Goal: Information Seeking & Learning: Learn about a topic

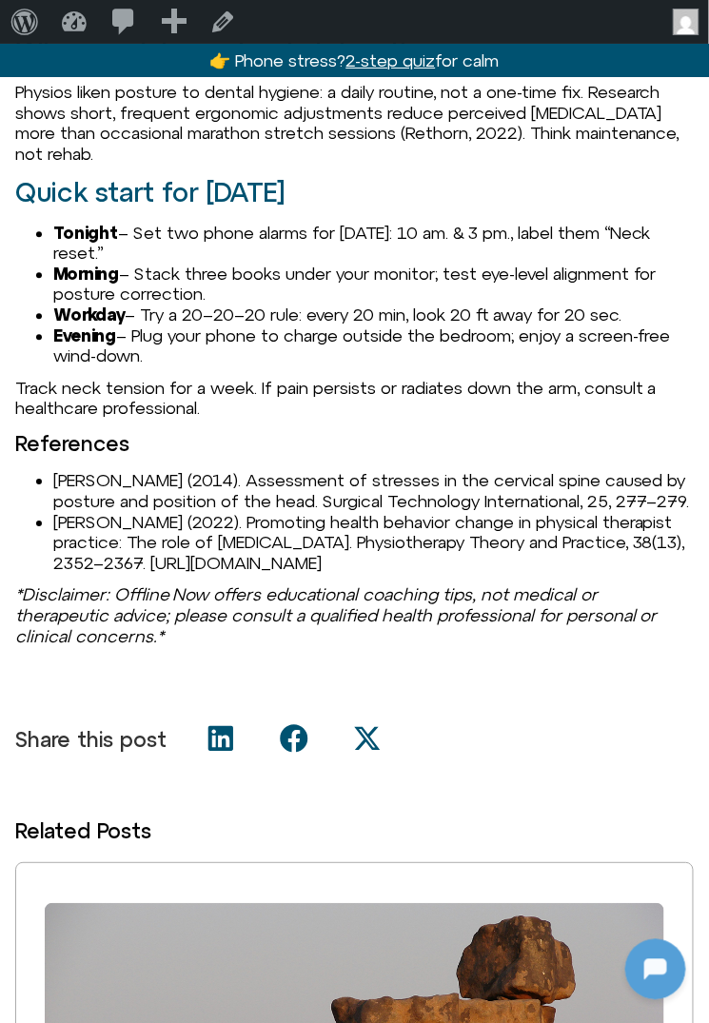
scroll to position [1972, 0]
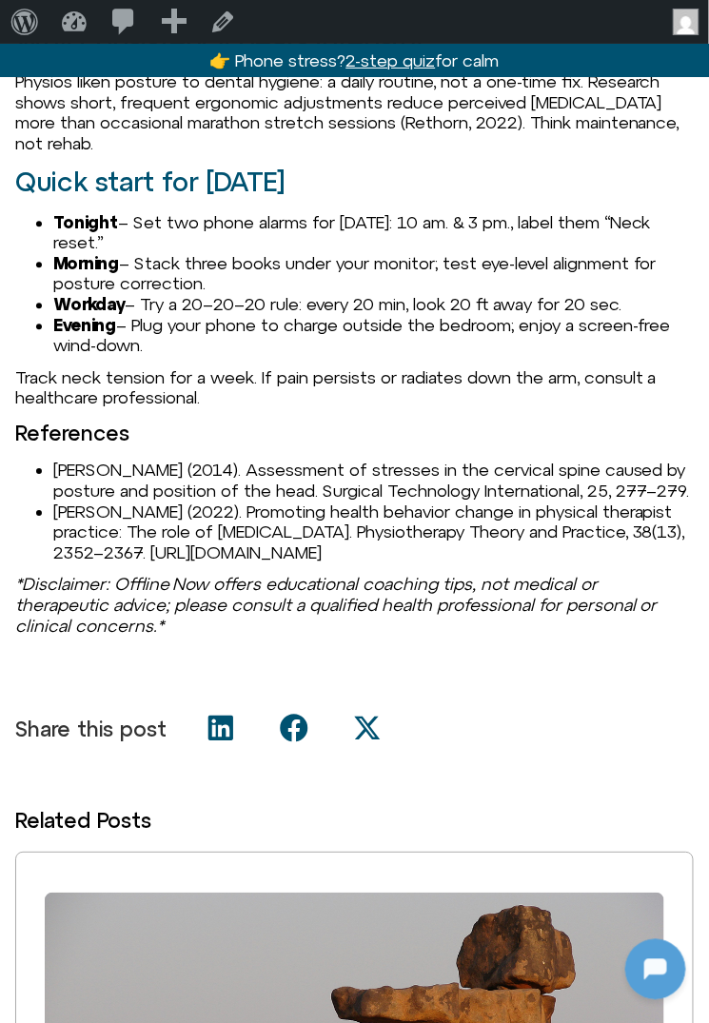
click at [68, 501] on li "Hansraj, K. K. (2014). Assessment of stresses in the cervical spine caused by p…" at bounding box center [373, 480] width 641 height 41
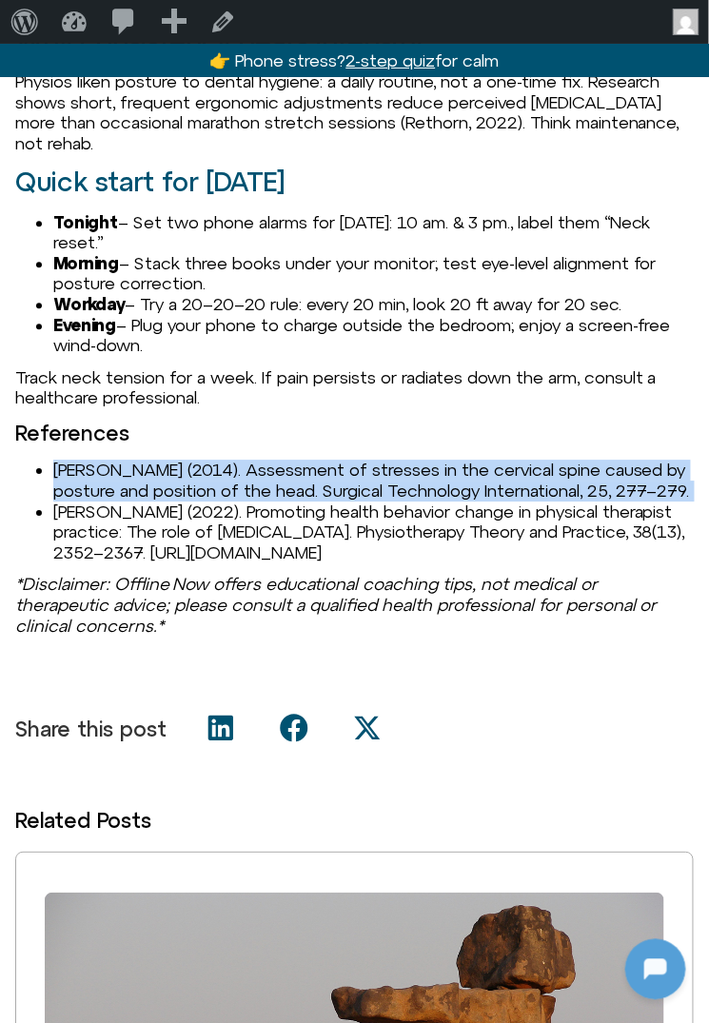
click at [68, 501] on li "Hansraj, K. K. (2014). Assessment of stresses in the cervical spine caused by p…" at bounding box center [373, 480] width 641 height 41
copy li "Hansraj, K. K. (2014). Assessment of stresses in the cervical spine caused by p…"
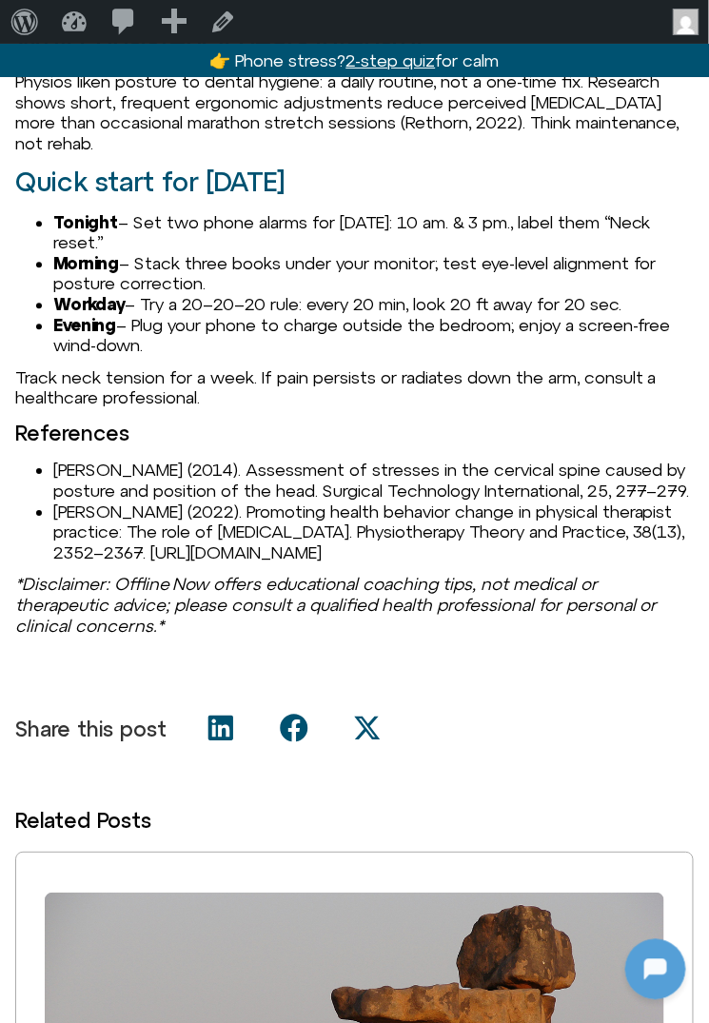
click at [117, 501] on li "Hansraj, K. K. (2014). Assessment of stresses in the cervical spine caused by p…" at bounding box center [373, 480] width 641 height 41
drag, startPoint x: 153, startPoint y: 517, endPoint x: 14, endPoint y: 518, distance: 139.0
copy li "Hansraj, K. K."
click at [225, 501] on li "Hansraj, K. K. (2014). Assessment of stresses in the cervical spine caused by p…" at bounding box center [373, 480] width 641 height 41
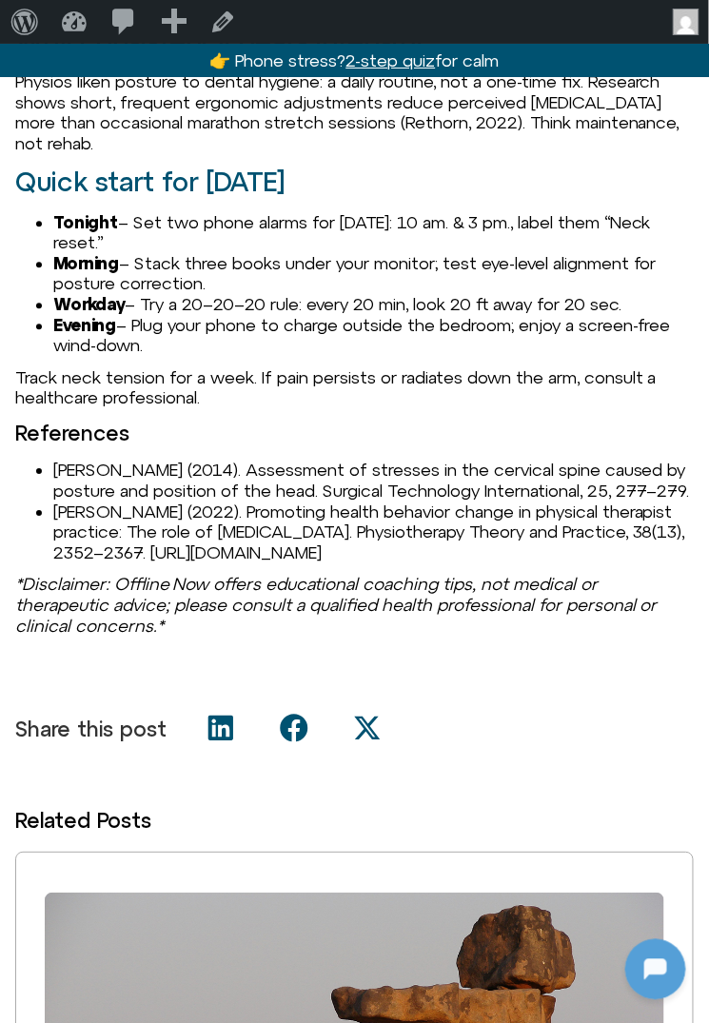
drag, startPoint x: 214, startPoint y: 512, endPoint x: 351, endPoint y: 544, distance: 140.6
click at [351, 501] on li "Hansraj, K. K. (2014). Assessment of stresses in the cervical spine caused by p…" at bounding box center [373, 480] width 641 height 41
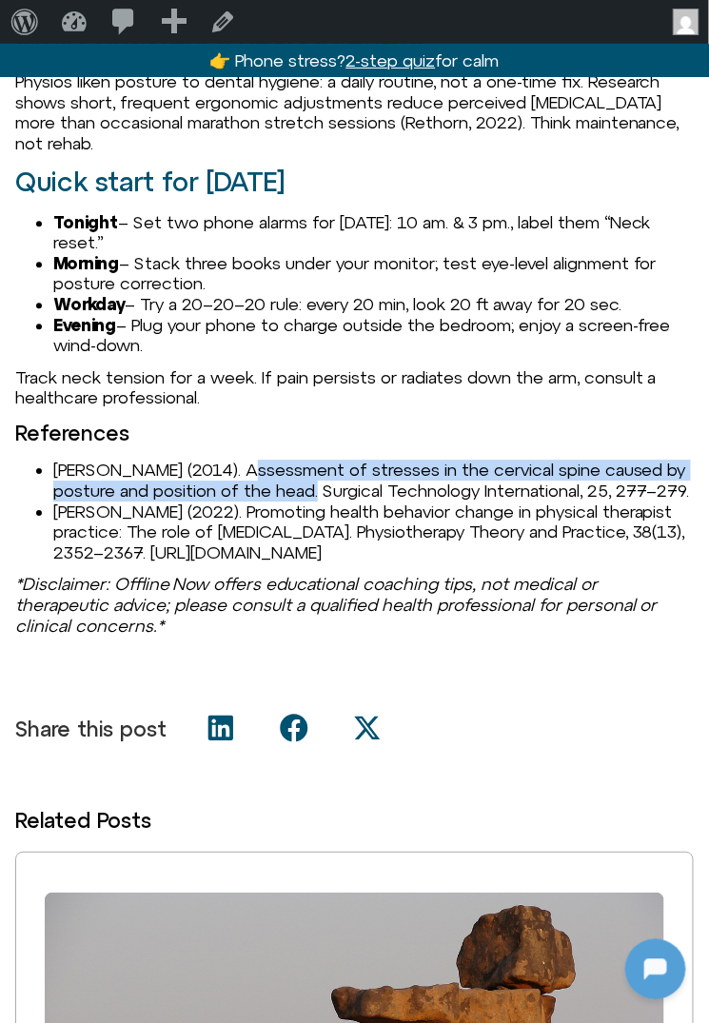
drag, startPoint x: 222, startPoint y: 513, endPoint x: 319, endPoint y: 532, distance: 99.0
click at [319, 501] on li "Hansraj, K. K. (2014). Assessment of stresses in the cervical spine caused by p…" at bounding box center [373, 480] width 641 height 41
copy li "Assessment of stresses in the cervical spine caused by posture and position of …"
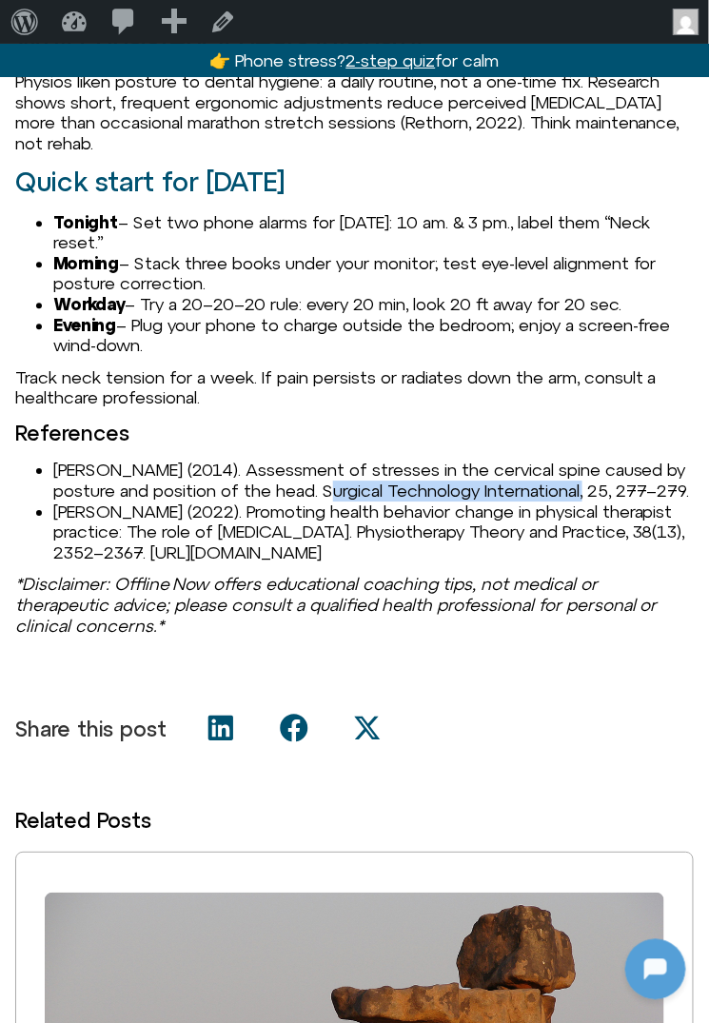
drag, startPoint x: 331, startPoint y: 533, endPoint x: 593, endPoint y: 532, distance: 261.8
click at [593, 501] on li "Hansraj, K. K. (2014). Assessment of stresses in the cervical spine caused by p…" at bounding box center [373, 480] width 641 height 41
copy li "Surgical Technology International"
click at [673, 501] on li "Hansraj, K. K. (2014). Assessment of stresses in the cervical spine caused by p…" at bounding box center [373, 480] width 641 height 41
drag, startPoint x: 635, startPoint y: 530, endPoint x: 82, endPoint y: 548, distance: 553.4
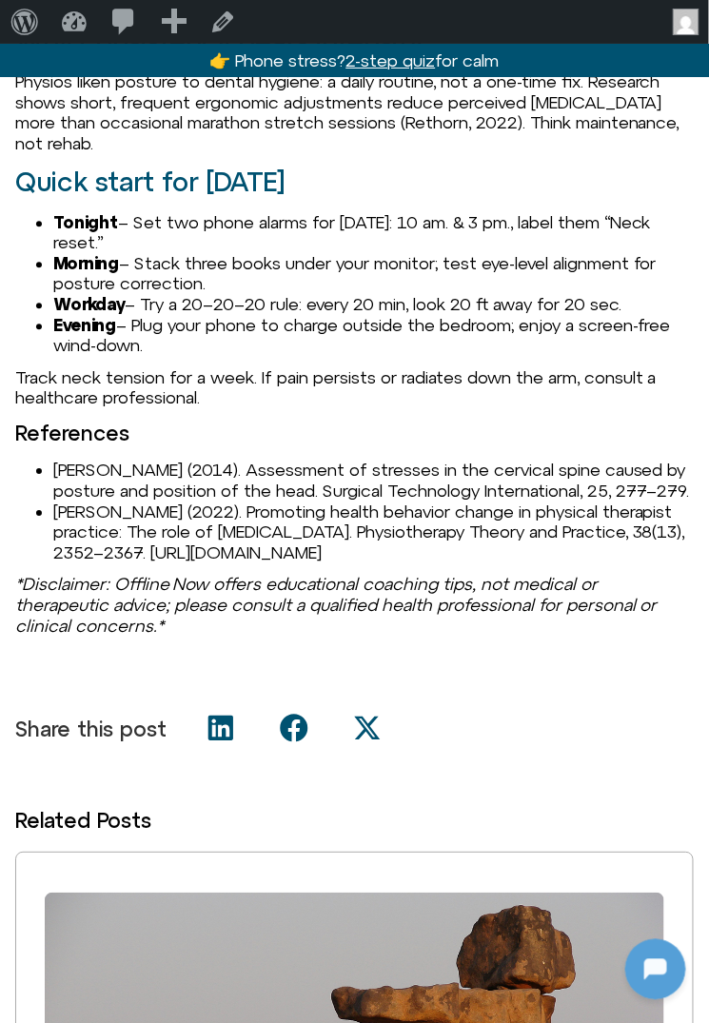
click at [83, 501] on li "Hansraj, K. K. (2014). Assessment of stresses in the cervical spine caused by p…" at bounding box center [373, 480] width 641 height 41
copy li "277–279"
click at [85, 564] on li "Rethorn, Z. D. (2022). Promoting health behavior change in physical therapist p…" at bounding box center [373, 533] width 641 height 62
drag, startPoint x: 50, startPoint y: 573, endPoint x: 552, endPoint y: 617, distance: 503.6
click at [552, 563] on ul "Hansraj, K. K. (2014). Assessment of stresses in the cervical spine caused by p…" at bounding box center [354, 511] width 679 height 103
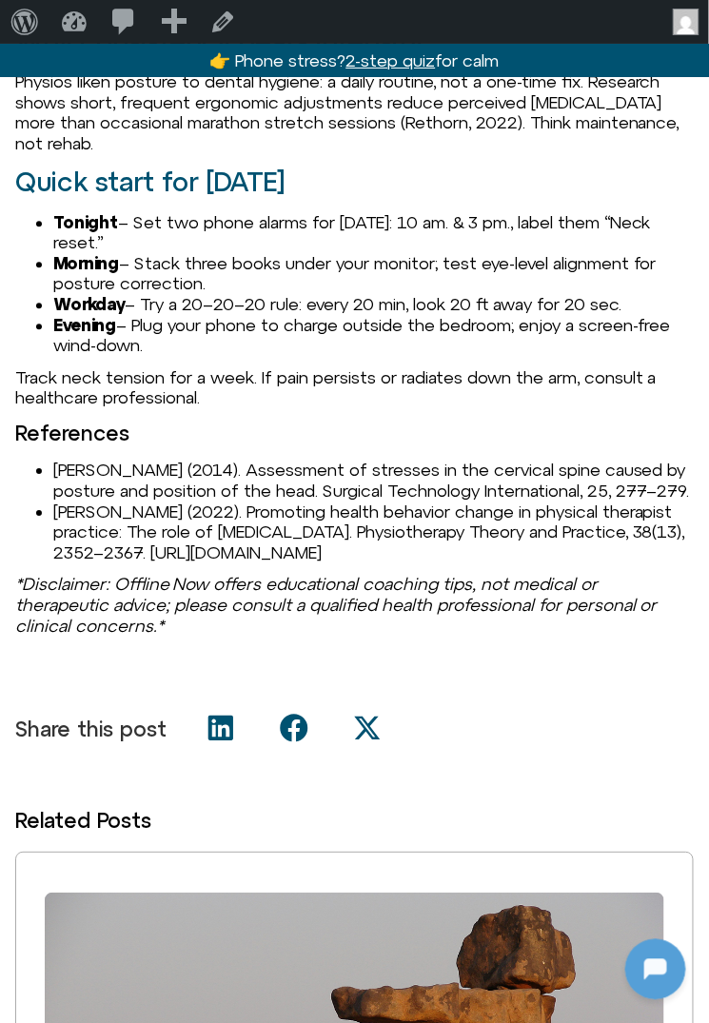
click at [552, 564] on li "Rethorn, Z. D. (2022). Promoting health behavior change in physical therapist p…" at bounding box center [373, 533] width 641 height 62
drag, startPoint x: 584, startPoint y: 616, endPoint x: 44, endPoint y: 566, distance: 542.0
click at [53, 564] on li "Rethorn, Z. D. (2022). Promoting health behavior change in physical therapist p…" at bounding box center [373, 533] width 641 height 62
copy li "Rethorn, Z. D. (2022). Promoting health behavior change in physical therapist p…"
click at [339, 564] on li "Rethorn, Z. D. (2022). Promoting health behavior change in physical therapist p…" at bounding box center [373, 533] width 641 height 62
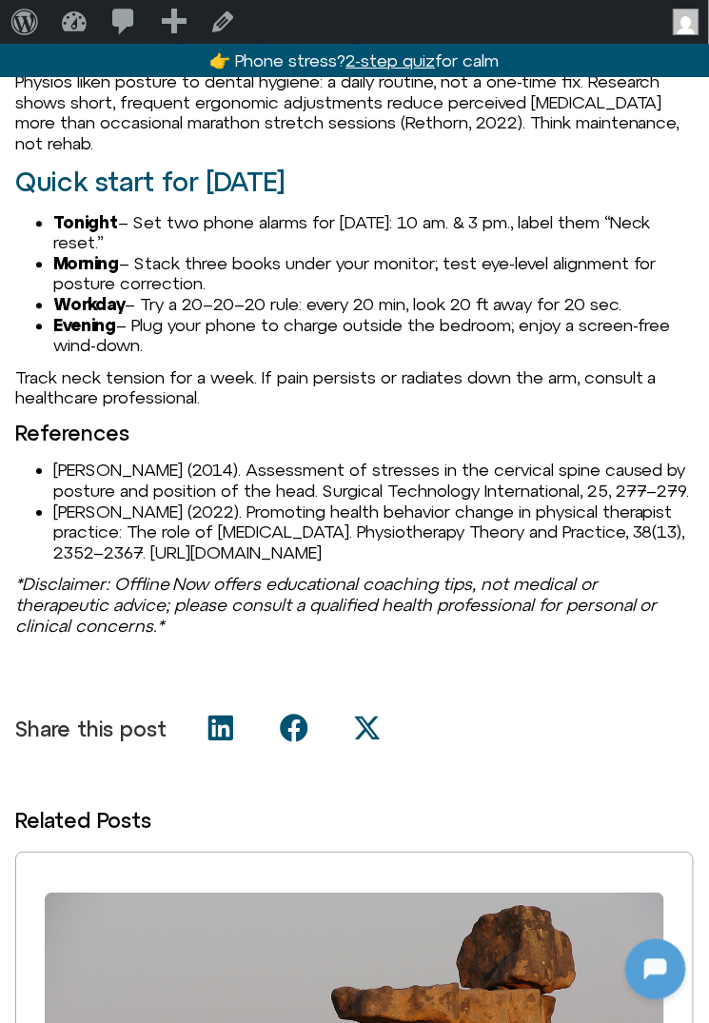
drag, startPoint x: 205, startPoint y: 613, endPoint x: 604, endPoint y: 618, distance: 398.9
click at [604, 564] on li "Rethorn, Z. D. (2022). Promoting health behavior change in physical therapist p…" at bounding box center [373, 533] width 641 height 62
copy li "https://doi.org/10.1080/09593985.2021.1987601"
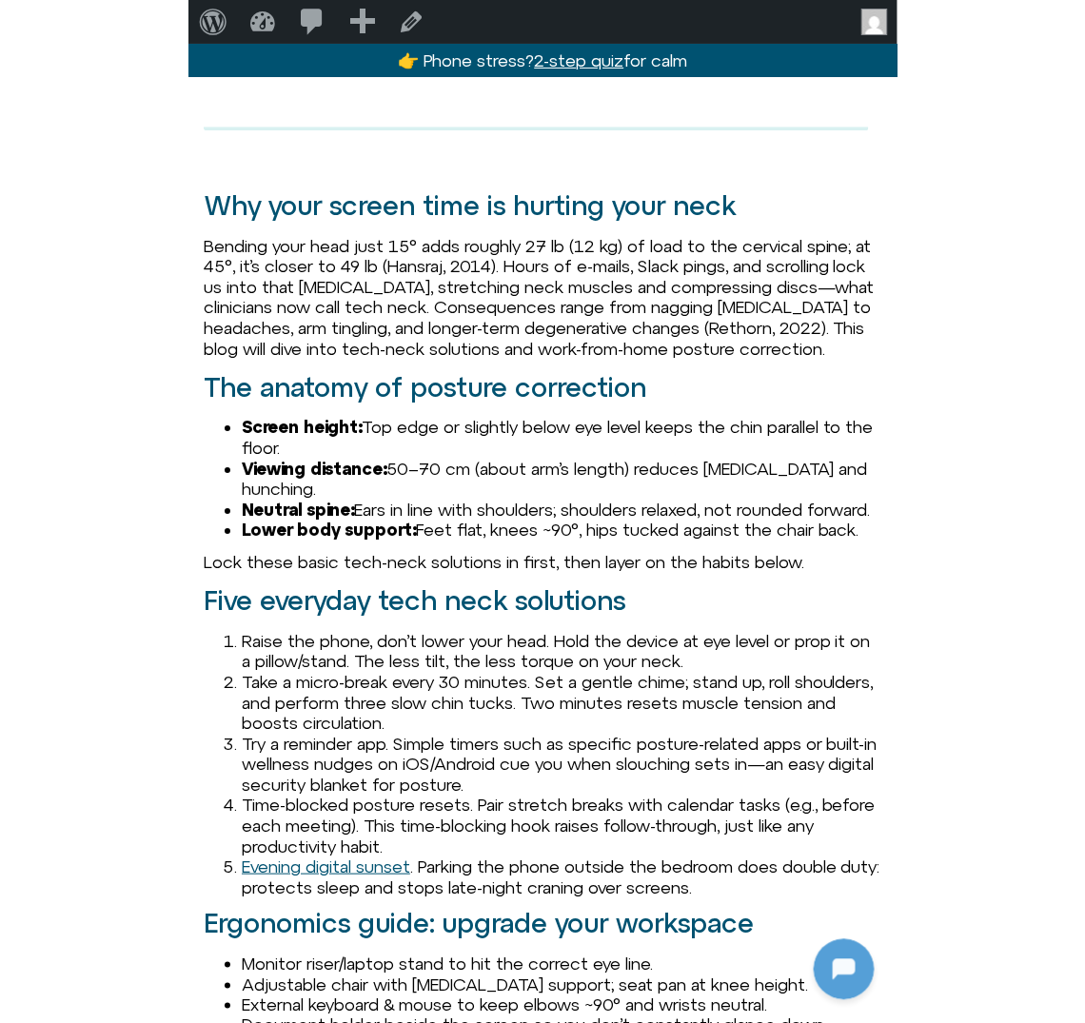
scroll to position [0, 0]
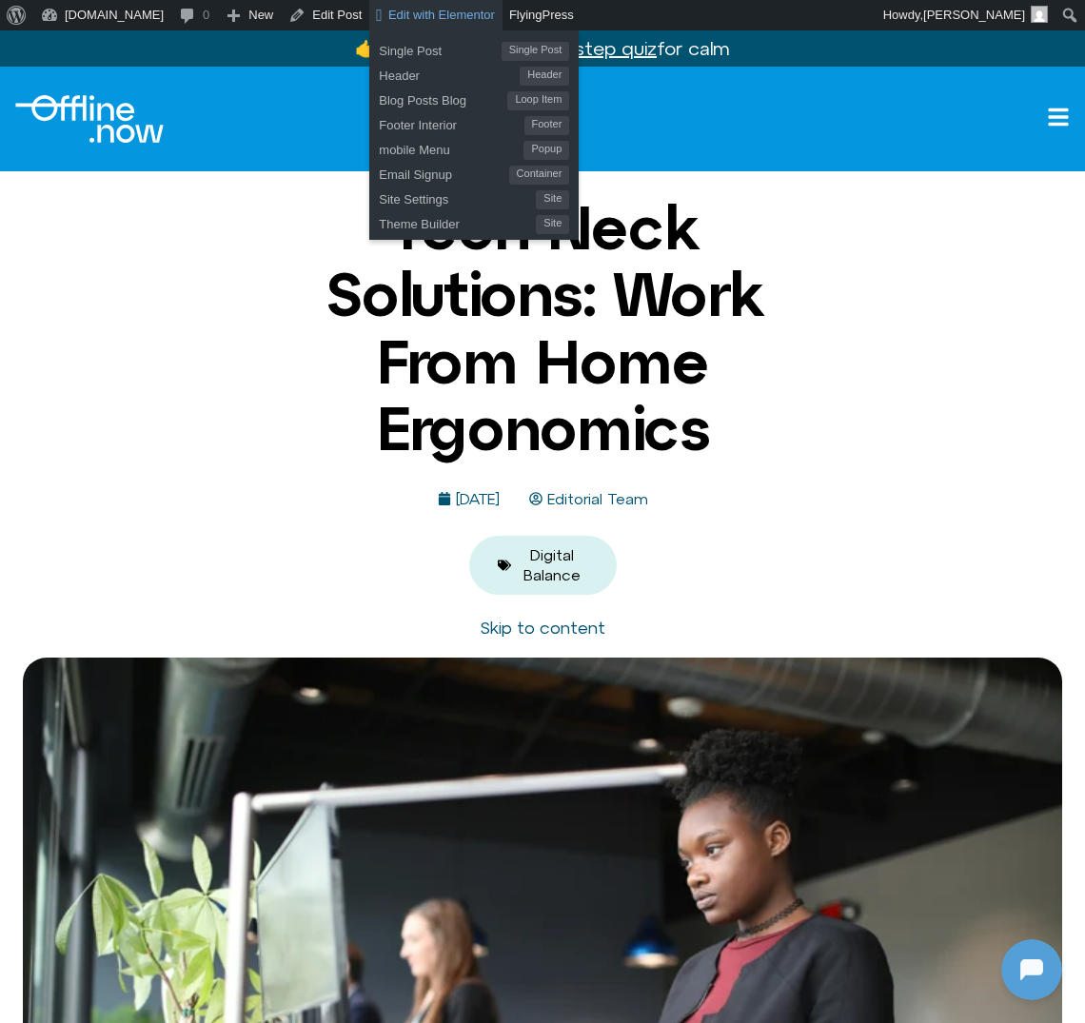
click at [446, 9] on span "Edit with Elementor" at bounding box center [441, 15] width 107 height 14
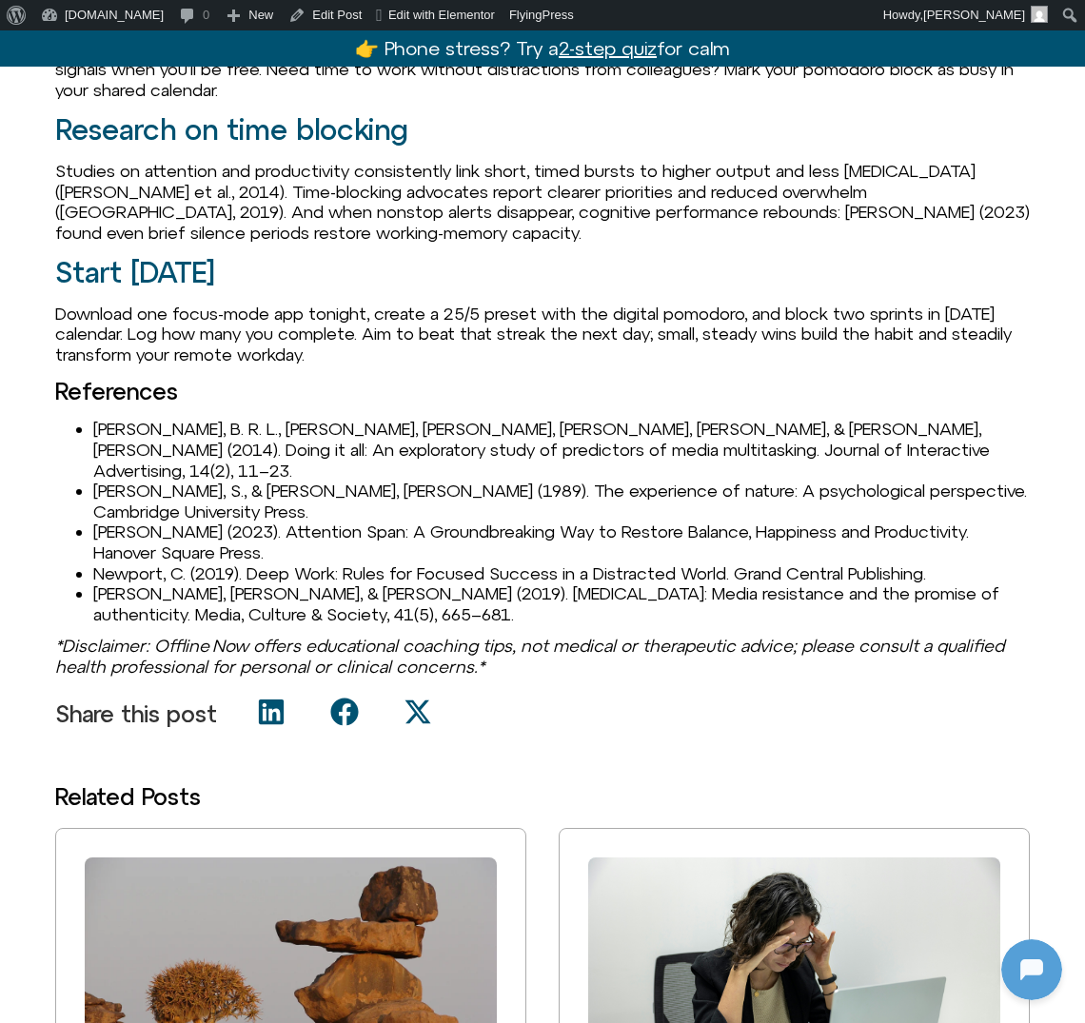
scroll to position [1876, 0]
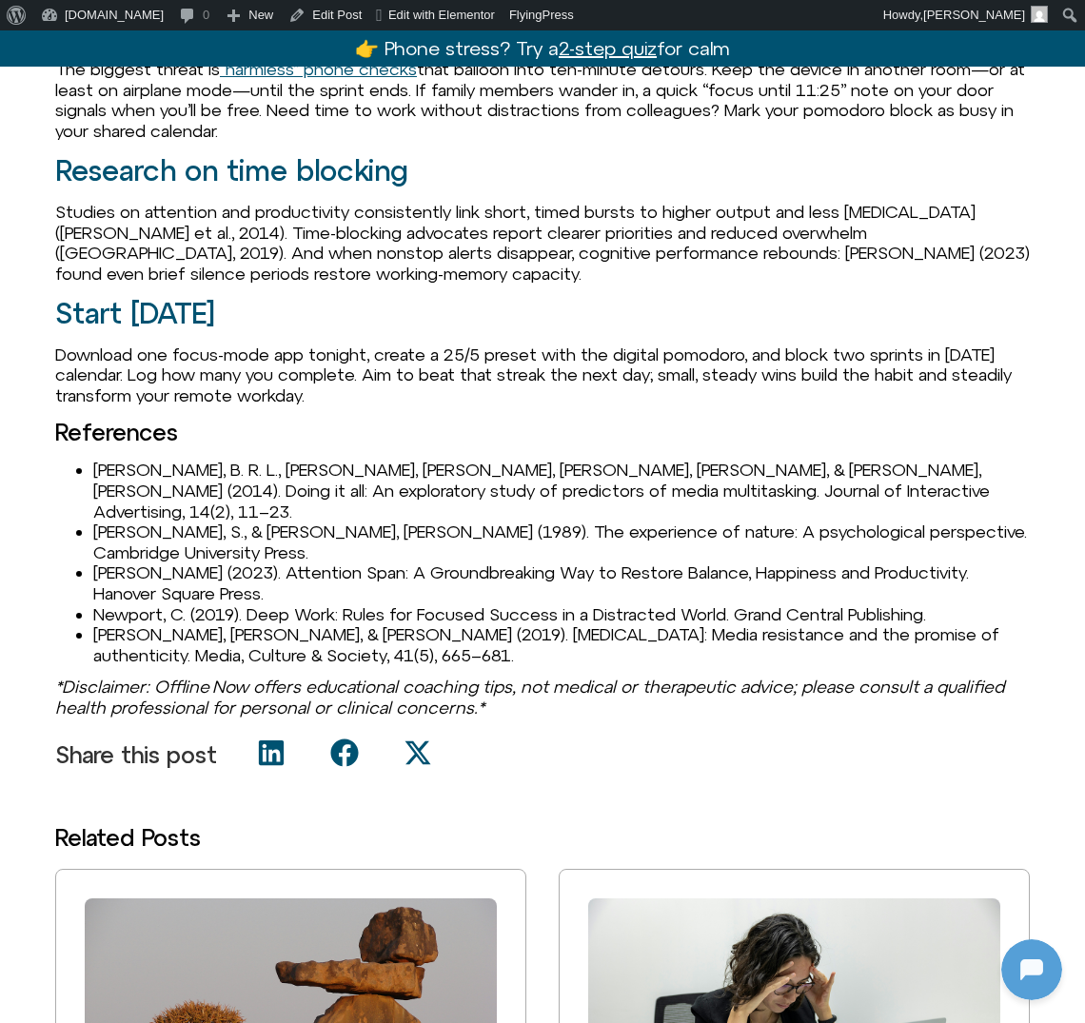
click at [214, 472] on li "Duff, B. R. L., Yoon, G., Wang, Z., & Anghelcev, G. (2014). Doing it all: An ex…" at bounding box center [561, 491] width 937 height 62
click at [110, 466] on li "Duff, B. R. L., Yoon, G., Wang, Z., & Anghelcev, G. (2014). Doing it all: An ex…" at bounding box center [561, 491] width 937 height 62
copy li "Duff"
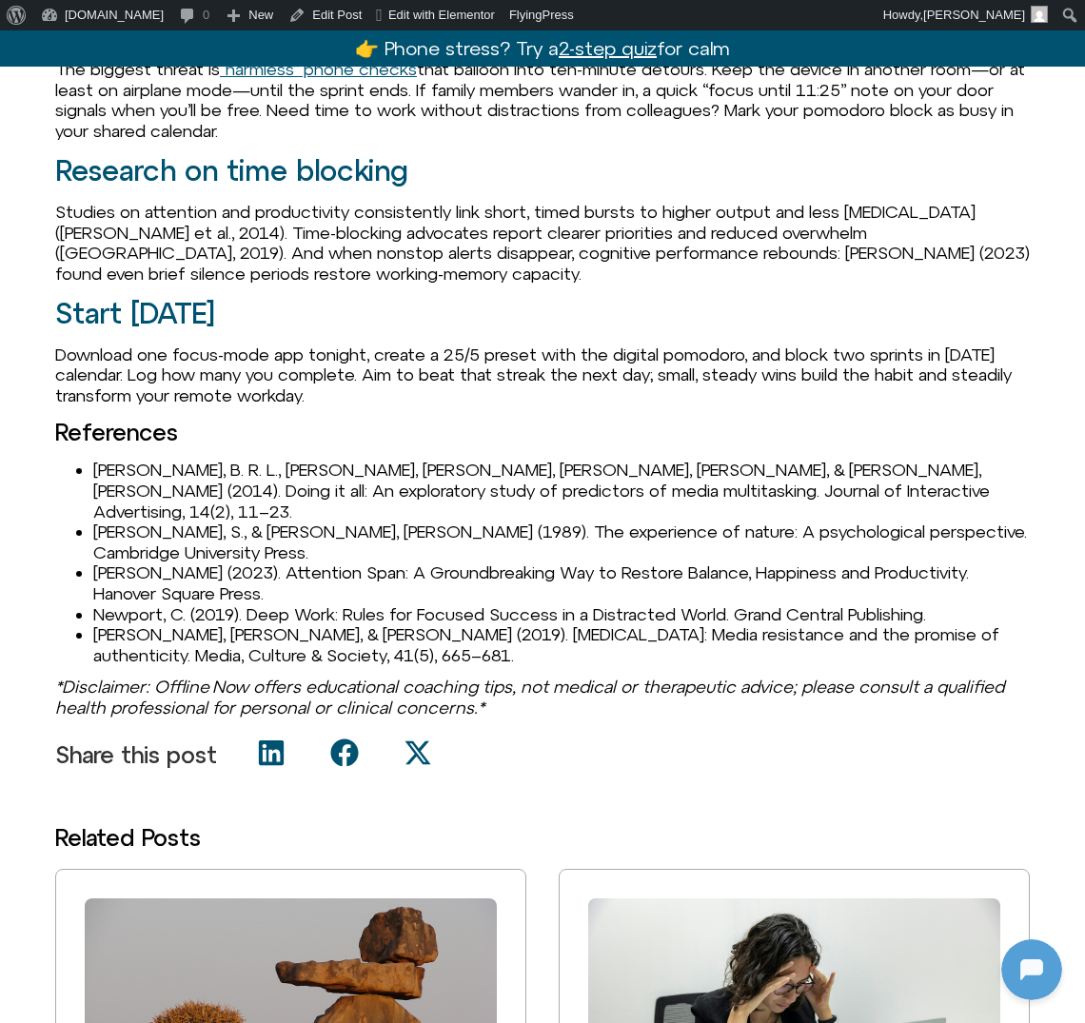
click at [176, 605] on li "Newport, C. (2019). Deep Work: Rules for Focused Success in a Distracted World.…" at bounding box center [561, 615] width 937 height 21
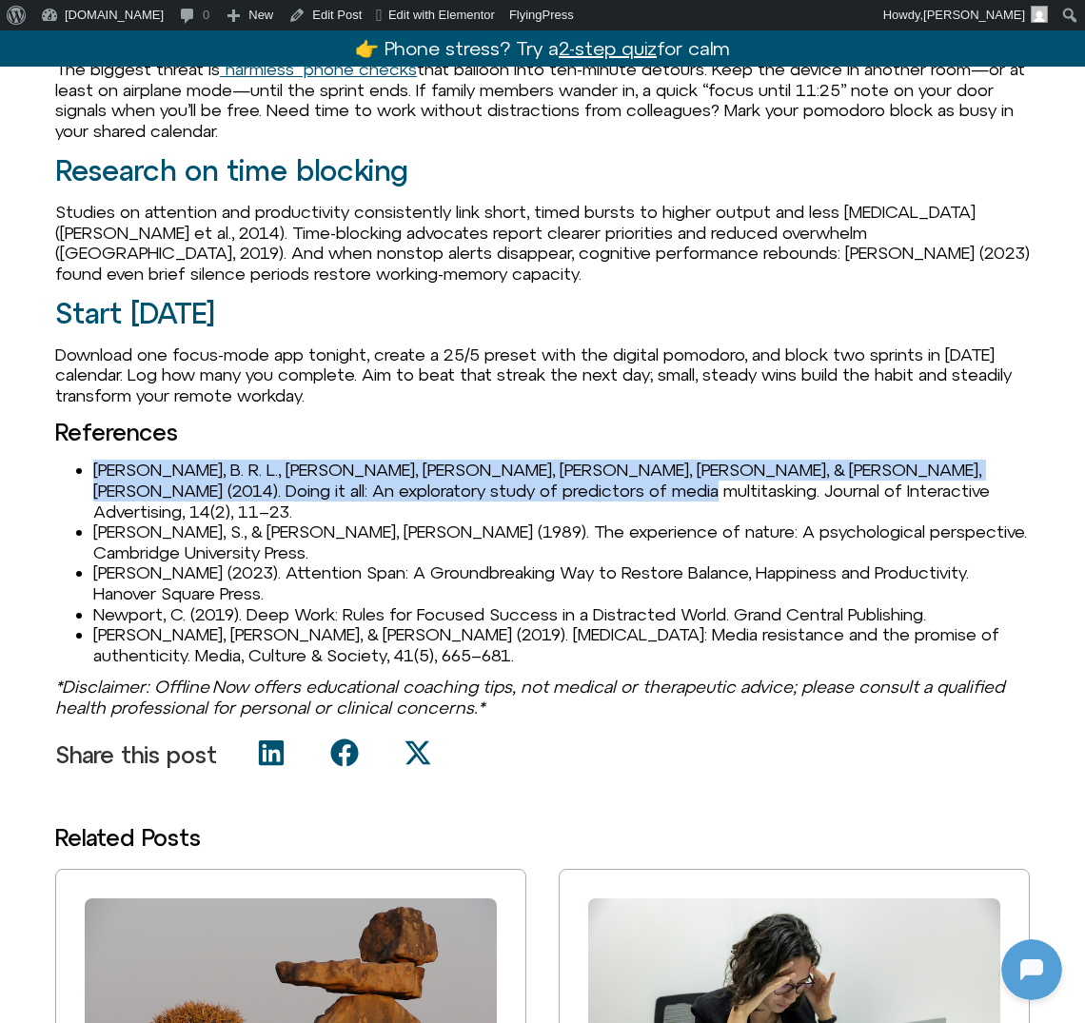
drag, startPoint x: 95, startPoint y: 467, endPoint x: 612, endPoint y: 488, distance: 517.4
click at [613, 489] on li "Duff, B. R. L., Yoon, G., Wang, Z., & Anghelcev, G. (2014). Doing it all: An ex…" at bounding box center [561, 491] width 937 height 62
copy li "Duff, B. R. L., Yoon, G., Wang, Z., & Anghelcev, G. (2014). Doing it all: An ex…"
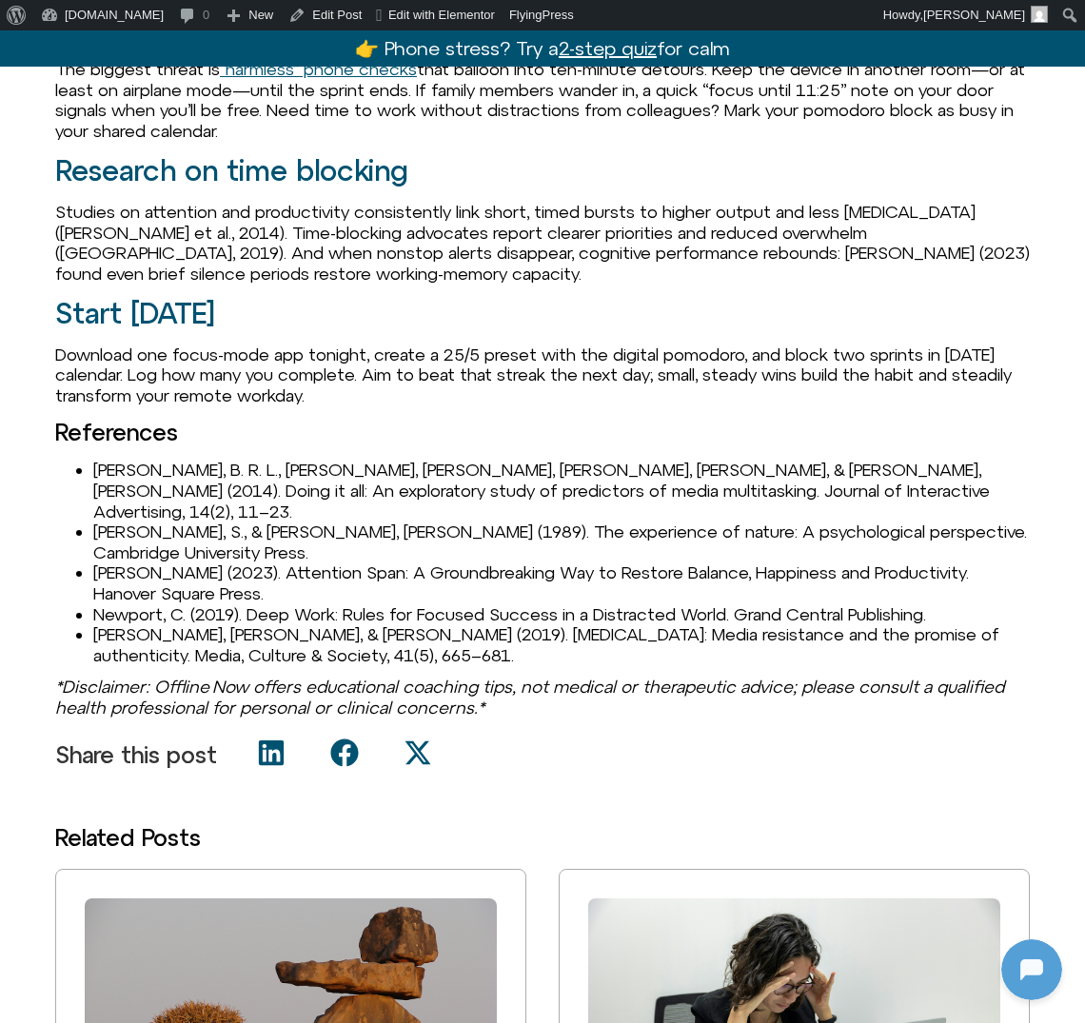
click at [95, 522] on li "Kaplan, S., & Kaplan, R. (1989). The experience of nature: A psychological pers…" at bounding box center [561, 542] width 937 height 41
copy li "Kaplan"
click at [129, 500] on li "Duff, B. R. L., Yoon, G., Wang, Z., & Anghelcev, G. (2014). Doing it all: An ex…" at bounding box center [561, 491] width 937 height 62
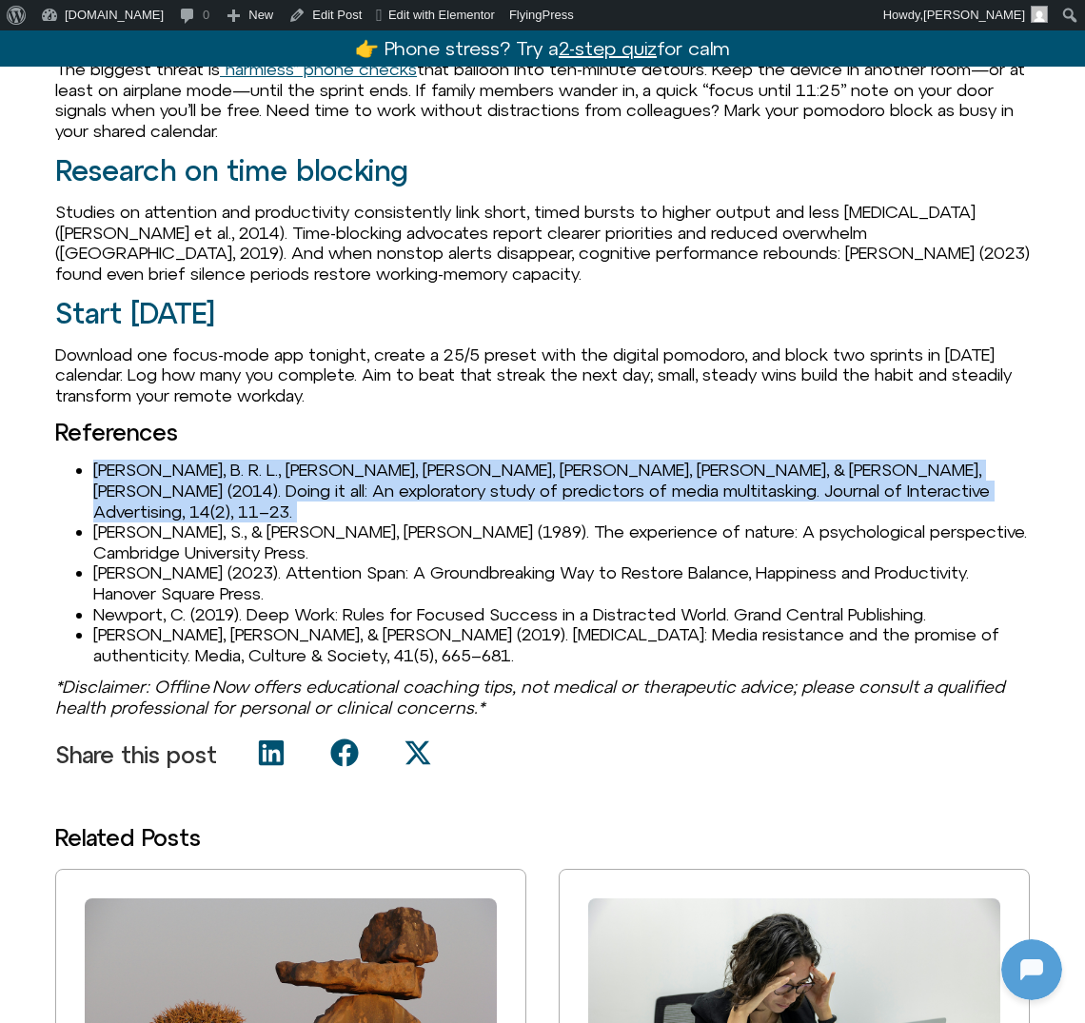
click at [129, 500] on li "Duff, B. R. L., Yoon, G., Wang, Z., & Anghelcev, G. (2014). Doing it all: An ex…" at bounding box center [561, 491] width 937 height 62
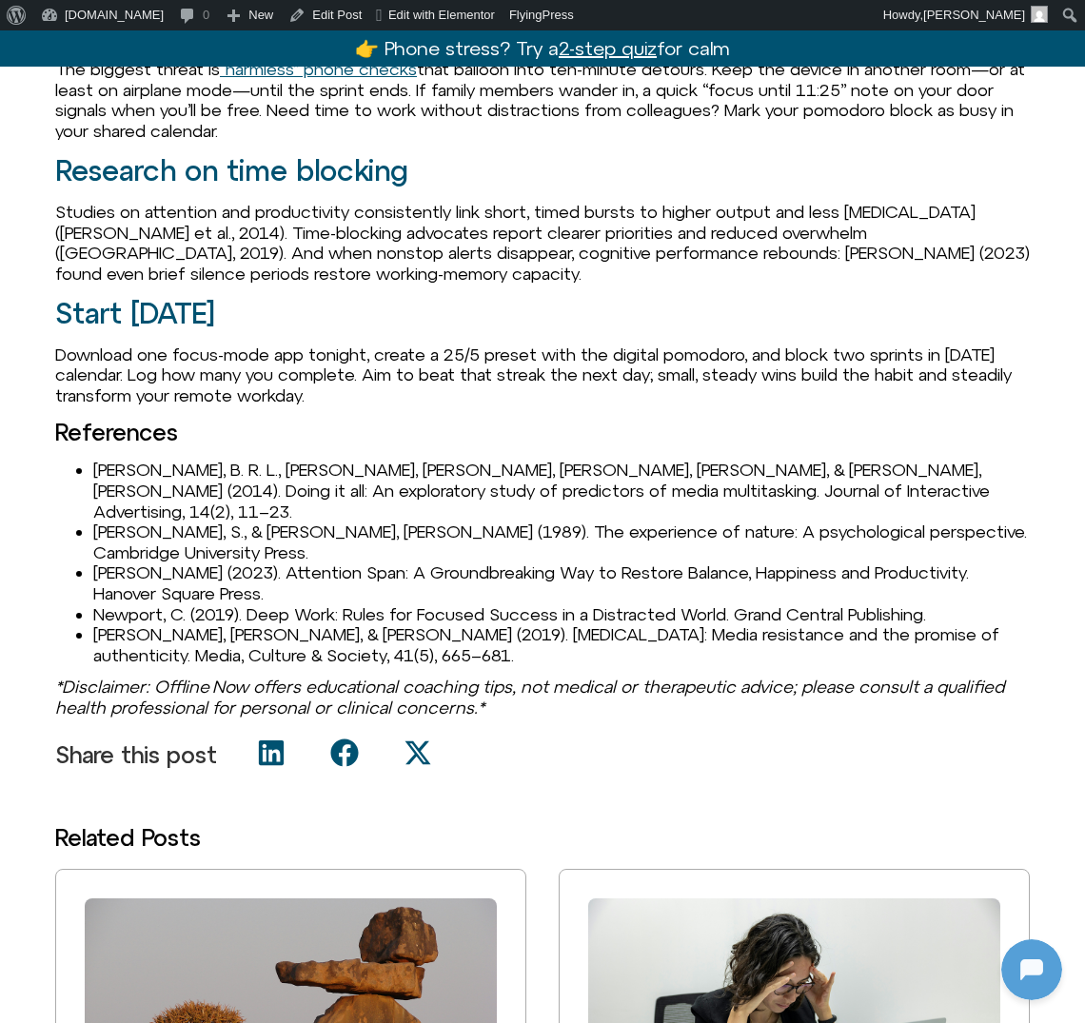
click at [122, 522] on li "Kaplan, S., & Kaplan, R. (1989). The experience of nature: A psychological pers…" at bounding box center [561, 542] width 937 height 41
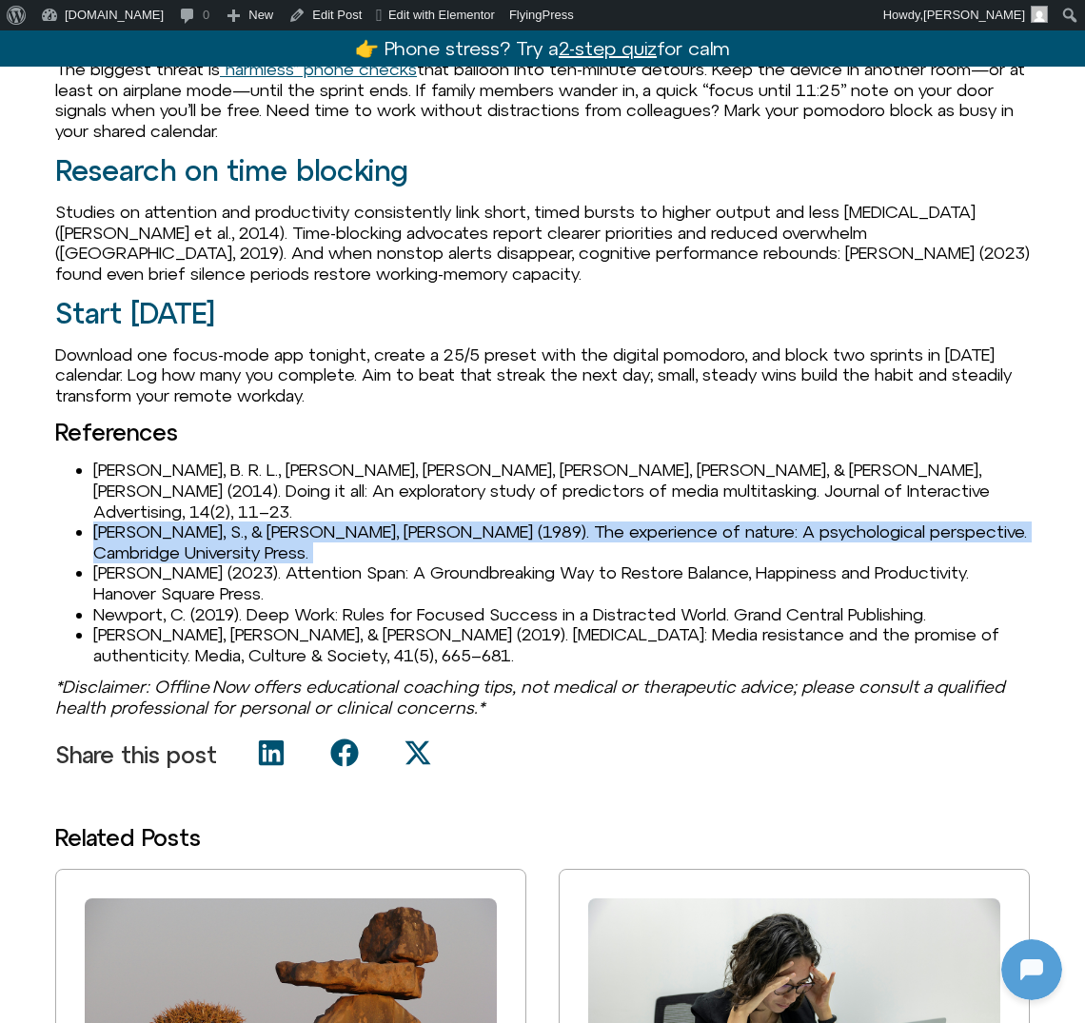
click at [122, 522] on li "Kaplan, S., & Kaplan, R. (1989). The experience of nature: A psychological pers…" at bounding box center [561, 542] width 937 height 41
copy li "Kaplan, S., & Kaplan, R. (1989). The experience of nature: A psychological pers…"
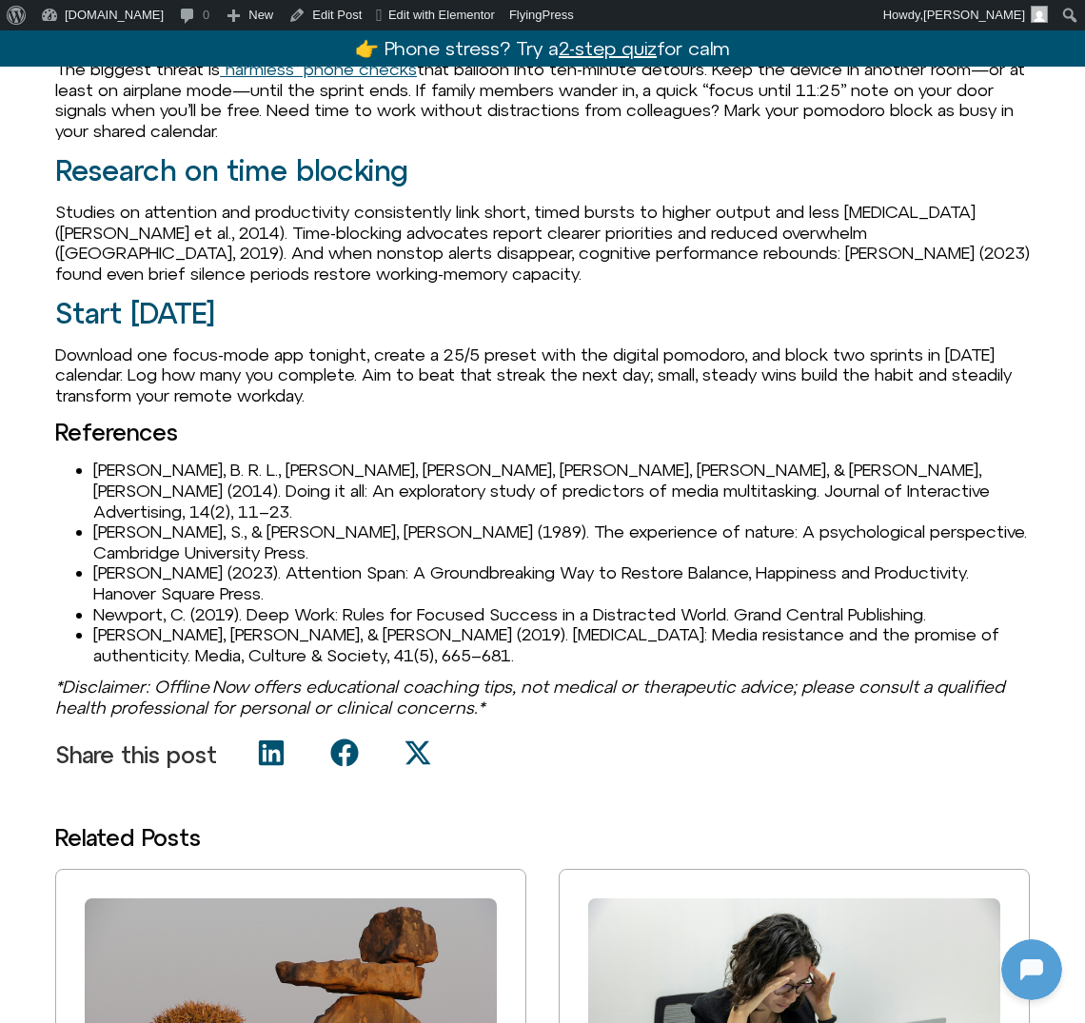
click at [277, 563] on li "Mark, G. (2023). Attention Span: A Groundbreaking Way to Restore Balance, Happi…" at bounding box center [561, 583] width 937 height 41
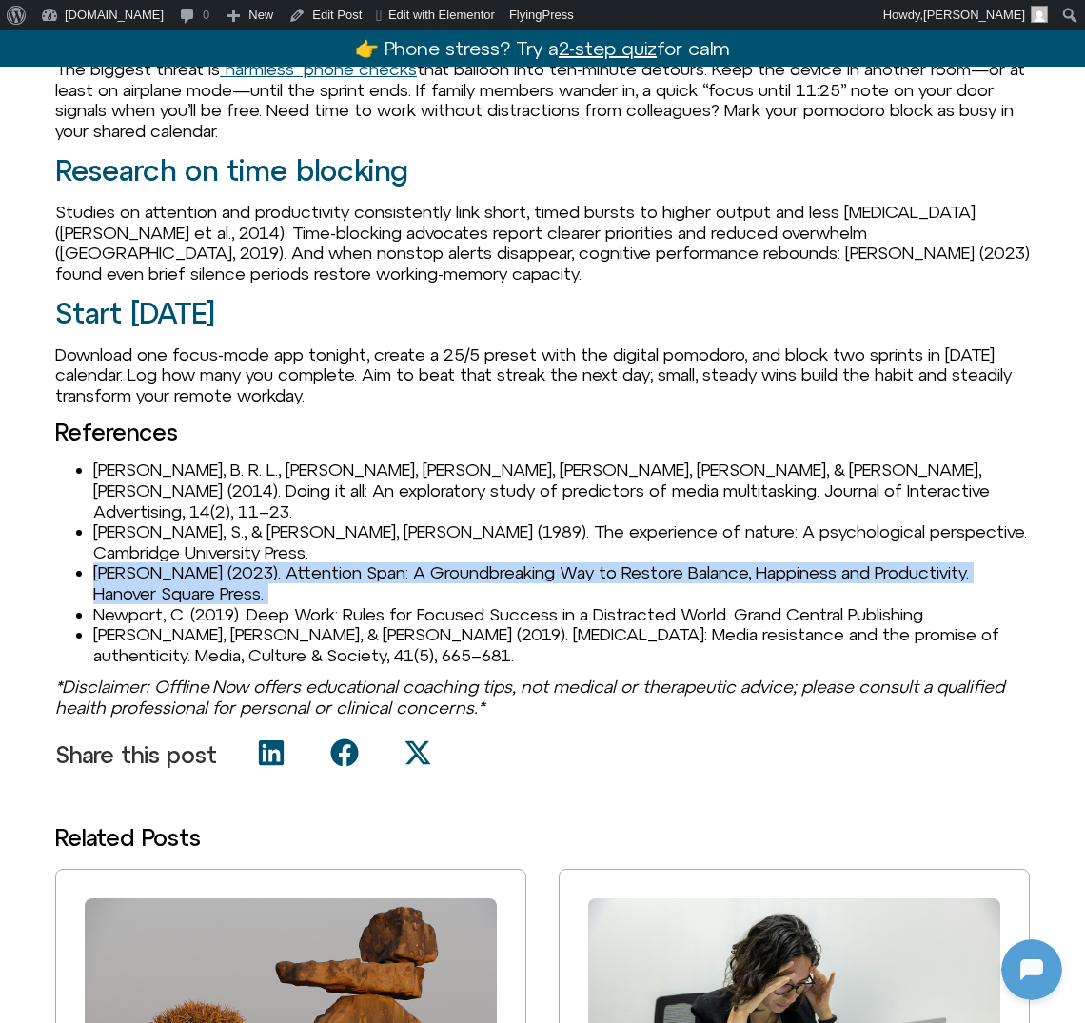
click at [277, 563] on li "Mark, G. (2023). Attention Span: A Groundbreaking Way to Restore Balance, Happi…" at bounding box center [561, 583] width 937 height 41
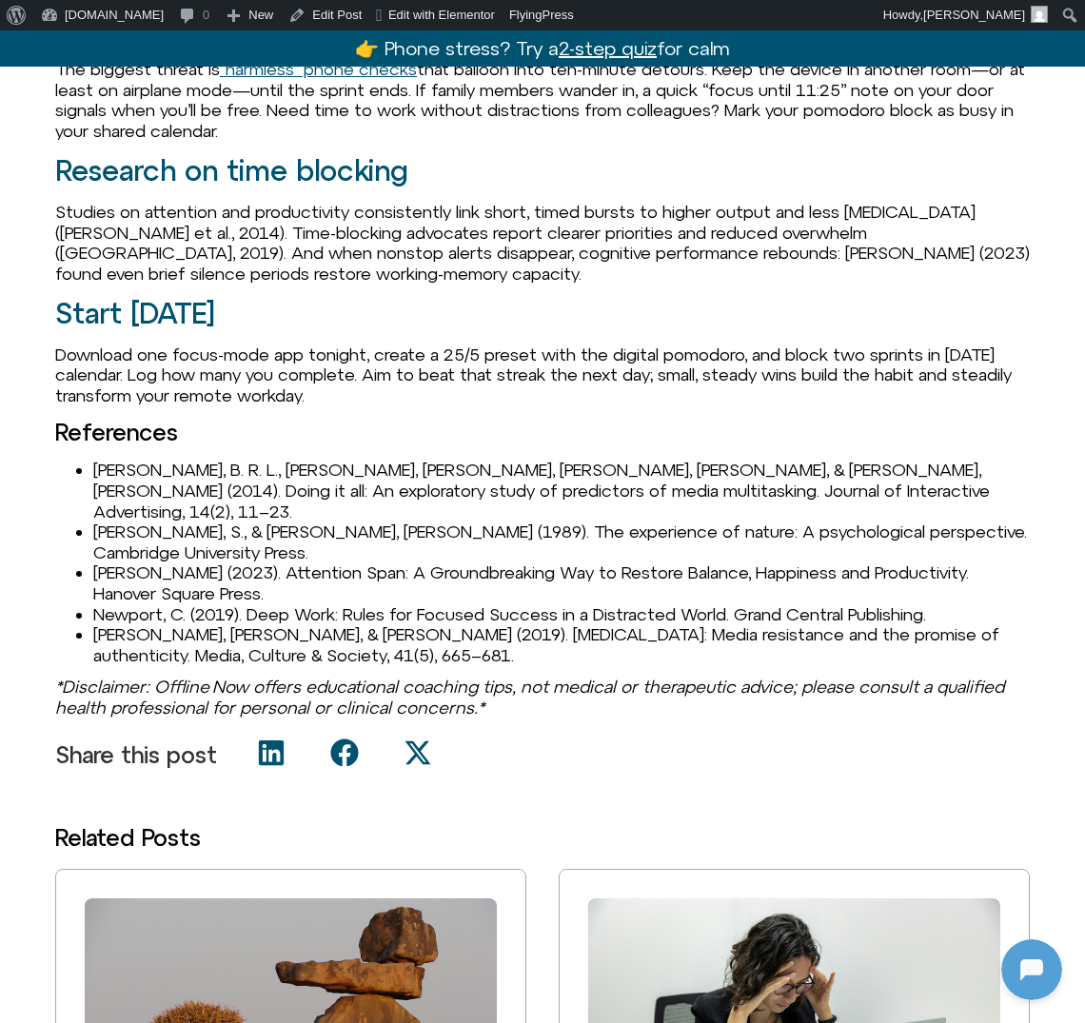
click at [105, 563] on li "Mark, G. (2023). Attention Span: A Groundbreaking Way to Restore Balance, Happi…" at bounding box center [561, 583] width 937 height 41
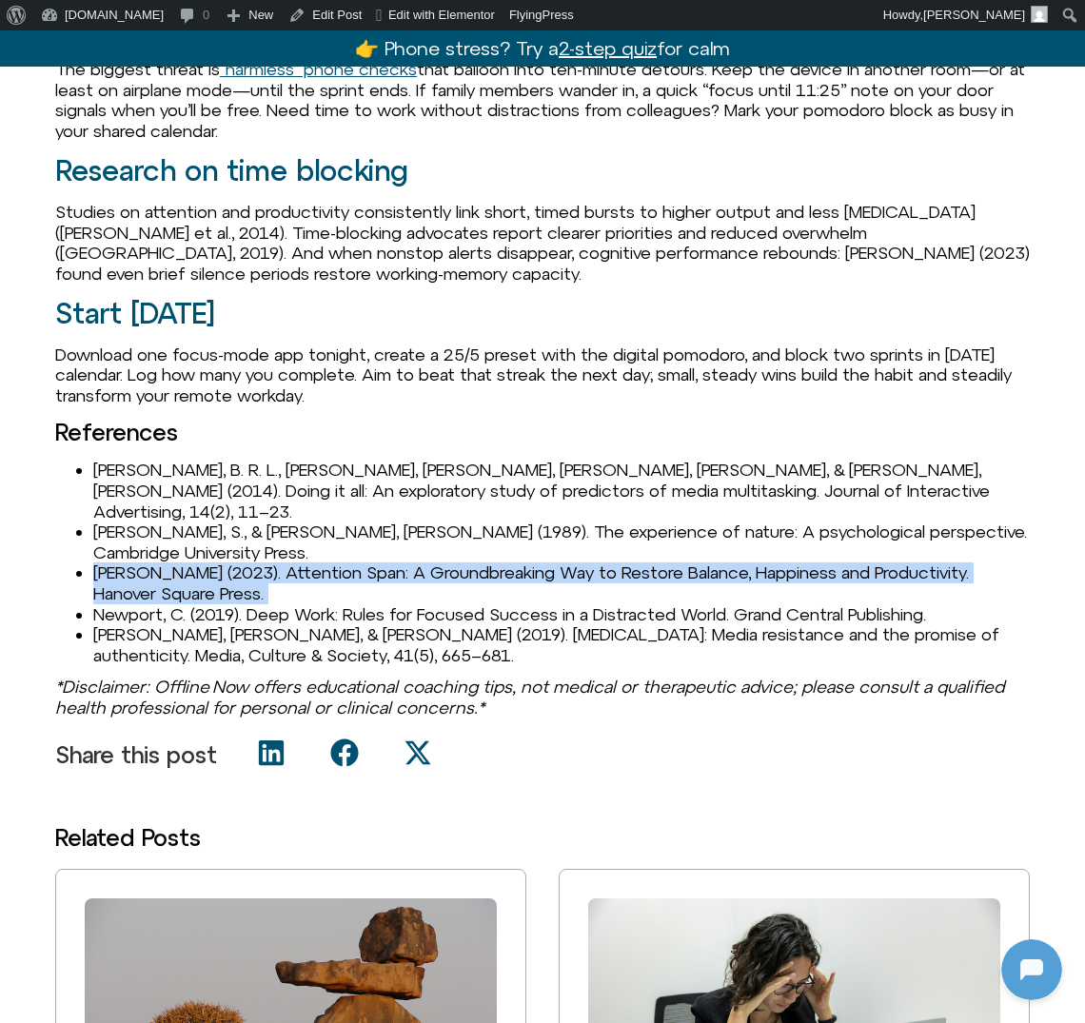
click at [105, 563] on li "Mark, G. (2023). Attention Span: A Groundbreaking Way to Restore Balance, Happi…" at bounding box center [561, 583] width 937 height 41
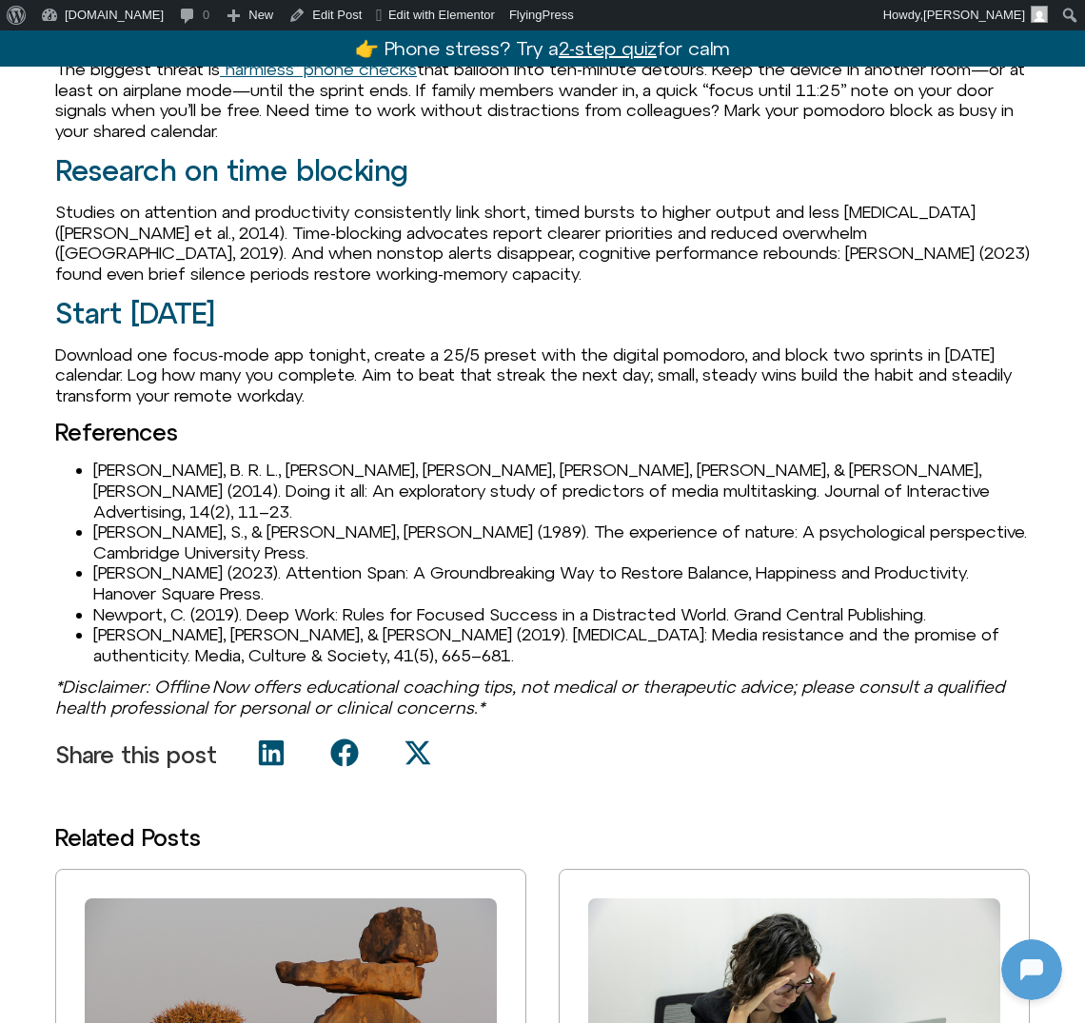
click at [142, 563] on li "Mark, G. (2023). Attention Span: A Groundbreaking Way to Restore Balance, Happi…" at bounding box center [561, 583] width 937 height 41
drag, startPoint x: 170, startPoint y: 529, endPoint x: 88, endPoint y: 525, distance: 83.0
click at [88, 525] on ul "Duff, B. R. L., Yoon, G., Wang, Z., & Anghelcev, G. (2014). Doing it all: An ex…" at bounding box center [542, 563] width 975 height 206
click at [166, 522] on li "Kaplan, S., & Kaplan, R. (1989). The experience of nature: A psychological pers…" at bounding box center [561, 542] width 937 height 41
drag, startPoint x: 149, startPoint y: 531, endPoint x: 57, endPoint y: 531, distance: 92.3
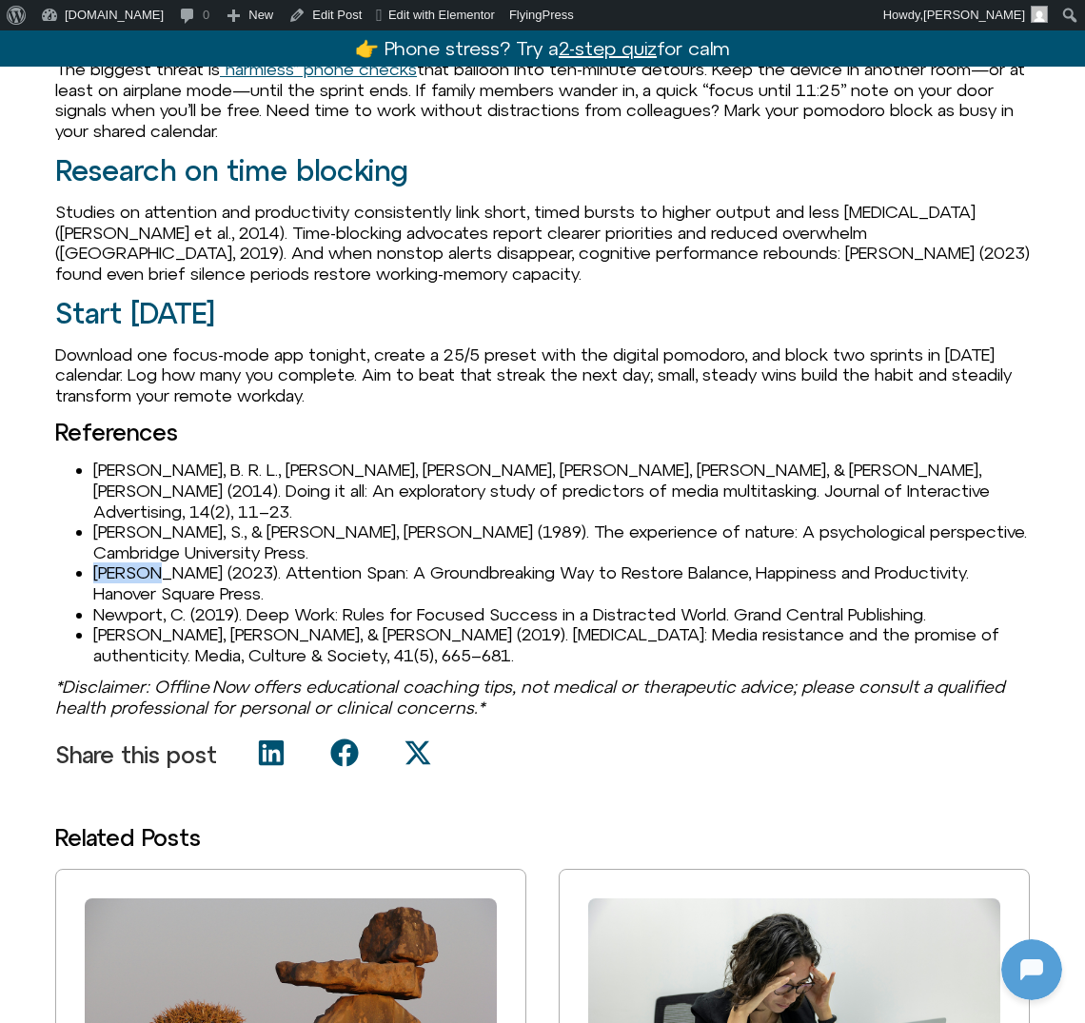
click at [56, 531] on ul "Duff, B. R. L., Yoon, G., Wang, Z., & Anghelcev, G. (2014). Doing it all: An ex…" at bounding box center [542, 563] width 975 height 206
copy li "Mark, G"
click at [194, 563] on li "Mark, G. (2023). Attention Span: A Groundbreaking Way to Restore Balance, Happi…" at bounding box center [561, 583] width 937 height 41
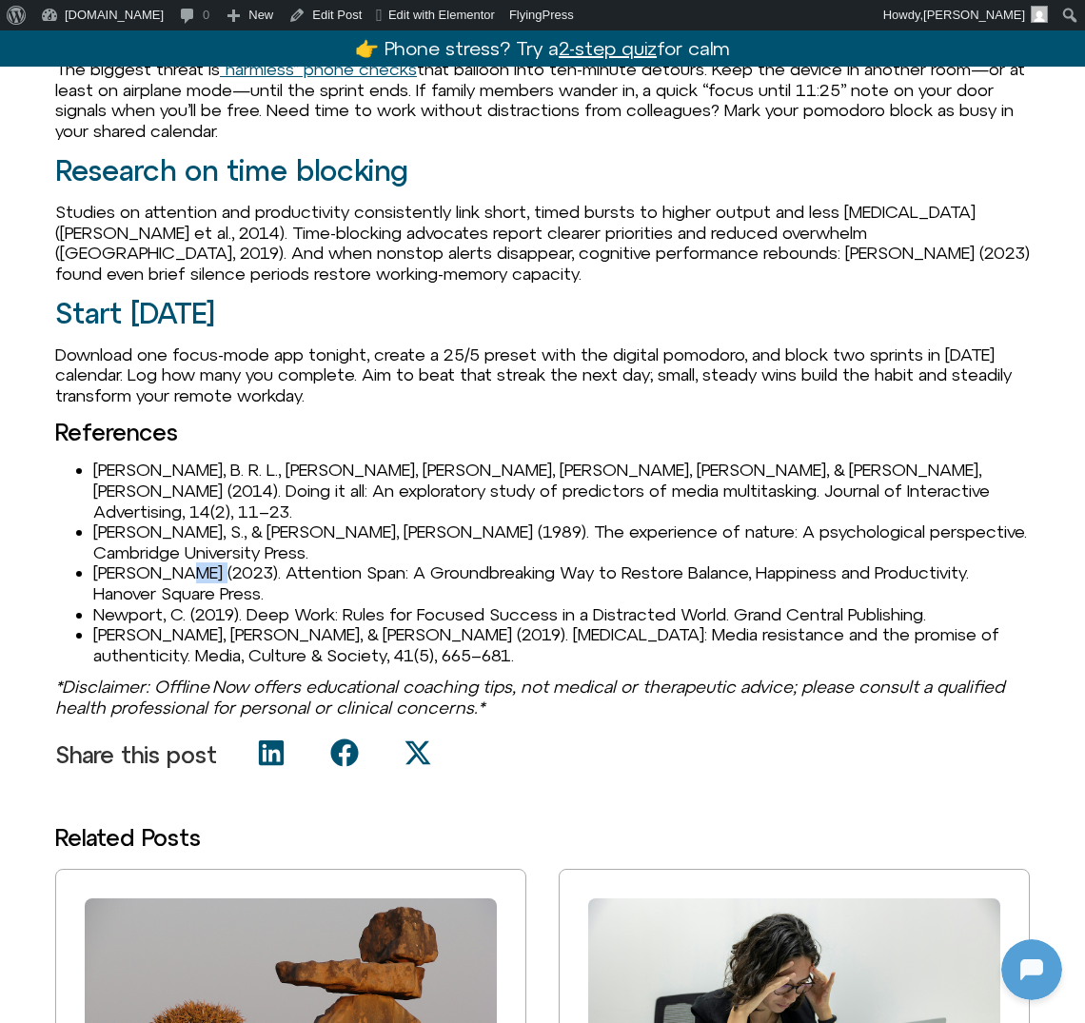
click at [194, 563] on li "Mark, G. (2023). Attention Span: A Groundbreaking Way to Restore Balance, Happi…" at bounding box center [561, 583] width 937 height 41
copy li "2023"
click at [276, 563] on li "Mark, G. (2023). Attention Span: A Groundbreaking Way to Restore Balance, Happi…" at bounding box center [561, 583] width 937 height 41
drag, startPoint x: 225, startPoint y: 529, endPoint x: 919, endPoint y: 526, distance: 694.0
click at [917, 563] on li "Mark, G. (2023). Attention Span: A Groundbreaking Way to Restore Balance, Happi…" at bounding box center [561, 583] width 937 height 41
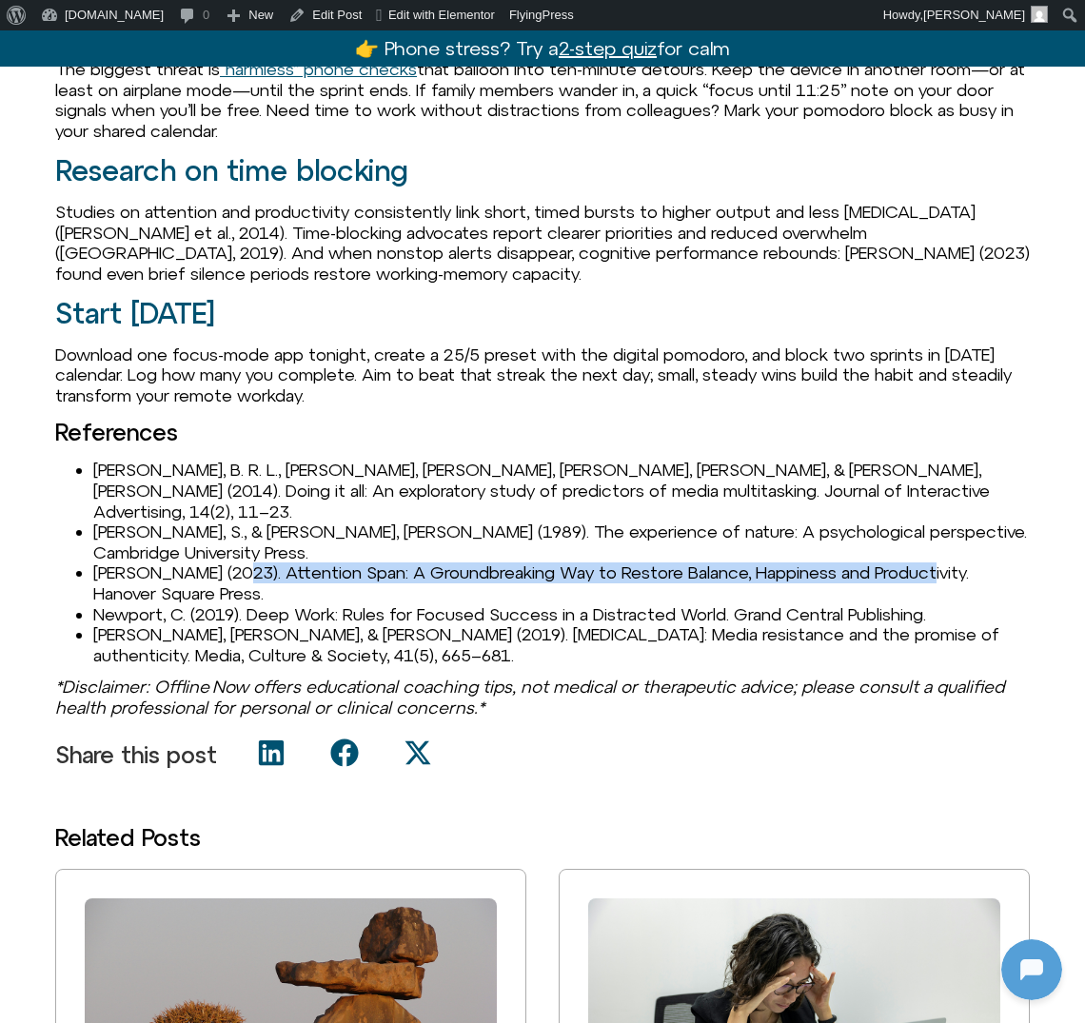
copy li "Attention Span: A Groundbreaking Way to Restore Balance, Happiness and Producti…"
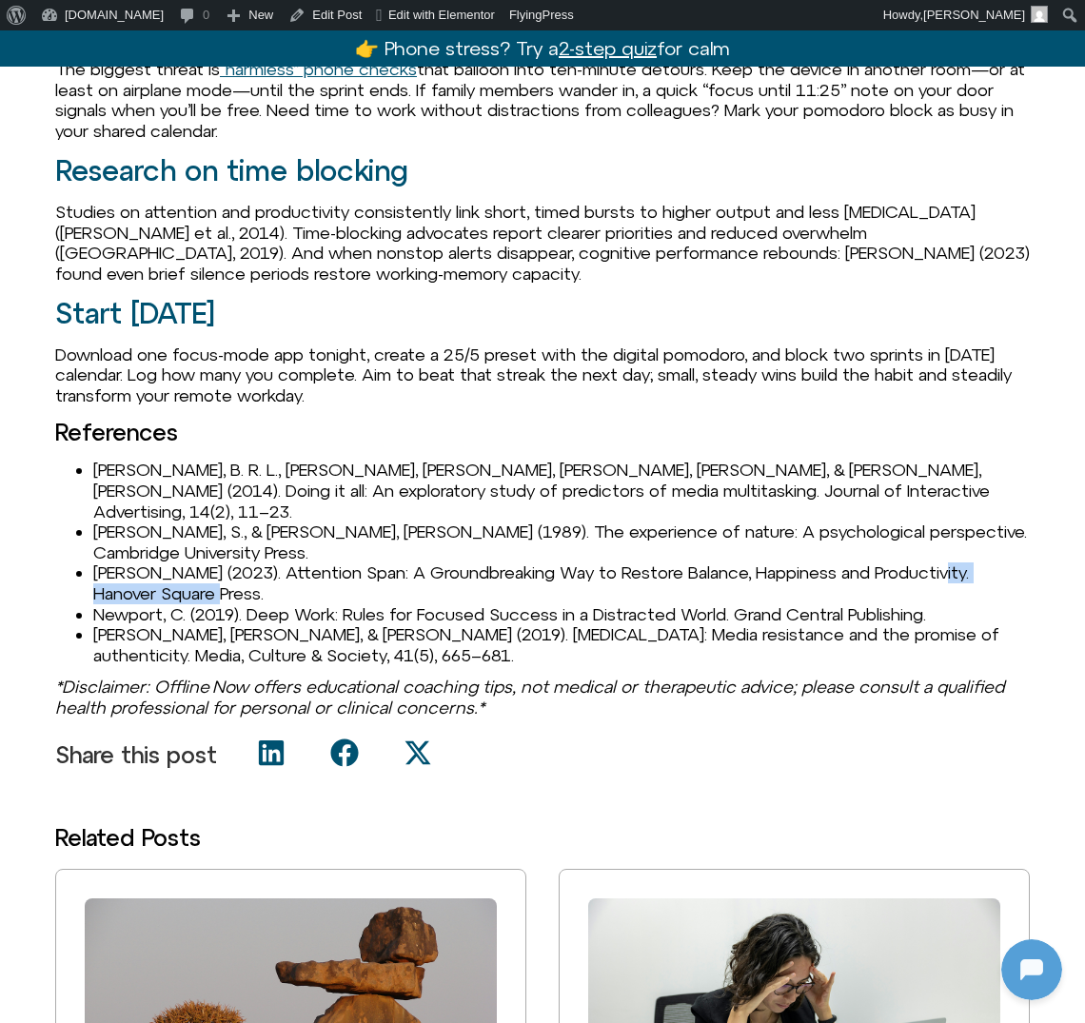
drag, startPoint x: 929, startPoint y: 527, endPoint x: 194, endPoint y: 546, distance: 735.2
click at [194, 563] on li "Mark, G. (2023). Attention Span: A Groundbreaking Way to Restore Balance, Happi…" at bounding box center [561, 583] width 937 height 41
copy li "Hanover Square Press"
click at [145, 605] on li "Newport, C. (2019). Deep Work: Rules for Focused Success in a Distracted World.…" at bounding box center [561, 615] width 937 height 21
click at [112, 625] on li "Syvertsen, T., & Enli, G. (2019). Digital detox: Media resistance and the promi…" at bounding box center [561, 645] width 937 height 41
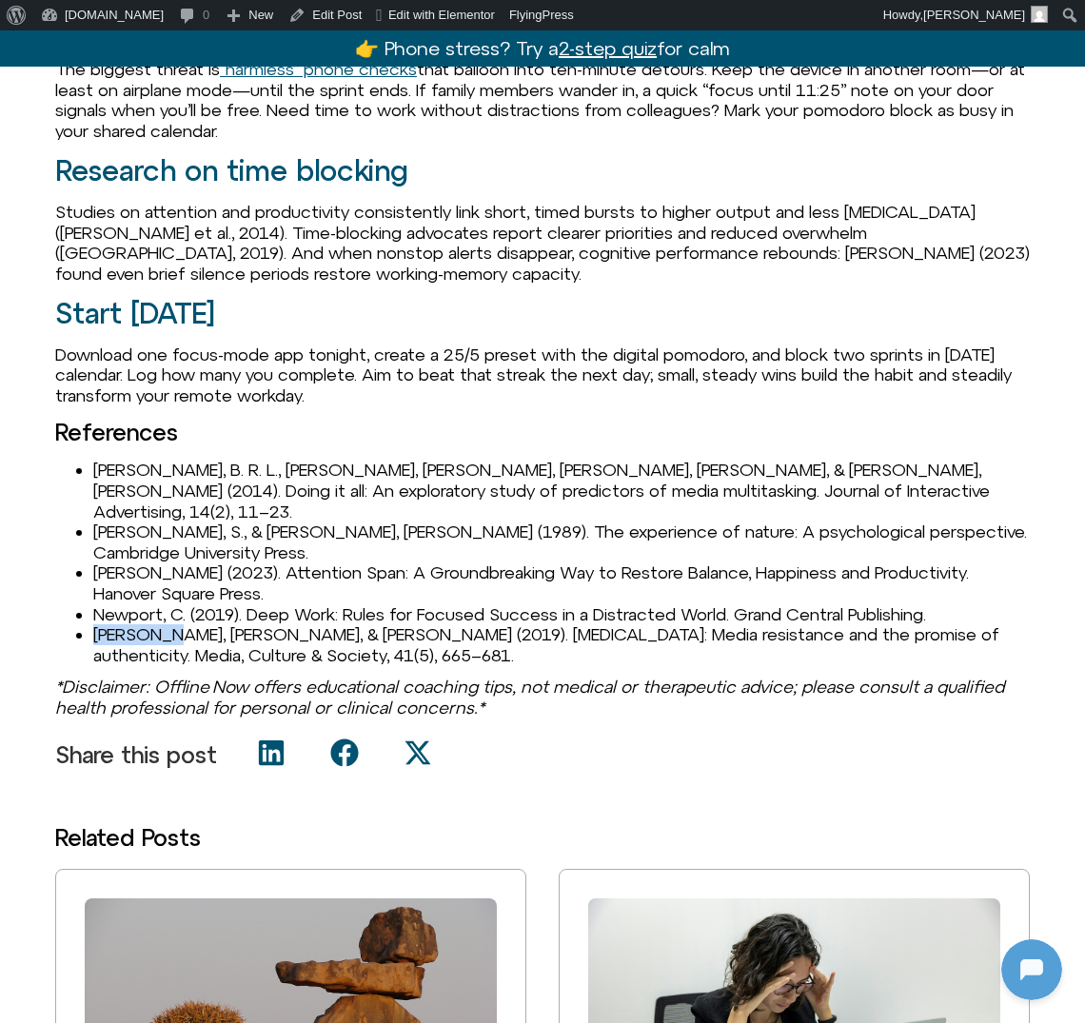
click at [112, 625] on li "Syvertsen, T., & Enli, G. (2019). Digital detox: Media resistance and the promi…" at bounding box center [561, 645] width 937 height 41
copy li "Syvertsen"
click at [14, 169] on main "In This Article Why the classic Pomodoro needs a digital upgrade A simple recip…" at bounding box center [542, 81] width 1085 height 1302
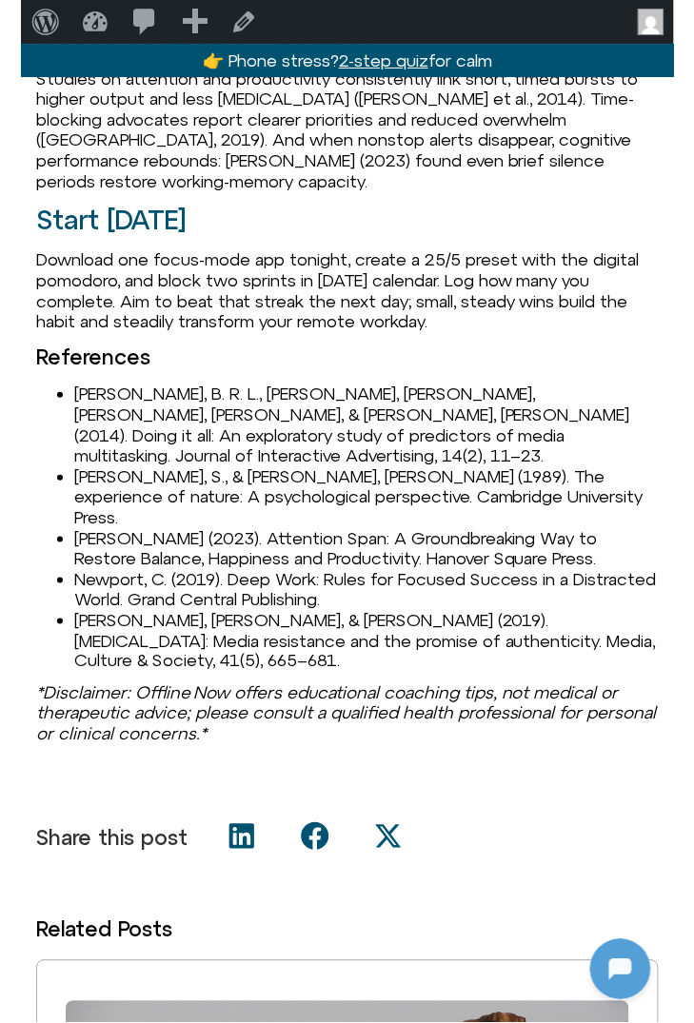
scroll to position [1750, 0]
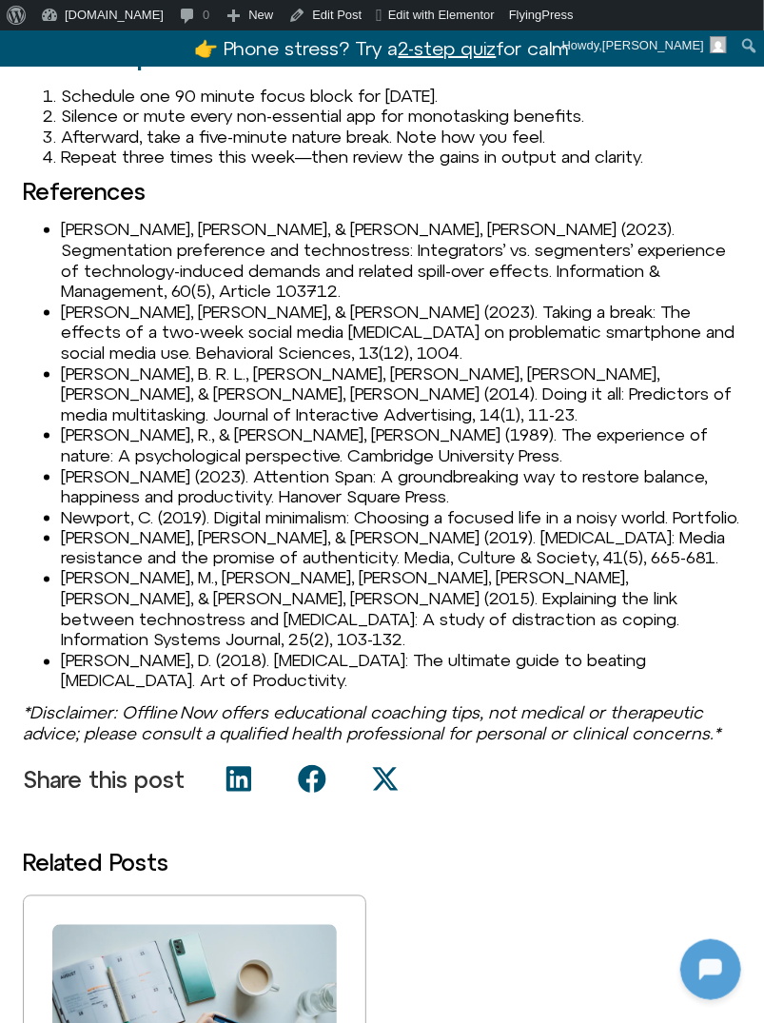
scroll to position [2898, 0]
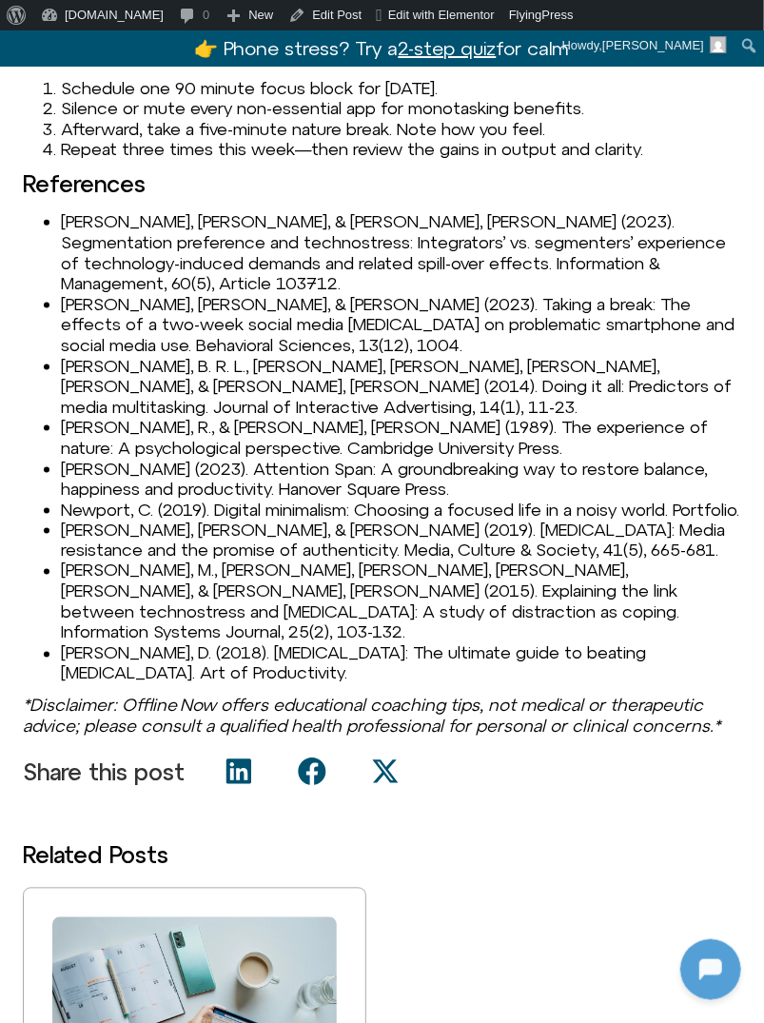
click at [193, 211] on li "[PERSON_NAME], [PERSON_NAME], & [PERSON_NAME], [PERSON_NAME] (2023). Segmentati…" at bounding box center [401, 252] width 681 height 82
copy li "Lanzl"
click at [97, 294] on li "Coyne, P., & Woodruff, S. J. (2023). Taking a break: The effects of a two-week …" at bounding box center [401, 325] width 681 height 62
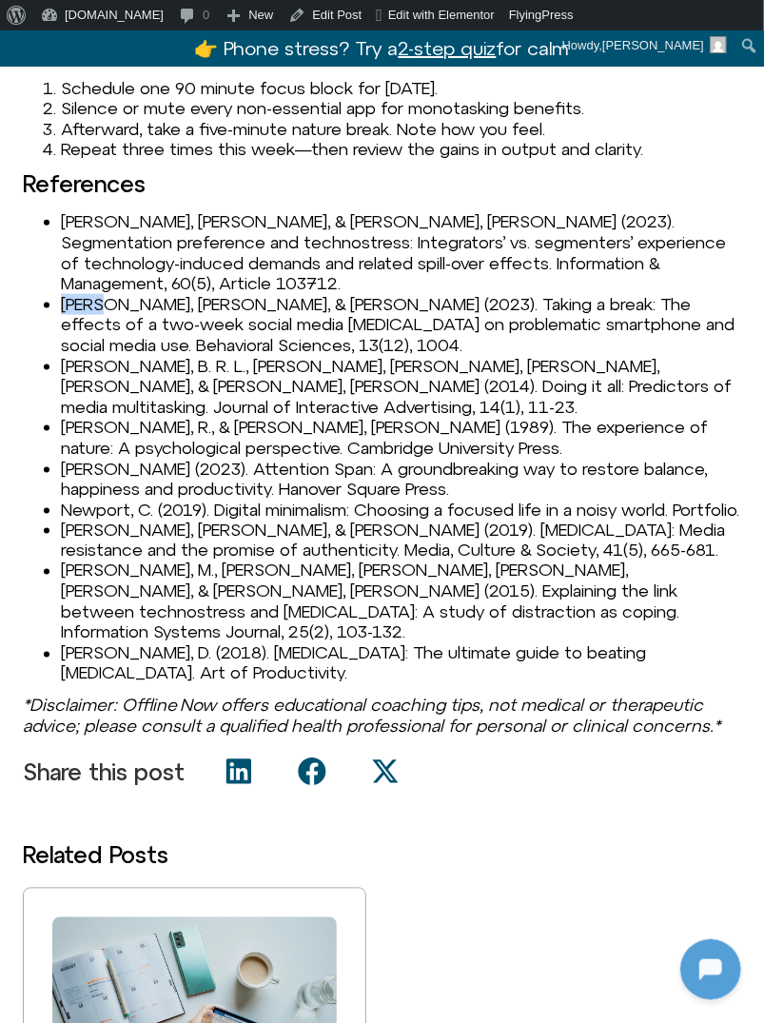
copy li "Coyne"
click at [82, 356] on li "Duff, B. R. L., Yoon, G., Wang, Z., & Anghelcev, G. (2014). Doing it all: Predi…" at bounding box center [401, 387] width 681 height 62
copy li "Duff"
click at [99, 417] on li "Kaplan, R., & Kaplan, S. (1989). The experience of nature: A psychological pers…" at bounding box center [401, 437] width 681 height 41
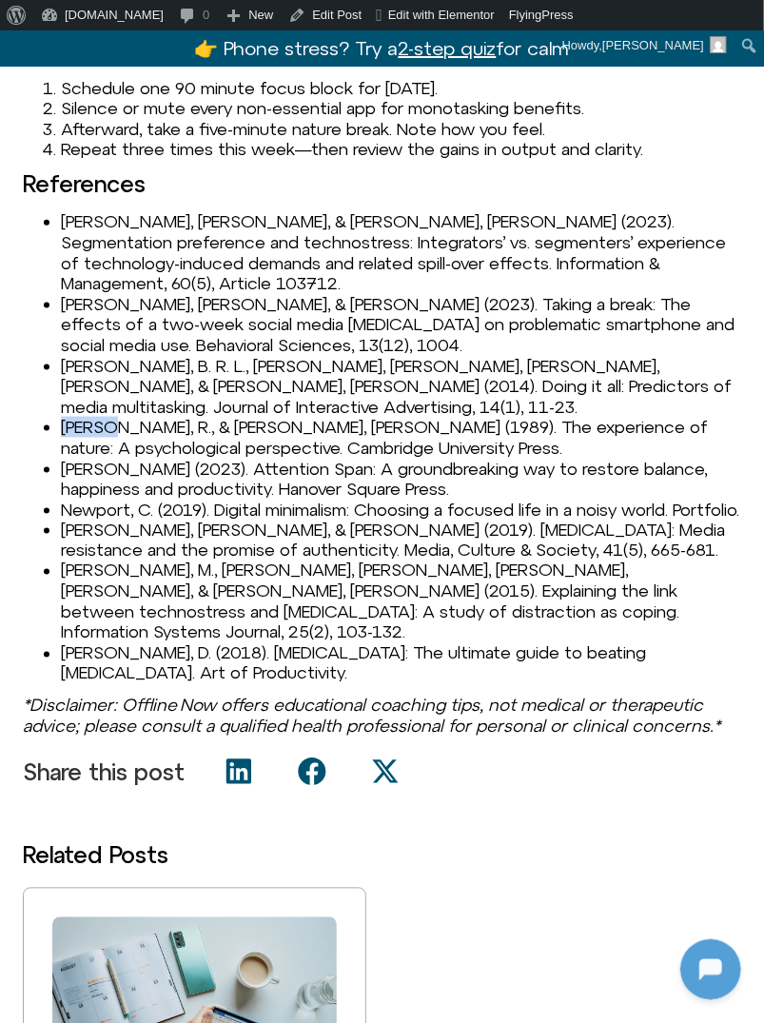
click at [99, 417] on li "Kaplan, R., & Kaplan, S. (1989). The experience of nature: A psychological pers…" at bounding box center [401, 437] width 681 height 41
copy li "Kaplan"
click at [77, 459] on li "Mark, G. (2023). Attention Span: A groundbreaking way to restore balance, happi…" at bounding box center [401, 479] width 681 height 41
click at [122, 500] on li "Newport, C. (2019). Digital minimalism: Choosing a focused life in a noisy worl…" at bounding box center [401, 510] width 681 height 21
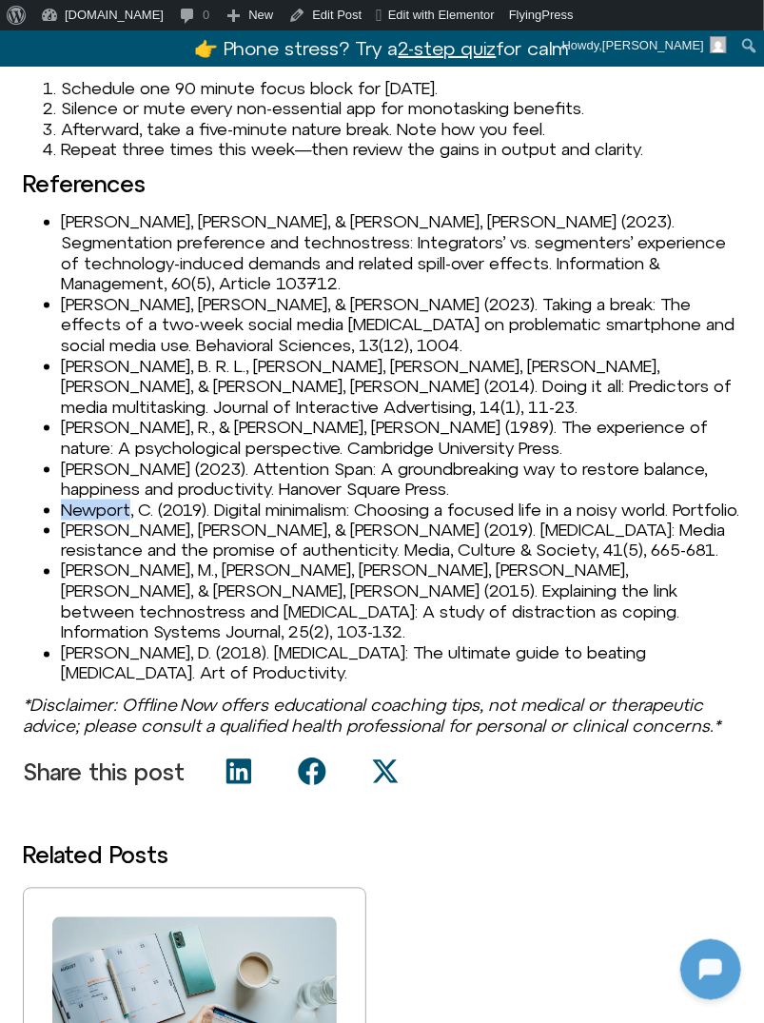
click at [122, 500] on li "Newport, C. (2019). Digital minimalism: Choosing a focused life in a noisy worl…" at bounding box center [401, 510] width 681 height 21
copy li "Newport"
click at [69, 561] on li "Tarafdar, M., Maier, C., Laumer, S., & Weitzel, T. (2015). Explaining the link …" at bounding box center [401, 602] width 681 height 82
copy li "Tarafdar"
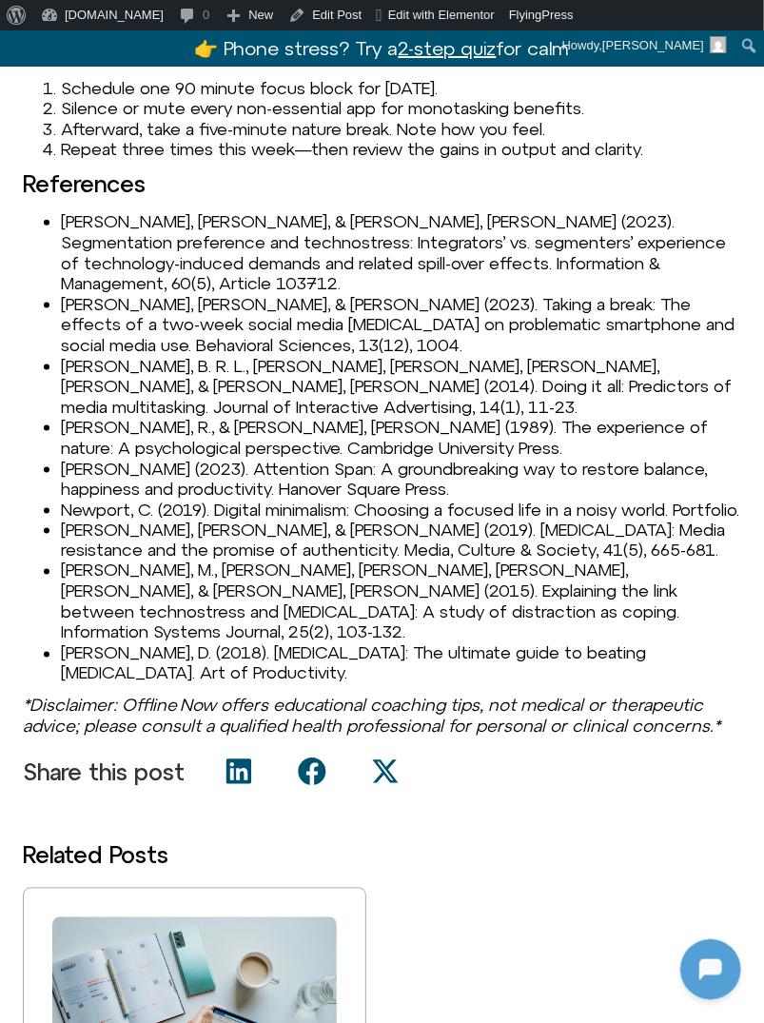
click at [69, 561] on li "Tarafdar, M., Maier, C., Laumer, S., & Weitzel, T. (2015). Explaining the link …" at bounding box center [401, 602] width 681 height 82
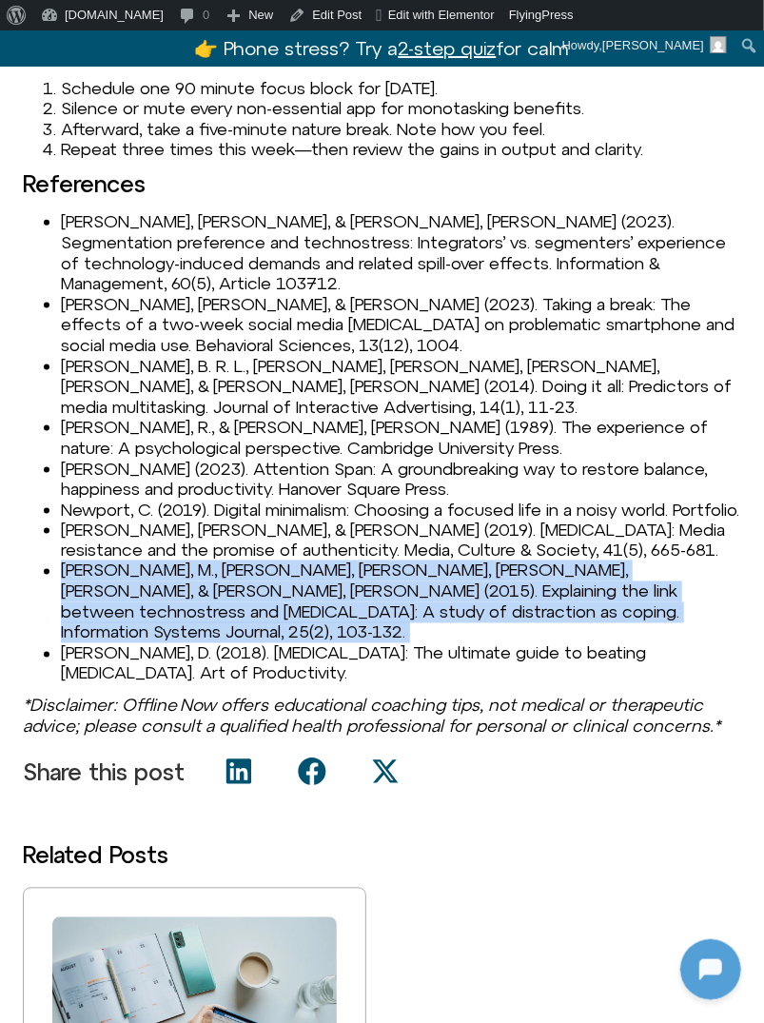
click at [69, 561] on li "Tarafdar, M., Maier, C., Laumer, S., & Weitzel, T. (2015). Explaining the link …" at bounding box center [401, 602] width 681 height 82
copy li "Tarafdar, M., Maier, C., Laumer, S., & Weitzel, T. (2015). Explaining the link …"
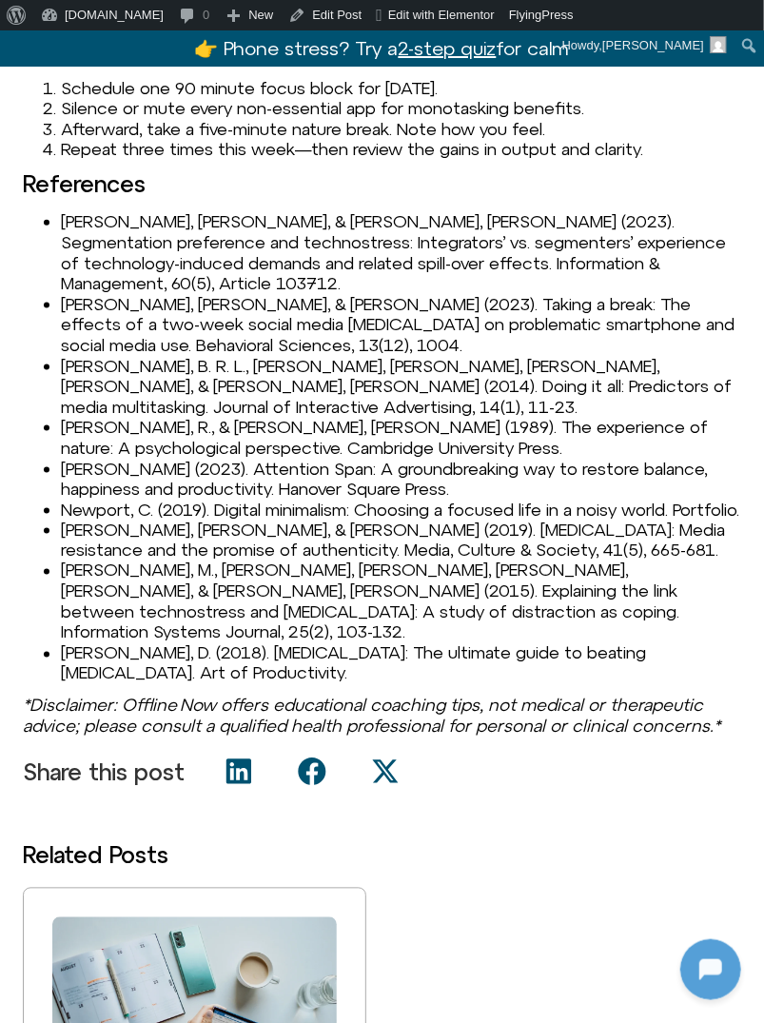
click at [87, 644] on li "Zahariades, D. (2018). Digital Detox: The ultimate guide to beating technology …" at bounding box center [401, 664] width 681 height 41
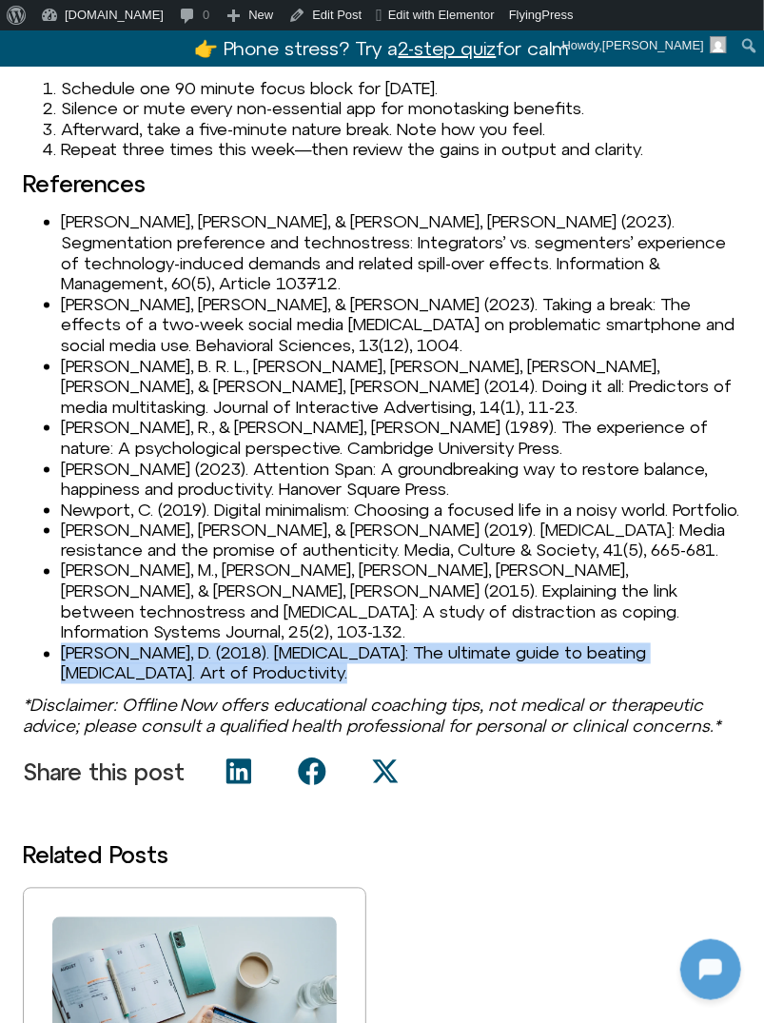
click at [87, 644] on li "Zahariades, D. (2018). Digital Detox: The ultimate guide to beating technology …" at bounding box center [401, 664] width 681 height 41
copy li "Zahariades, D. (2018). Digital Detox: The ultimate guide to beating technology …"
click at [169, 644] on li "Zahariades, D. (2018). Digital Detox: The ultimate guide to beating technology …" at bounding box center [401, 664] width 681 height 41
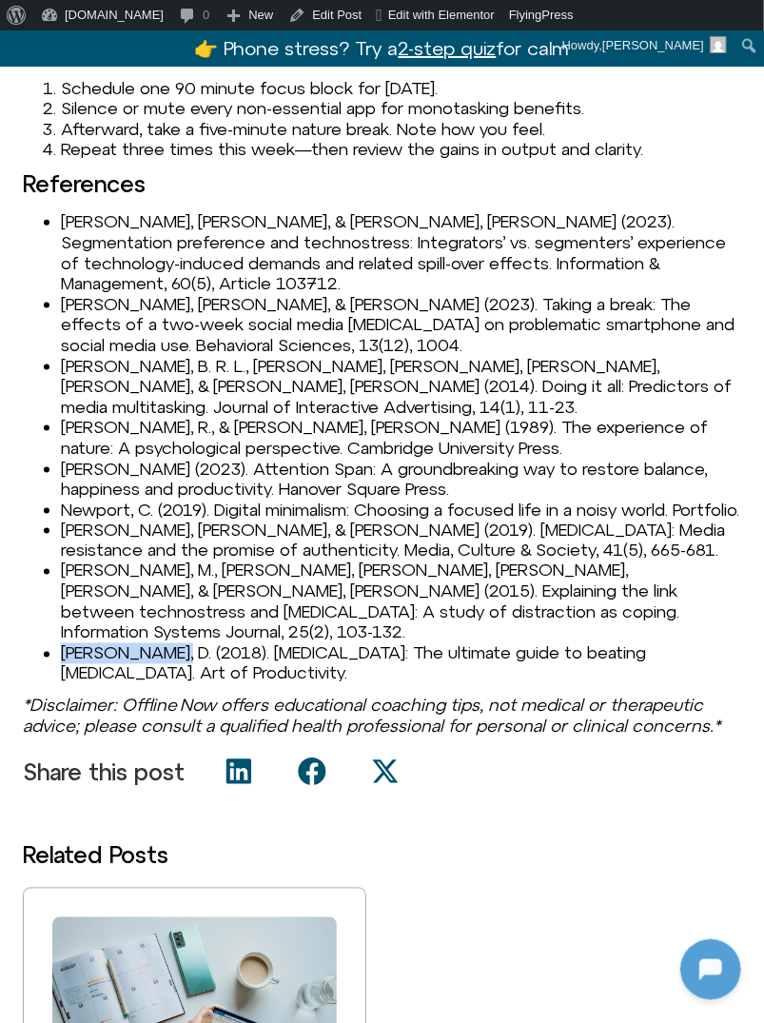
drag, startPoint x: 172, startPoint y: 592, endPoint x: 60, endPoint y: 591, distance: 112.3
click at [61, 644] on li "Zahariades, D. (2018). Digital Detox: The ultimate guide to beating technology …" at bounding box center [401, 664] width 681 height 41
copy li "Zahariades, D."
click at [196, 644] on li "Zahariades, D. (2018). Digital Detox: The ultimate guide to beating technology …" at bounding box center [401, 664] width 681 height 41
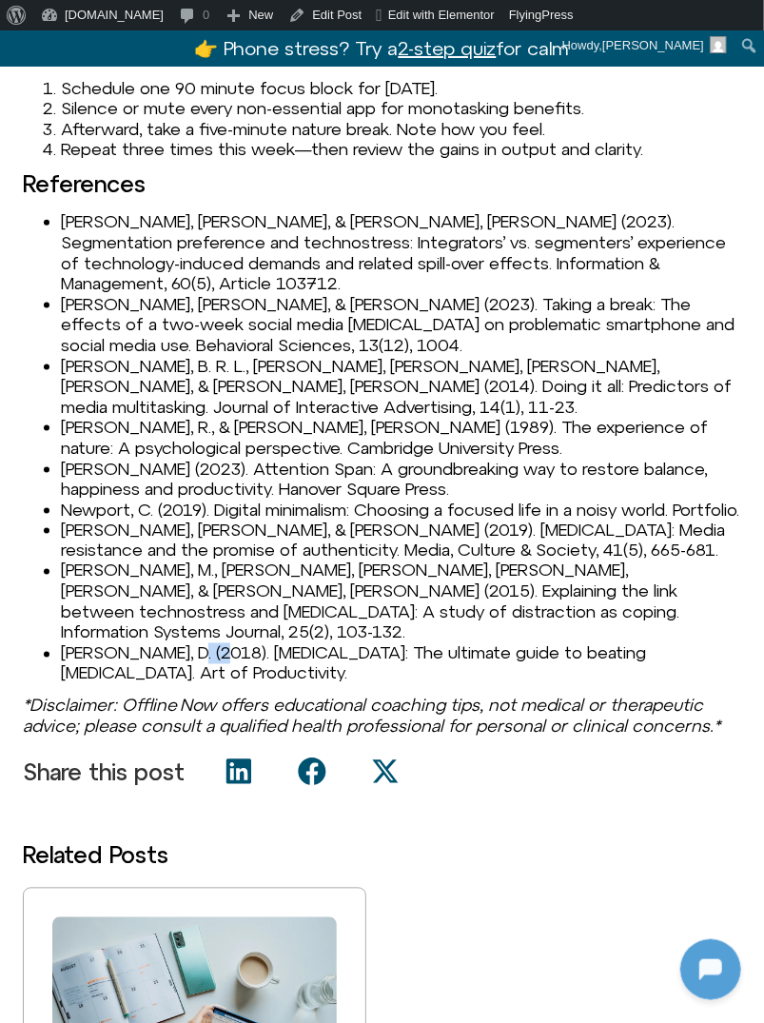
copy li "2018"
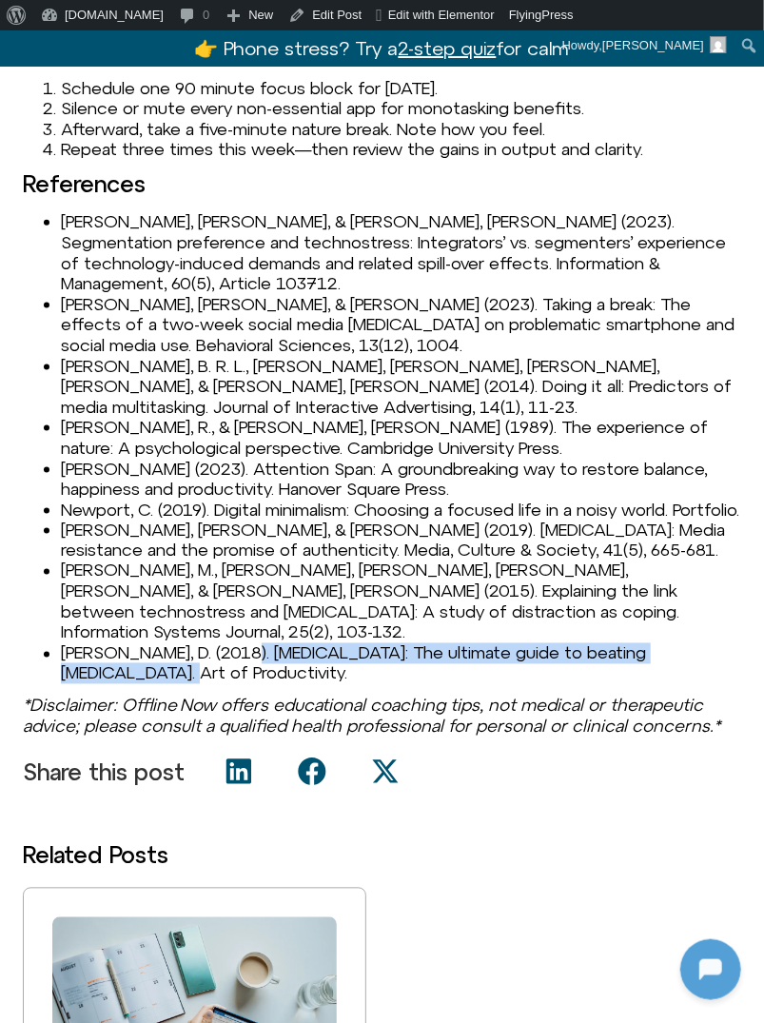
drag, startPoint x: 236, startPoint y: 592, endPoint x: 133, endPoint y: 612, distance: 104.7
click at [133, 644] on li "Zahariades, D. (2018). Digital Detox: The ultimate guide to beating technology …" at bounding box center [401, 664] width 681 height 41
drag, startPoint x: 144, startPoint y: 611, endPoint x: 302, endPoint y: 611, distance: 158.0
click at [302, 644] on li "Zahariades, D. (2018). Digital Detox: The ultimate guide to beating technology …" at bounding box center [401, 664] width 681 height 41
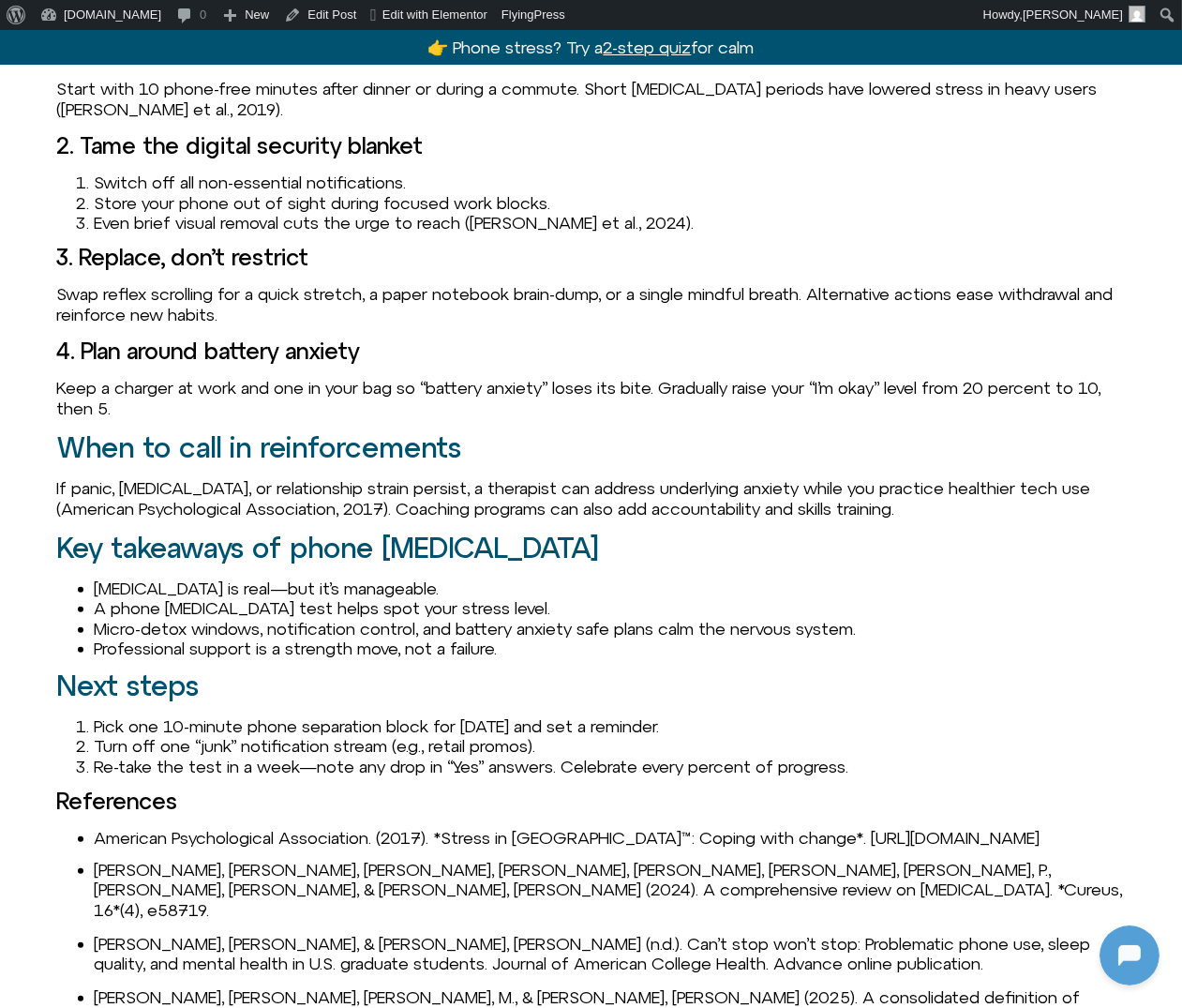
scroll to position [2595, 0]
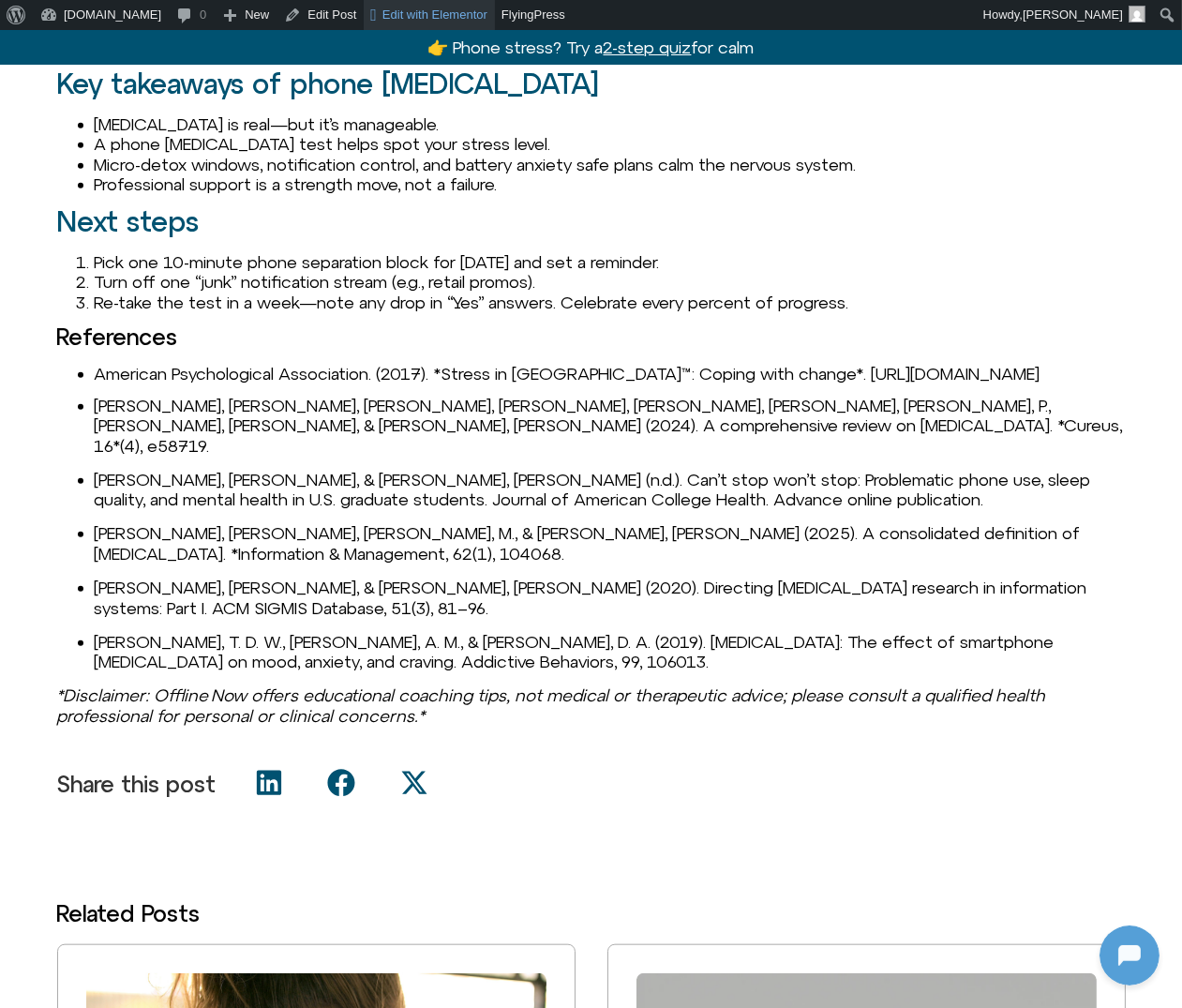
click at [410, 10] on span "Edit with Elementor" at bounding box center [434, 15] width 105 height 14
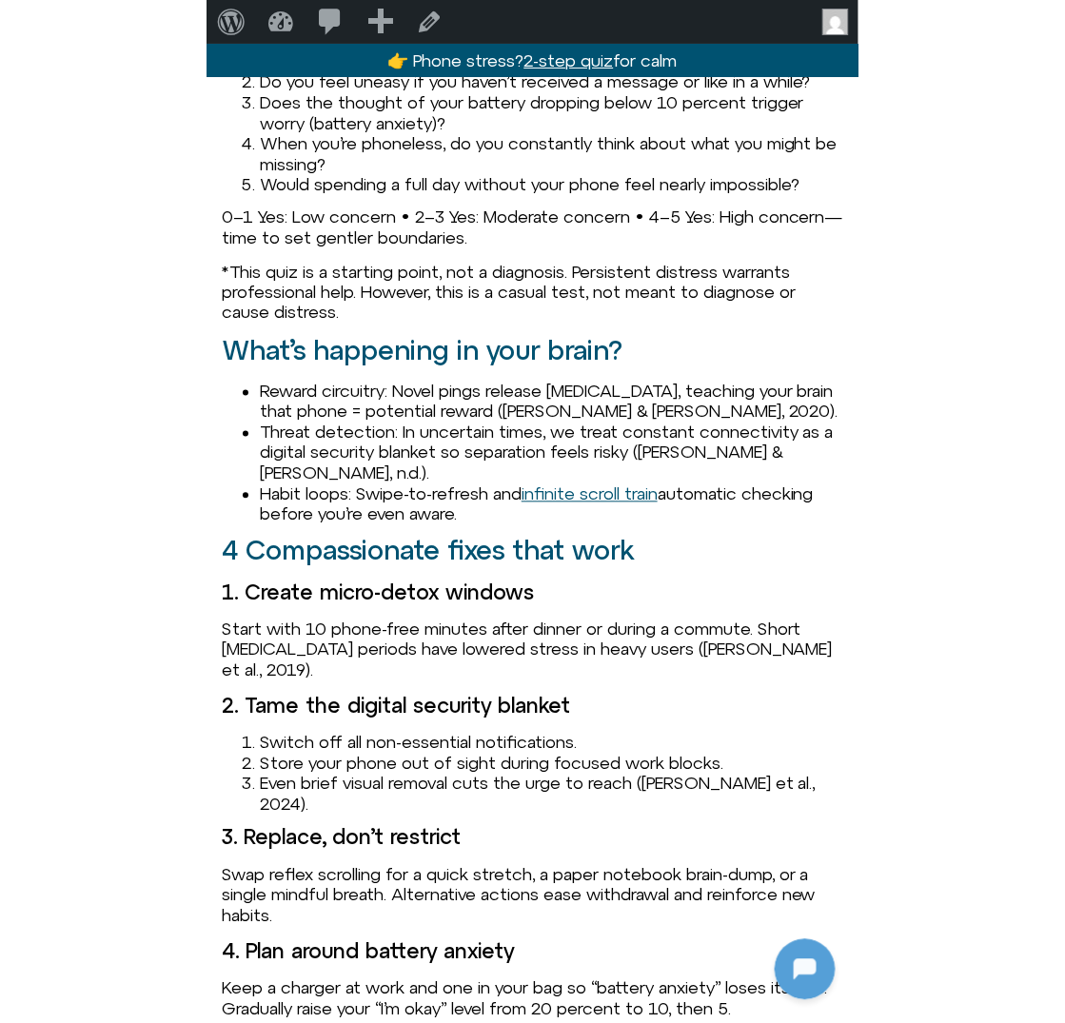
scroll to position [2614, 0]
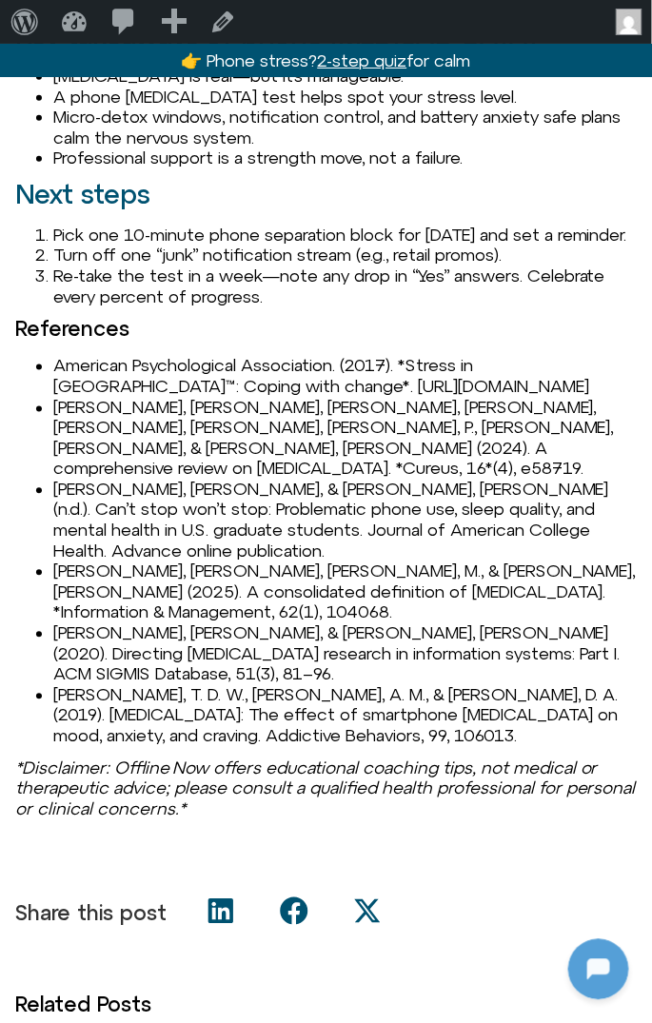
click at [429, 369] on span "American Psychological Association. (2017). *Stress in [GEOGRAPHIC_DATA]™: Copi…" at bounding box center [321, 376] width 536 height 41
drag, startPoint x: 418, startPoint y: 368, endPoint x: 555, endPoint y: 360, distance: 137.4
click at [555, 360] on span "American Psychological Association. (2017). *Stress in America™: Coping with ch…" at bounding box center [321, 376] width 536 height 41
copy span "Stress in America"
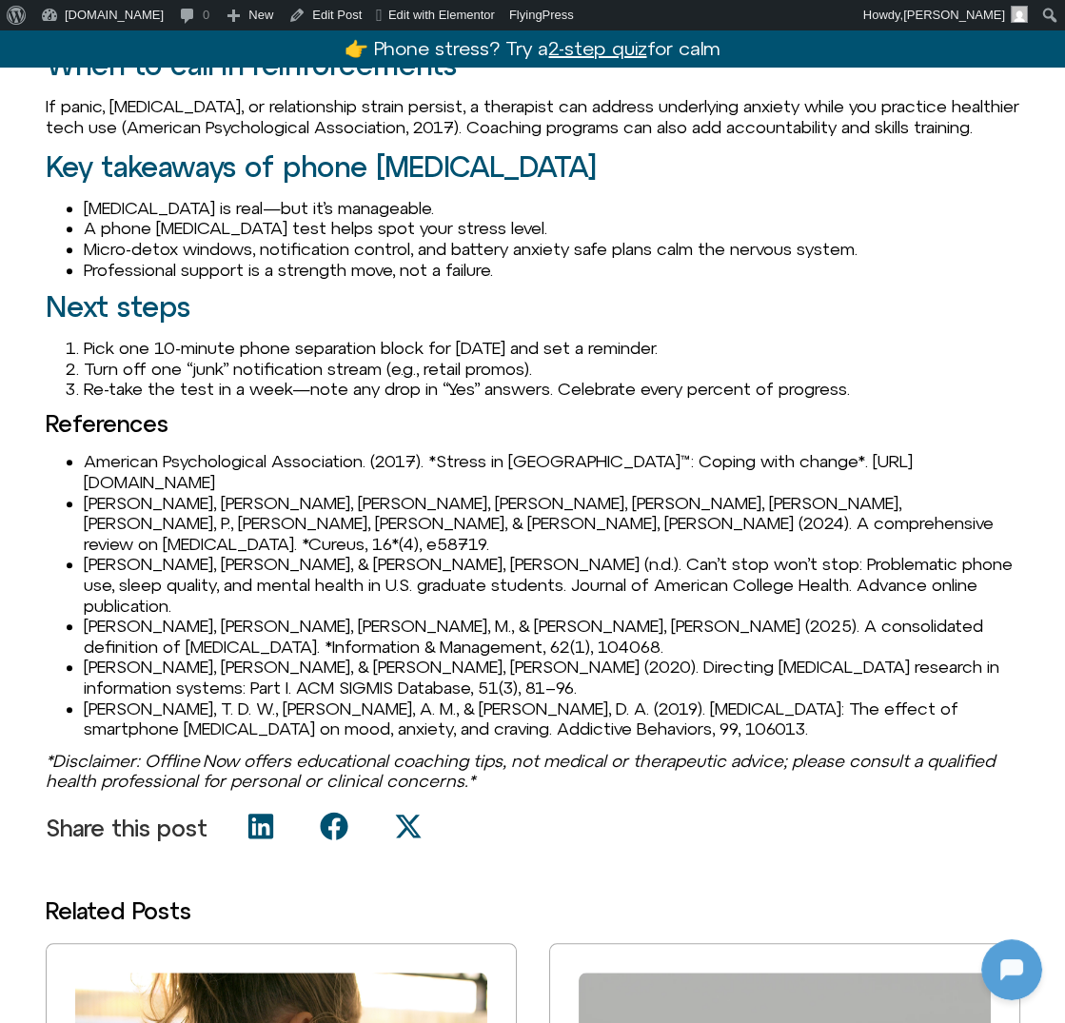
click at [119, 543] on span "Anandpara, G., Kharadi, A., Chauhan, Y., Vidja, P., Mahajan, S., & Patel, J. (2…" at bounding box center [539, 523] width 910 height 61
copy span "Anandpara"
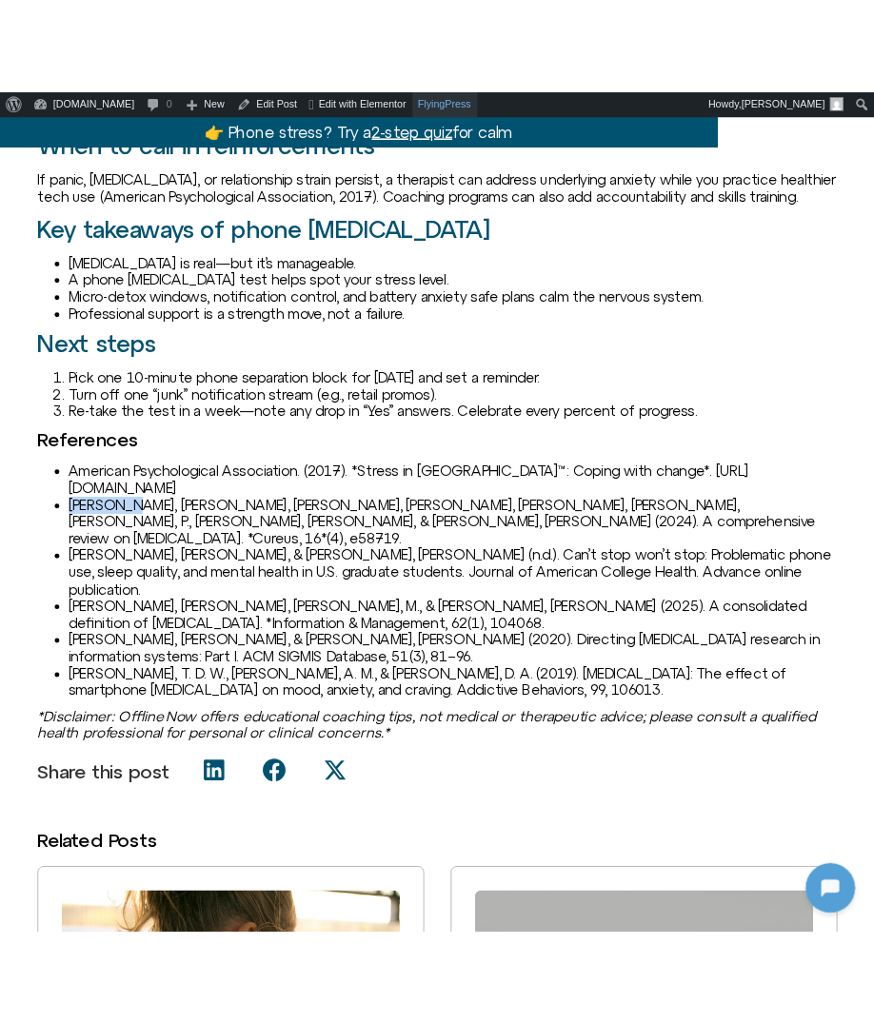
scroll to position [2568, 0]
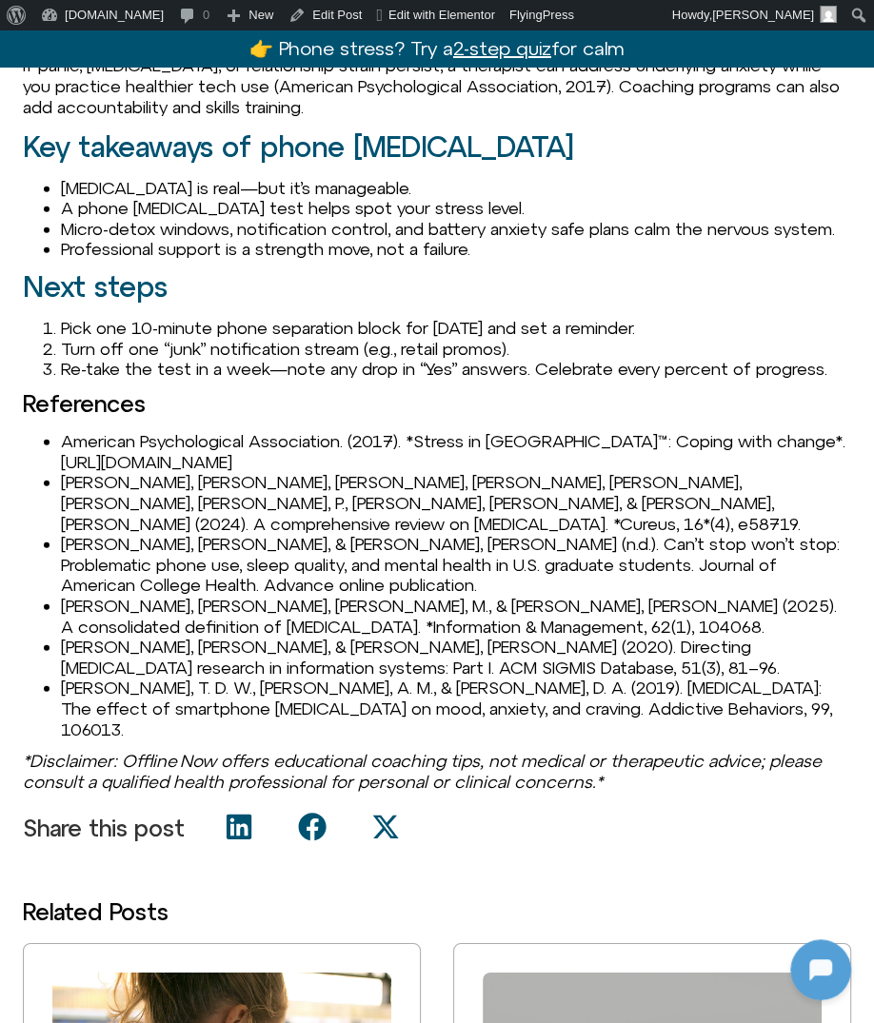
click at [69, 595] on span "Herrella, C., & Foster, S. (n.d.). Can’t stop won’t stop: Problematic phone use…" at bounding box center [450, 564] width 779 height 61
copy span "Herrella"
click at [99, 595] on span "Herrella, C., & Foster, S. (n.d.). Can’t stop won’t stop: Problematic phone use…" at bounding box center [450, 564] width 779 height 61
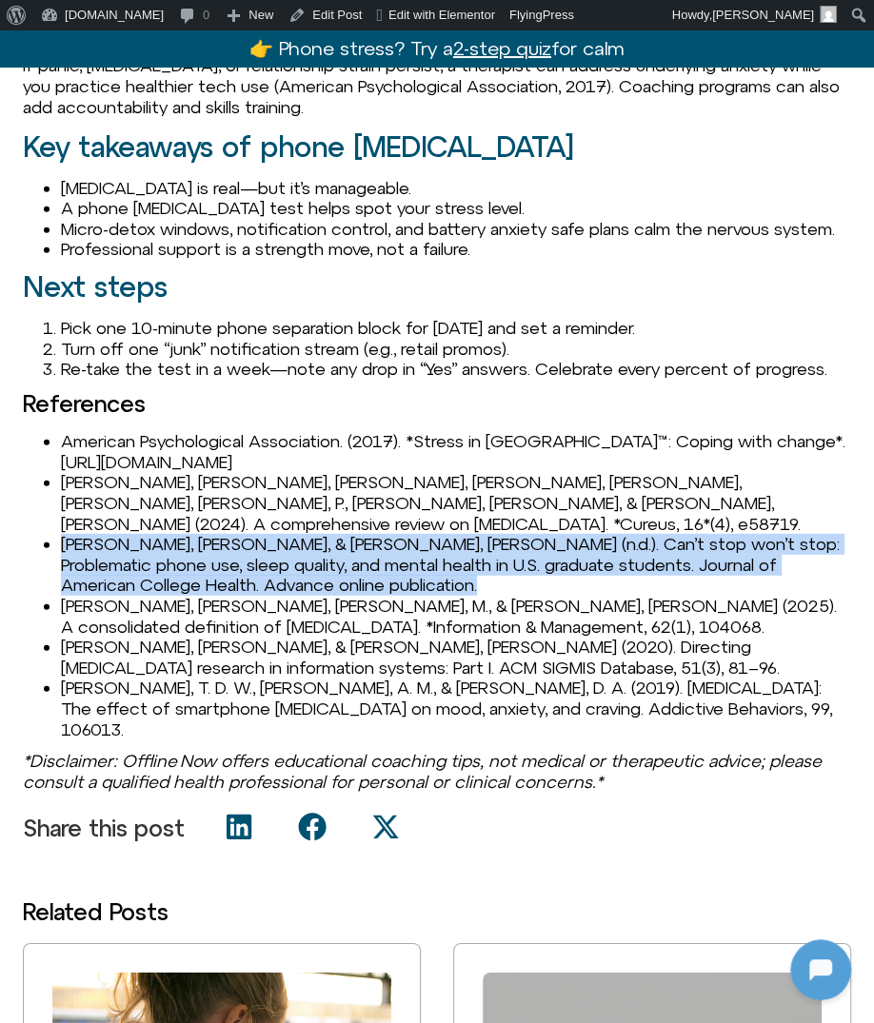
click at [99, 595] on span "Herrella, C., & Foster, S. (n.d.). Can’t stop won’t stop: Problematic phone use…" at bounding box center [450, 564] width 779 height 61
copy span "Herrella, C., & Foster, S. (n.d.). Can’t stop won’t stop: Problematic phone use…"
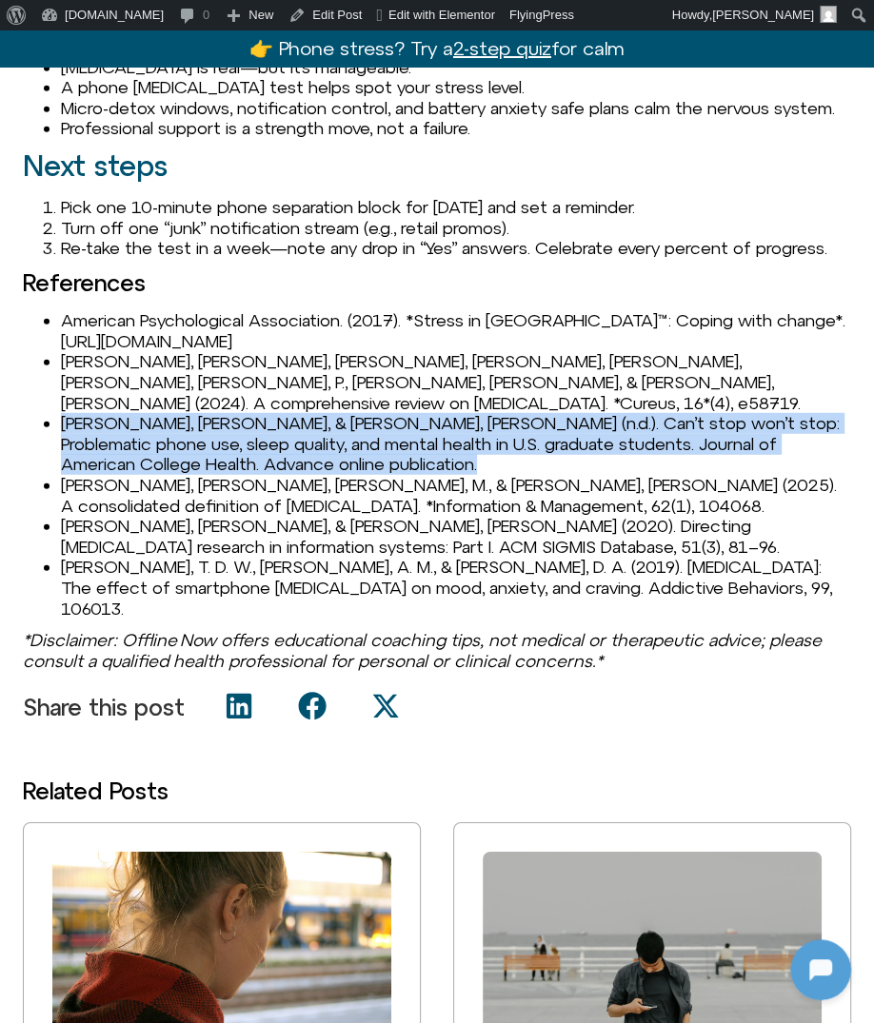
scroll to position [2688, 0]
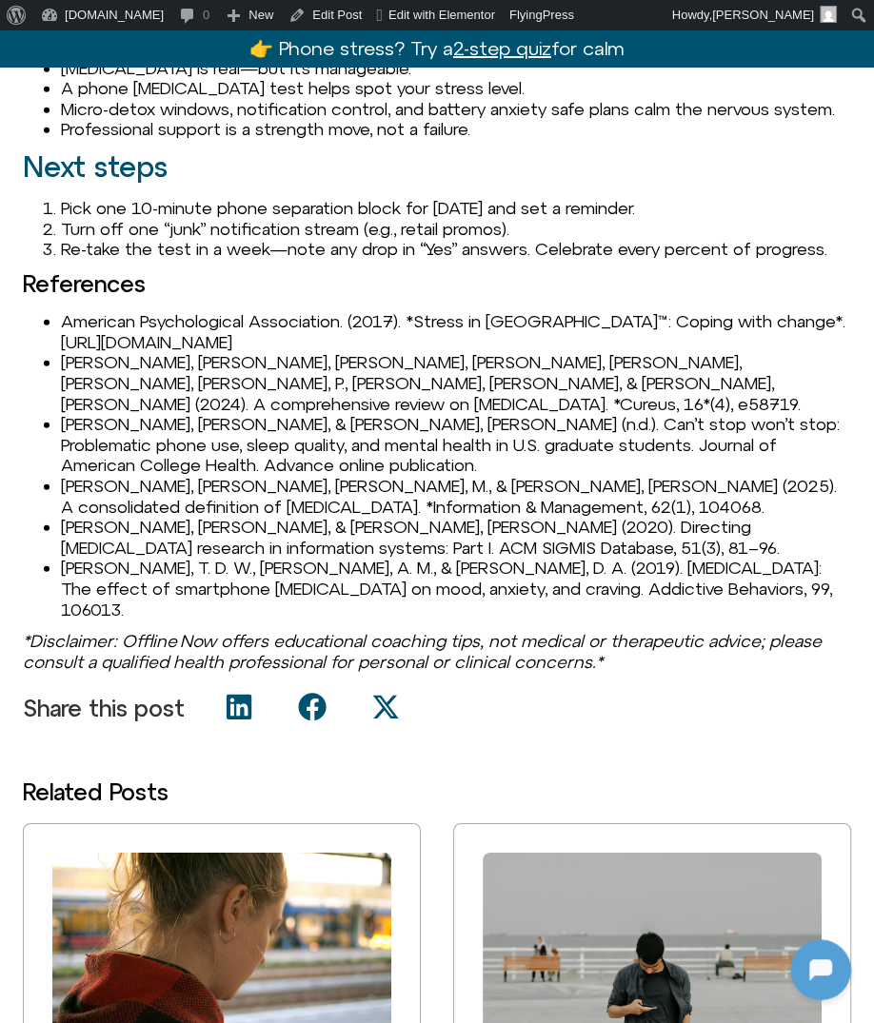
click at [80, 517] on span "Marx, J., Mirbabaie, M., & Turel, O. (2025). A consolidated definition of digit…" at bounding box center [449, 496] width 776 height 41
copy span "[PERSON_NAME]"
click at [83, 558] on span "Serenko, A., & Turel, O. (2020). Directing technology addiction research in inf…" at bounding box center [420, 537] width 719 height 41
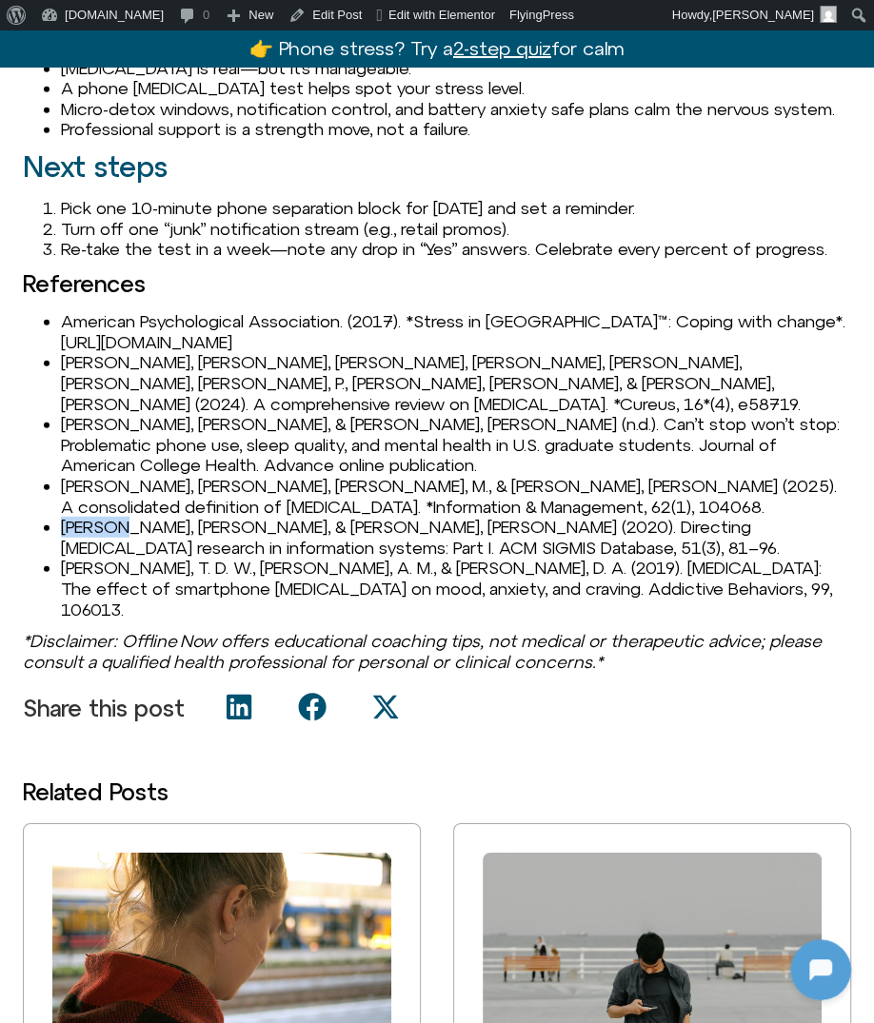
copy span "Serenko"
click at [120, 558] on span "Serenko, A., & Turel, O. (2020). Directing technology addiction research in inf…" at bounding box center [420, 537] width 719 height 41
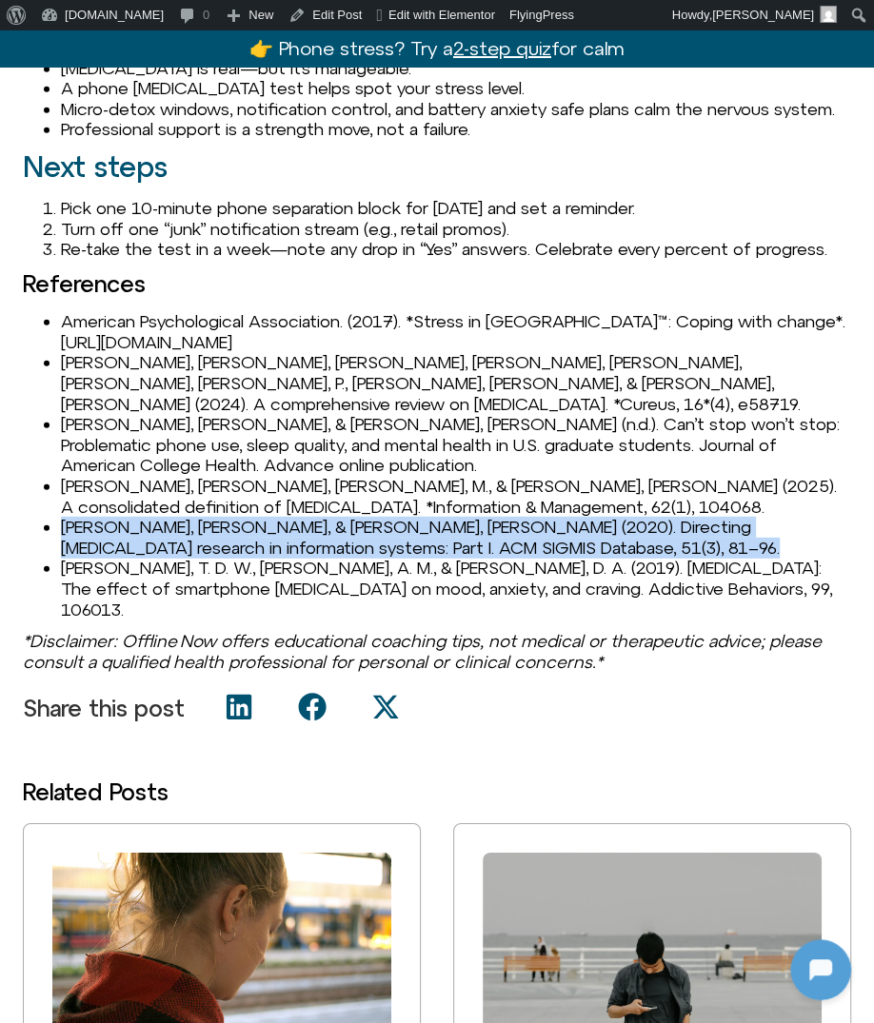
click at [120, 558] on span "Serenko, A., & Turel, O. (2020). Directing technology addiction research in inf…" at bounding box center [420, 537] width 719 height 41
copy span "Serenko, A., & Turel, O. (2020). Directing technology addiction research in inf…"
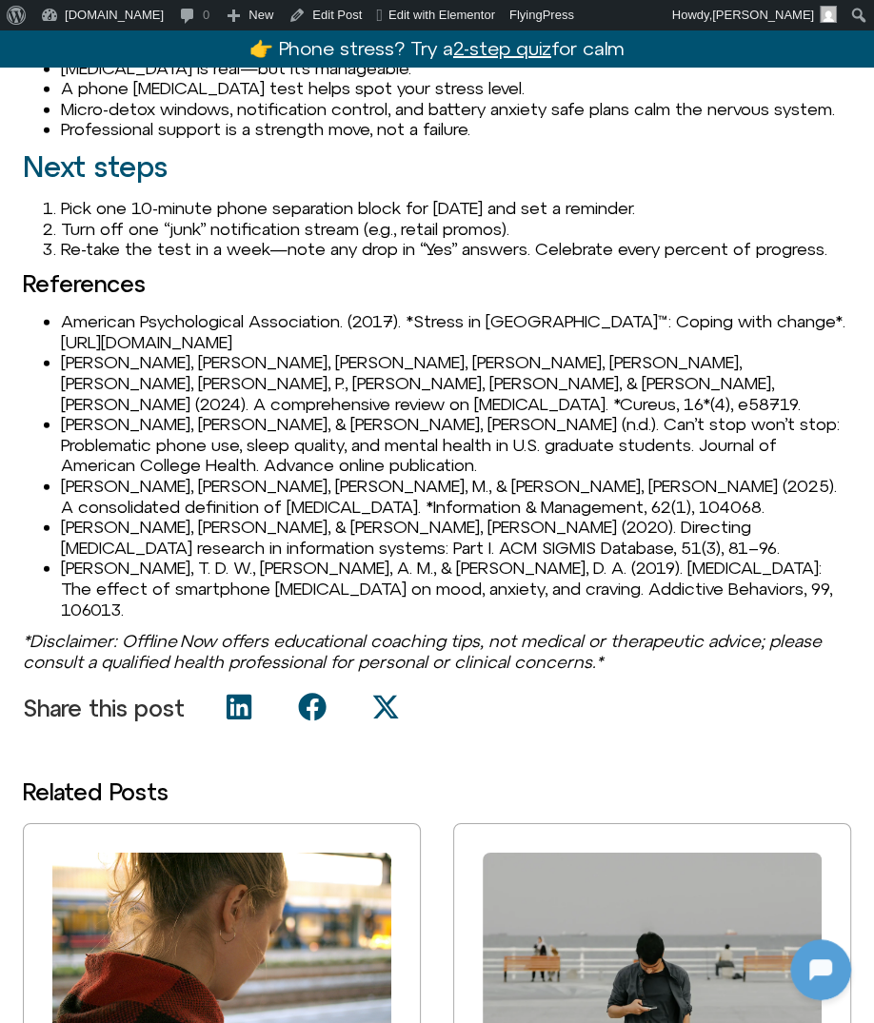
click at [122, 517] on span "Marx, J., Mirbabaie, M., & Turel, O. (2025). A consolidated definition of digit…" at bounding box center [449, 496] width 776 height 41
drag, startPoint x: 238, startPoint y: 618, endPoint x: 51, endPoint y: 620, distance: 186.6
click at [61, 558] on li "Serenko, A., & Turel, O. (2020). Directing technology addiction research in inf…" at bounding box center [456, 537] width 790 height 41
copy span "Serenko, A., & Turel, O."
click at [308, 517] on li "Marx, J., Mirbabaie, M., & Turel, O. (2025). A consolidated definition of digit…" at bounding box center [456, 496] width 790 height 41
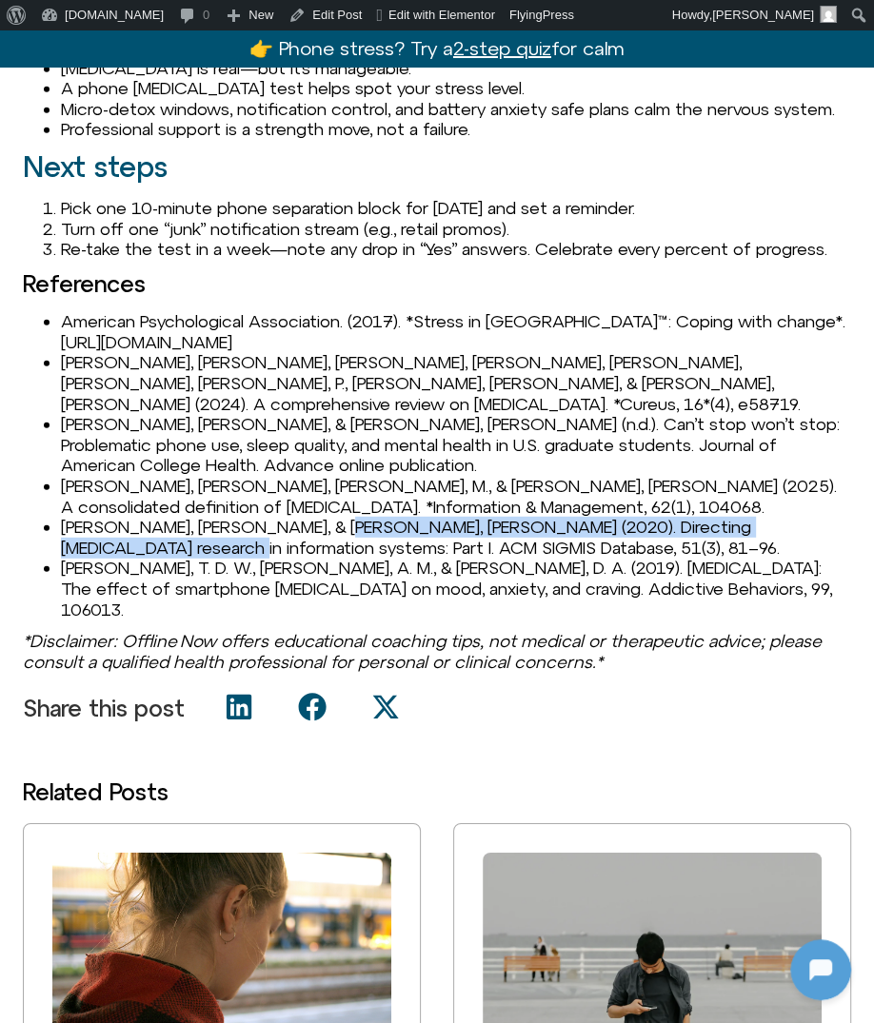
drag, startPoint x: 307, startPoint y: 612, endPoint x: 100, endPoint y: 625, distance: 207.0
click at [100, 558] on span "Serenko, A., & Turel, O. (2020). Directing technology addiction research in inf…" at bounding box center [420, 537] width 719 height 41
copy span "Directing technology addiction research in information systems: Part I"
click at [98, 558] on span "Serenko, A., & Turel, O. (2020). Directing technology addiction research in inf…" at bounding box center [420, 537] width 719 height 41
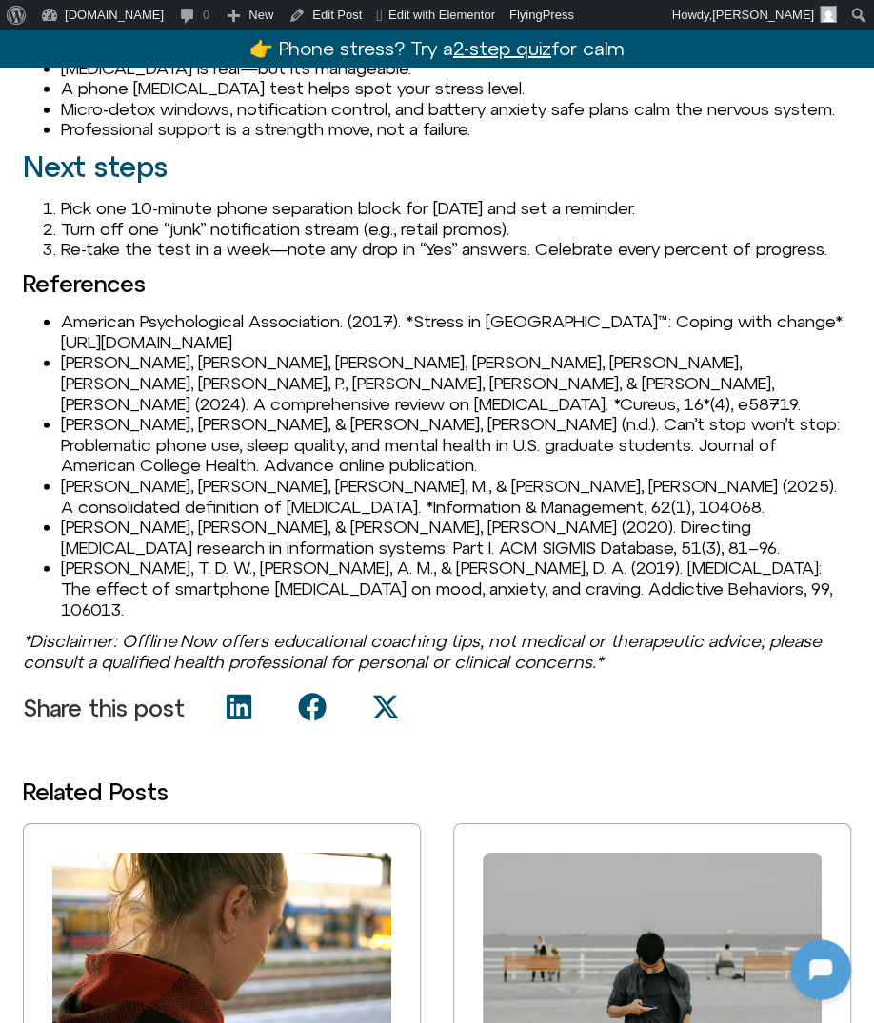
click at [177, 413] on span "Anandpara, G., Kharadi, A., Chauhan, Y., Vidja, P., Mahajan, S., & Patel, J. (2…" at bounding box center [431, 382] width 740 height 61
drag, startPoint x: 114, startPoint y: 637, endPoint x: 287, endPoint y: 631, distance: 172.4
click at [287, 558] on span "Serenko, A., & Turel, O. (2020). Directing technology addiction research in inf…" at bounding box center [420, 537] width 719 height 41
drag, startPoint x: 301, startPoint y: 636, endPoint x: 391, endPoint y: 636, distance: 90.4
click at [391, 558] on span "Serenko, A., & Turel, O. (2020). Directing technology addiction research in inf…" at bounding box center [420, 537] width 719 height 41
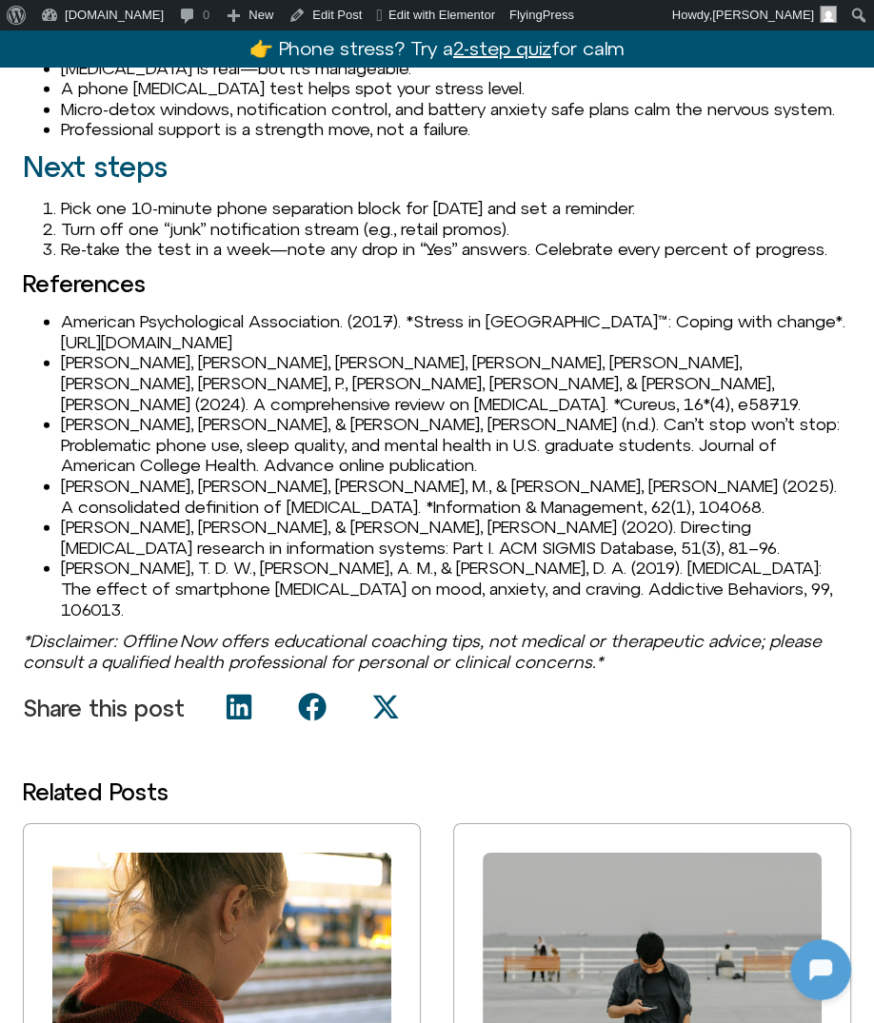
click at [137, 619] on span "Wilcockson, T. D. W., Osborne, A. M., & Ellis, D. A. (2019). Digital detox: The…" at bounding box center [446, 588] width 771 height 61
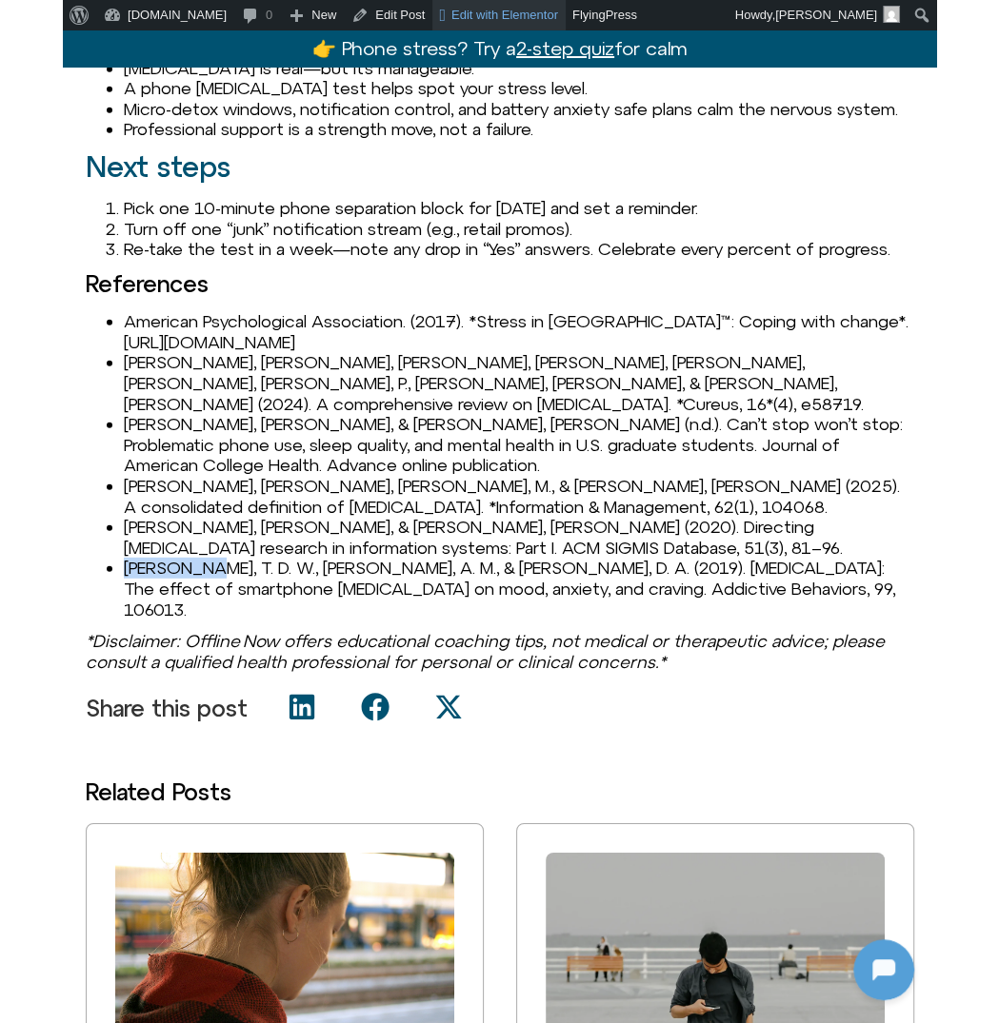
scroll to position [2709, 0]
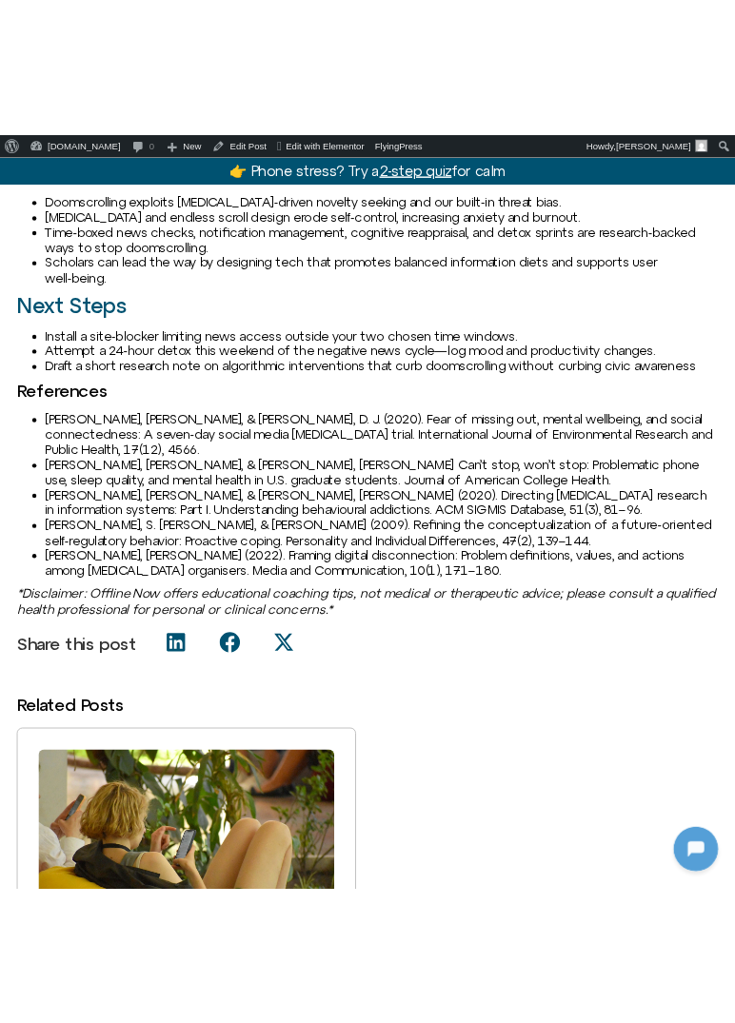
scroll to position [2586, 0]
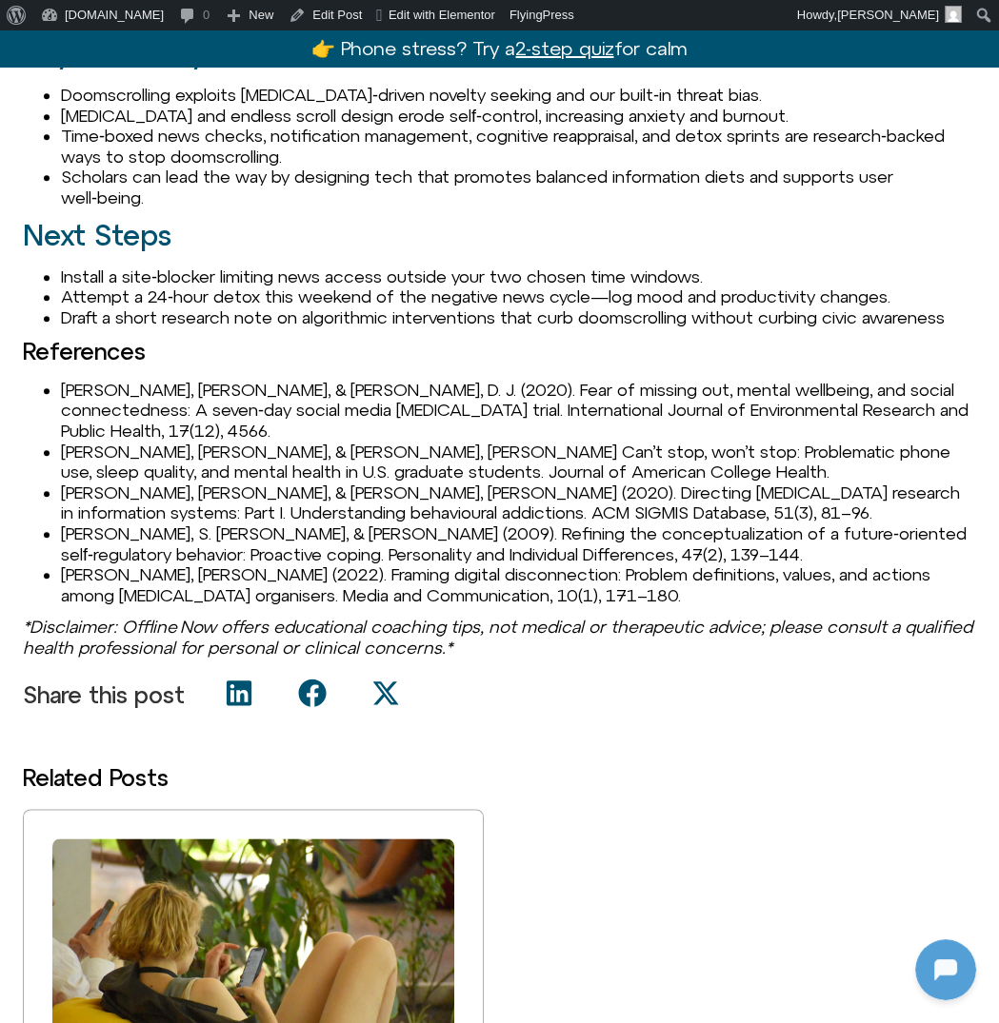
click at [87, 385] on li "Brown, L., & Kuss, D. J. (2020). Fear of missing out, mental wellbeing, and soc…" at bounding box center [518, 411] width 915 height 62
copy li "Brown"
click at [191, 388] on li "Brown, L., & Kuss, D. J. (2020). Fear of missing out, mental wellbeing, and soc…" at bounding box center [518, 411] width 915 height 62
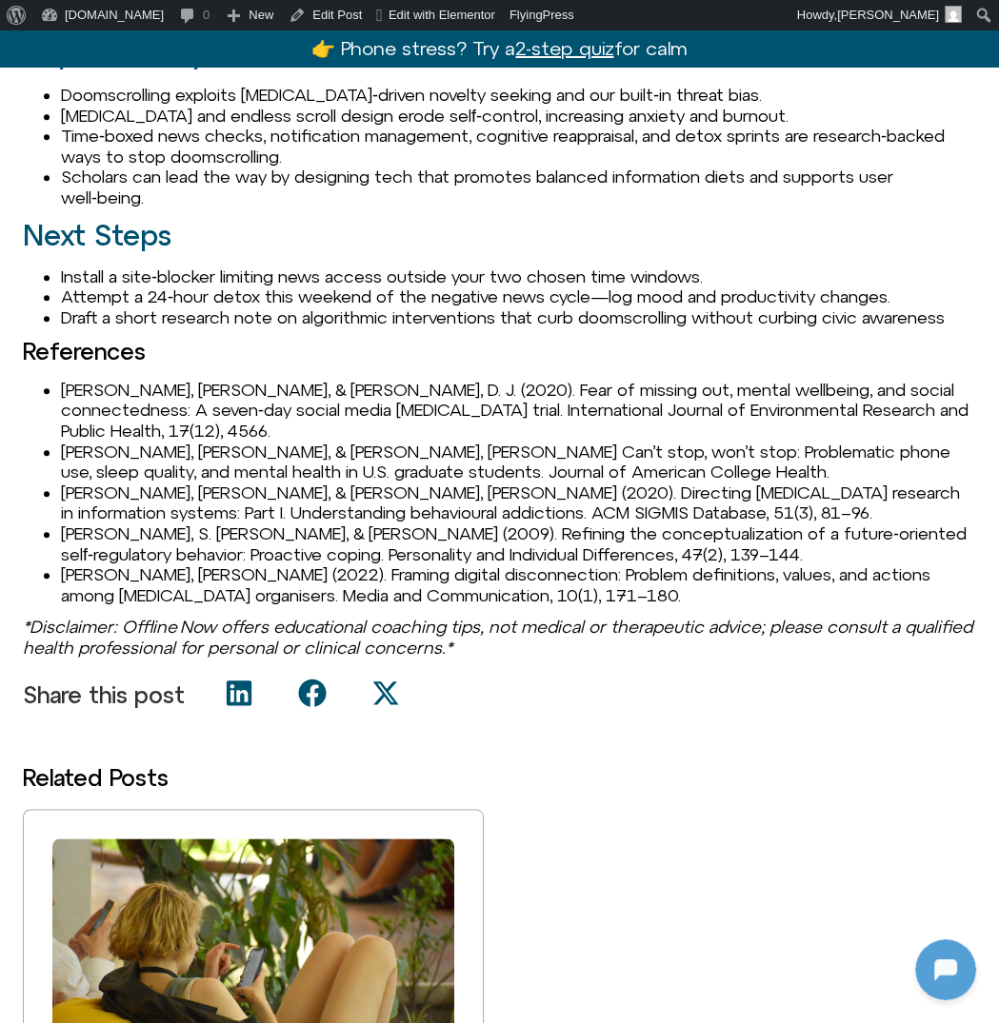
click at [188, 388] on li "Brown, L., & Kuss, D. J. (2020). Fear of missing out, mental wellbeing, and soc…" at bounding box center [518, 411] width 915 height 62
copy li "Kuss"
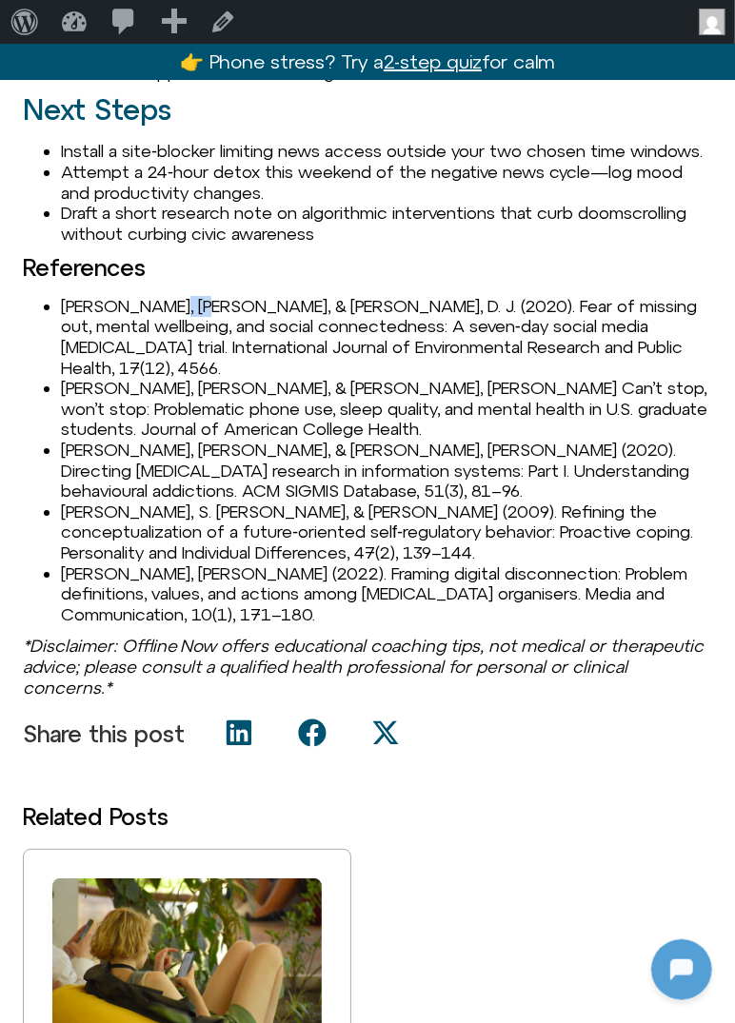
scroll to position [2889, 0]
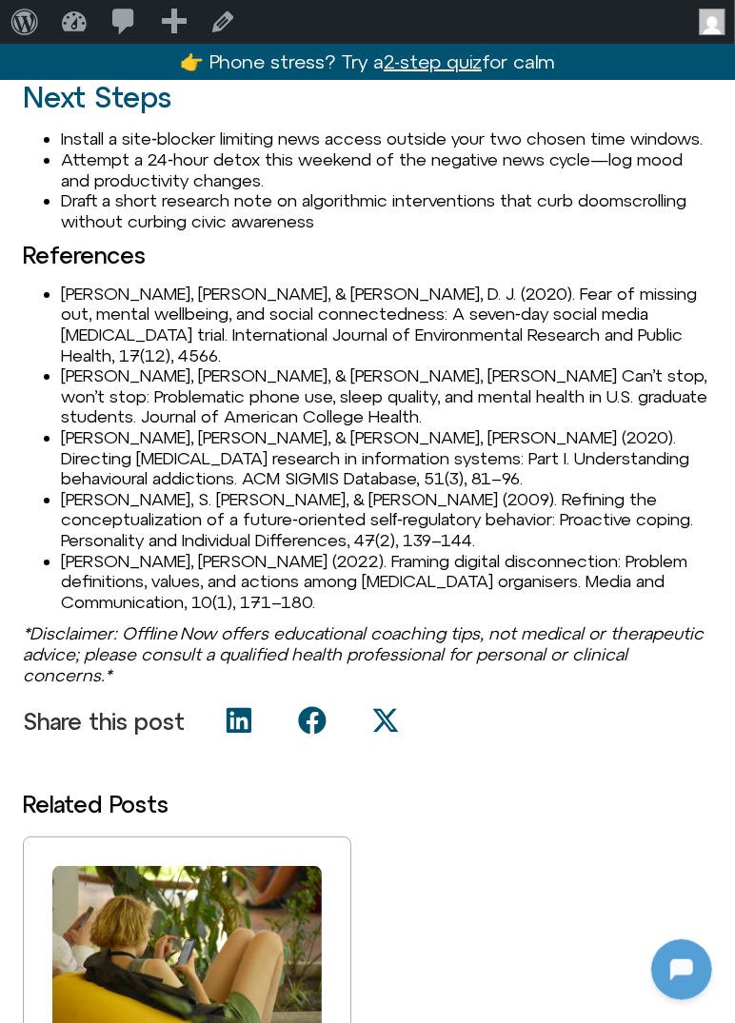
click at [97, 366] on li "Herrella, C., & Foster, S. Can’t stop, won’t stop: Problematic phone use, sleep…" at bounding box center [386, 397] width 651 height 62
copy li "Herrella"
click at [106, 427] on li "Serenko, A., & Turel, O. (2020). Directing technology addiction research in inf…" at bounding box center [386, 458] width 651 height 62
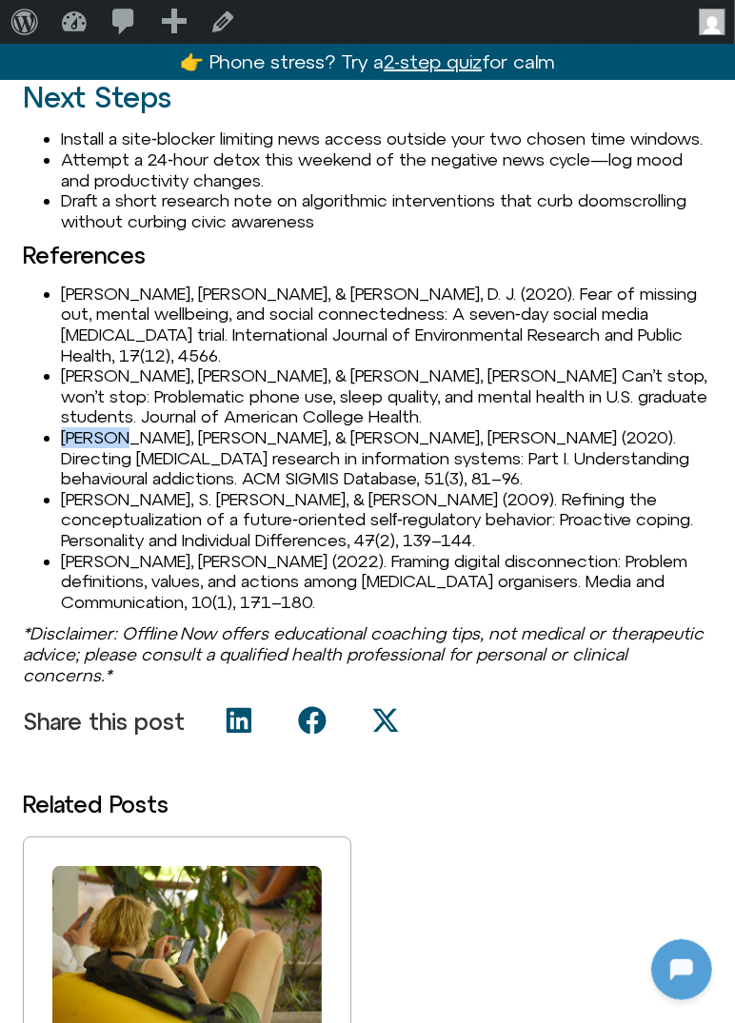
copy li "[PERSON_NAME]"
click at [87, 489] on li "Sohl, S. J., & Moyer, A. (2009). Refining the conceptualization of a future‑ori…" at bounding box center [386, 520] width 651 height 62
copy li "Sohl"
click at [146, 489] on li "Sohl, S. J., & Moyer, A. (2009). Refining the conceptualization of a future‑ori…" at bounding box center [386, 520] width 651 height 62
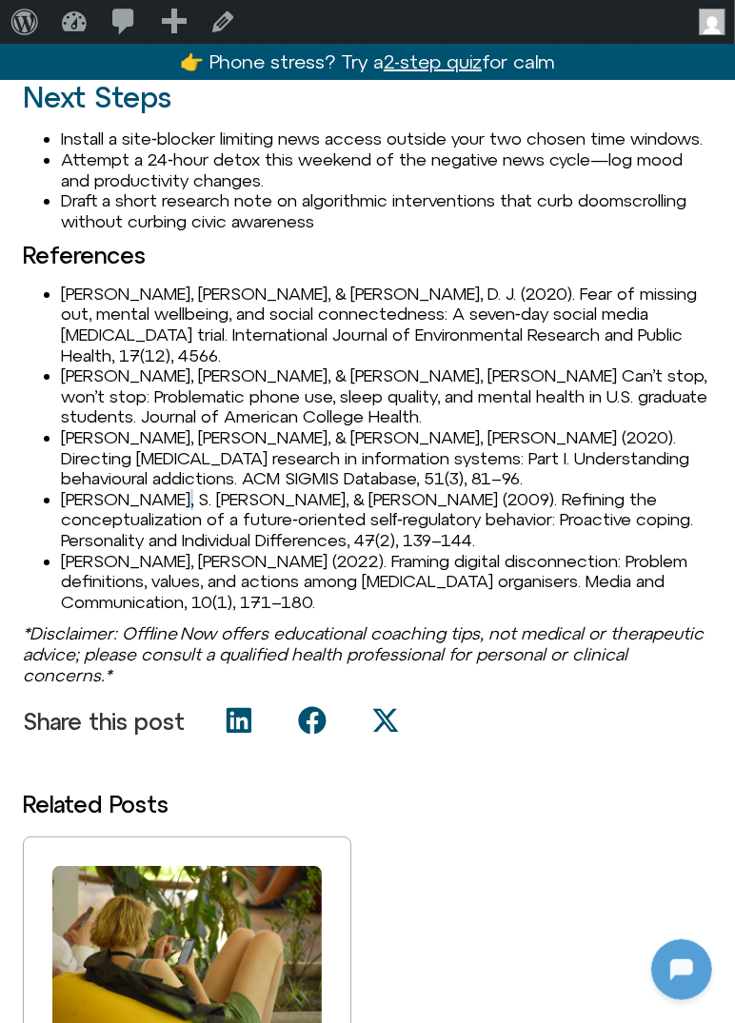
click at [146, 489] on li "Sohl, S. J., & Moyer, A. (2009). Refining the conceptualization of a future‑ori…" at bounding box center [386, 520] width 651 height 62
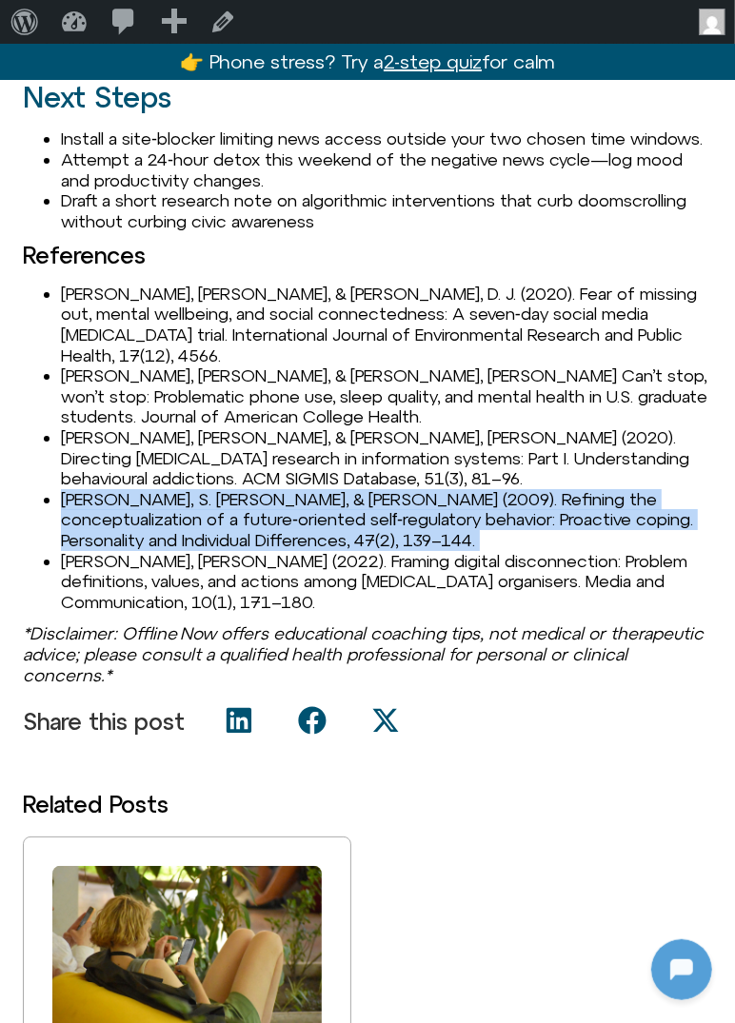
click at [146, 489] on li "Sohl, S. J., & Moyer, A. (2009). Refining the conceptualization of a future‑ori…" at bounding box center [386, 520] width 651 height 62
copy li "Sohl, S. J., & Moyer, A. (2009). Refining the conceptualization of a future‑ori…"
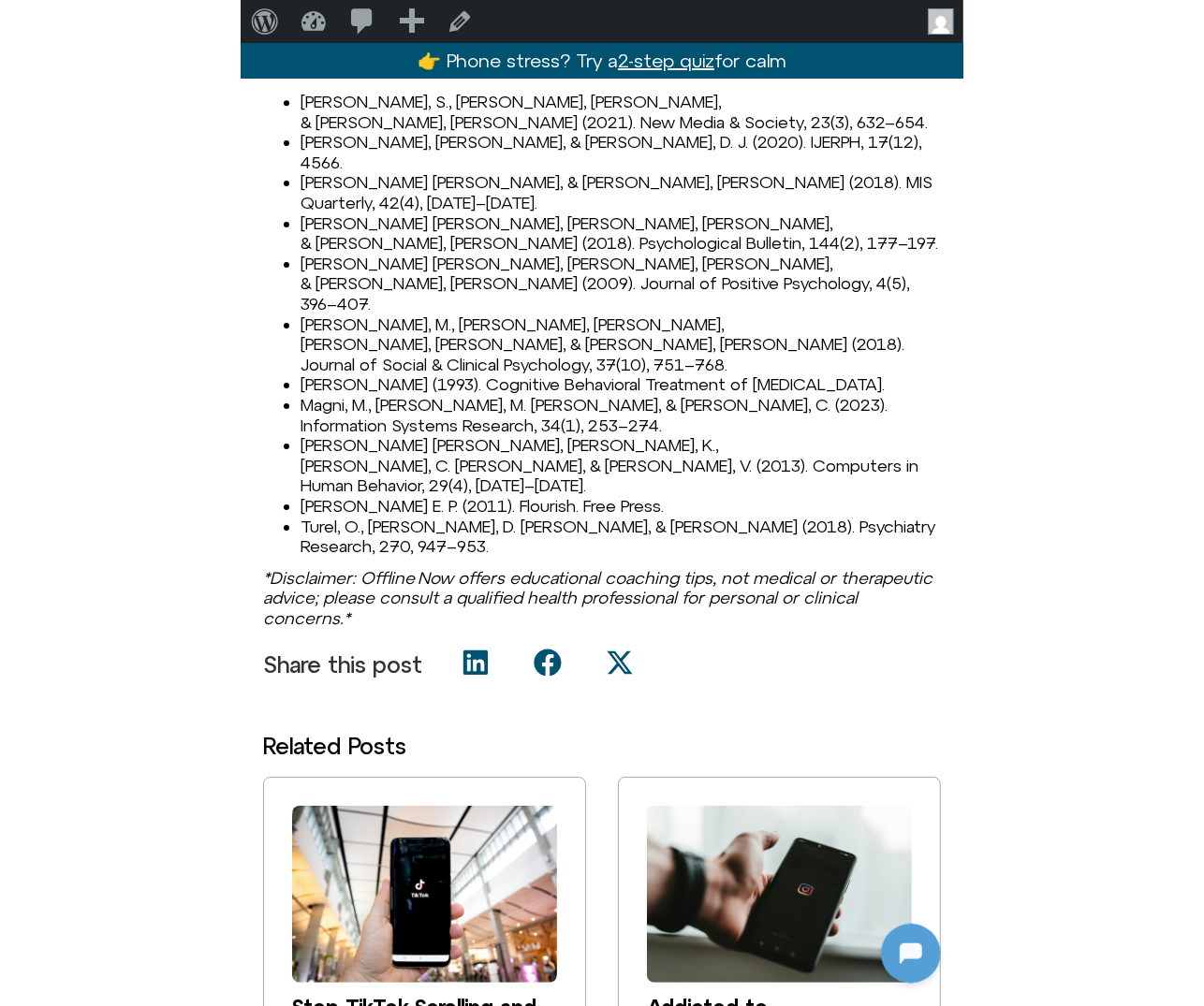
scroll to position [2640, 0]
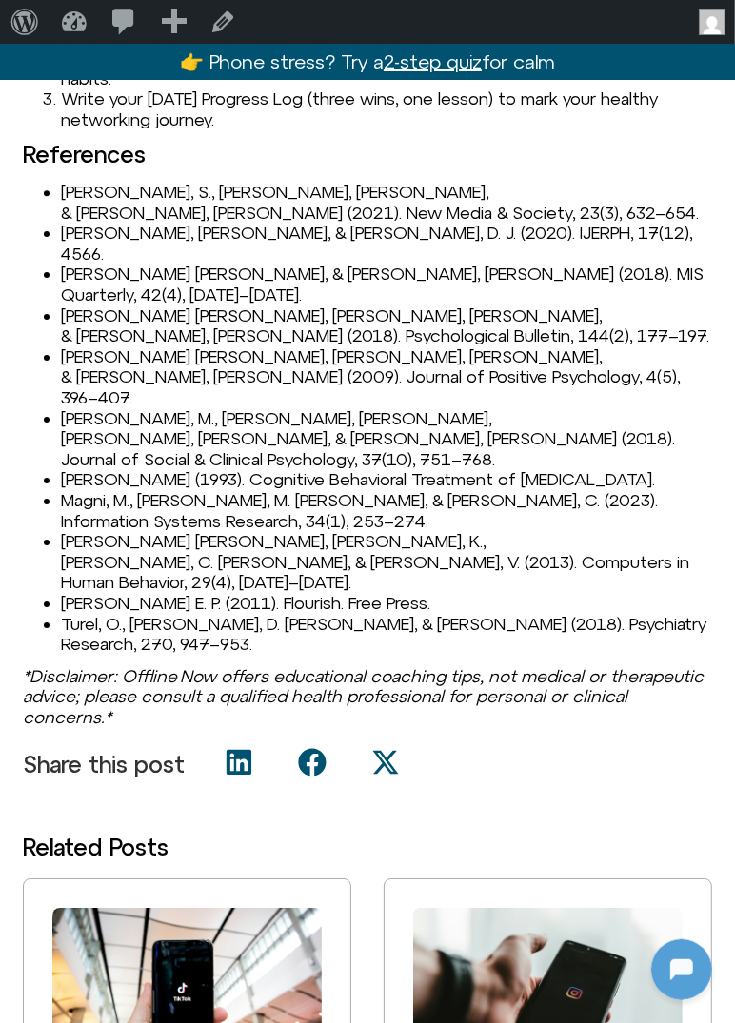
click at [79, 203] on li "[PERSON_NAME], S., [PERSON_NAME], [PERSON_NAME], & [PERSON_NAME], [PERSON_NAME]…" at bounding box center [386, 202] width 651 height 41
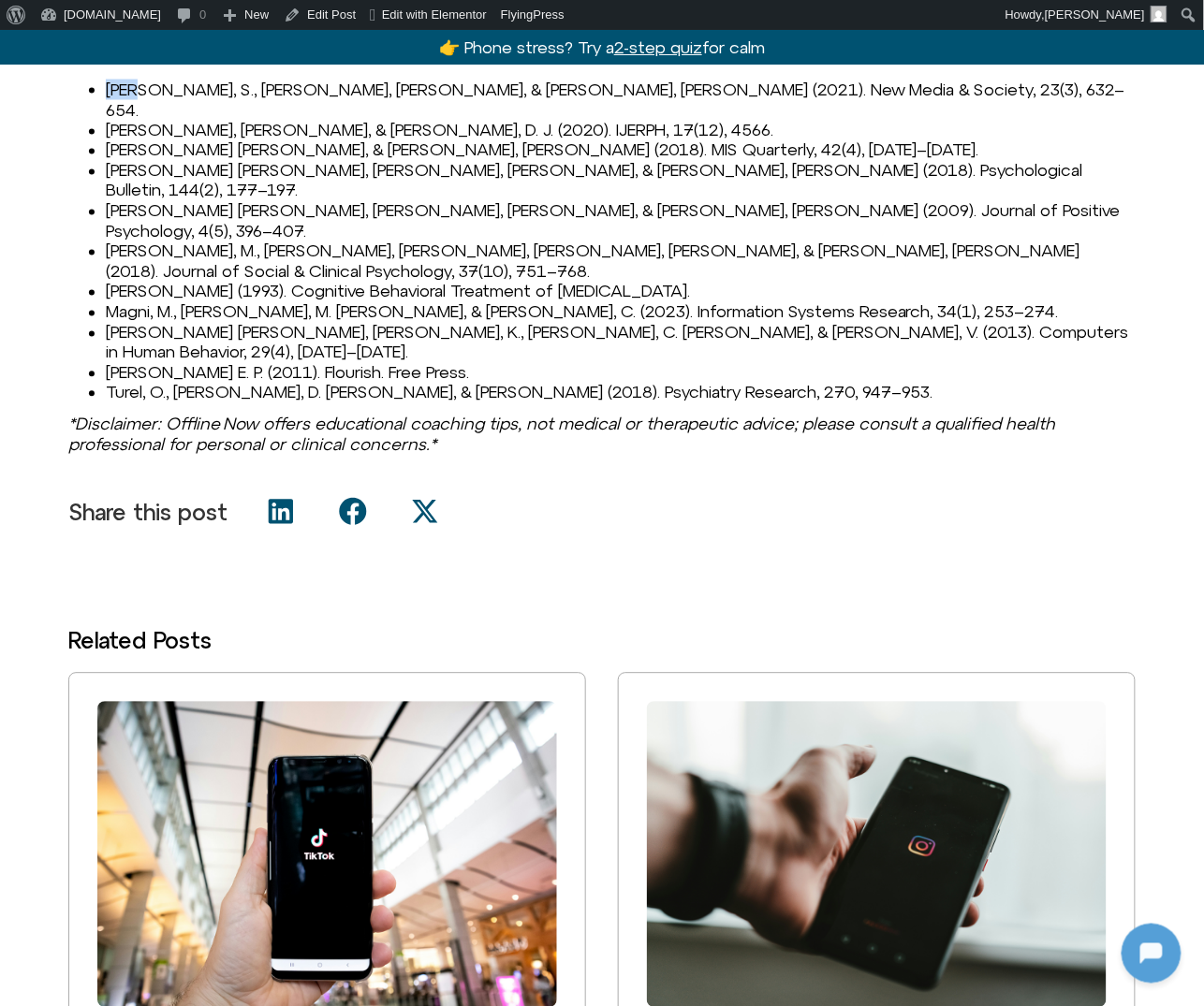
scroll to position [2561, 0]
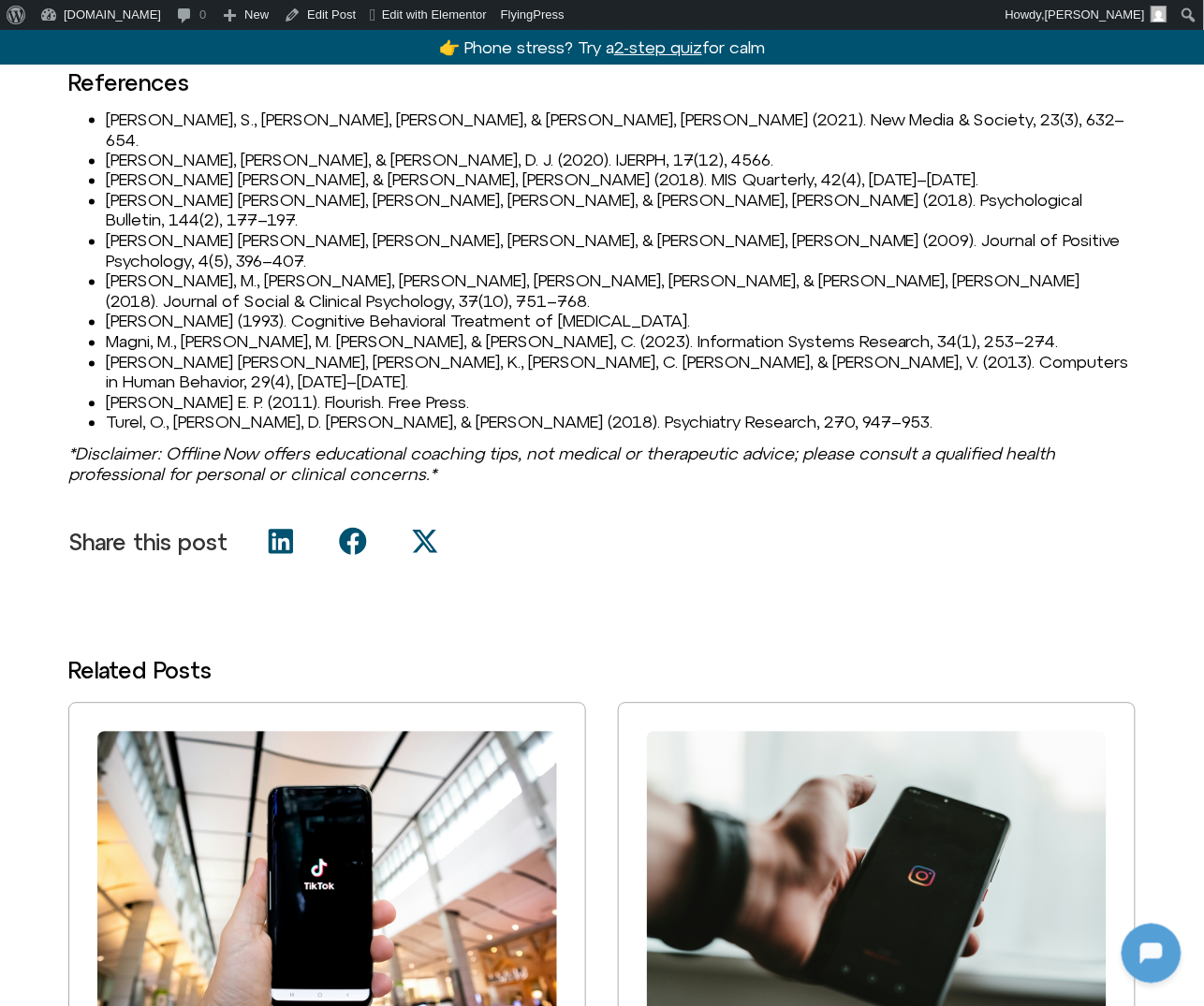
click at [317, 127] on li "[PERSON_NAME], S., [PERSON_NAME], [PERSON_NAME], & [PERSON_NAME], [PERSON_NAME]…" at bounding box center [621, 129] width 1030 height 40
copy li "[PERSON_NAME]"
click at [203, 113] on li "[PERSON_NAME], S., [PERSON_NAME], [PERSON_NAME], & [PERSON_NAME], [PERSON_NAME]…" at bounding box center [621, 129] width 1030 height 40
click at [203, 113] on li "Abel, S., Machin, T., & Brownlow, C. (2021). New Media & Society, 23(3), 632–65…" at bounding box center [621, 129] width 1030 height 40
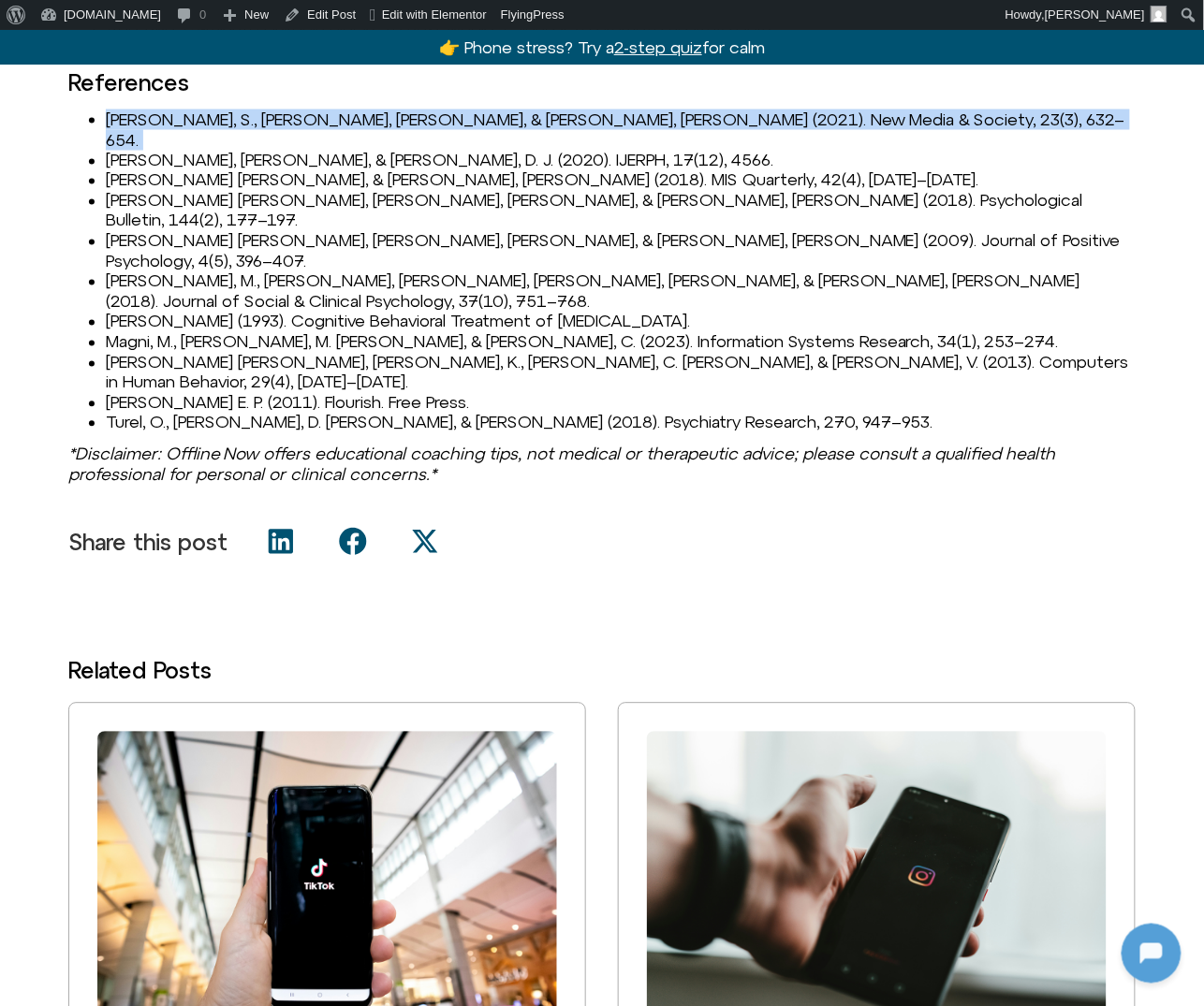
click at [203, 113] on li "Abel, S., Machin, T., & Brownlow, C. (2021). New Media & Society, 23(3), 632–65…" at bounding box center [621, 129] width 1030 height 40
copy li "Abel, S., Machin, T., & Brownlow, C. (2021). New Media & Society, 23(3), 632–65…"
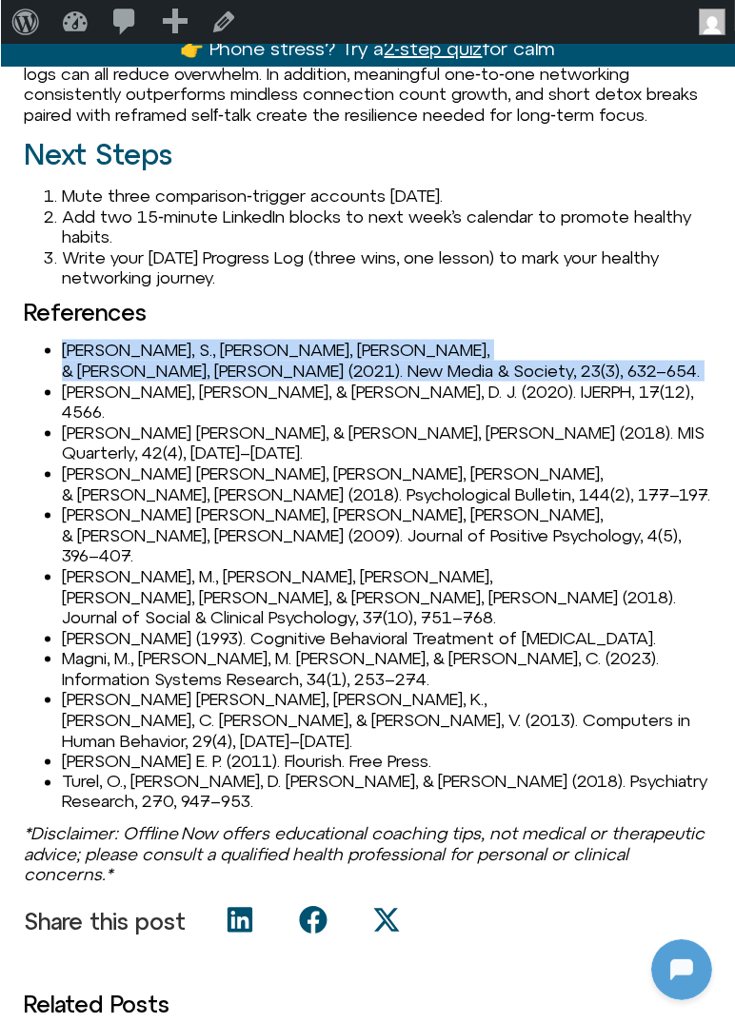
scroll to position [2527, 0]
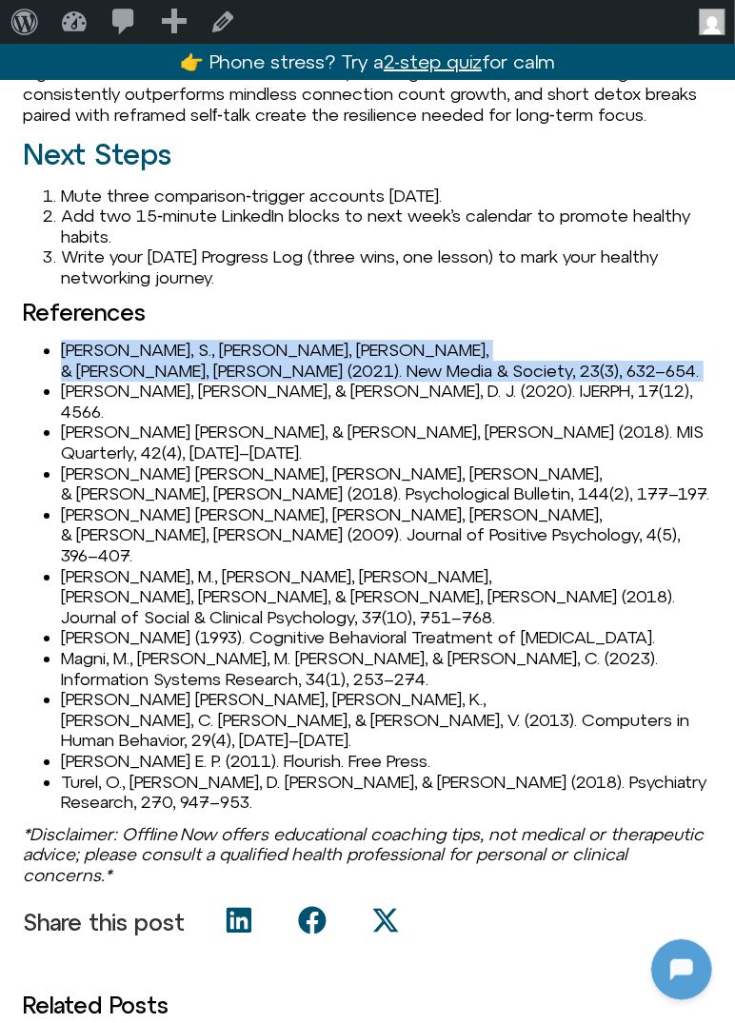
click at [167, 381] on li "Brown, L., & Kuss, D. J. (2020). IJERPH, 17(12), 4566." at bounding box center [386, 401] width 651 height 41
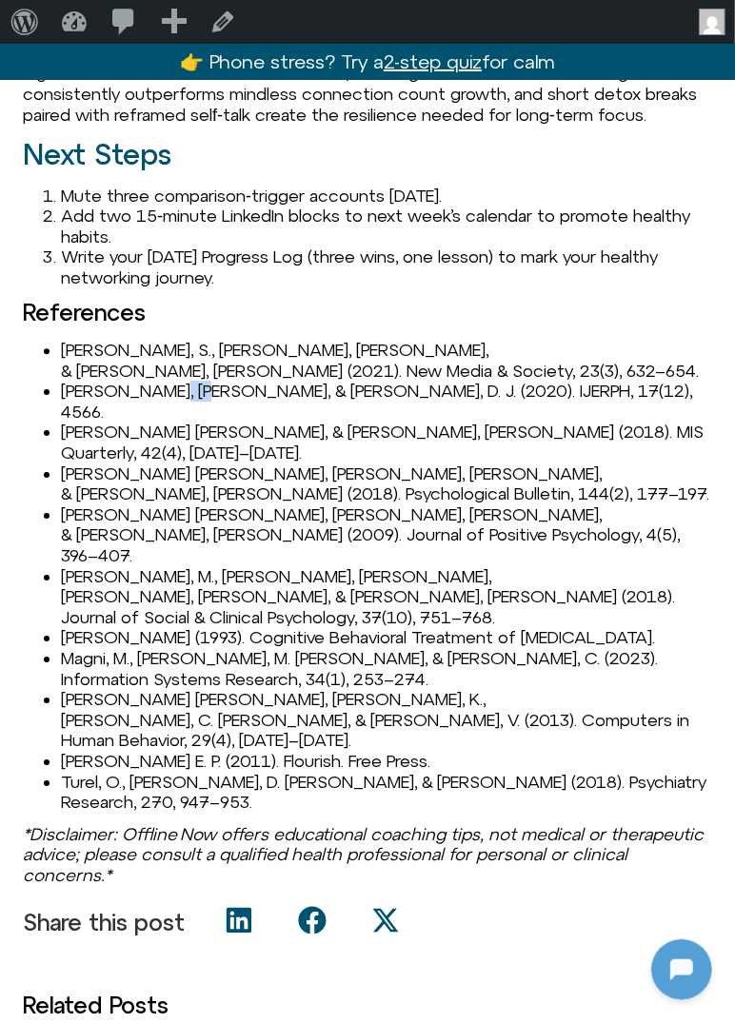
click at [167, 381] on li "Brown, L., & Kuss, D. J. (2020). IJERPH, 17(12), 4566." at bounding box center [386, 401] width 651 height 41
copy li "Kuss"
click at [213, 422] on li "Chen, A. J., & Karahanna, E. (2018). MIS Quarterly, 42(4), 1023–1042." at bounding box center [386, 442] width 651 height 41
copy li "Karahanna"
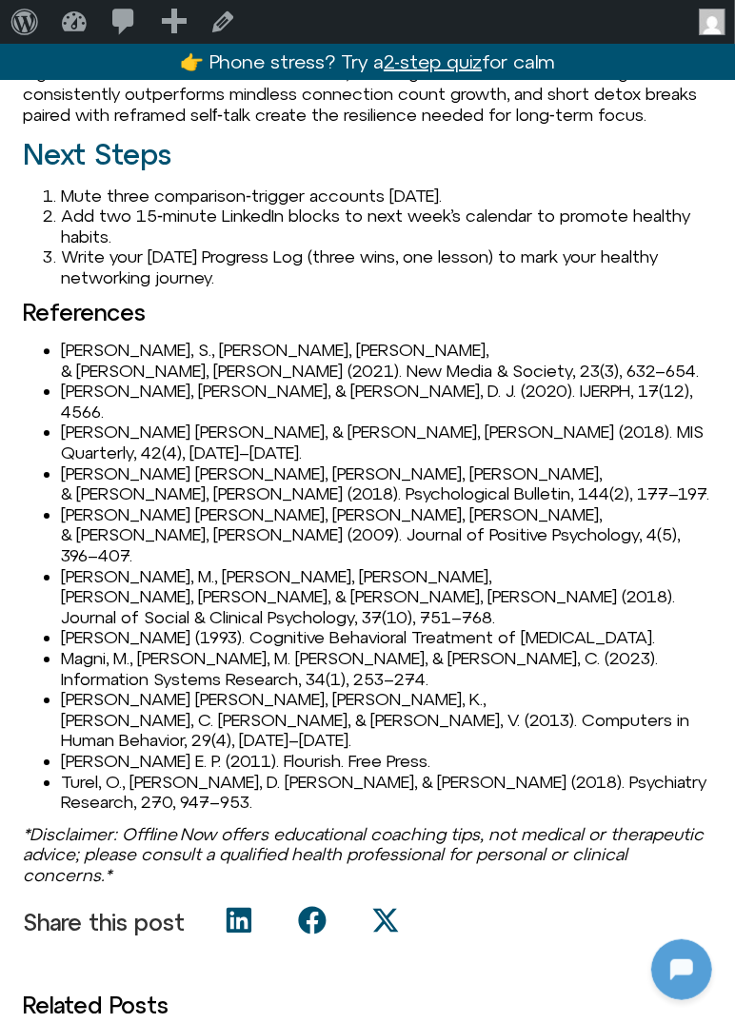
click at [155, 422] on li "Chen, A. J., & Karahanna, E. (2018). MIS Quarterly, 42(4), 1023–1042." at bounding box center [386, 442] width 651 height 41
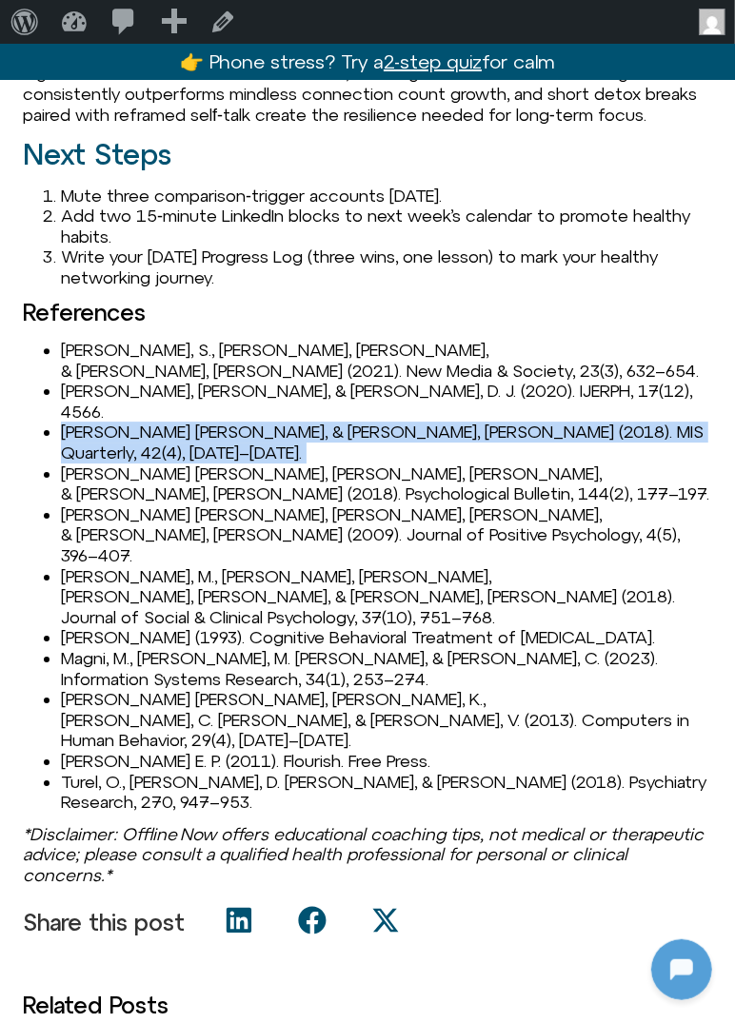
click at [155, 422] on li "Chen, A. J., & Karahanna, E. (2018). MIS Quarterly, 42(4), 1023–1042." at bounding box center [386, 442] width 651 height 41
copy li "Chen, A. J., & Karahanna, E. (2018). MIS Quarterly, 42(4), 1023–1042."
click at [61, 464] on li "Gerber, J. P., Wheeler, L., & Suls, J. (2018). Psychological Bulletin, 144(2), …" at bounding box center [386, 484] width 651 height 41
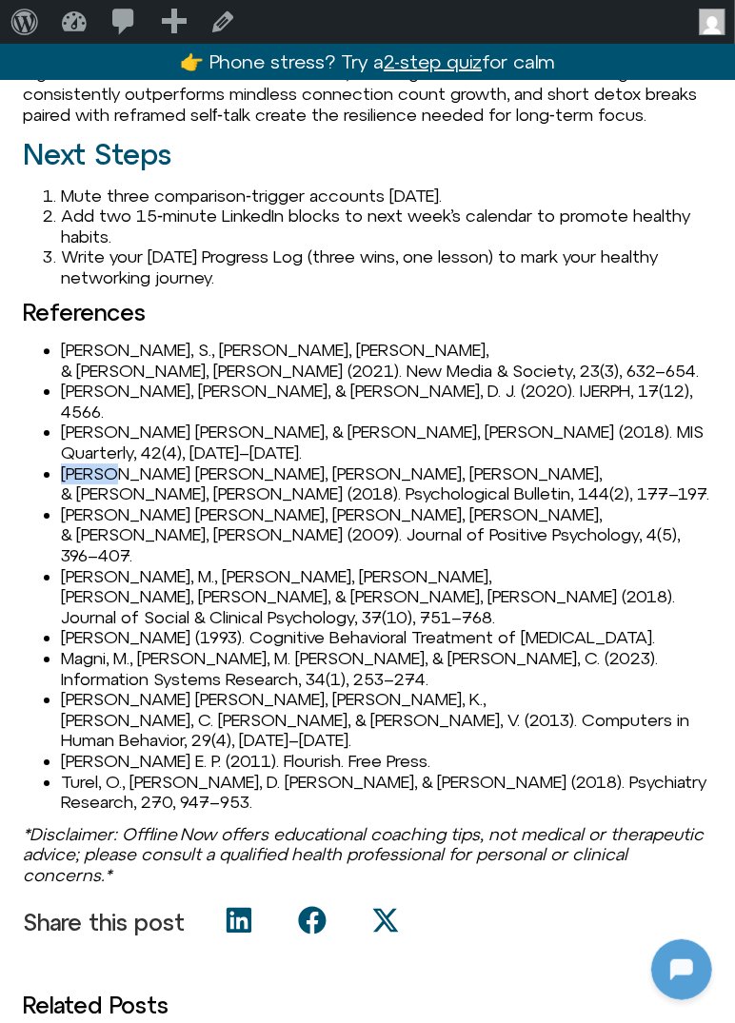
click at [61, 464] on li "Gerber, J. P., Wheeler, L., & Suls, J. (2018). Psychological Bulletin, 144(2), …" at bounding box center [386, 484] width 651 height 41
click at [66, 464] on li "Gerber, J. P., Wheeler, L., & Suls, J. (2018). Psychological Bulletin, 144(2), …" at bounding box center [386, 484] width 651 height 41
click at [129, 422] on li "Chen, A. J., & Karahanna, E. (2018). MIS Quarterly, 42(4), 1023–1042." at bounding box center [386, 442] width 651 height 41
click at [129, 464] on li "Gerber, J. P., Wheeler, L., & Suls, J. (2018). Psychological Bulletin, 144(2), …" at bounding box center [386, 484] width 651 height 41
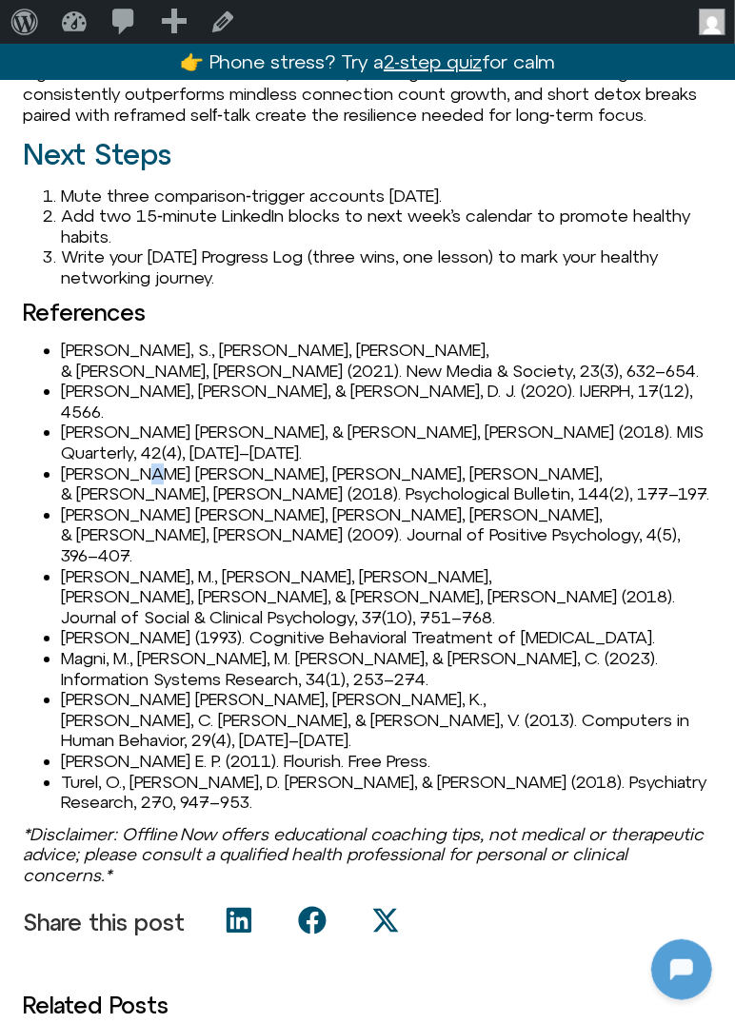
click at [129, 464] on li "Gerber, J. P., Wheeler, L., & Suls, J. (2018). Psychological Bulletin, 144(2), …" at bounding box center [386, 484] width 651 height 41
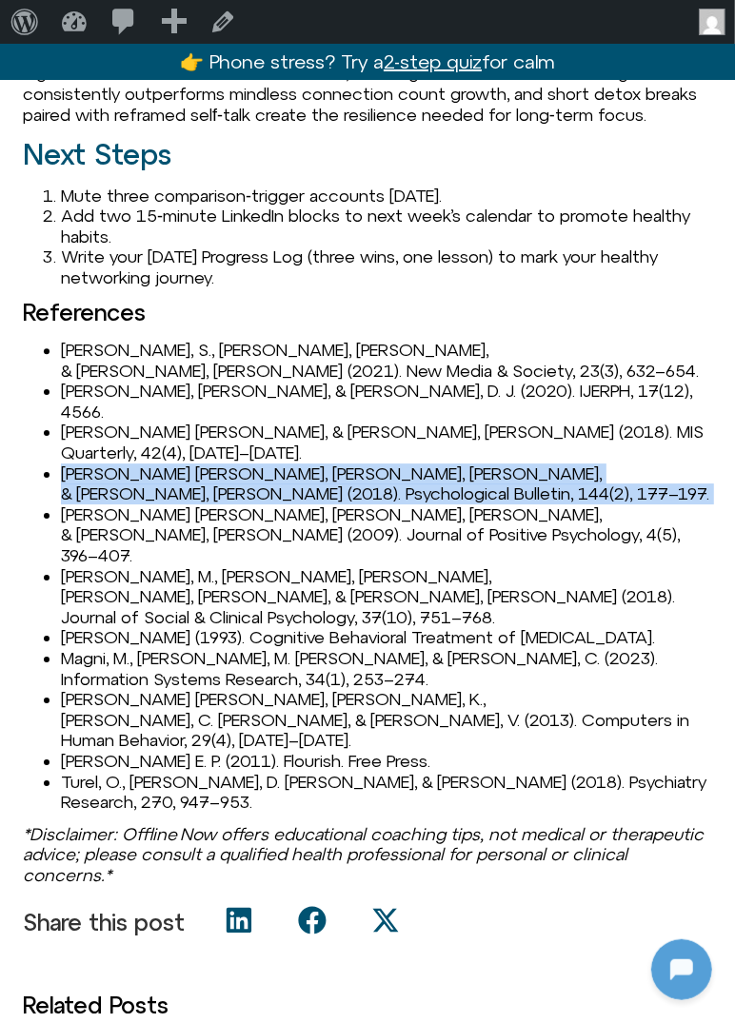
click at [129, 464] on li "Gerber, J. P., Wheeler, L., & Suls, J. (2018). Psychological Bulletin, 144(2), …" at bounding box center [386, 484] width 651 height 41
copy li "Gerber, J. P., Wheeler, L., & Suls, J. (2018). Psychological Bulletin, 144(2), …"
click at [67, 505] on li "Grant, A. M., Curtayne, L., & Burton, G. (2009). Journal of Positive Psychology…" at bounding box center [386, 536] width 651 height 62
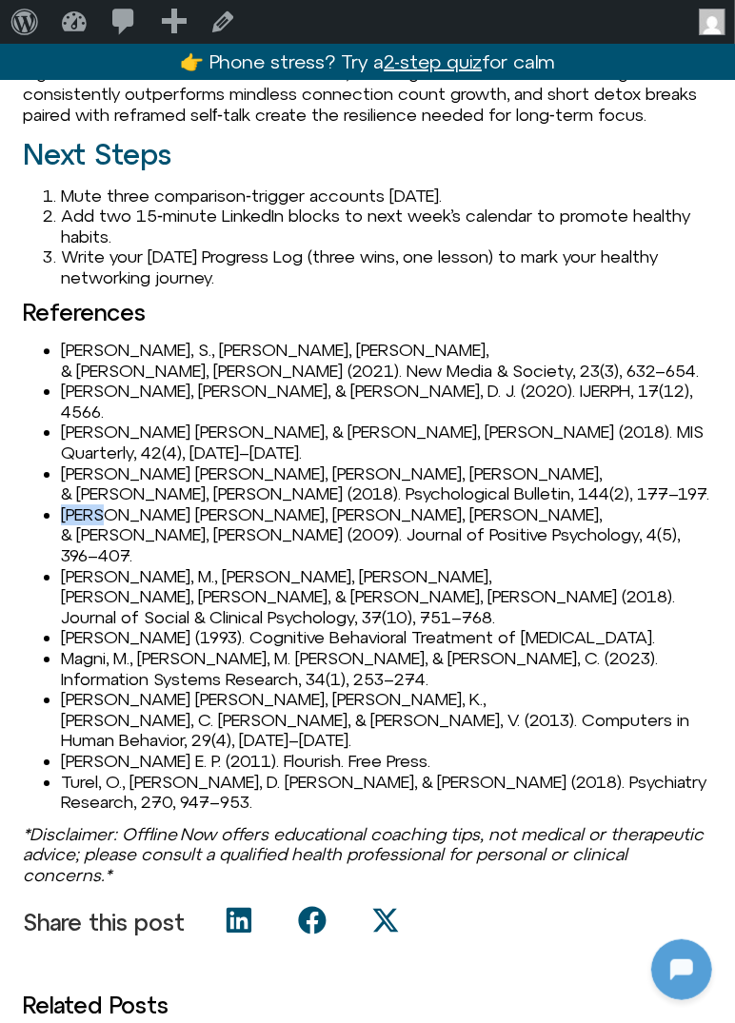
click at [67, 505] on li "Grant, A. M., Curtayne, L., & Burton, G. (2009). Journal of Positive Psychology…" at bounding box center [386, 536] width 651 height 62
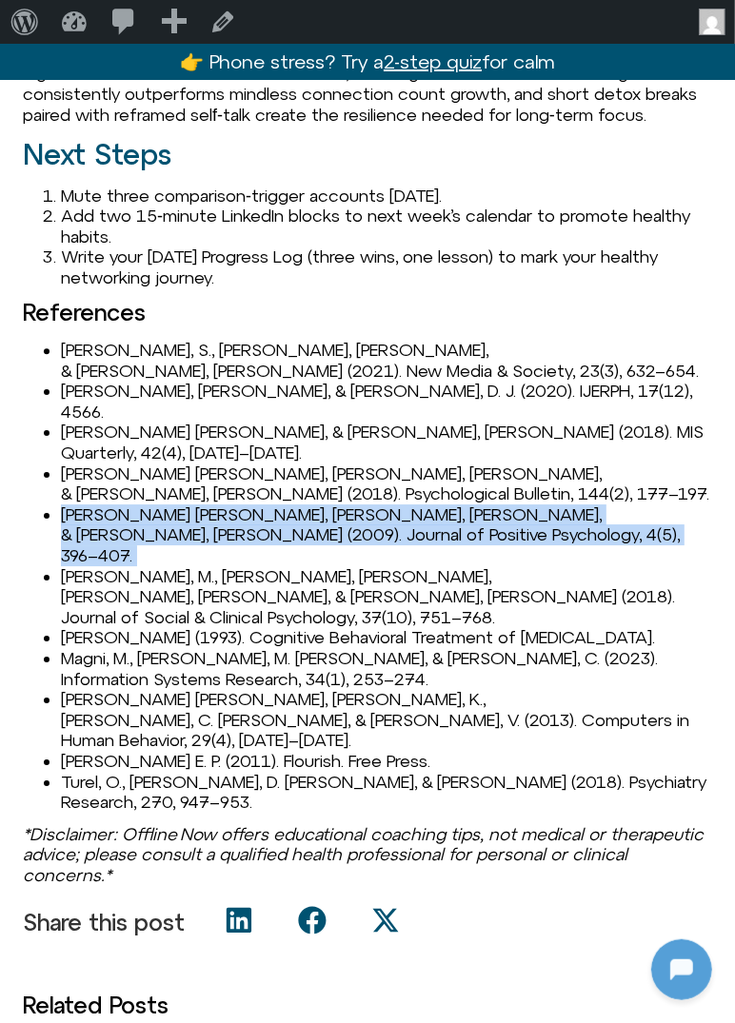
click at [67, 505] on li "Grant, A. M., Curtayne, L., & Burton, G. (2009). Journal of Positive Psychology…" at bounding box center [386, 536] width 651 height 62
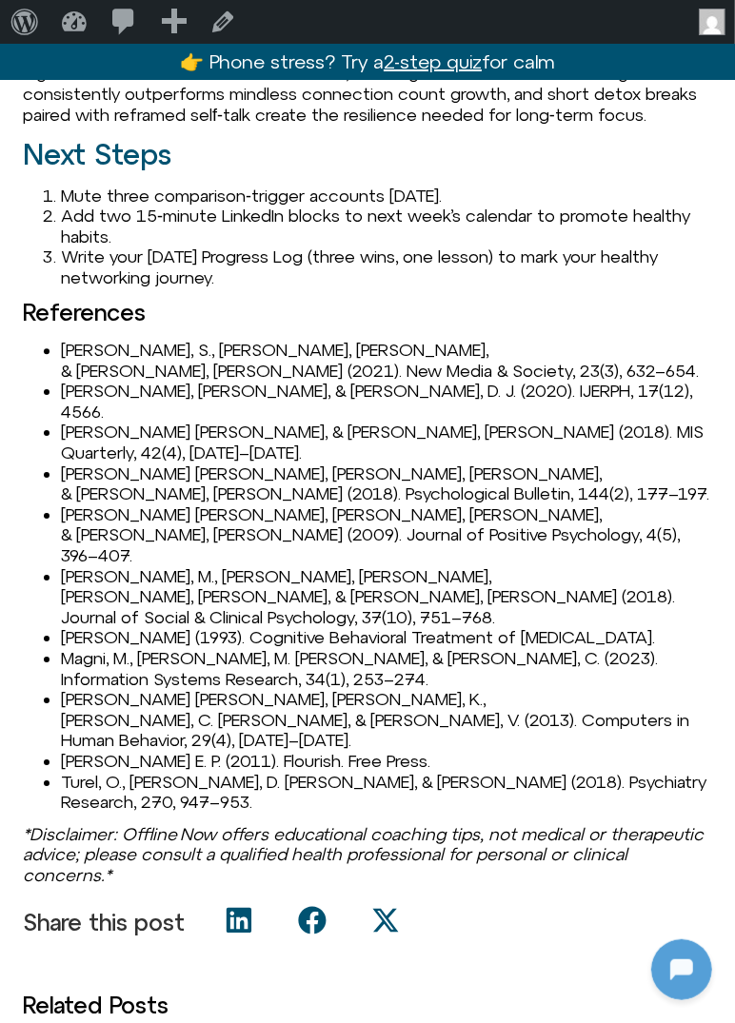
click at [175, 505] on li "Grant, A. M., Curtayne, L., & Burton, G. (2009). Journal of Positive Psychology…" at bounding box center [386, 536] width 651 height 62
copy li "Curtayne"
click at [110, 505] on li "Grant, A. M., Curtayne, L., & Burton, G. (2009). Journal of Positive Psychology…" at bounding box center [386, 536] width 651 height 62
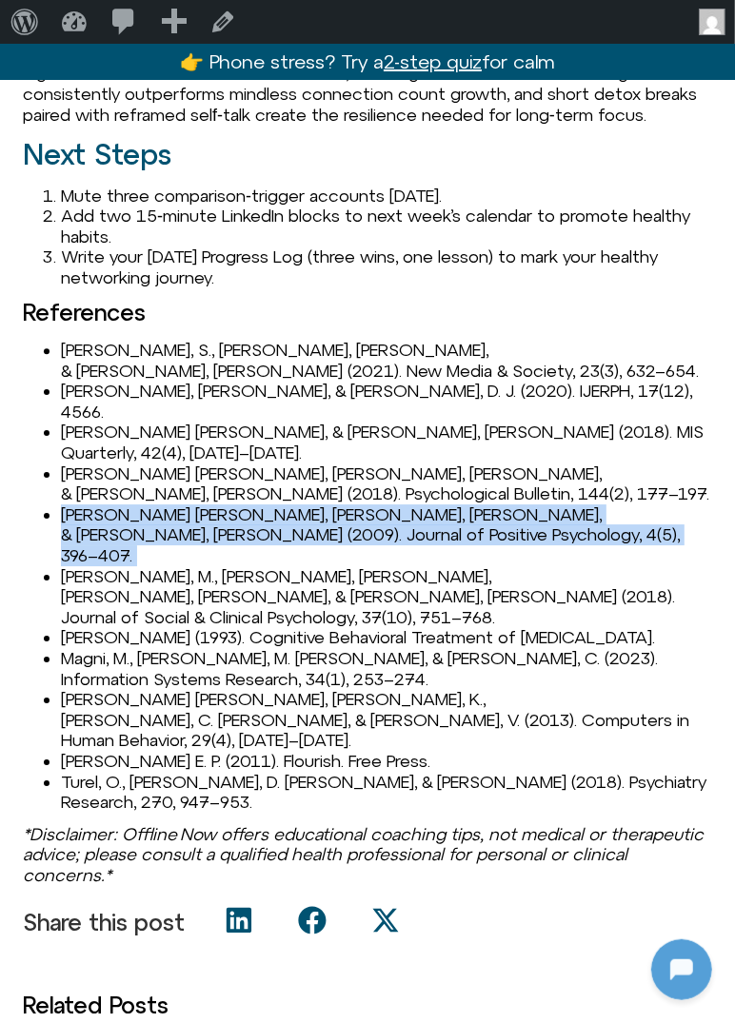
click at [110, 505] on li "Grant, A. M., Curtayne, L., & Burton, G. (2009). Journal of Positive Psychology…" at bounding box center [386, 536] width 651 height 62
copy li "Grant, A. M., Curtayne, L., & Burton, G. (2009). Journal of Positive Psychology…"
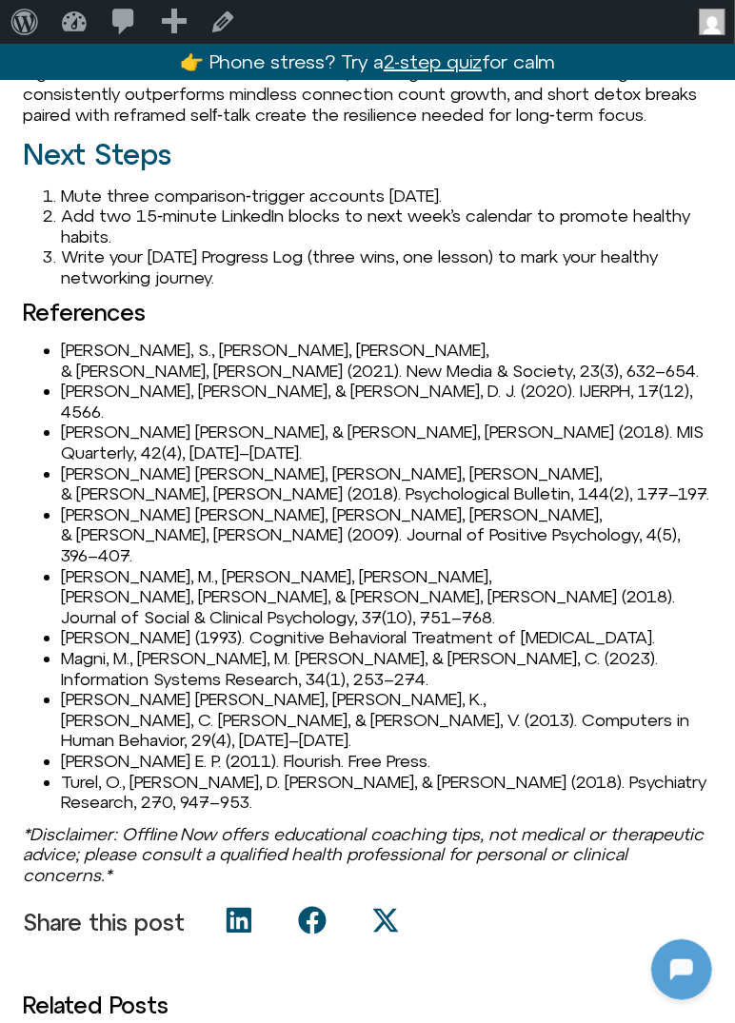
click at [57, 487] on ul "Abel, S., Machin, T., & Brownlow, C. (2021). New Media & Society, 23(3), 632–65…" at bounding box center [367, 576] width 689 height 473
click at [72, 566] on li "Hunt, M., Marx, R., Young, J., & Lipson, C. (2018). Journal of Social & Clinica…" at bounding box center [386, 597] width 651 height 62
click at [75, 566] on li "Hunt, M., Marx, R., Young, J., & Lipson, C. (2018). Journal of Social & Clinica…" at bounding box center [386, 597] width 651 height 62
copy li "Hunt"
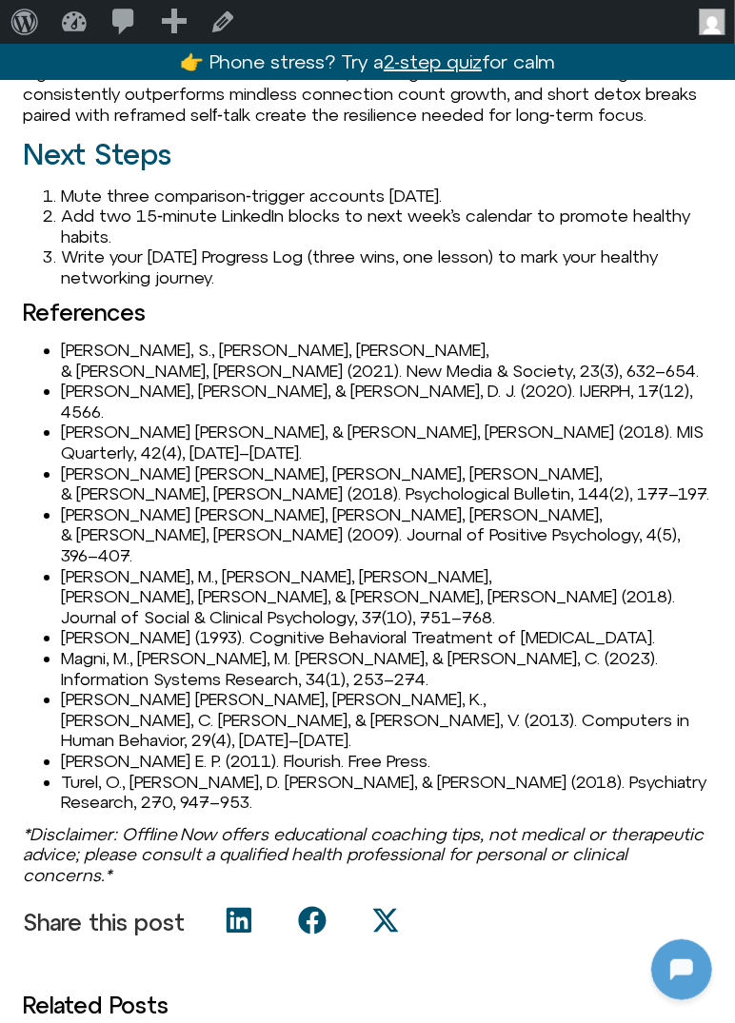
click at [84, 627] on li "Linehan, M. M. (1993). Cognitive Behavioral Treatment of Borderline Personality…" at bounding box center [386, 637] width 651 height 21
copy li "Linehan"
click at [163, 627] on li "Linehan, M. M. (1993). Cognitive Behavioral Treatment of Borderline Personality…" at bounding box center [386, 637] width 651 height 21
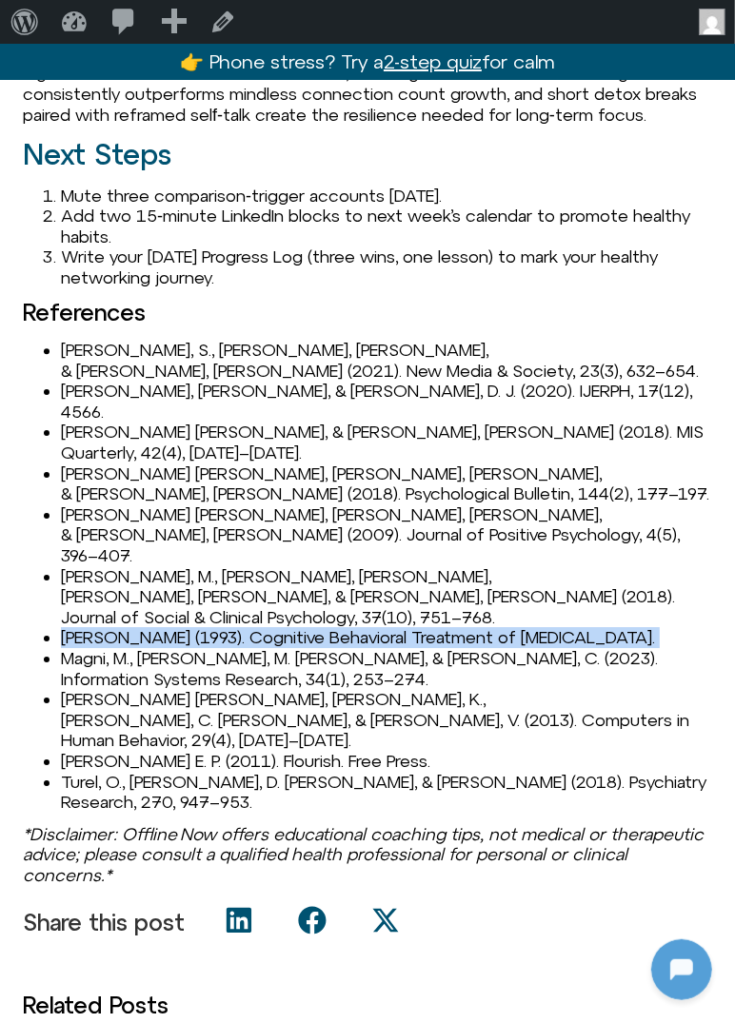
click at [163, 627] on li "Linehan, M. M. (1993). Cognitive Behavioral Treatment of Borderline Personality…" at bounding box center [386, 637] width 651 height 21
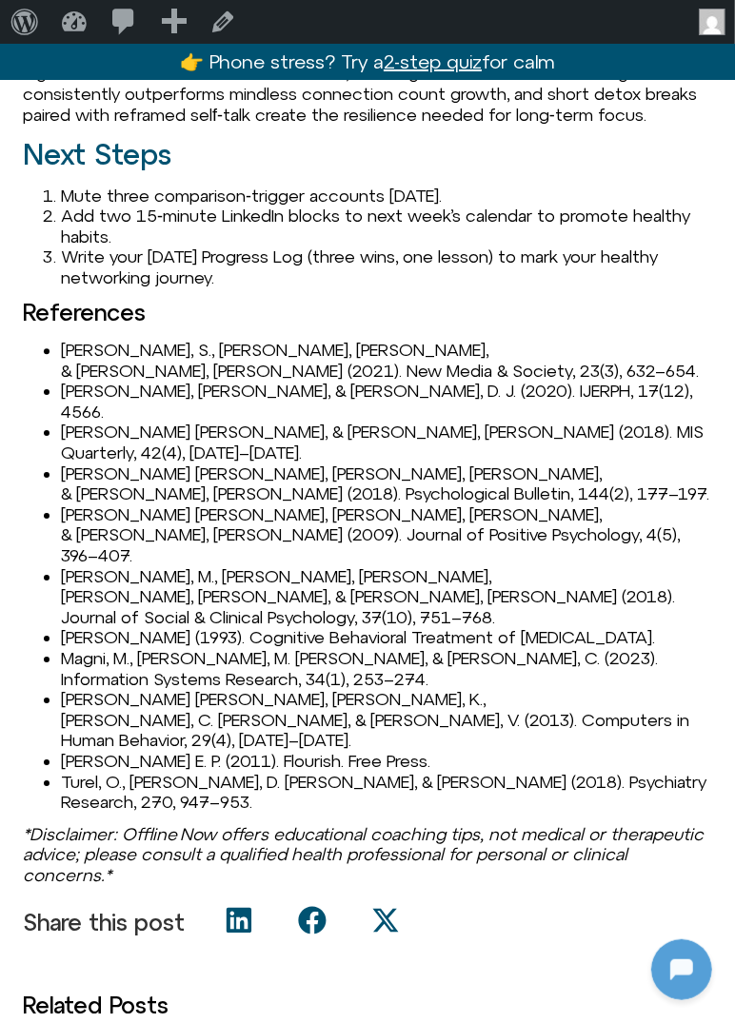
click at [225, 207] on li "Mute three comparison‑trigger accounts today." at bounding box center [386, 196] width 651 height 21
click at [73, 648] on li "Magni, M., Ahuja, M. K., & Trombini, C. (2023). Information Systems Research, 3…" at bounding box center [386, 668] width 651 height 41
click at [175, 648] on li "Magni, M., Ahuja, M. K., & Trombini, C. (2023). Information Systems Research, 3…" at bounding box center [386, 668] width 651 height 41
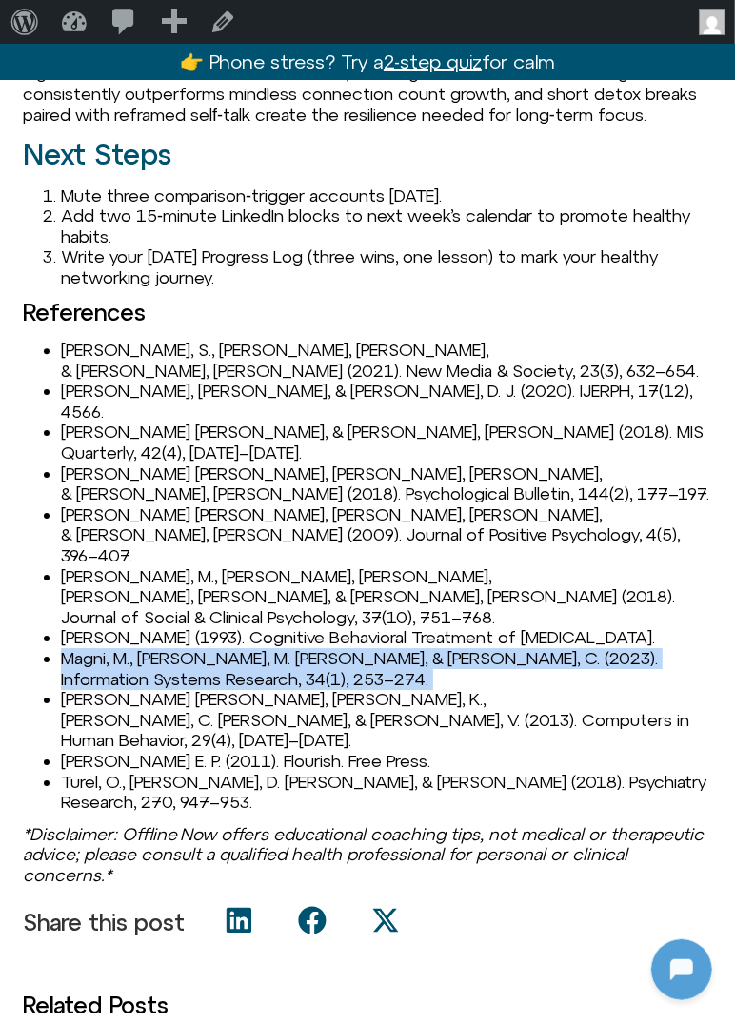
click at [175, 648] on li "Magni, M., Ahuja, M. K., & Trombini, C. (2023). Information Systems Research, 3…" at bounding box center [386, 668] width 651 height 41
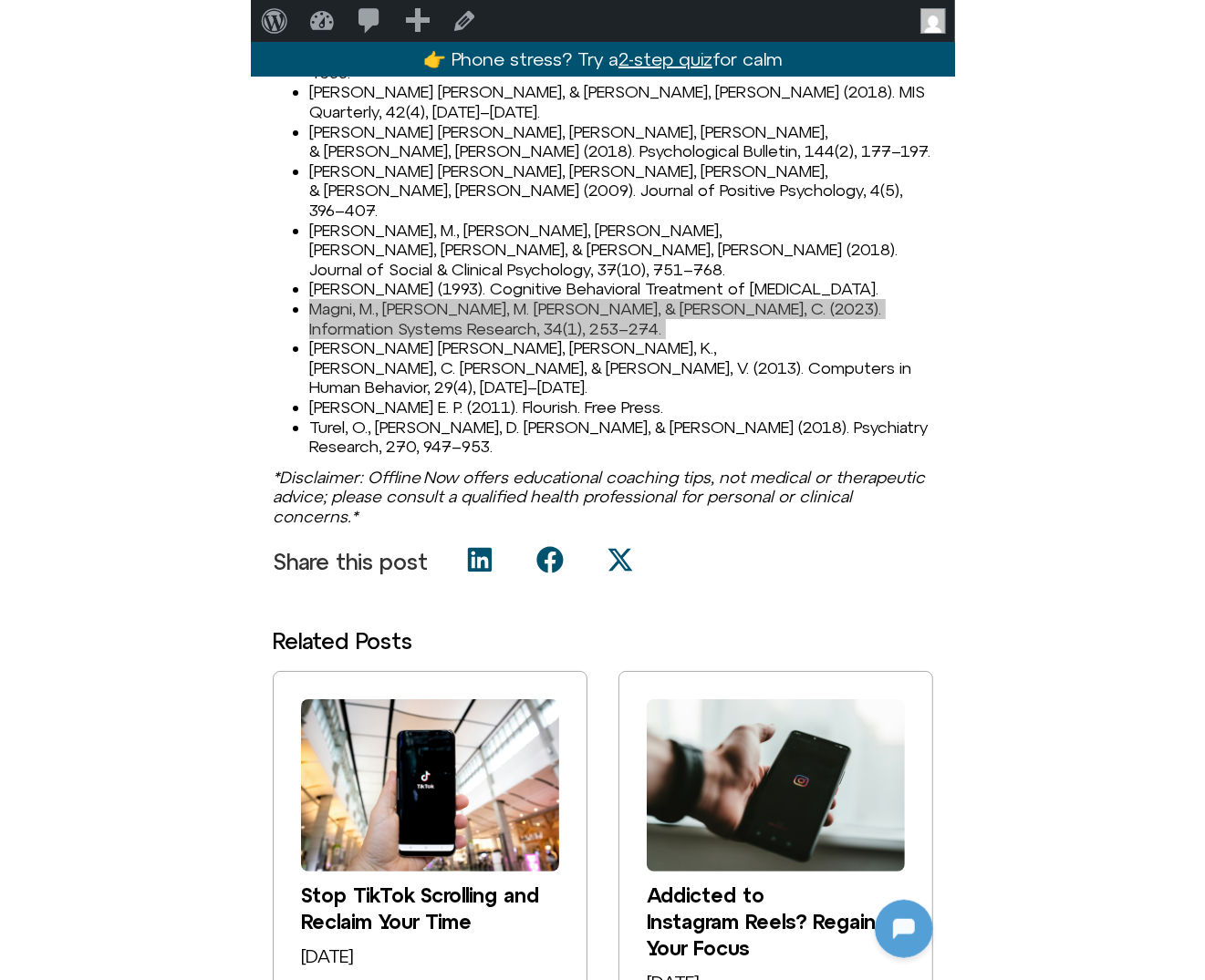
scroll to position [2775, 0]
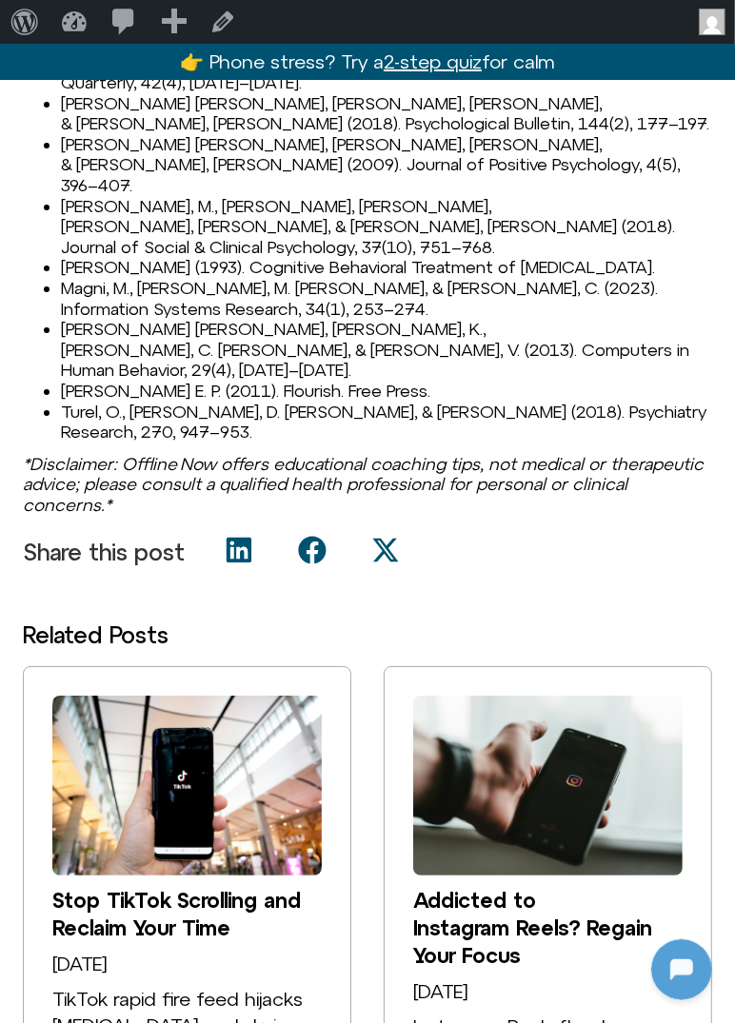
click at [113, 319] on li "Przybylski, A. K., Murayama, K., DeHaan, C. R., & Gladwell, V. (2013). Computer…" at bounding box center [386, 350] width 651 height 62
click at [100, 319] on li "Przybylski, A. K., Murayama, K., DeHaan, C. R., & Gladwell, V. (2013). Computer…" at bounding box center [386, 350] width 651 height 62
click at [77, 319] on li "Przybylski, A. K., Murayama, K., DeHaan, C. R., & Gladwell, V. (2013). Computer…" at bounding box center [386, 350] width 651 height 62
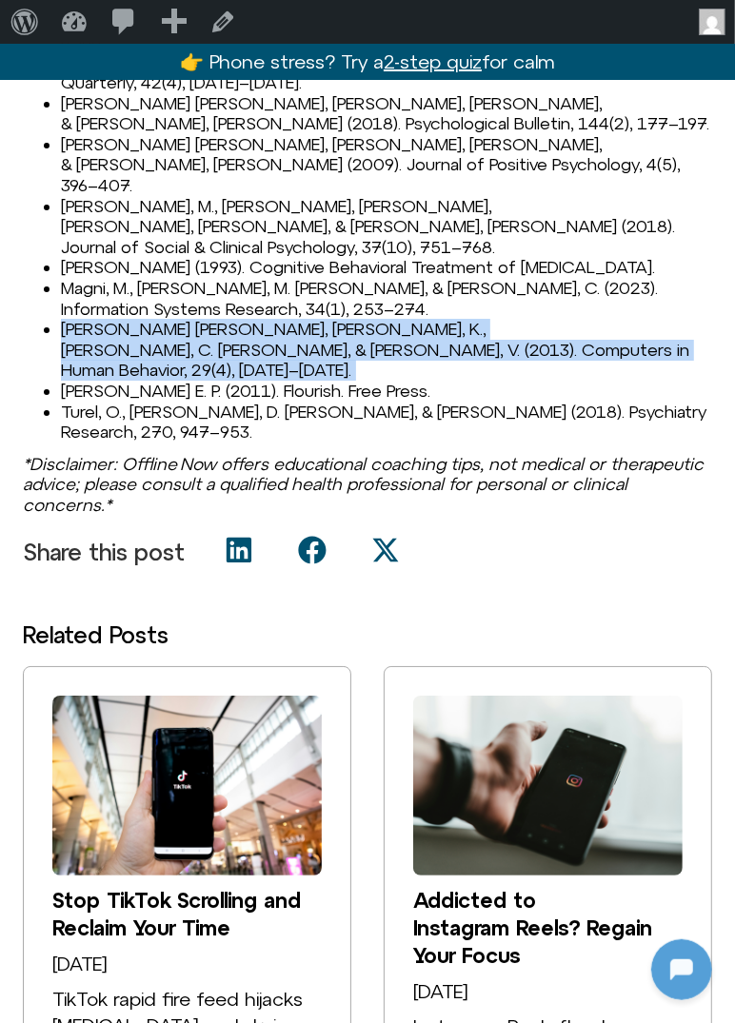
drag, startPoint x: 60, startPoint y: 235, endPoint x: 375, endPoint y: 268, distance: 316.8
click at [375, 268] on ul "Abel, S., Machin, T., & Brownlow, C. (2021). New Media & Society, 23(3), 632–65…" at bounding box center [367, 206] width 689 height 473
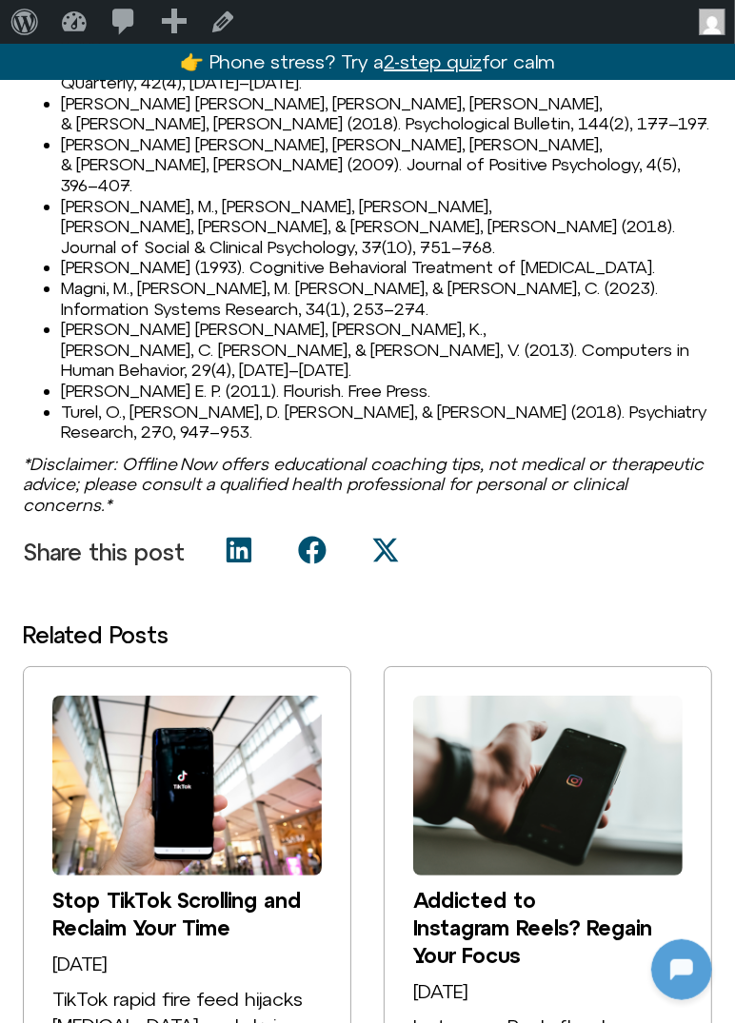
click at [97, 381] on li "Seligman, M. E. P. (2011). Flourish. Free Press." at bounding box center [386, 391] width 651 height 21
click at [77, 402] on li "Turel, O., Cavagnaro, D. R., & Meshi, D. (2018). Psychiatry Research, 270, 947–…" at bounding box center [386, 422] width 651 height 41
click at [64, 402] on li "Turel, O., Cavagnaro, D. R., & Meshi, D. (2018). Psychiatry Research, 270, 947–…" at bounding box center [386, 422] width 651 height 41
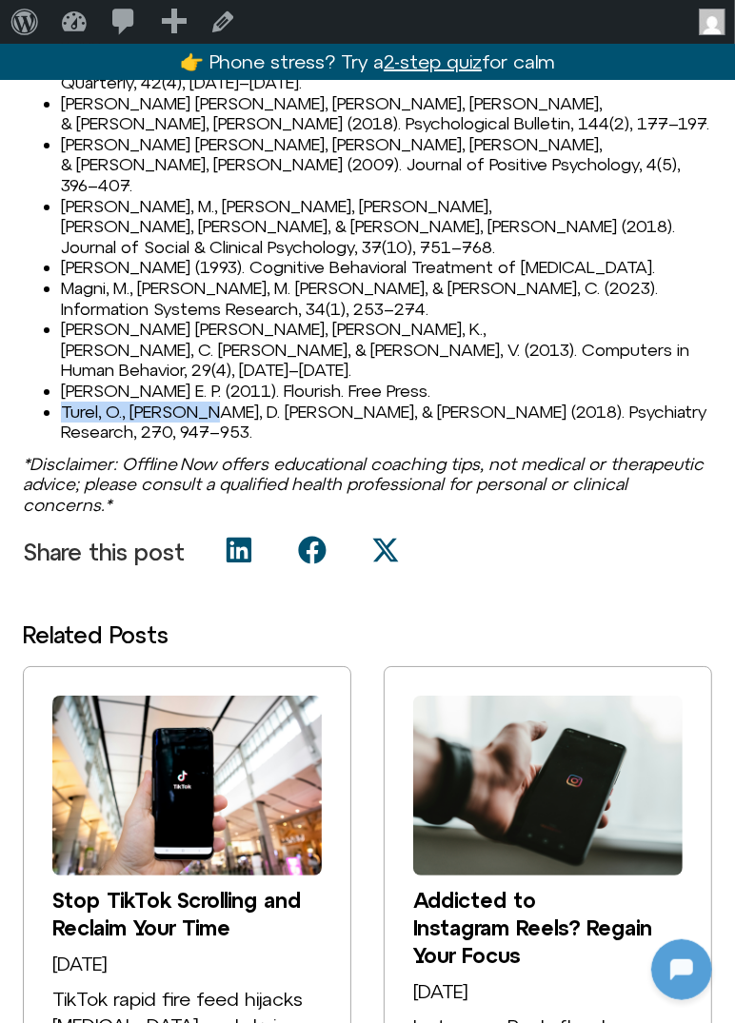
drag, startPoint x: 62, startPoint y: 298, endPoint x: 214, endPoint y: 295, distance: 152.3
click at [214, 402] on li "Turel, O., Cavagnaro, D. R., & Meshi, D. (2018). Psychiatry Research, 270, 947–…" at bounding box center [386, 422] width 651 height 41
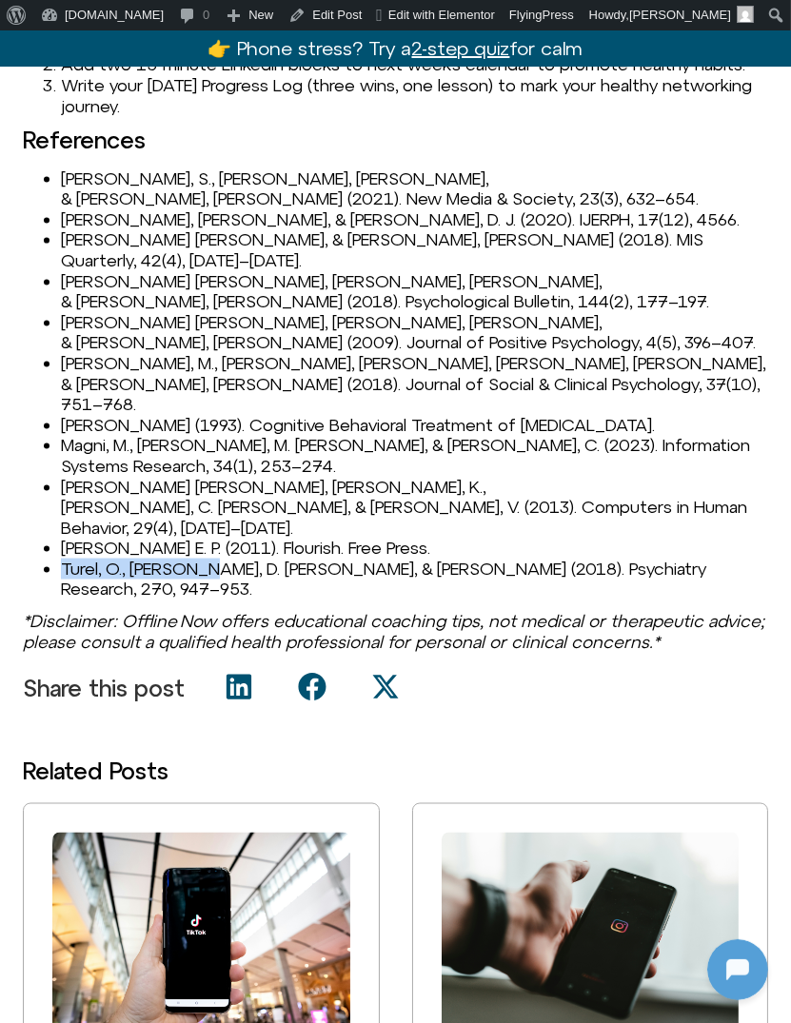
scroll to position [2567, 0]
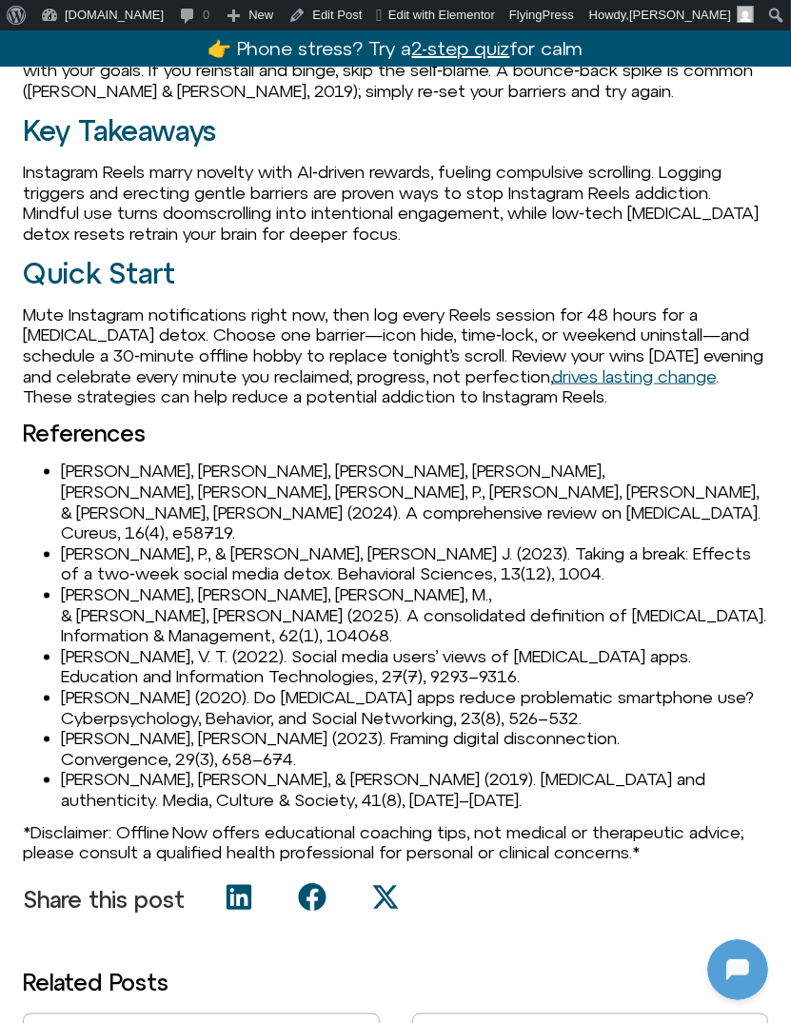
scroll to position [2419, 0]
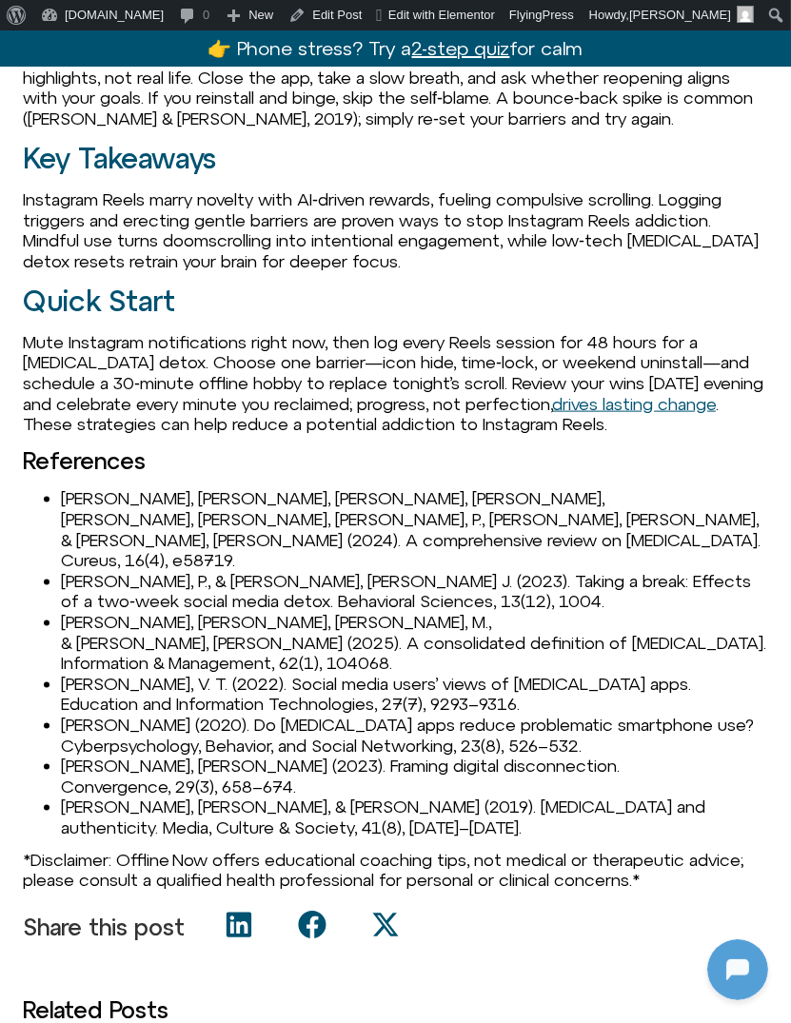
click at [106, 499] on li "Anandpara, G., Kharadi, A., Chauhan, Y., Vidja, P., Mahajan, S., & Patel, J. (2…" at bounding box center [414, 529] width 707 height 82
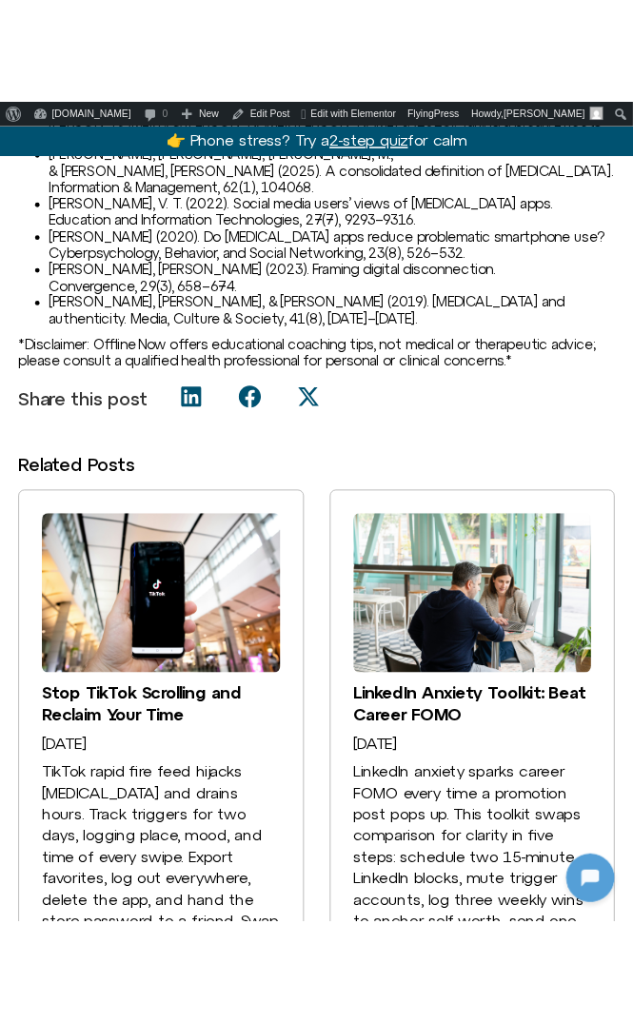
scroll to position [2476, 0]
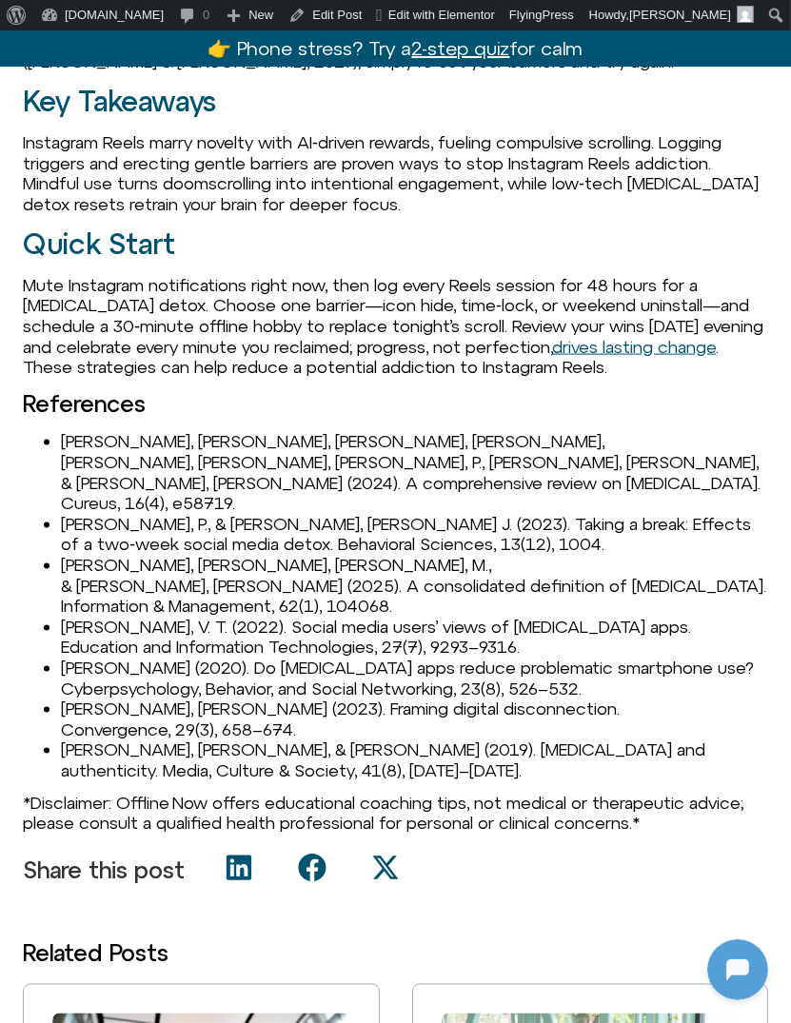
click at [85, 514] on li "Coyne, P., & Woodruff, S. J. (2023). Taking a break: Effects of a two‑week soci…" at bounding box center [414, 534] width 707 height 41
copy li "[PERSON_NAME]"
click at [77, 555] on li "Marx, J., Mirbabaie, M., & Turel, O. (2025). A consolidated definition of digit…" at bounding box center [414, 586] width 707 height 62
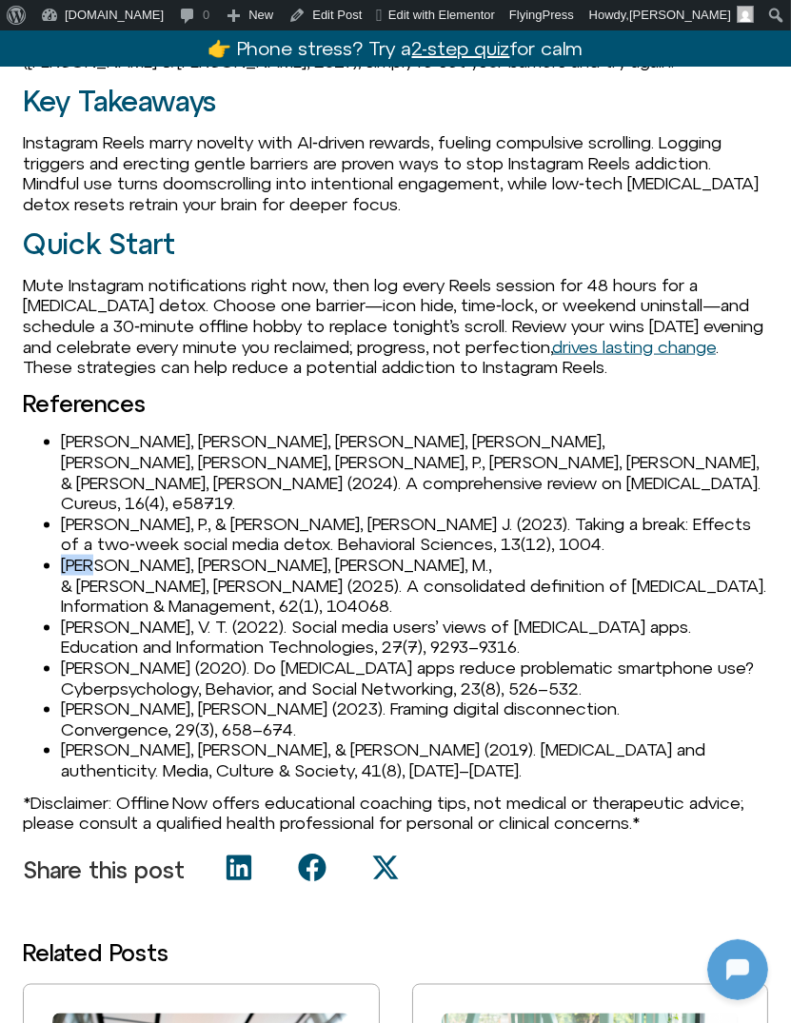
copy li "Marx"
click at [96, 617] on li "Nguyen, V. T. (2022). Social media users’ views of digital‑detox apps. Educatio…" at bounding box center [414, 637] width 707 height 41
copy li "Nguyen"
click at [110, 617] on li "Nguyen, V. T. (2022). Social media users’ views of digital‑detox apps. Educatio…" at bounding box center [414, 637] width 707 height 41
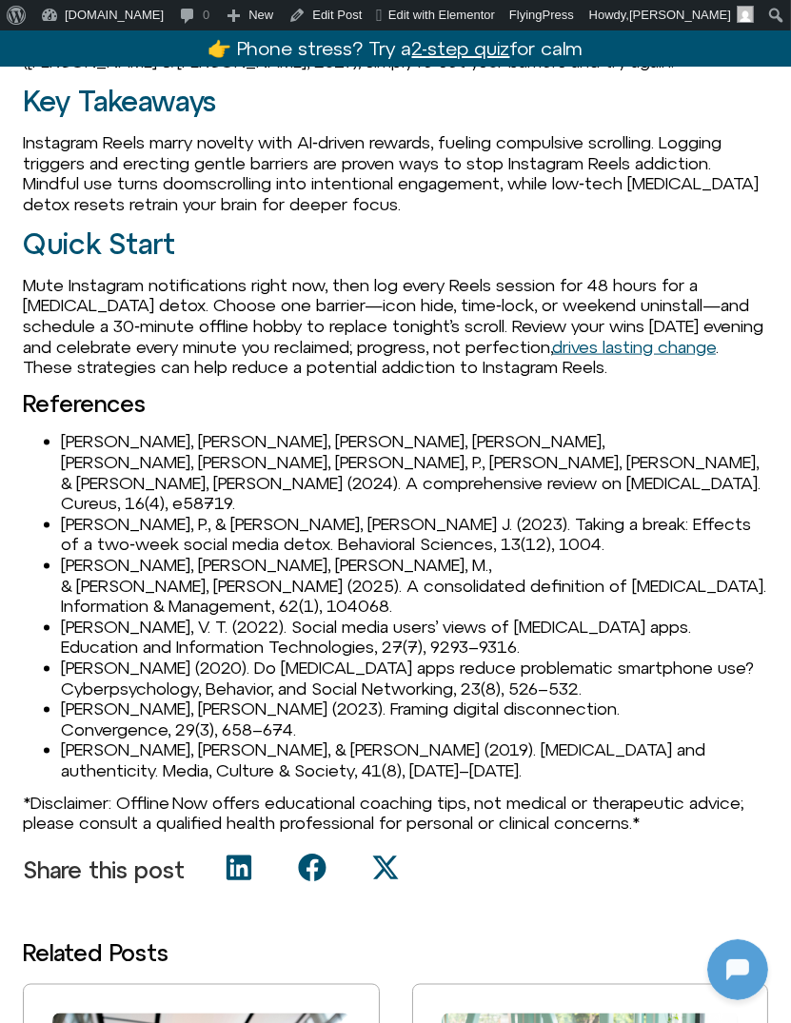
click at [110, 617] on li "Nguyen, V. T. (2022). Social media users’ views of digital‑detox apps. Educatio…" at bounding box center [414, 637] width 707 height 41
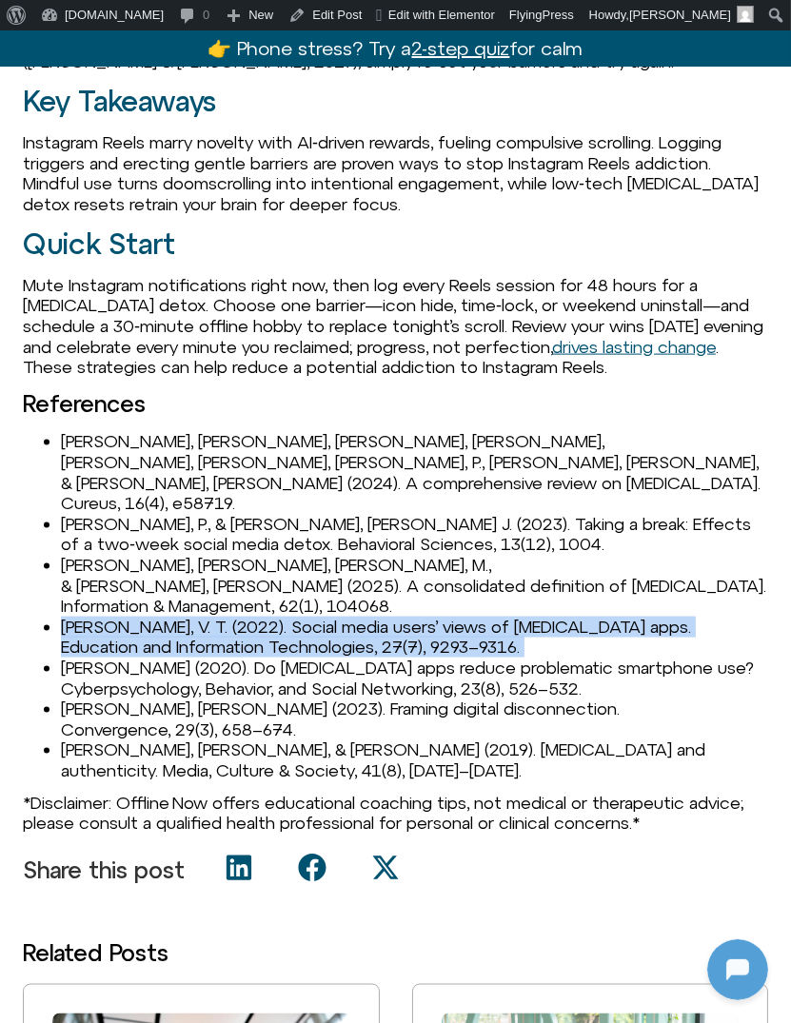
click at [110, 617] on li "Nguyen, V. T. (2022). Social media users’ views of digital‑detox apps. Educatio…" at bounding box center [414, 637] width 707 height 41
copy li "Nguyen, V. T. (2022). Social media users’ views of digital‑detox apps. Educatio…"
click at [108, 658] on li "Schmuck, D. (2020). Do digital‑detox apps reduce problematic smartphone use? Cy…" at bounding box center [414, 678] width 707 height 41
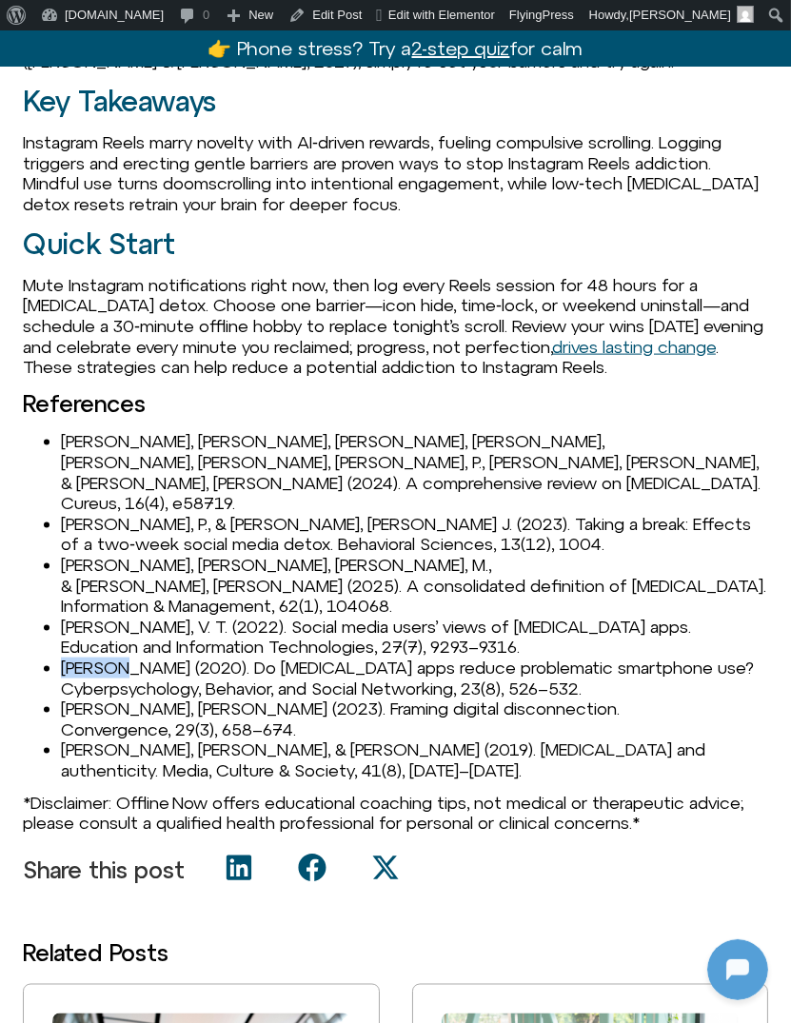
click at [108, 658] on li "Schmuck, D. (2020). Do digital‑detox apps reduce problematic smartphone use? Cy…" at bounding box center [414, 678] width 707 height 41
copy li "Schmuck"
click at [81, 699] on li "Syvertsen, T. (2023). Framing digital disconnection. Convergence, 29(3), 658–67…" at bounding box center [414, 719] width 707 height 41
copy li "Syvertsen"
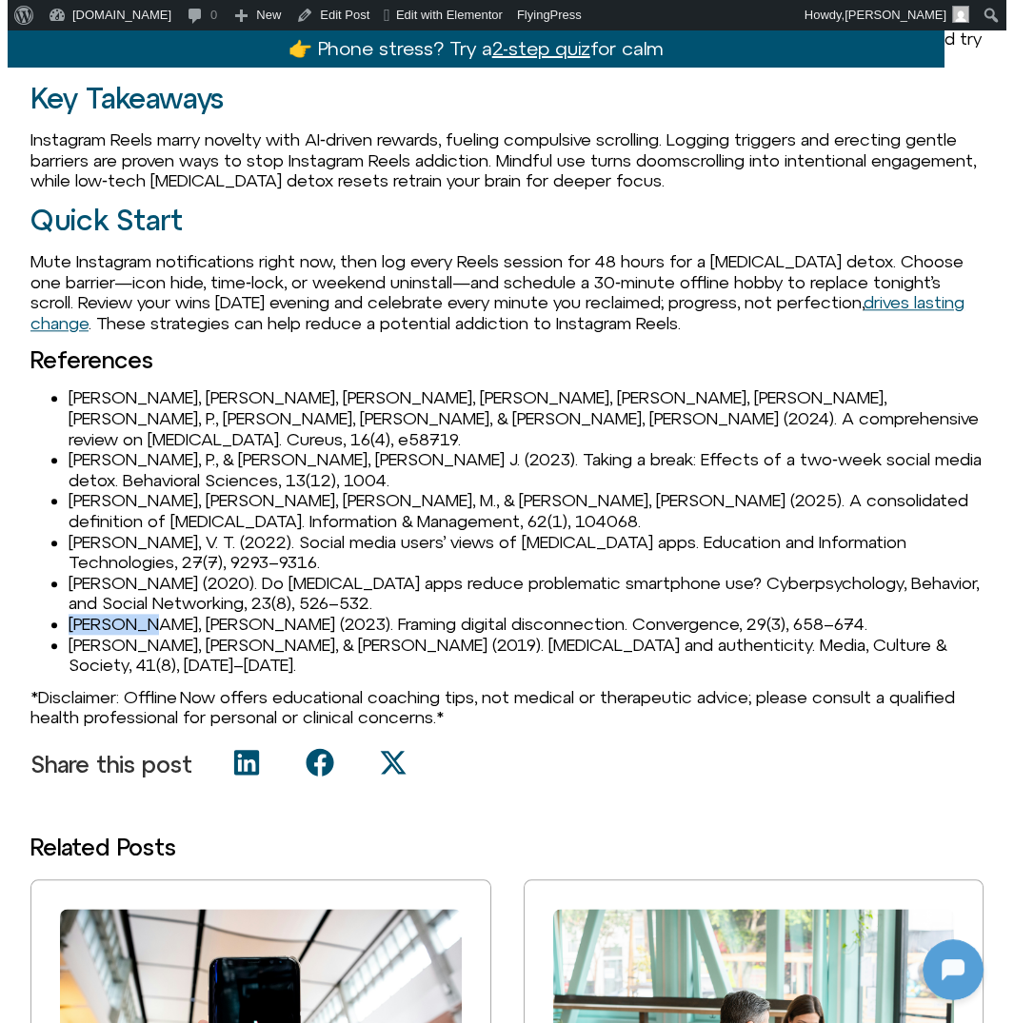
scroll to position [2484, 0]
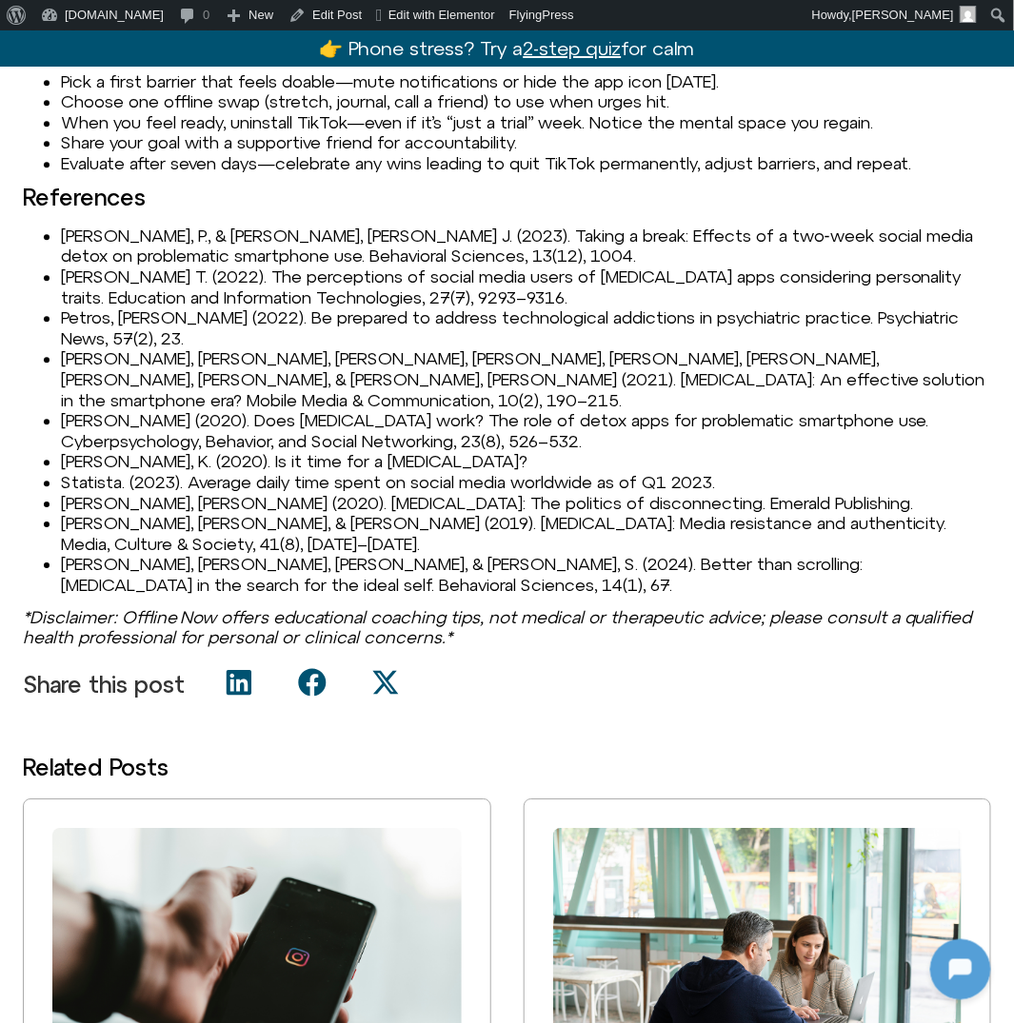
scroll to position [2925, 0]
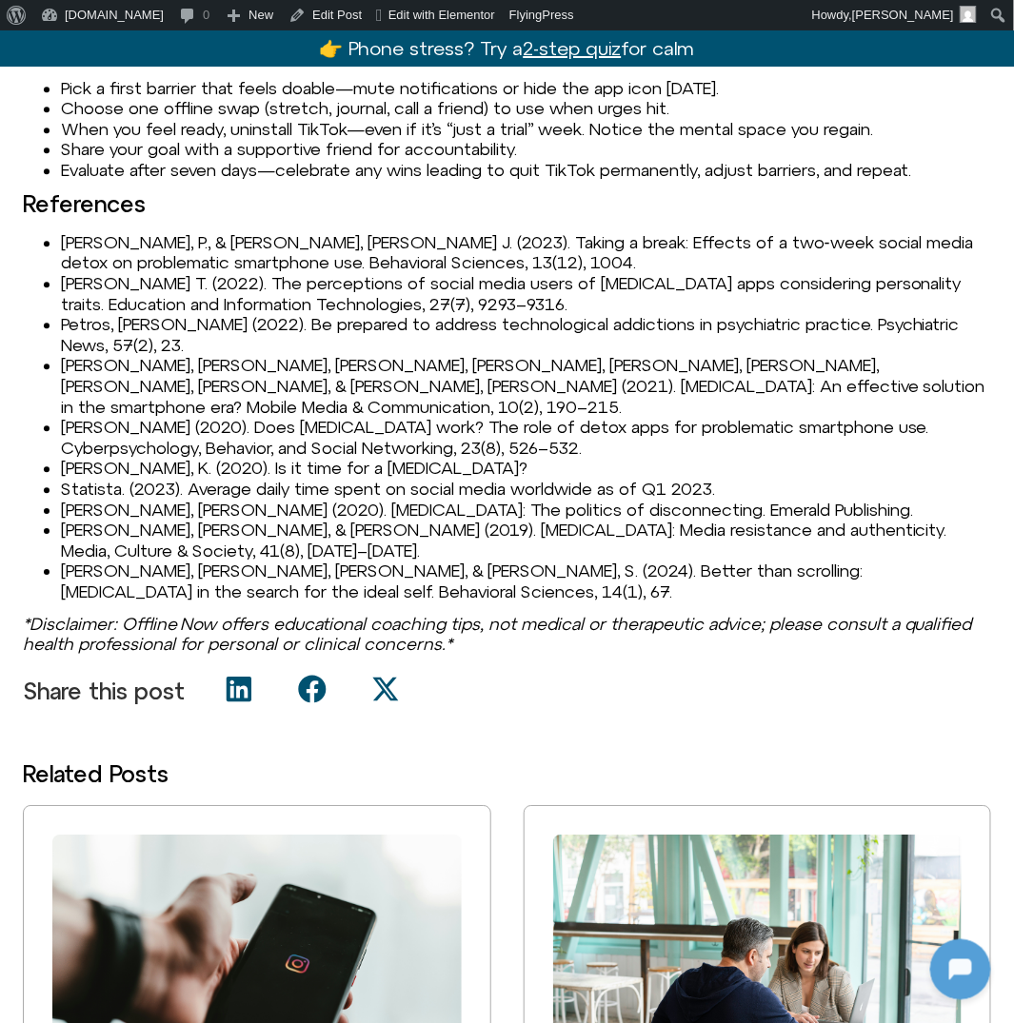
click at [89, 232] on li "[PERSON_NAME], P., & [PERSON_NAME], [PERSON_NAME] J. (2023). Taking a break: Ef…" at bounding box center [526, 252] width 930 height 41
copy li "Coyne"
click at [100, 273] on li "Nguyen, V. T. (2022). The perceptions of social media users of digital detox ap…" at bounding box center [526, 293] width 930 height 41
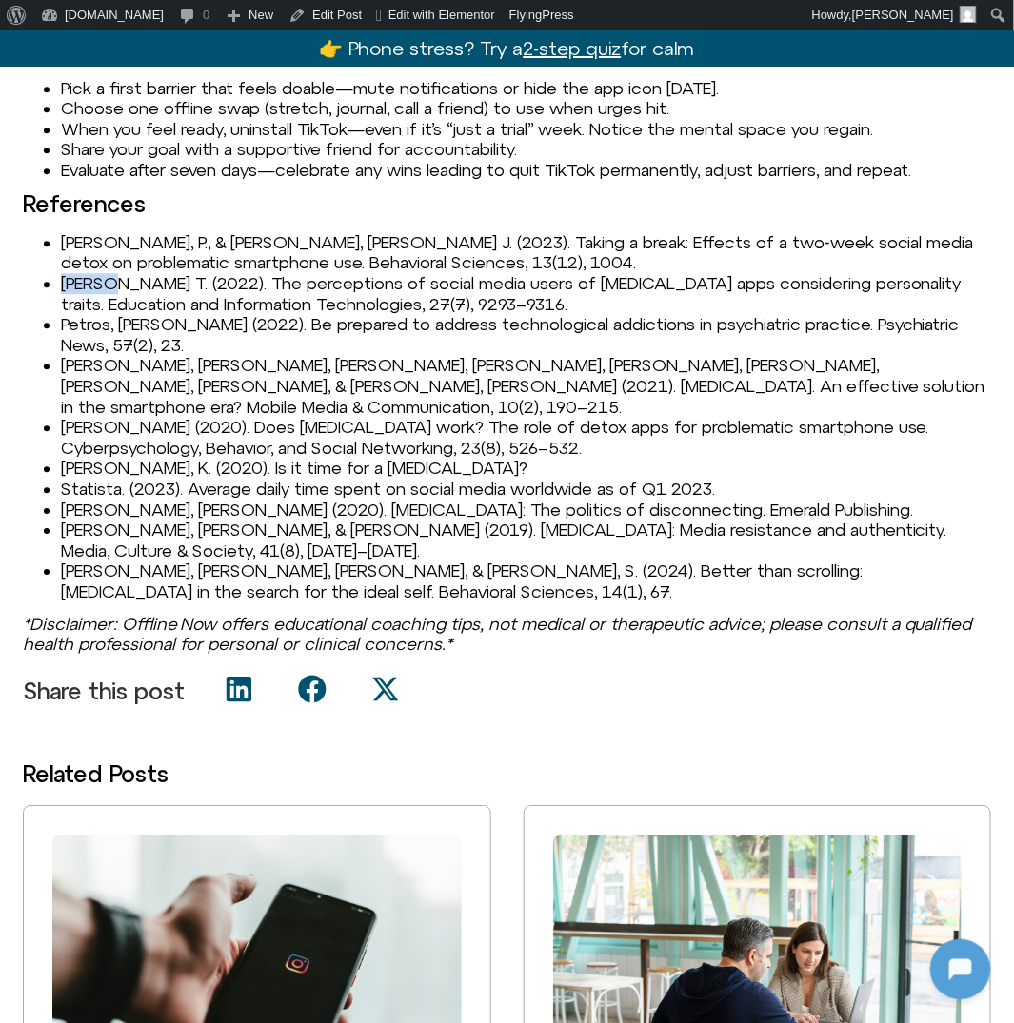
copy li "Nguyen"
click at [88, 314] on li "Petros, L. (2022). Be prepared to address technological addictions in psychiatr…" at bounding box center [526, 334] width 930 height 41
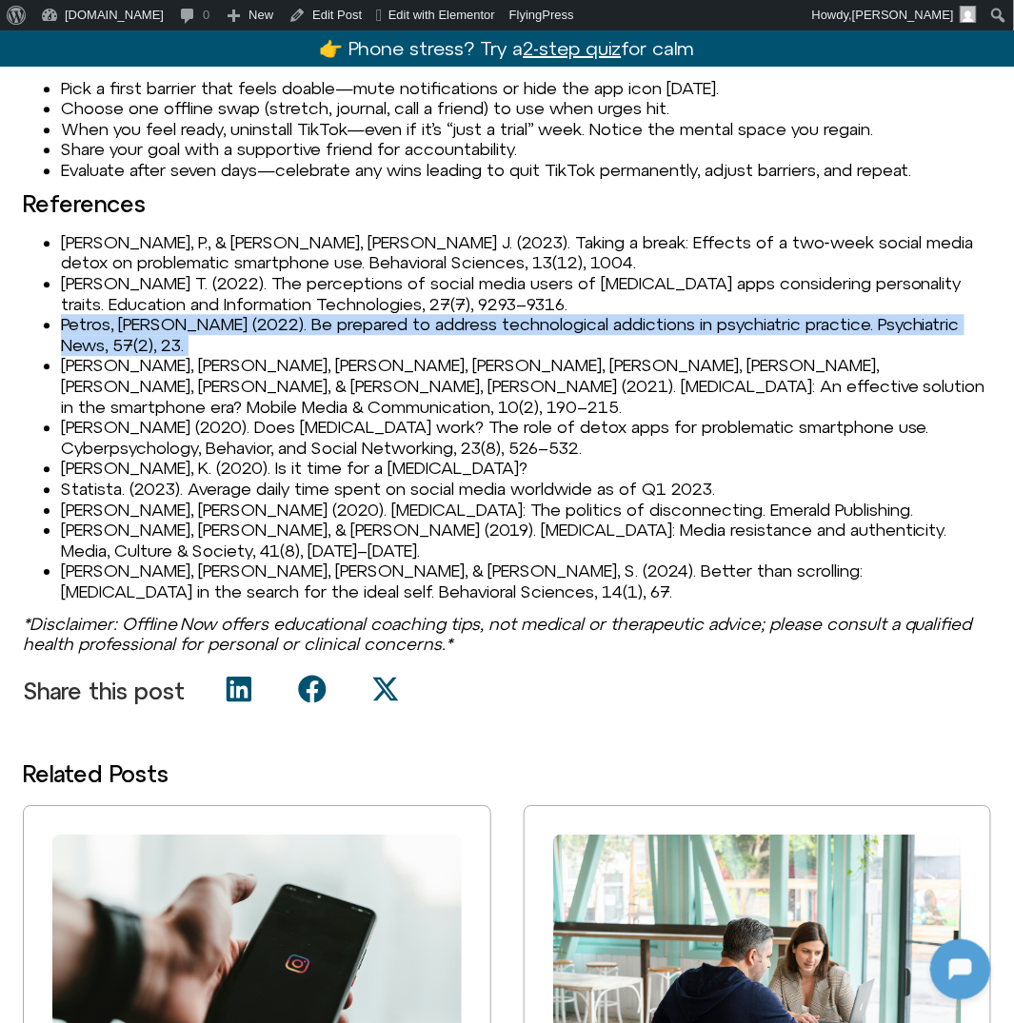
click at [88, 314] on li "Petros, L. (2022). Be prepared to address technological addictions in psychiatr…" at bounding box center [526, 334] width 930 height 41
click at [89, 314] on li "Petros, L. (2022). Be prepared to address technological addictions in psychiatr…" at bounding box center [526, 334] width 930 height 41
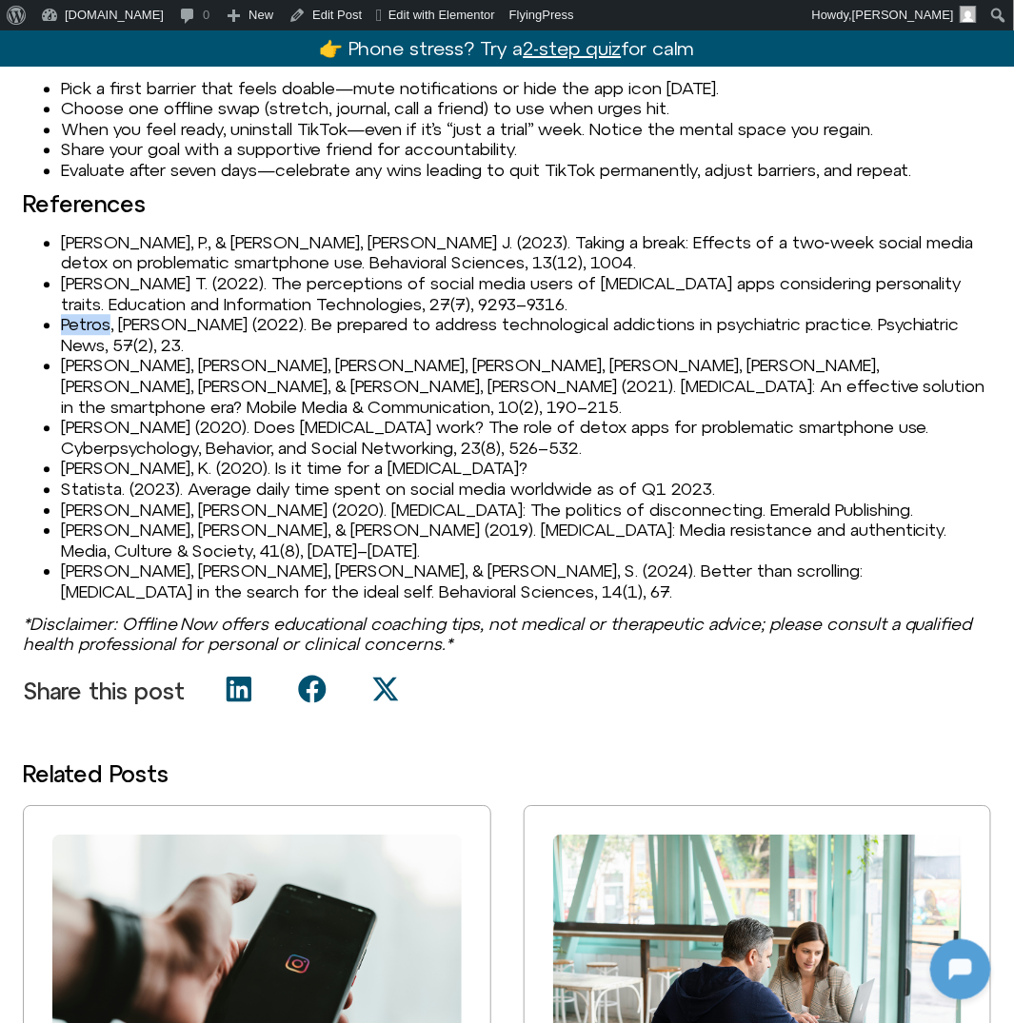
click at [89, 314] on li "Petros, L. (2022). Be prepared to address technological addictions in psychiatr…" at bounding box center [526, 334] width 930 height 41
click at [112, 314] on li "Petros, L. (2022). Be prepared to address technological addictions in psychiatr…" at bounding box center [526, 334] width 930 height 41
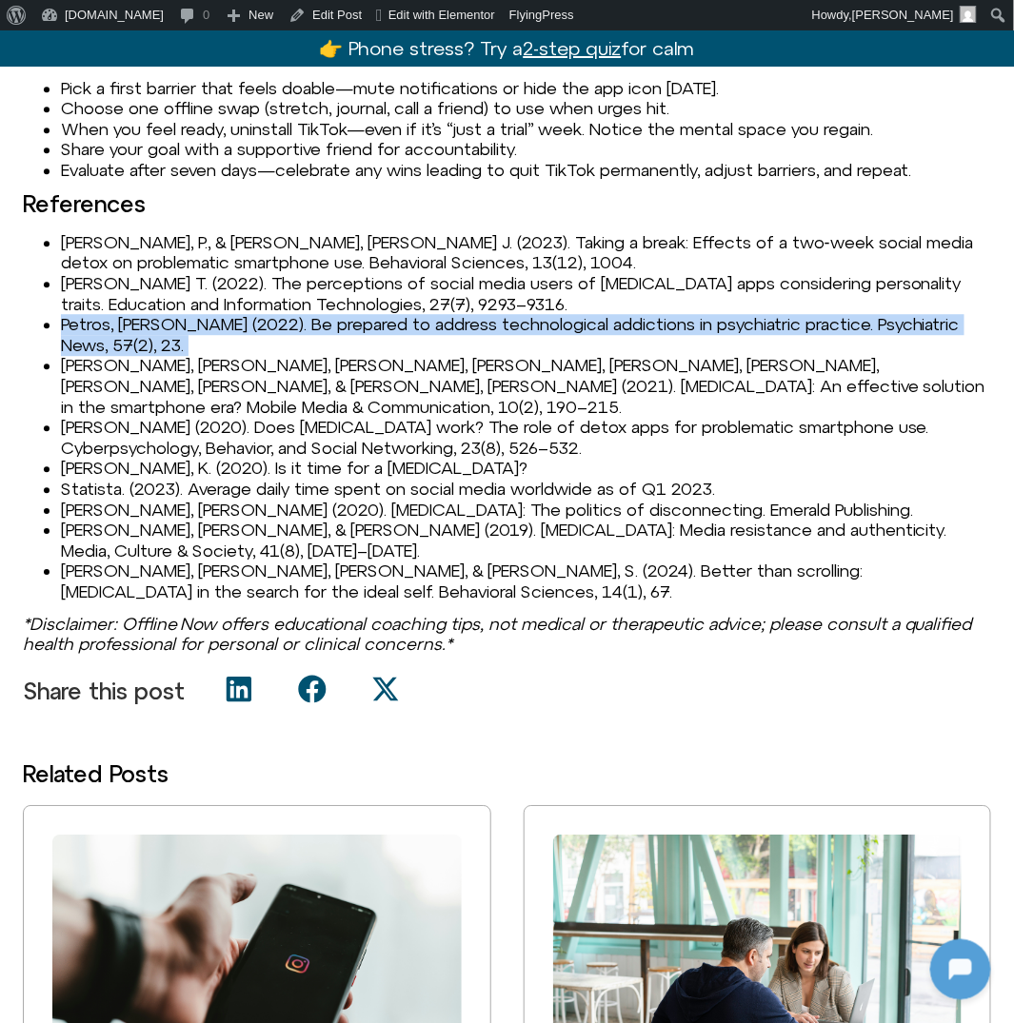
click at [112, 314] on li "Petros, L. (2022). Be prepared to address technological addictions in psychiatr…" at bounding box center [526, 334] width 930 height 41
click at [101, 355] on li "Radtke, T., Apel, T., Schenkel, K., Keller, J., & von Lindern, E. (2021). Digit…" at bounding box center [526, 386] width 930 height 62
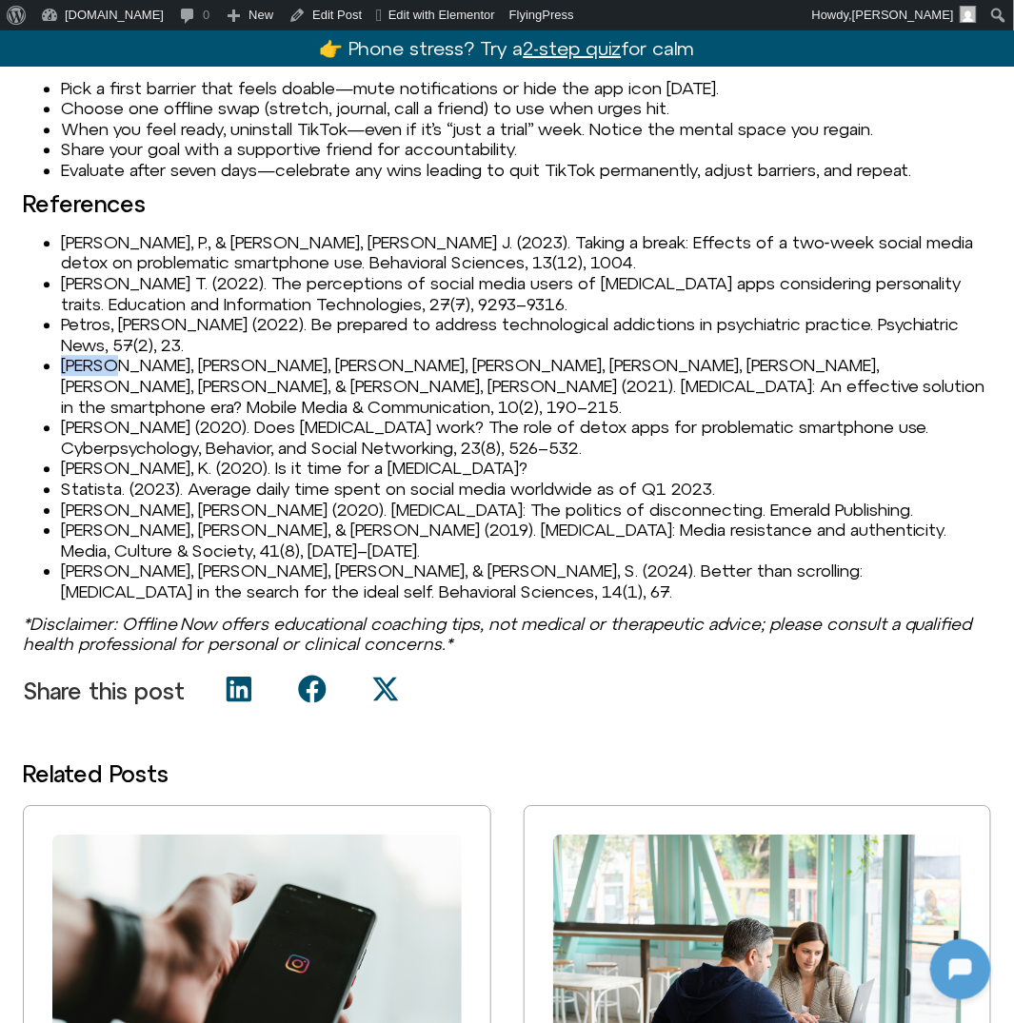
click at [101, 355] on li "Radtke, T., Apel, T., Schenkel, K., Keller, J., & von Lindern, E. (2021). Digit…" at bounding box center [526, 386] width 930 height 62
click at [107, 417] on li "Schmuck, D. (2020). Does digital detox work? The role of detox apps for problem…" at bounding box center [526, 437] width 930 height 41
copy li "Schmuck"
click at [88, 458] on li "Shields, K. (2020). Is it time for a digital detox?" at bounding box center [526, 468] width 930 height 21
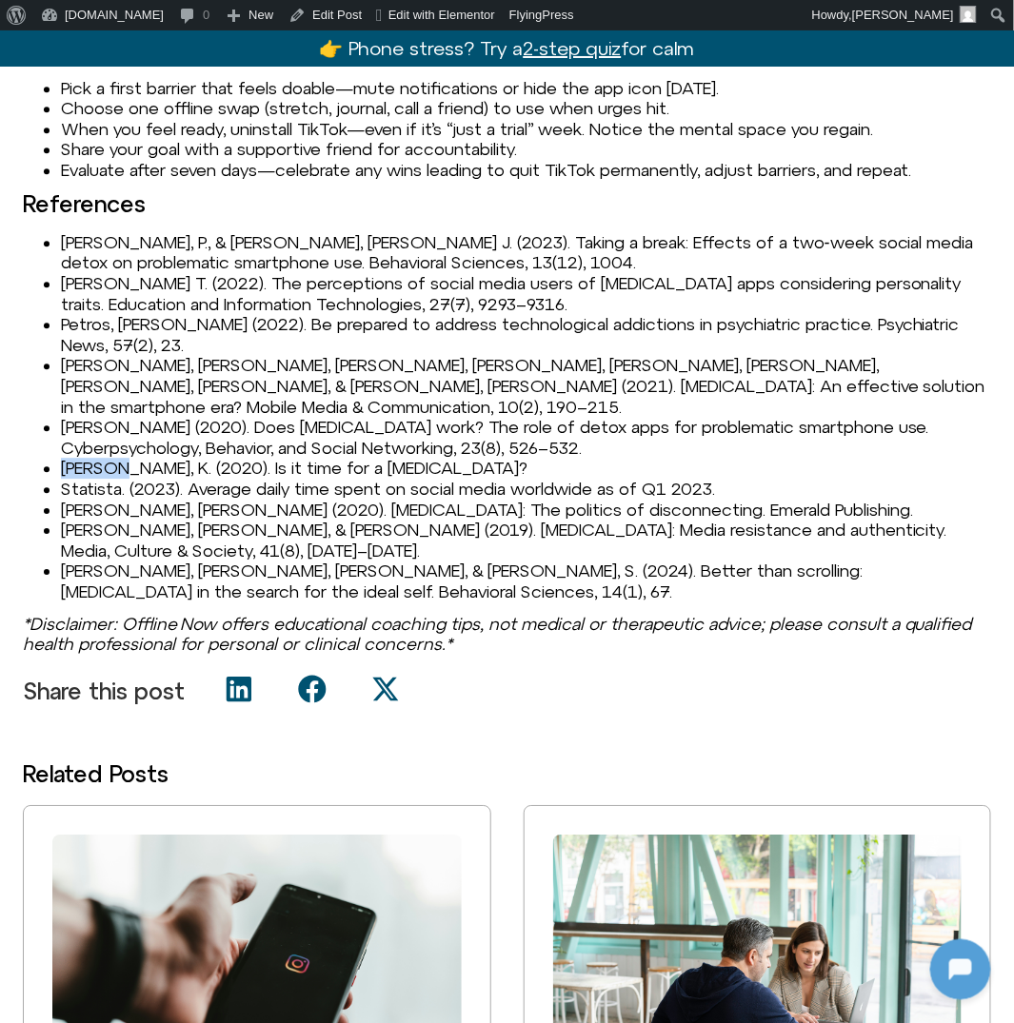
click at [88, 458] on li "Shields, K. (2020). Is it time for a digital detox?" at bounding box center [526, 468] width 930 height 21
click at [122, 458] on li "Shields, K. (2020). Is it time for a digital detox?" at bounding box center [526, 468] width 930 height 21
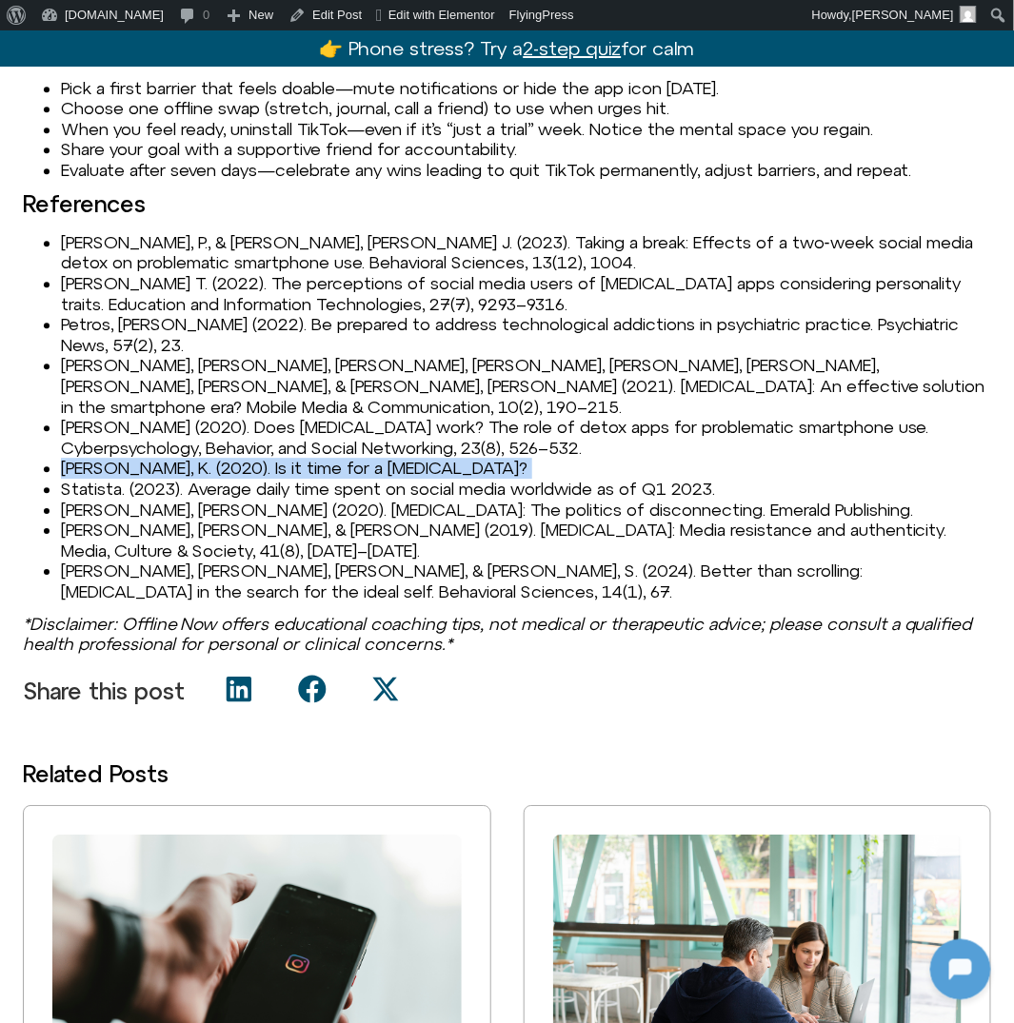
click at [122, 458] on li "Shields, K. (2020). Is it time for a digital detox?" at bounding box center [526, 468] width 930 height 21
copy li "Shields, K. (2020). Is it time for a digital detox?"
click at [98, 479] on li "Statista. (2023). Average daily time spent on social media worldwide as of Q1 2…" at bounding box center [526, 489] width 930 height 21
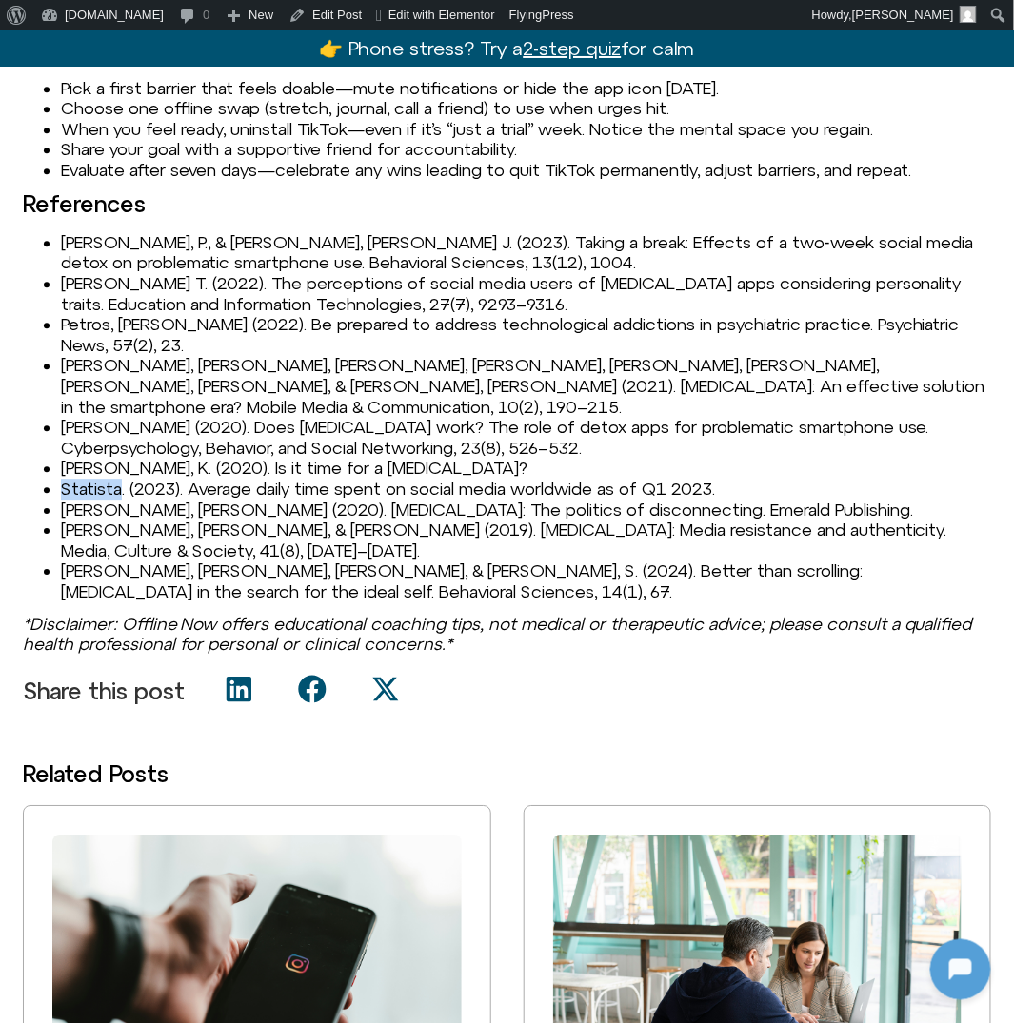
click at [98, 479] on li "Statista. (2023). Average daily time spent on social media worldwide as of Q1 2…" at bounding box center [526, 489] width 930 height 21
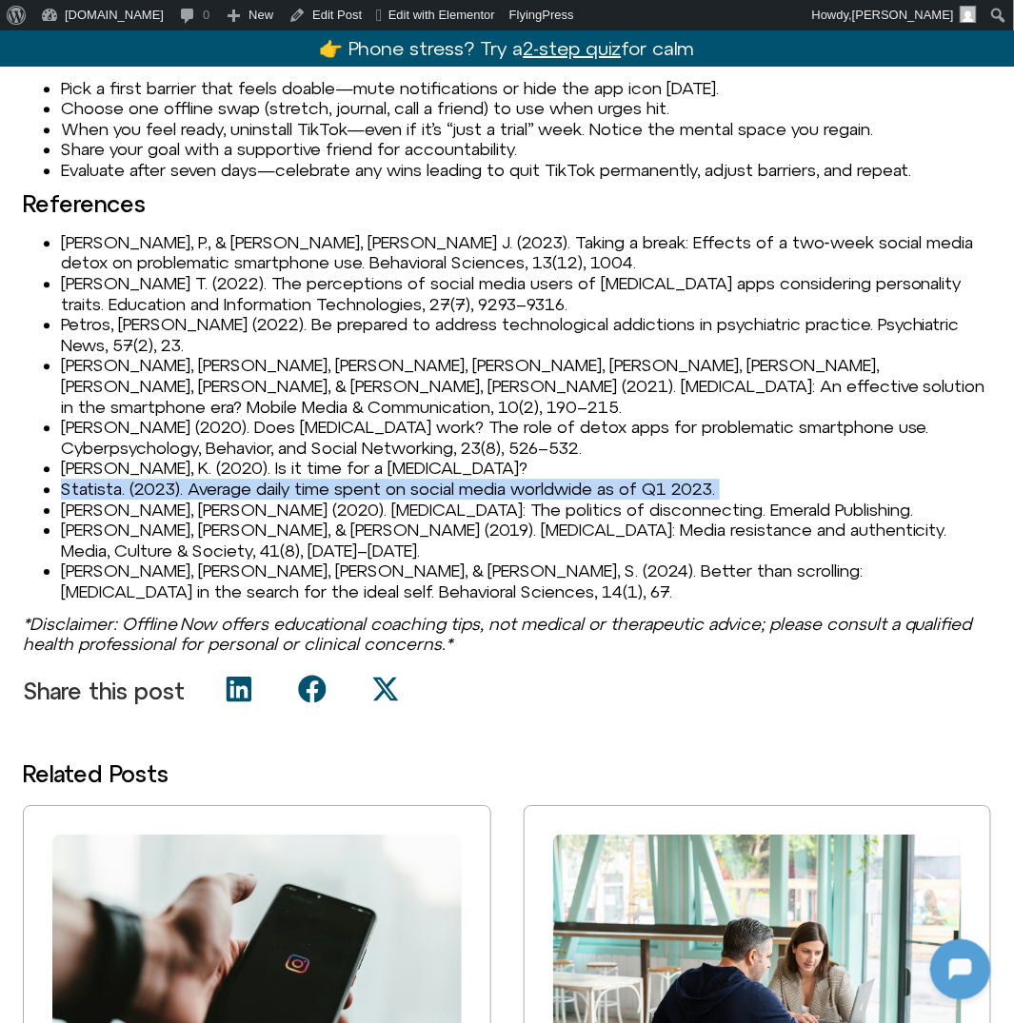
click at [98, 479] on li "Statista. (2023). Average daily time spent on social media worldwide as of Q1 2…" at bounding box center [526, 489] width 930 height 21
copy li "Statista. (2023). Average daily time spent on social media worldwide as of Q1 2…"
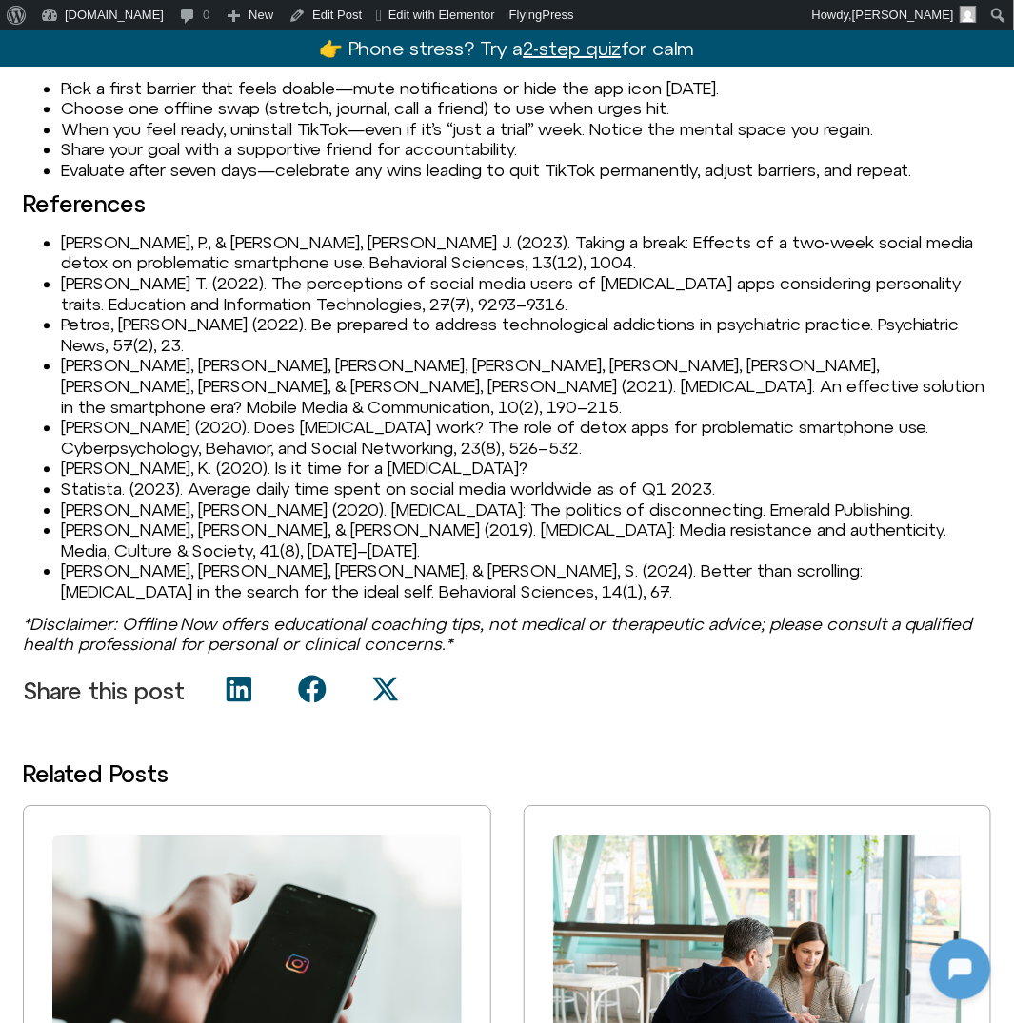
click at [91, 479] on li "Statista. (2023). Average daily time spent on social media worldwide as of Q1 2…" at bounding box center [526, 489] width 930 height 21
copy li "Statista"
click at [140, 479] on li "Statista. (2023). Average daily time spent on social media worldwide as of Q1 2…" at bounding box center [526, 489] width 930 height 21
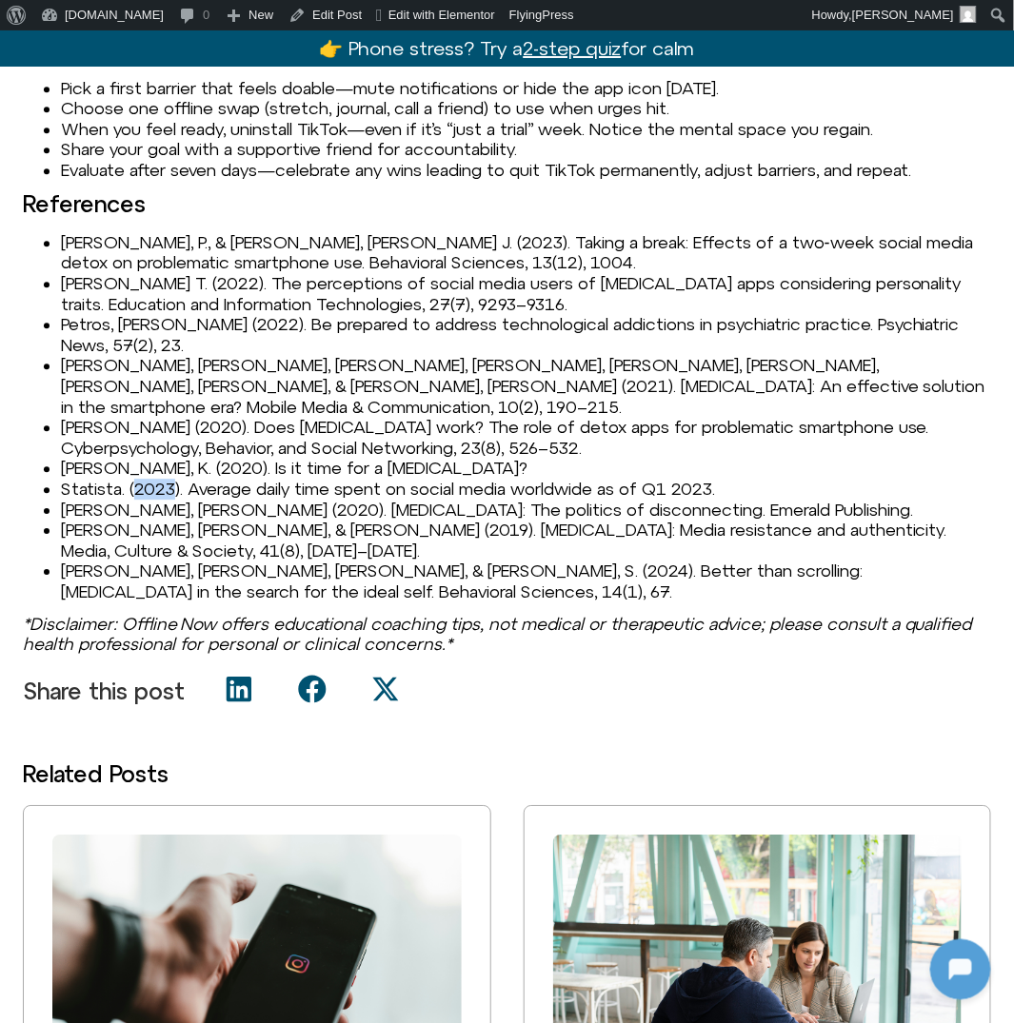
copy li "2023"
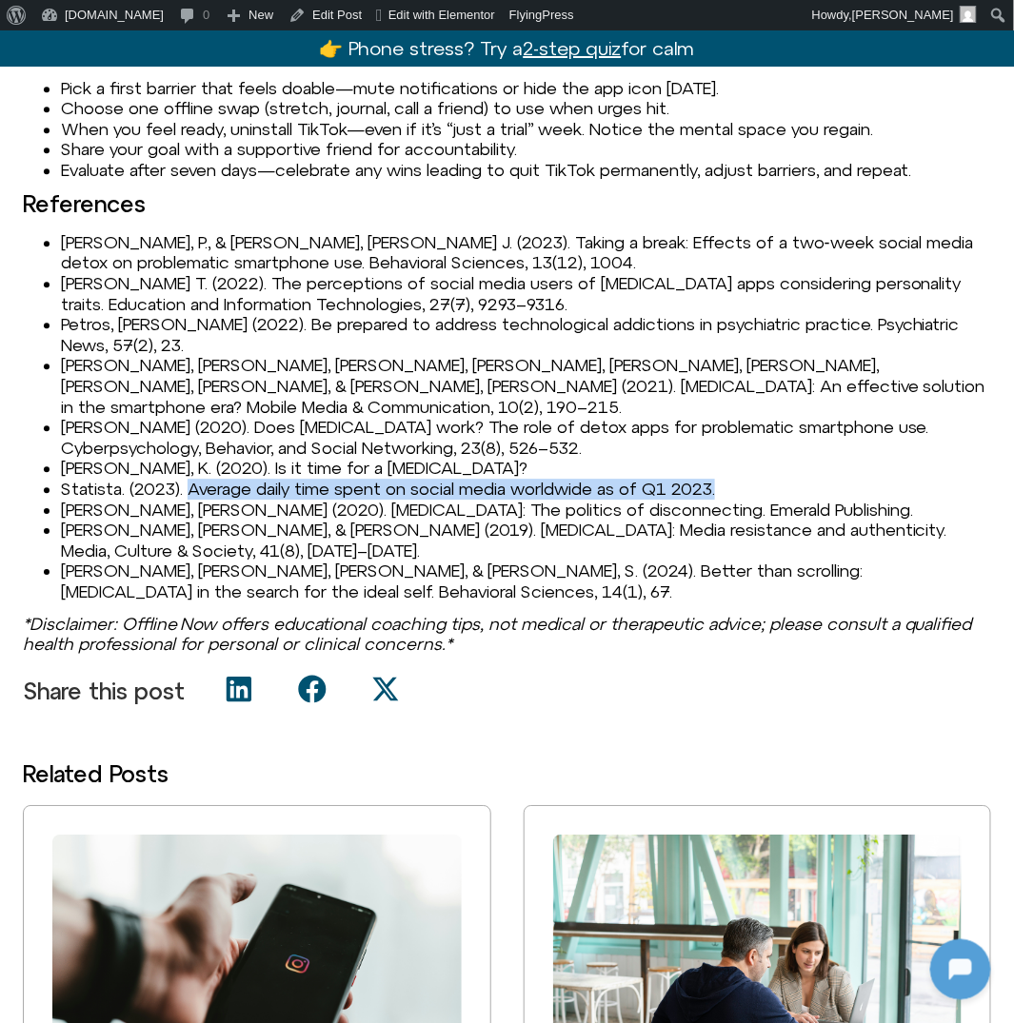
drag, startPoint x: 188, startPoint y: 448, endPoint x: 780, endPoint y: 441, distance: 591.2
click at [780, 479] on li "Statista. (2023). Average daily time spent on social media worldwide as of Q1 2…" at bounding box center [526, 489] width 930 height 21
copy li "Average daily time spent on social media worldwide as of Q1 2023."
click at [72, 500] on li "Syvertsen, T. (2020). Digital detox: The politics of disconnecting. Emerald Pub…" at bounding box center [526, 510] width 930 height 21
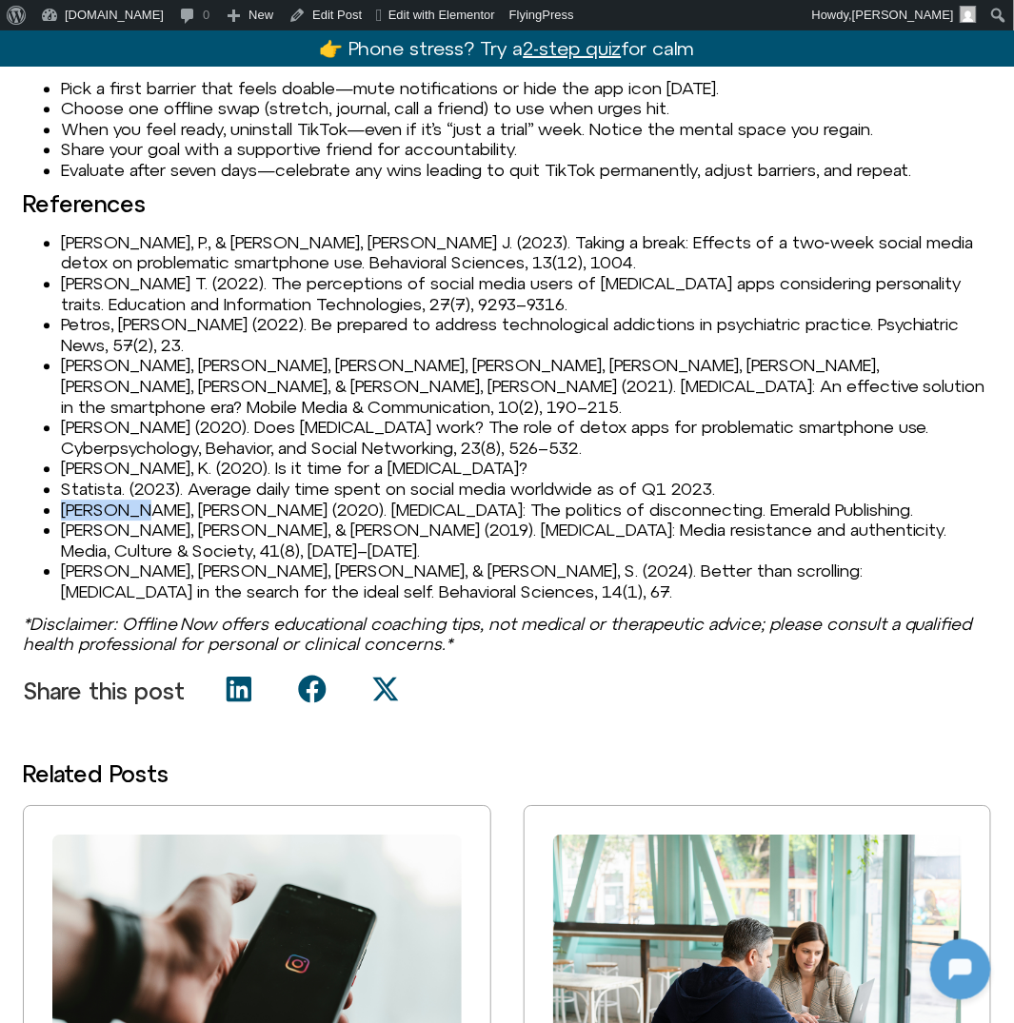
click at [72, 500] on li "Syvertsen, T. (2020). Digital detox: The politics of disconnecting. Emerald Pub…" at bounding box center [526, 510] width 930 height 21
copy li "Syvertsen"
click at [70, 561] on li "Vialle, S. J., Machin, T., & Abel, S. (2024). Better than scrolling: Digital de…" at bounding box center [526, 581] width 930 height 41
copy li "Vialle"
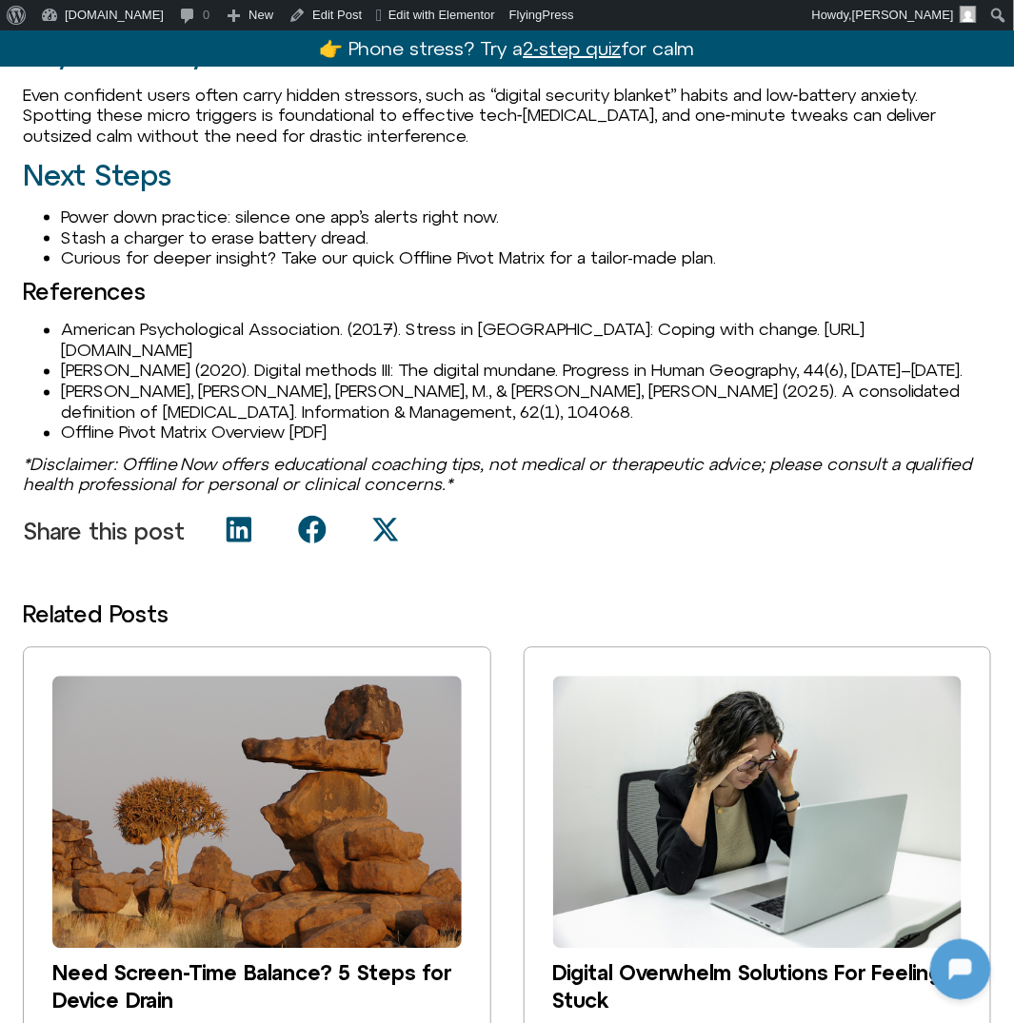
scroll to position [2470, 0]
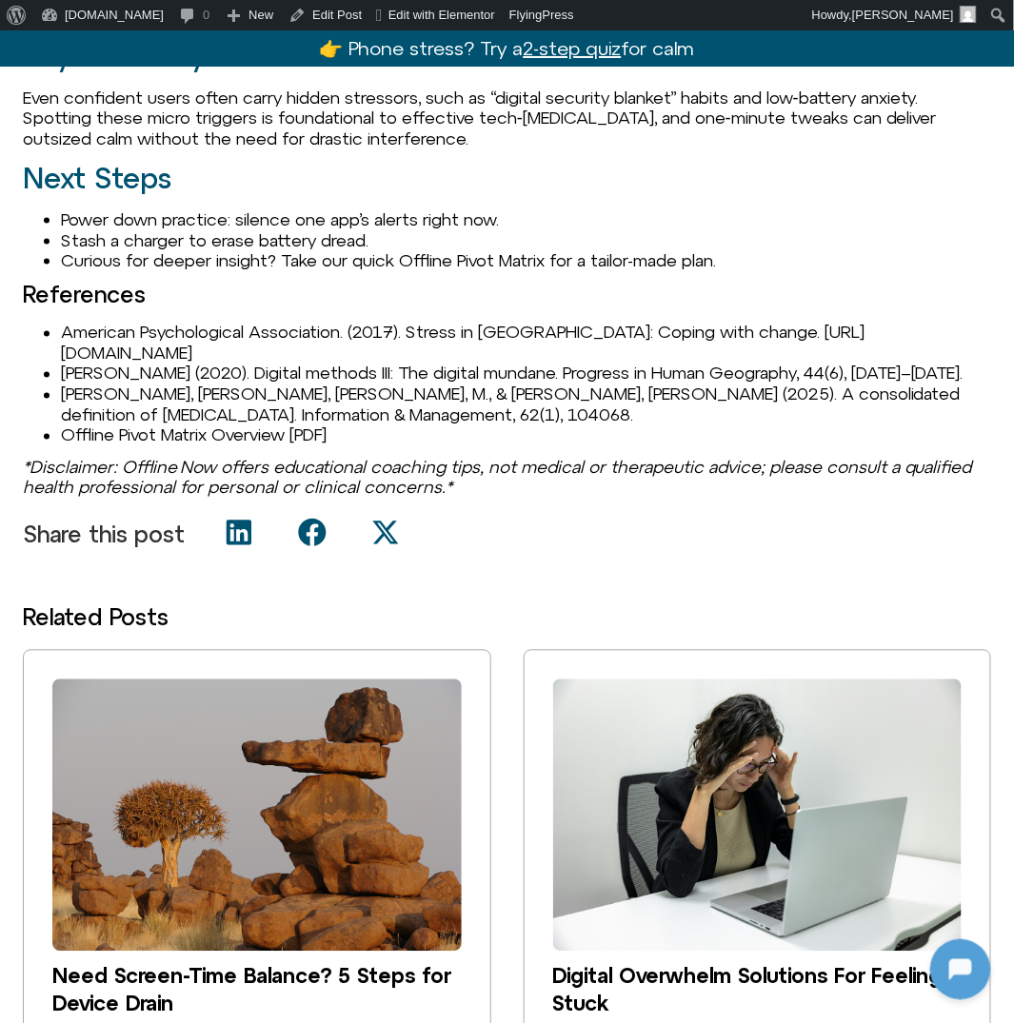
click at [468, 351] on li "American Psychological Association. (2017). Stress in [GEOGRAPHIC_DATA]: Coping…" at bounding box center [526, 343] width 930 height 41
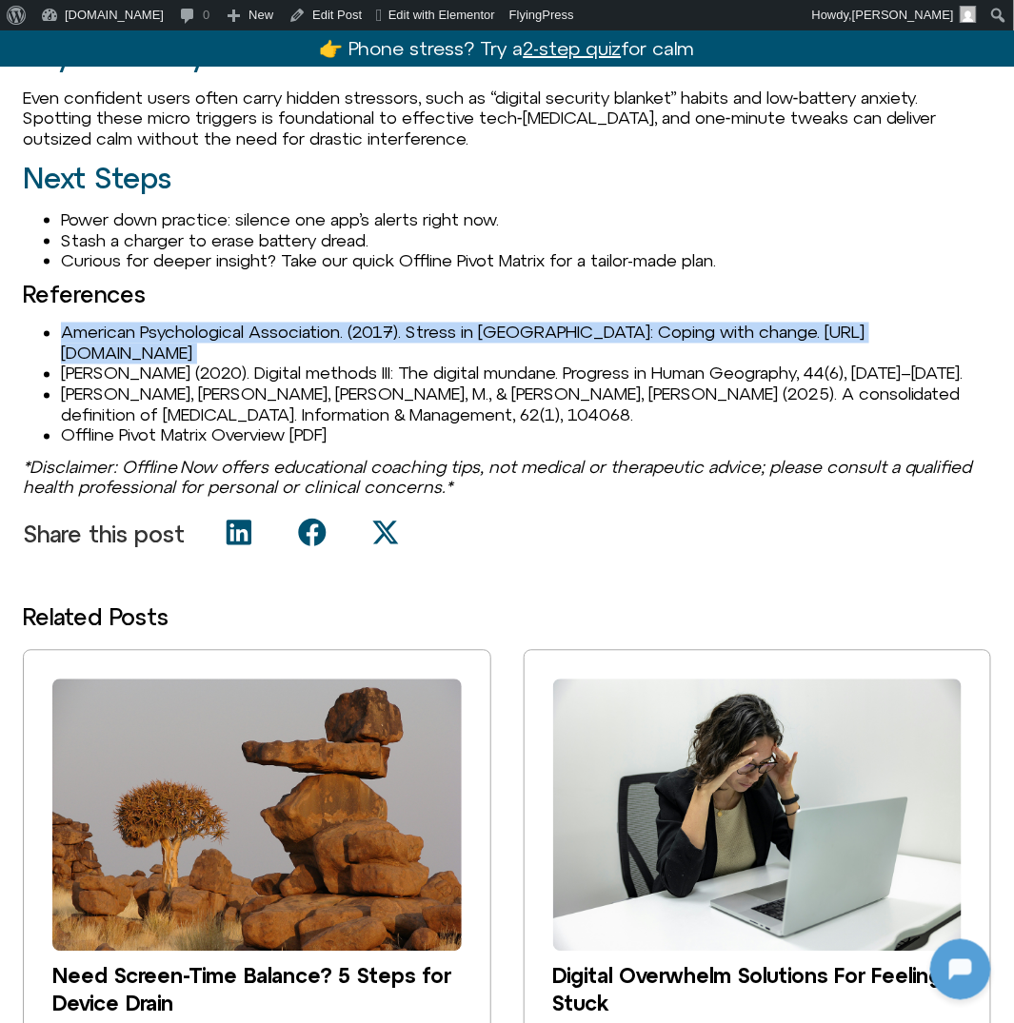
click at [468, 351] on li "American Psychological Association. (2017). Stress in [GEOGRAPHIC_DATA]: Coping…" at bounding box center [526, 343] width 930 height 41
click at [439, 351] on li "American Psychological Association. (2017). Stress in [GEOGRAPHIC_DATA]: Coping…" at bounding box center [526, 343] width 930 height 41
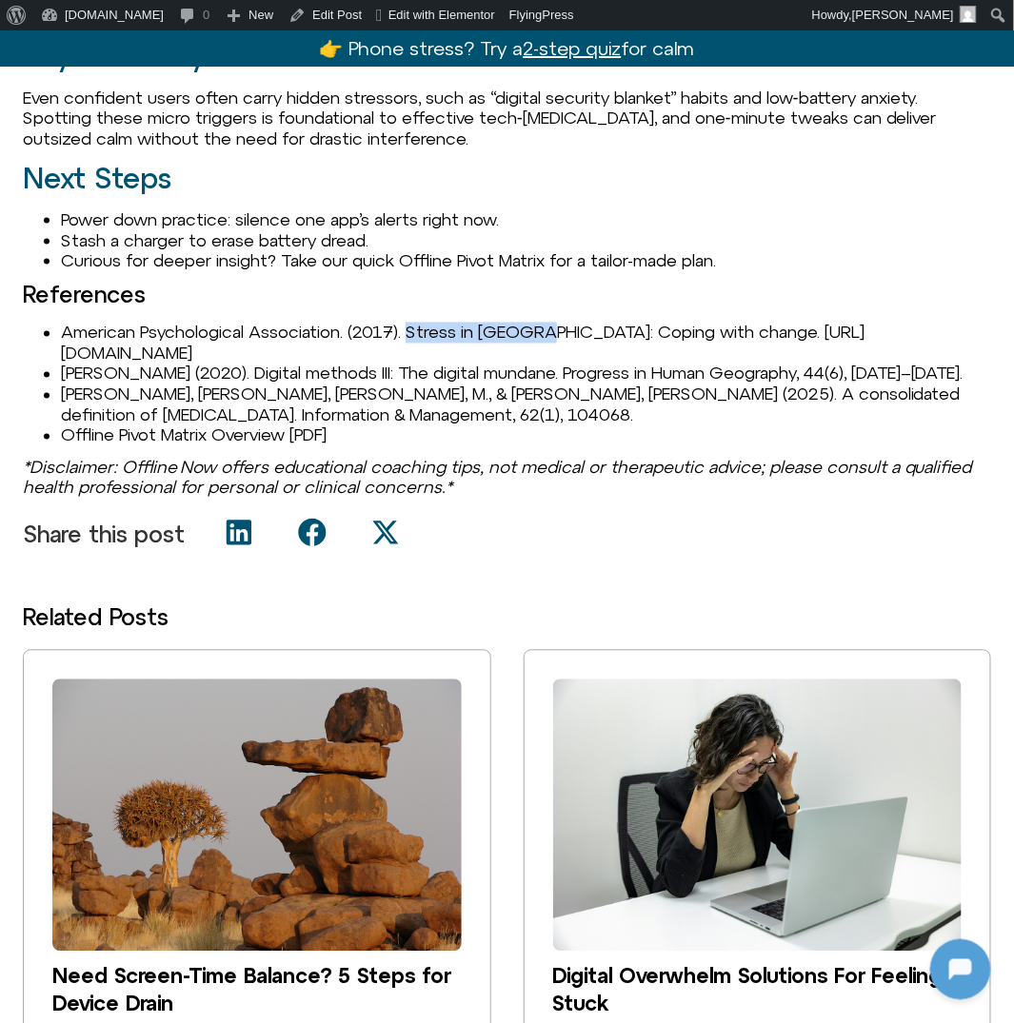
drag, startPoint x: 415, startPoint y: 351, endPoint x: 554, endPoint y: 351, distance: 139.0
click at [556, 351] on li "American Psychological Association. (2017). Stress in [GEOGRAPHIC_DATA]: Coping…" at bounding box center [526, 343] width 930 height 41
copy li "Stress in [GEOGRAPHIC_DATA]"
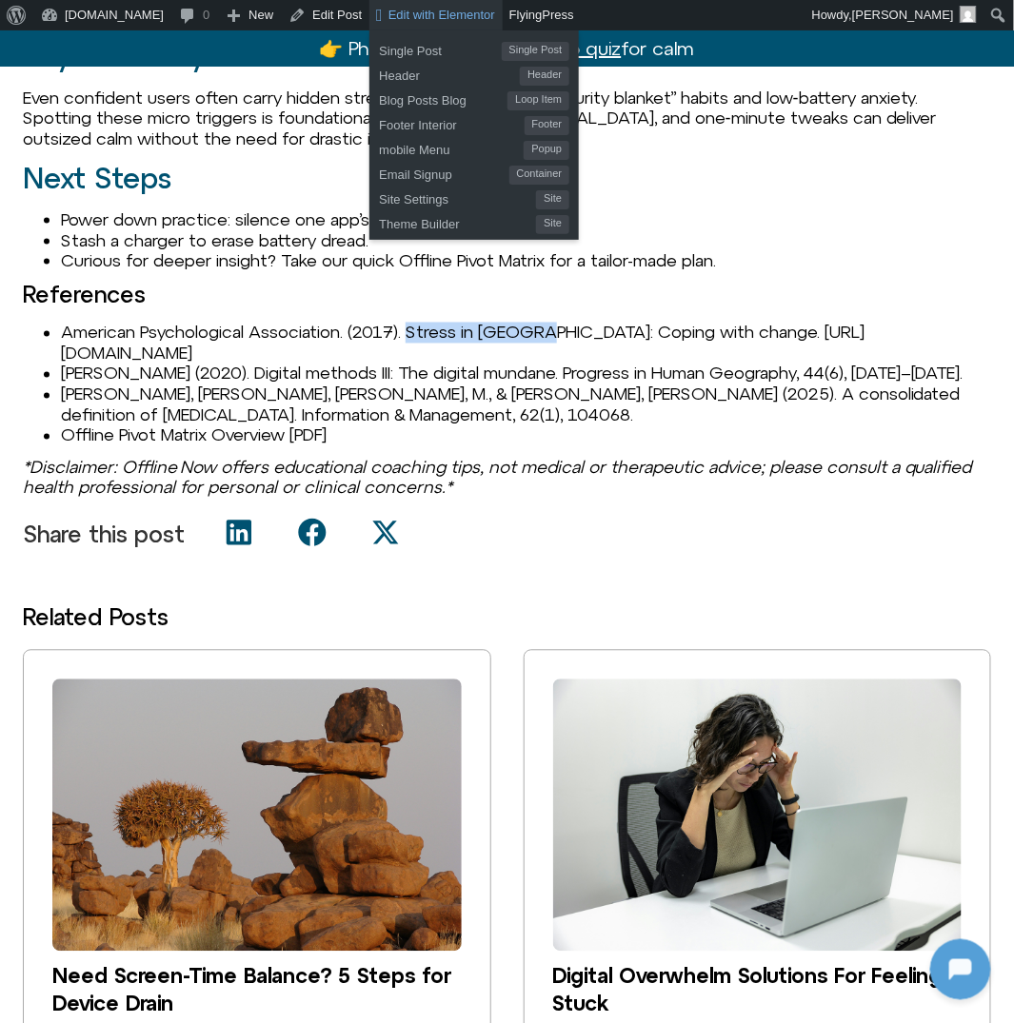
click at [390, 11] on span "Edit with Elementor" at bounding box center [441, 15] width 107 height 14
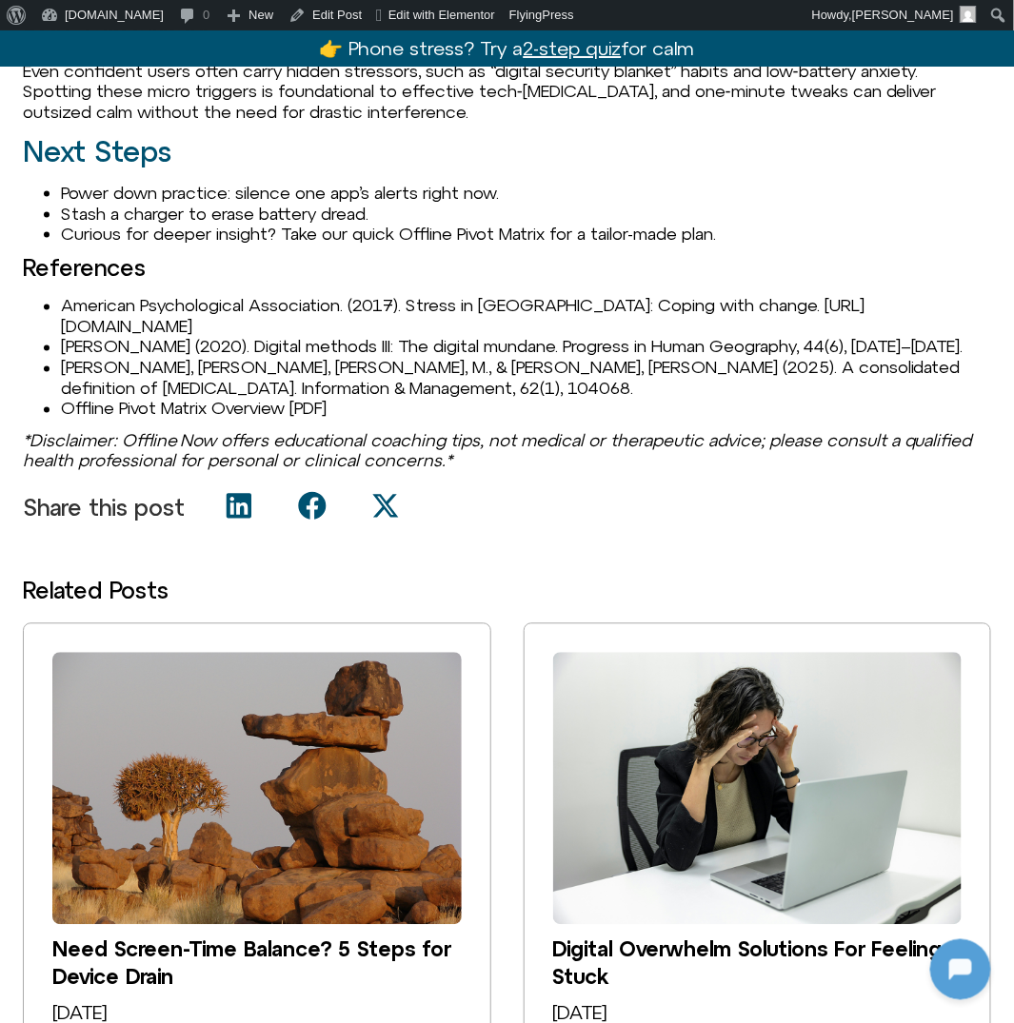
scroll to position [2578, 0]
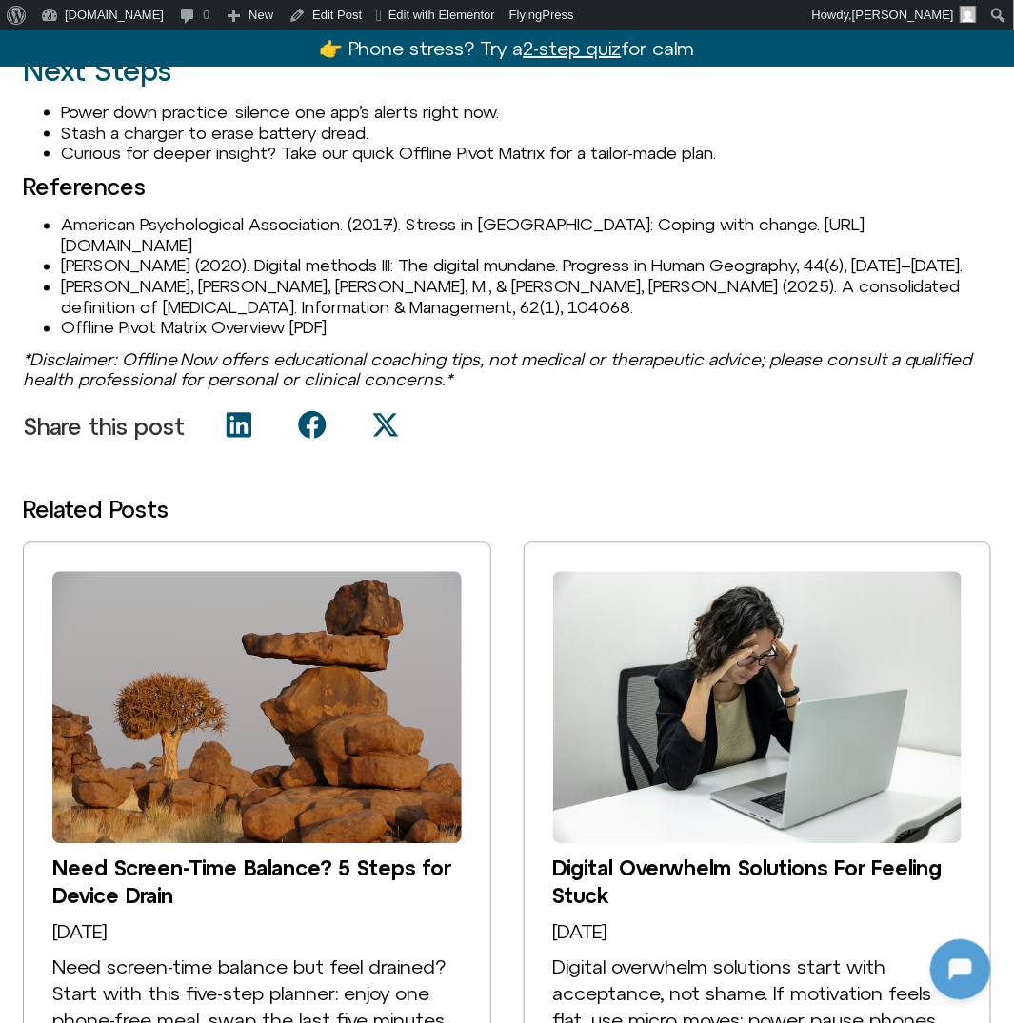
click at [97, 300] on li "[PERSON_NAME], [PERSON_NAME], [PERSON_NAME], M., & [PERSON_NAME], [PERSON_NAME]…" at bounding box center [526, 297] width 930 height 41
click at [97, 277] on li "[PERSON_NAME] (2020). Digital methods III: The digital mundane. Progress in Hum…" at bounding box center [526, 266] width 930 height 21
copy li "[PERSON_NAME]"
click at [176, 277] on li "[PERSON_NAME] (2020). Digital methods III: The digital mundane. Progress in Hum…" at bounding box center [526, 266] width 930 height 21
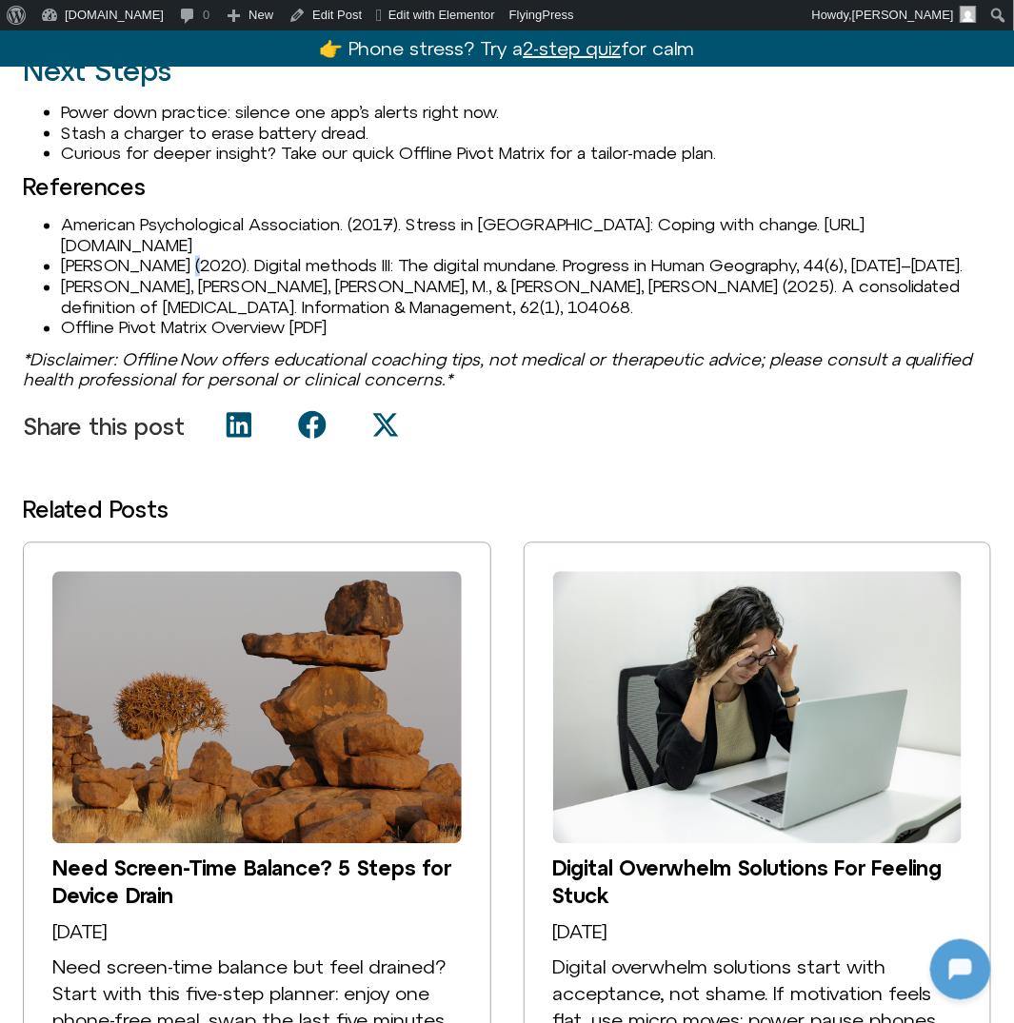
click at [176, 277] on li "[PERSON_NAME] (2020). Digital methods III: The digital mundane. Progress in Hum…" at bounding box center [526, 266] width 930 height 21
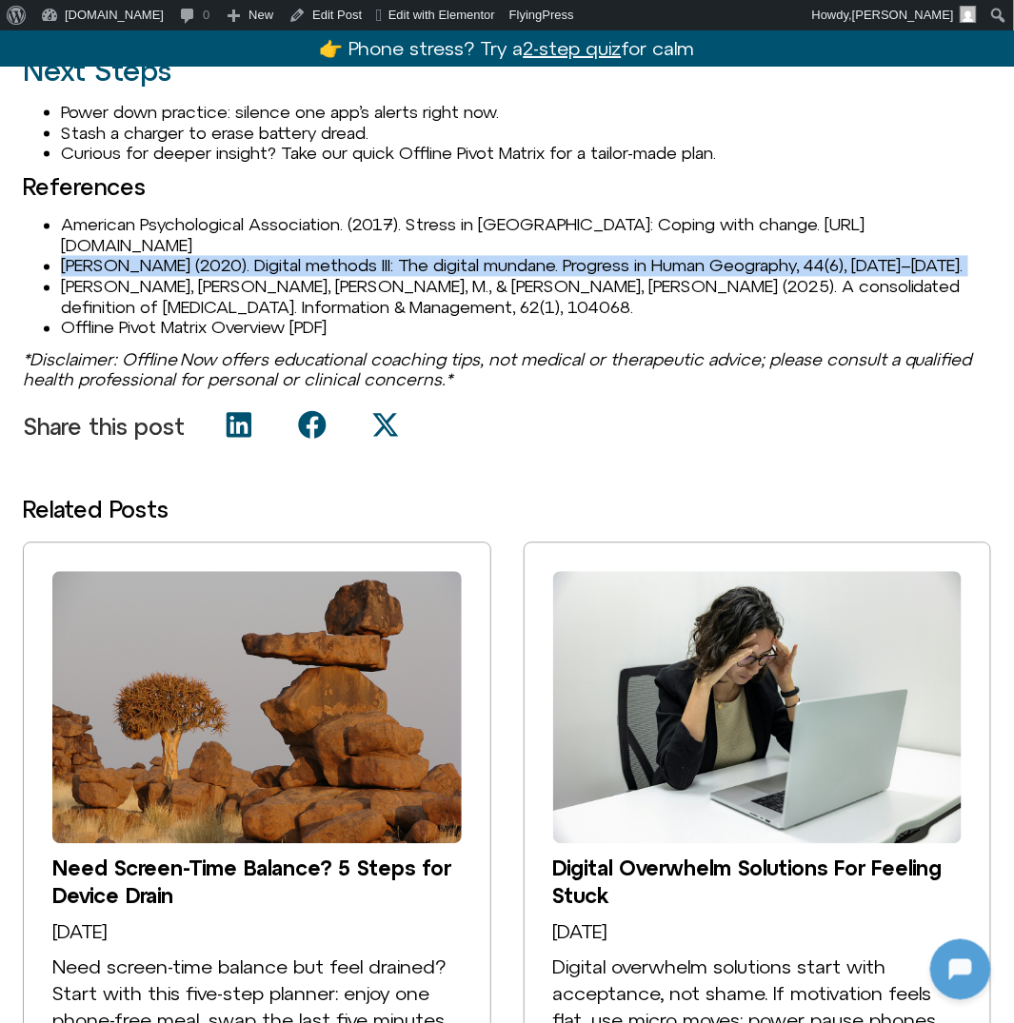
copy li "[PERSON_NAME] (2020). Digital methods III: The digital mundane. Progress in Hum…"
click at [79, 308] on li "[PERSON_NAME], [PERSON_NAME], [PERSON_NAME], M., & [PERSON_NAME], [PERSON_NAME]…" at bounding box center [526, 297] width 930 height 41
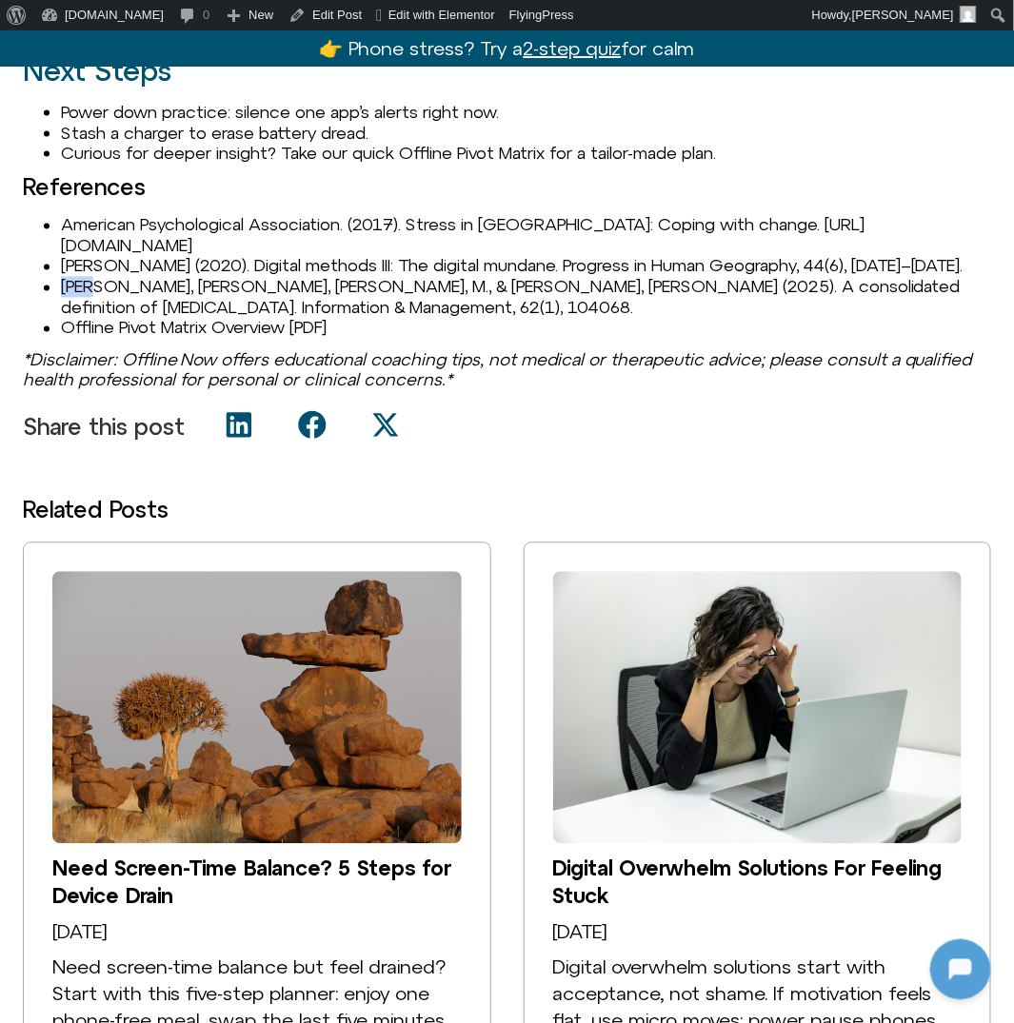
click at [79, 308] on li "[PERSON_NAME], [PERSON_NAME], [PERSON_NAME], M., & [PERSON_NAME], [PERSON_NAME]…" at bounding box center [526, 297] width 930 height 41
copy li "[PERSON_NAME]"
click at [388, 17] on span "Edit with Elementor" at bounding box center [441, 15] width 107 height 14
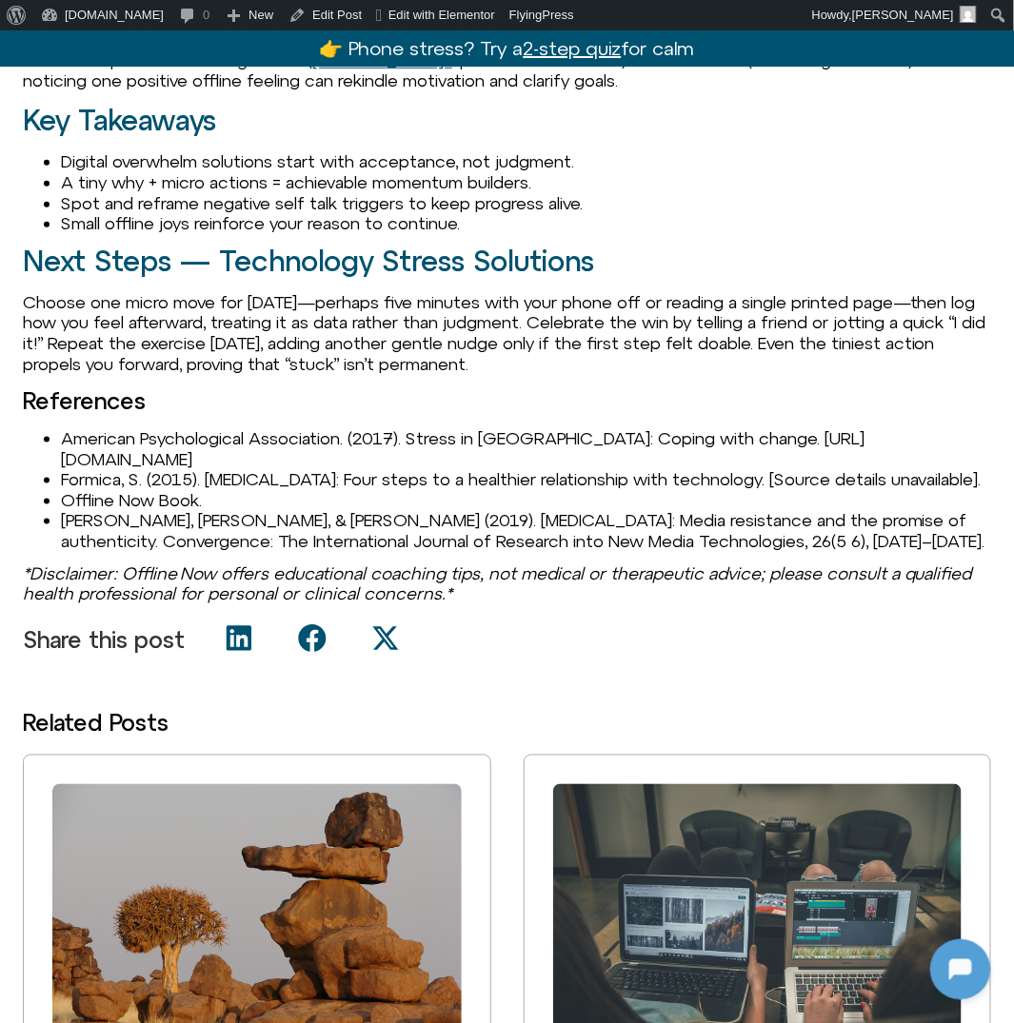
scroll to position [2128, 0]
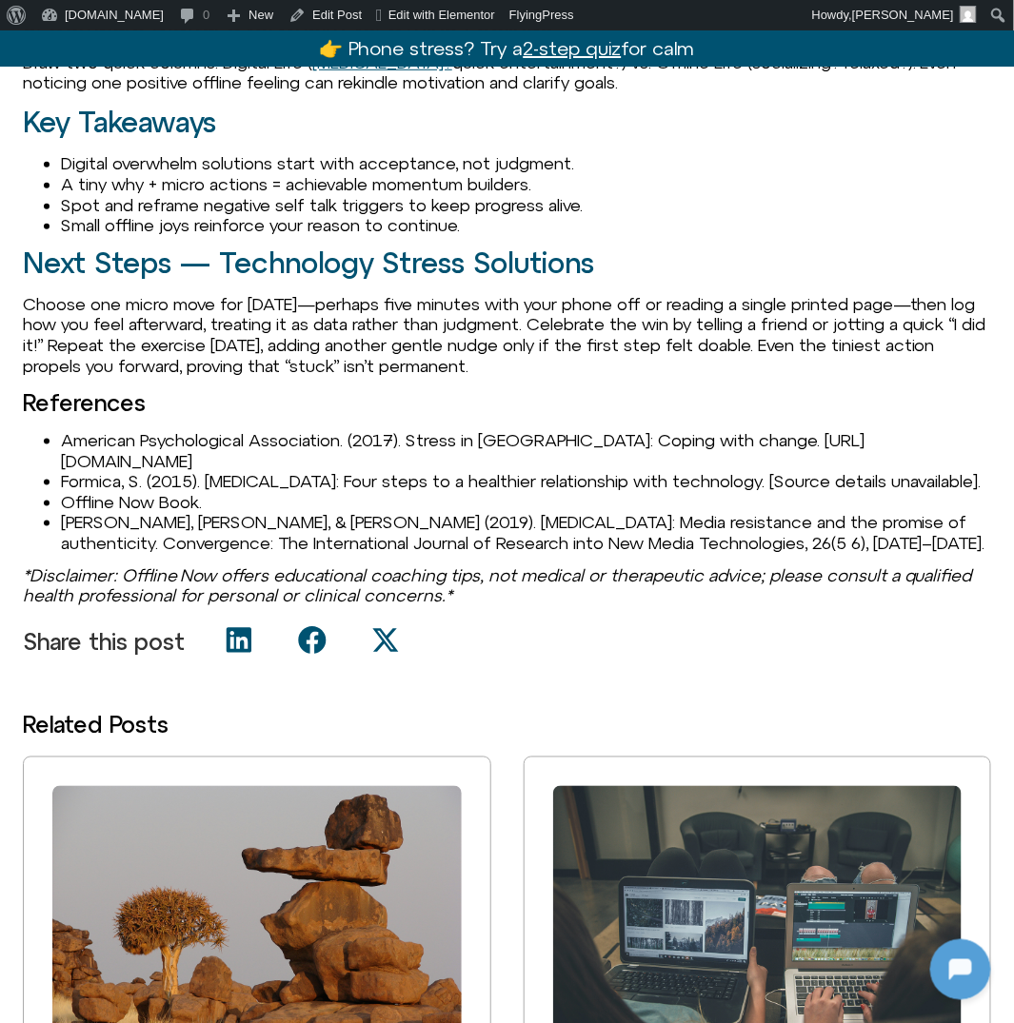
click at [423, 457] on li "American Psychological Association. (2017). Stress in America: Coping with chan…" at bounding box center [526, 450] width 930 height 41
drag, startPoint x: 414, startPoint y: 458, endPoint x: 553, endPoint y: 455, distance: 139.0
click at [553, 455] on li "American Psychological Association. (2017). Stress in [GEOGRAPHIC_DATA]: Coping…" at bounding box center [526, 450] width 930 height 41
copy li "Stress in [GEOGRAPHIC_DATA]"
click at [211, 492] on li "Formica, S. (2015). Digital detox: Four steps to a healthier relationship with …" at bounding box center [526, 481] width 930 height 21
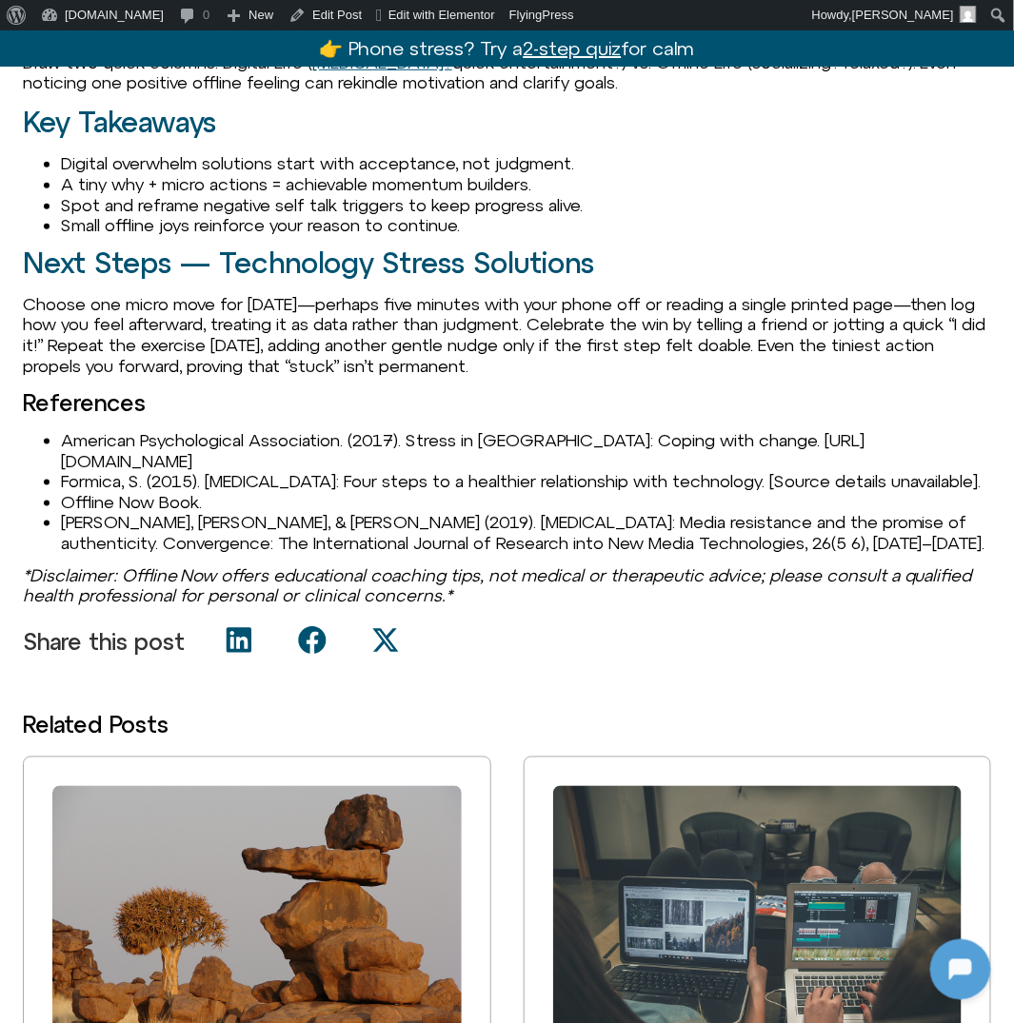
click at [91, 492] on li "Formica, S. (2015). Digital detox: Four steps to a healthier relationship with …" at bounding box center [526, 481] width 930 height 21
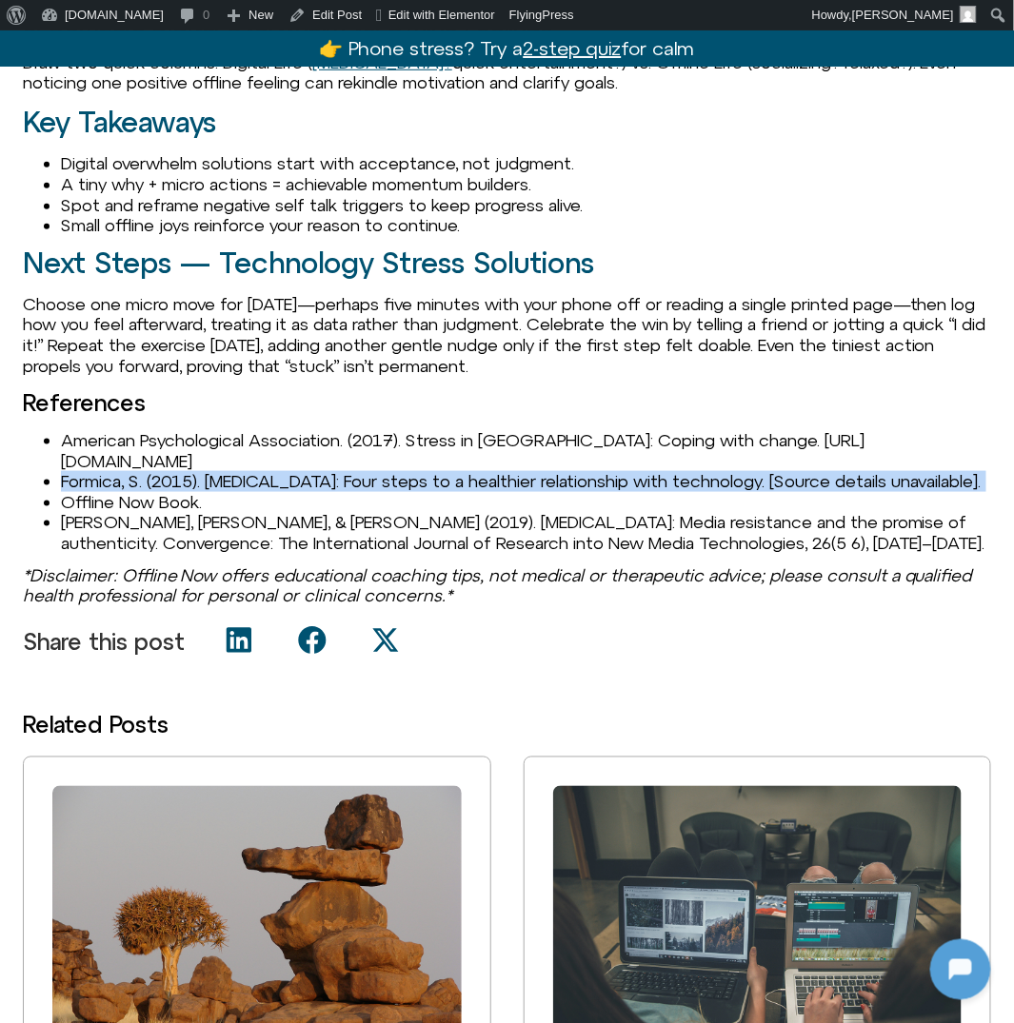
click at [91, 492] on li "Formica, S. (2015). Digital detox: Four steps to a healthier relationship with …" at bounding box center [526, 481] width 930 height 21
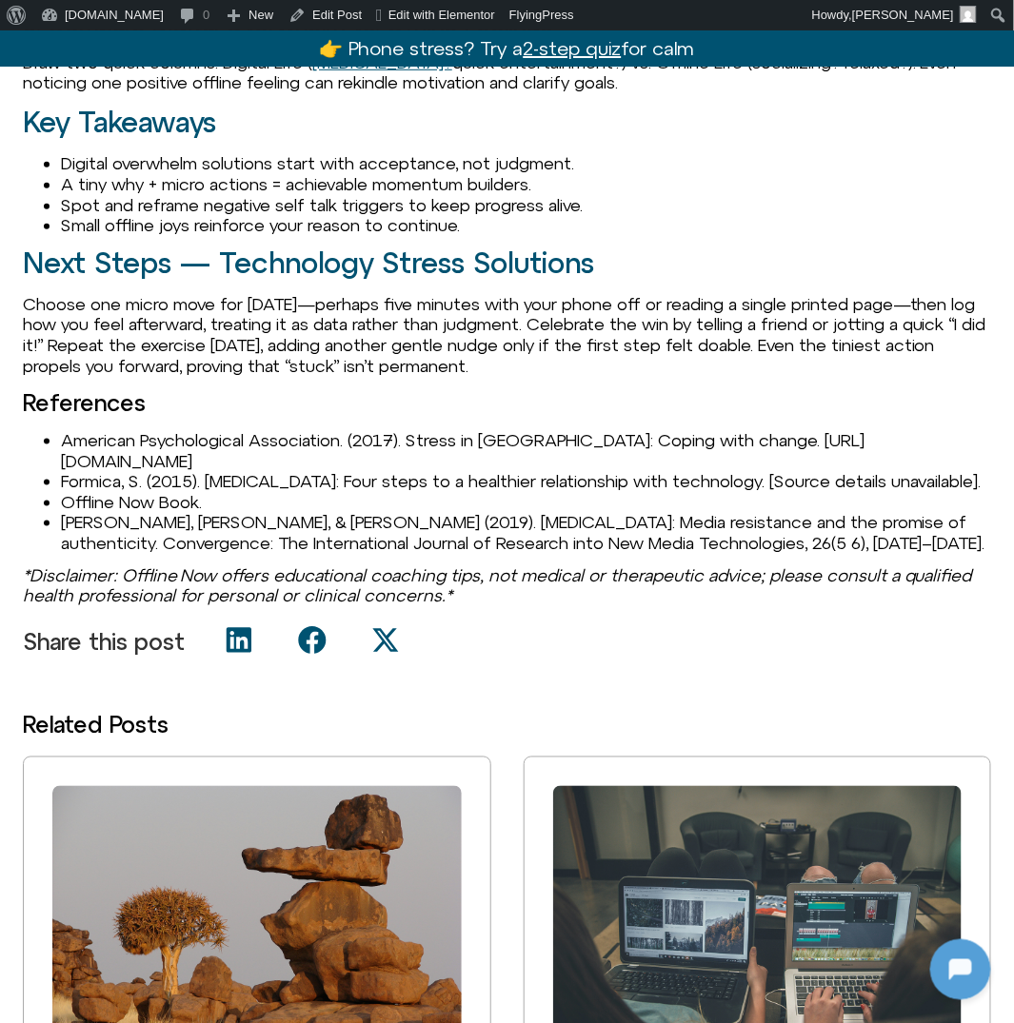
click at [109, 492] on li "Formica, S. (2015). Digital detox: Four steps to a healthier relationship with …" at bounding box center [526, 481] width 930 height 21
copy li "Formica"
click at [207, 492] on li "Formica, S. (2015). Digital detox: Four steps to a healthier relationship with …" at bounding box center [526, 481] width 930 height 21
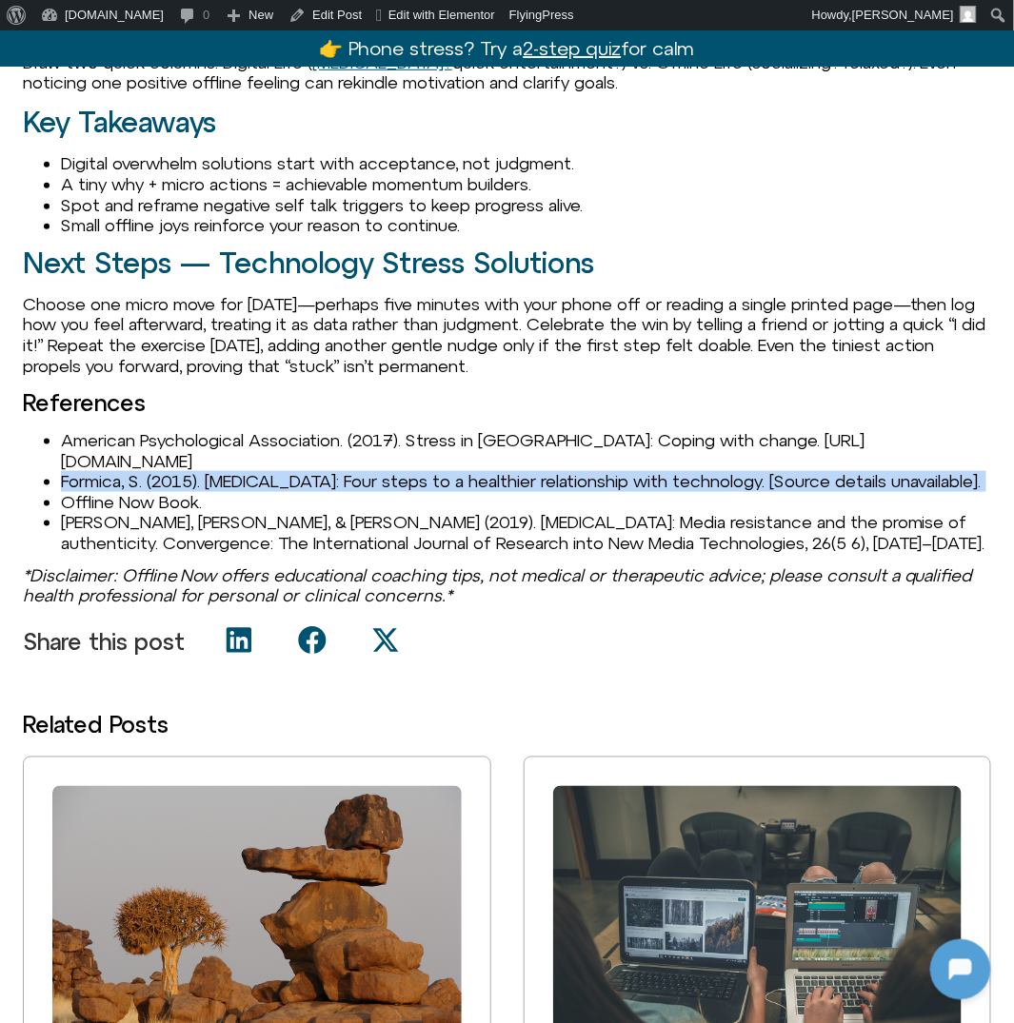
click at [207, 492] on li "Formica, S. (2015). Digital detox: Four steps to a healthier relationship with …" at bounding box center [526, 481] width 930 height 21
copy li "Formica, S. (2015). Digital detox: Four steps to a healthier relationship with …"
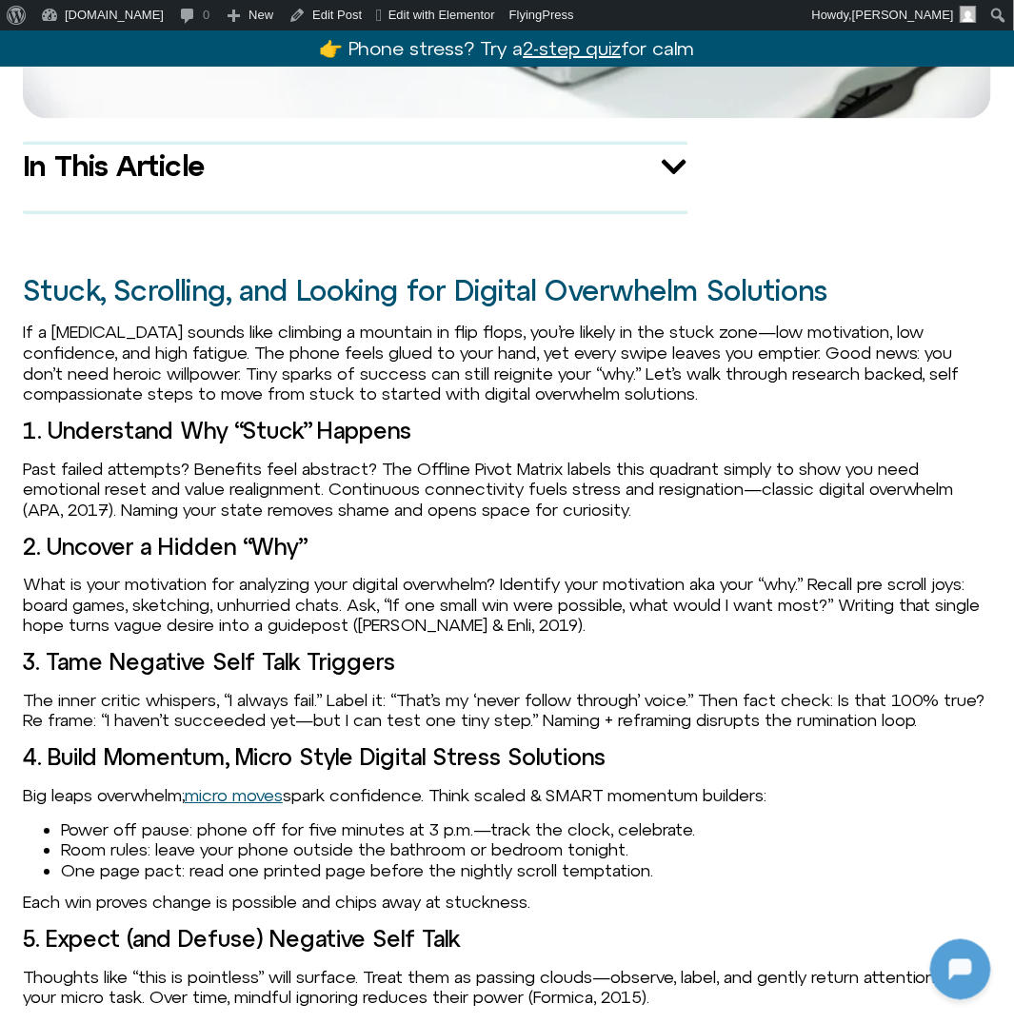
scroll to position [1116, 0]
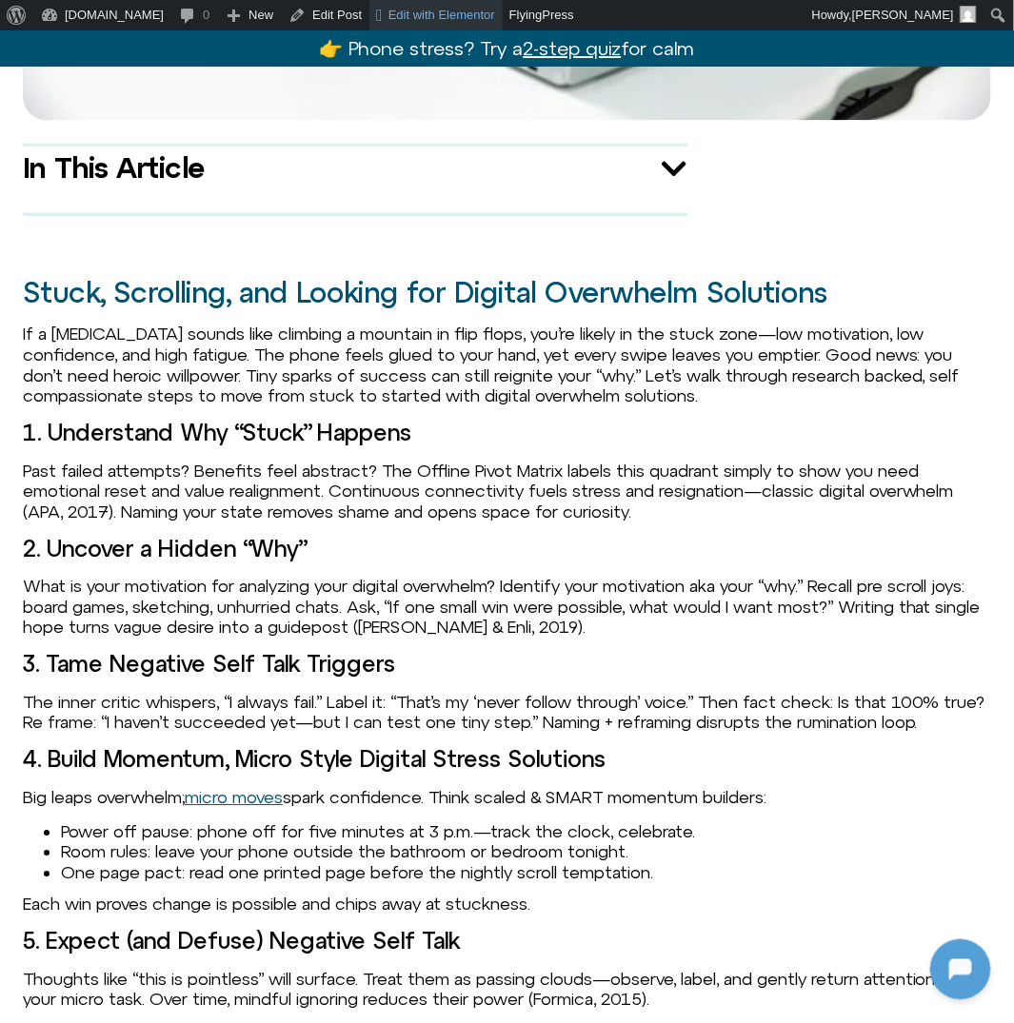
click at [388, 18] on span "Edit with Elementor" at bounding box center [441, 15] width 107 height 14
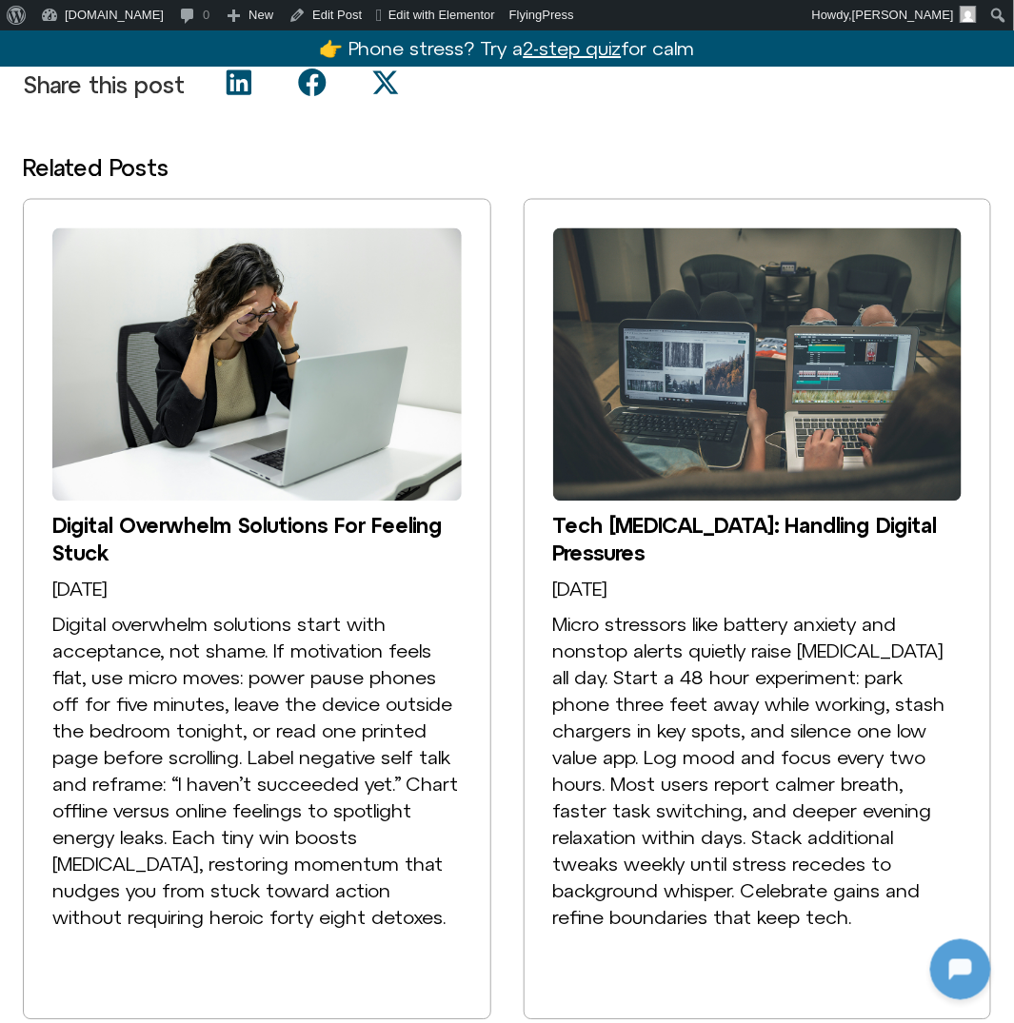
scroll to position [2062, 0]
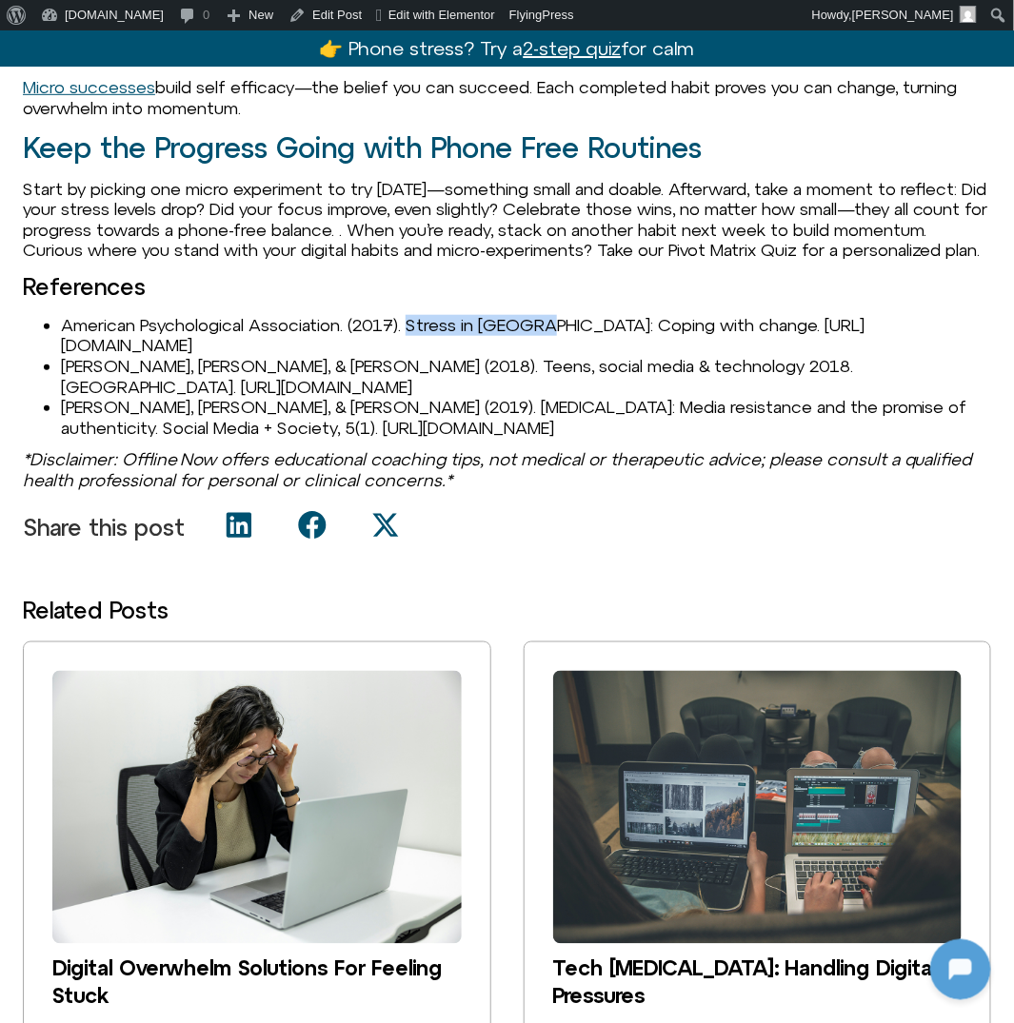
drag, startPoint x: 417, startPoint y: 344, endPoint x: 551, endPoint y: 345, distance: 134.2
click at [553, 345] on li "American Psychological Association. (2017). Stress in [GEOGRAPHIC_DATA]: Coping…" at bounding box center [526, 335] width 930 height 41
copy li "Stress in [GEOGRAPHIC_DATA]"
click at [73, 384] on li "[PERSON_NAME], [PERSON_NAME], & [PERSON_NAME] (2018). Teens, social media & tec…" at bounding box center [526, 376] width 930 height 41
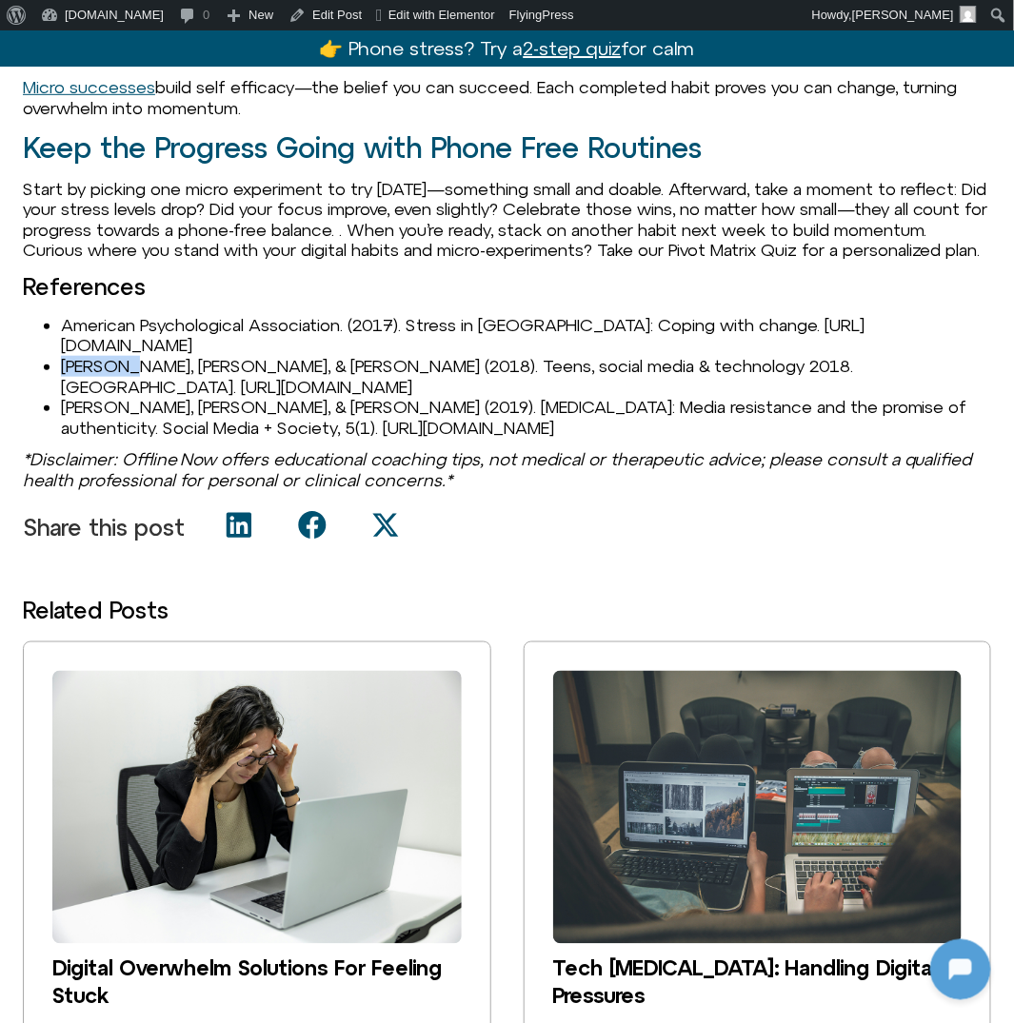
copy li "[PERSON_NAME]"
drag, startPoint x: 248, startPoint y: 389, endPoint x: 55, endPoint y: 383, distance: 193.4
click at [54, 383] on ul "American Psychological Association. (2017). Stress in [GEOGRAPHIC_DATA]: Coping…" at bounding box center [507, 377] width 968 height 124
copy li "[PERSON_NAME], [PERSON_NAME], & [PERSON_NAME], J"
click at [107, 429] on li "[PERSON_NAME], [PERSON_NAME], & [PERSON_NAME] (2019). [MEDICAL_DATA]: Media res…" at bounding box center [526, 417] width 930 height 41
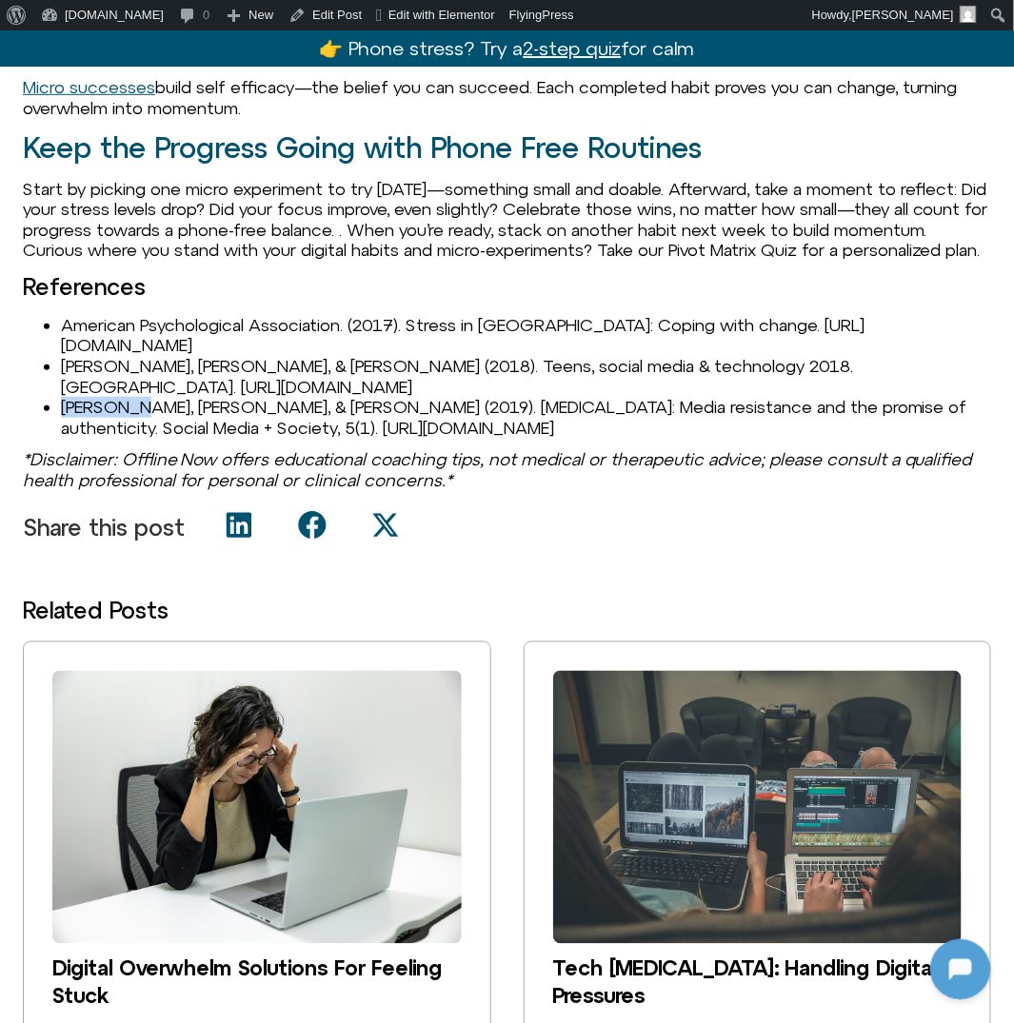
click at [107, 429] on li "[PERSON_NAME], [PERSON_NAME], & [PERSON_NAME] (2019). [MEDICAL_DATA]: Media res…" at bounding box center [526, 417] width 930 height 41
copy li "[PERSON_NAME]"
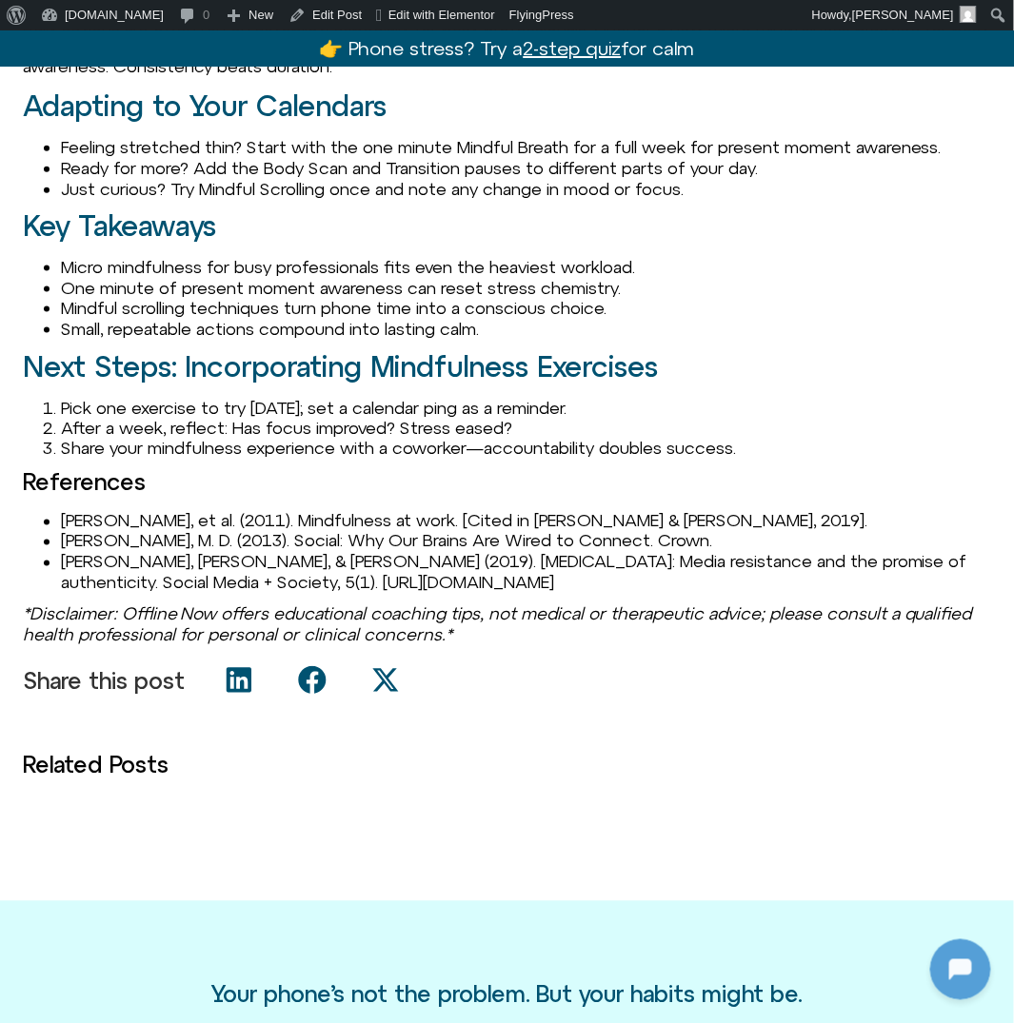
scroll to position [2263, 0]
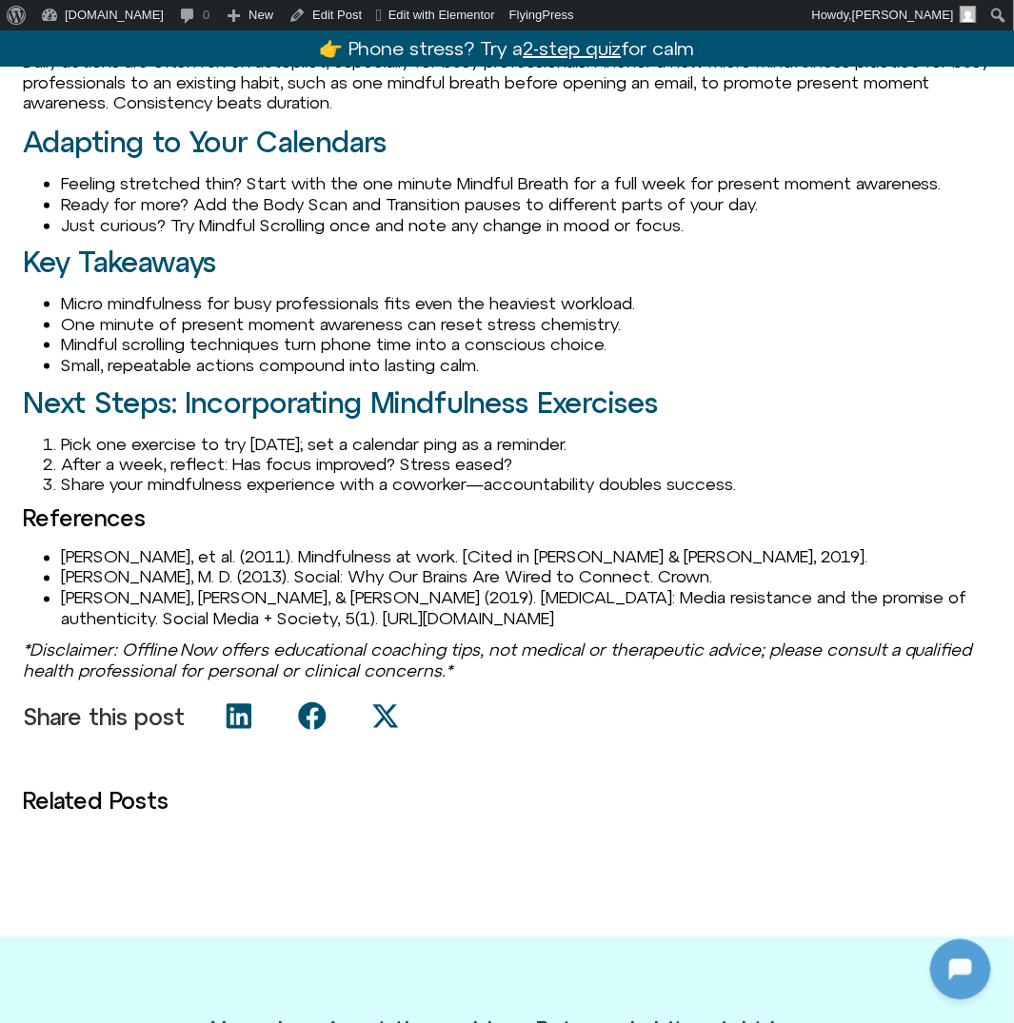
click at [98, 556] on li "[PERSON_NAME], et al. (2011). Mindfulness at work. [Cited in [PERSON_NAME] & [P…" at bounding box center [526, 557] width 930 height 21
copy li "[PERSON_NAME]"
click at [128, 547] on li "[PERSON_NAME], et al. (2011). Mindfulness at work. [Cited in [PERSON_NAME] & [P…" at bounding box center [526, 557] width 930 height 21
click at [128, 547] on li "Glomb, T. M., et al. (2011). Mindfulness at work. [Cited in Syvertsen & Enli, 2…" at bounding box center [526, 557] width 930 height 21
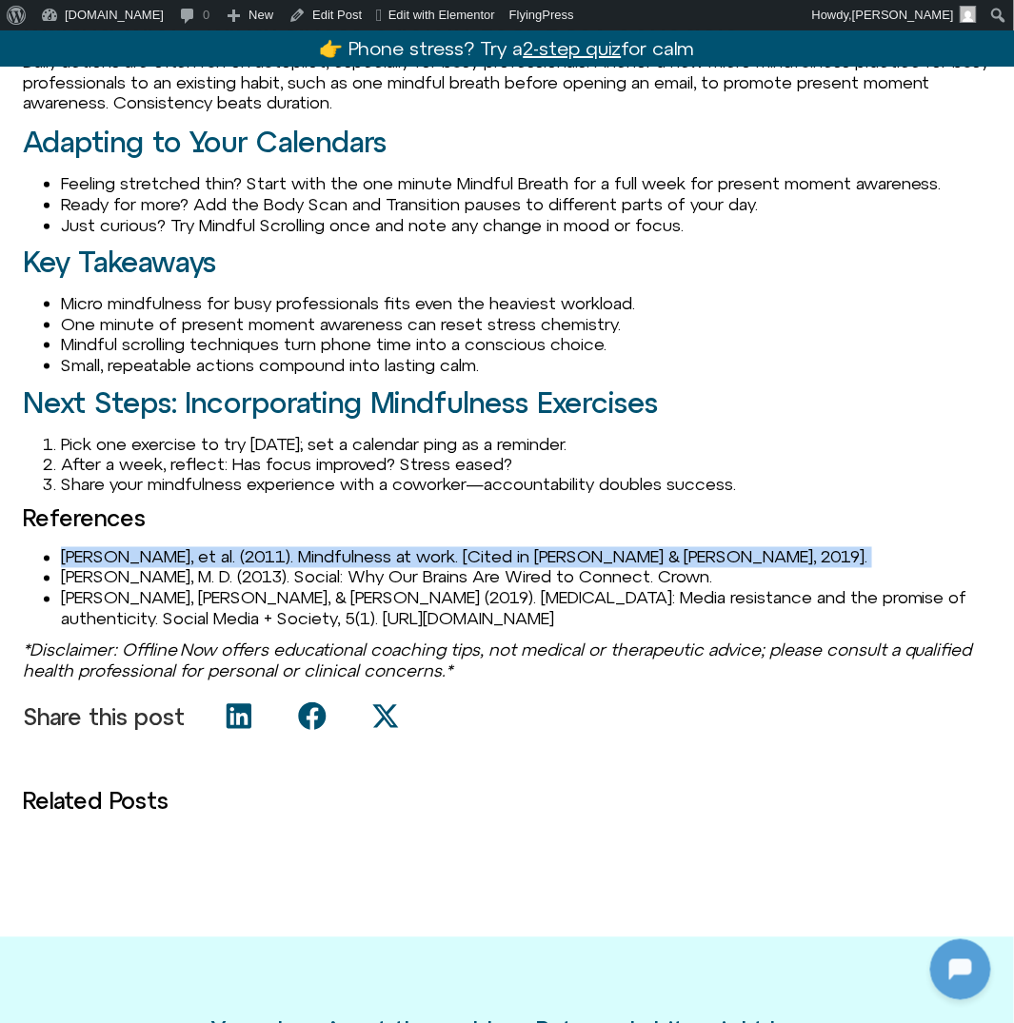
click at [128, 547] on li "Glomb, T. M., et al. (2011). Mindfulness at work. [Cited in Syvertsen & Enli, 2…" at bounding box center [526, 557] width 930 height 21
copy li "Glomb, T. M., et al. (2011). Mindfulness at work. [Cited in Syvertsen & Enli, 2…"
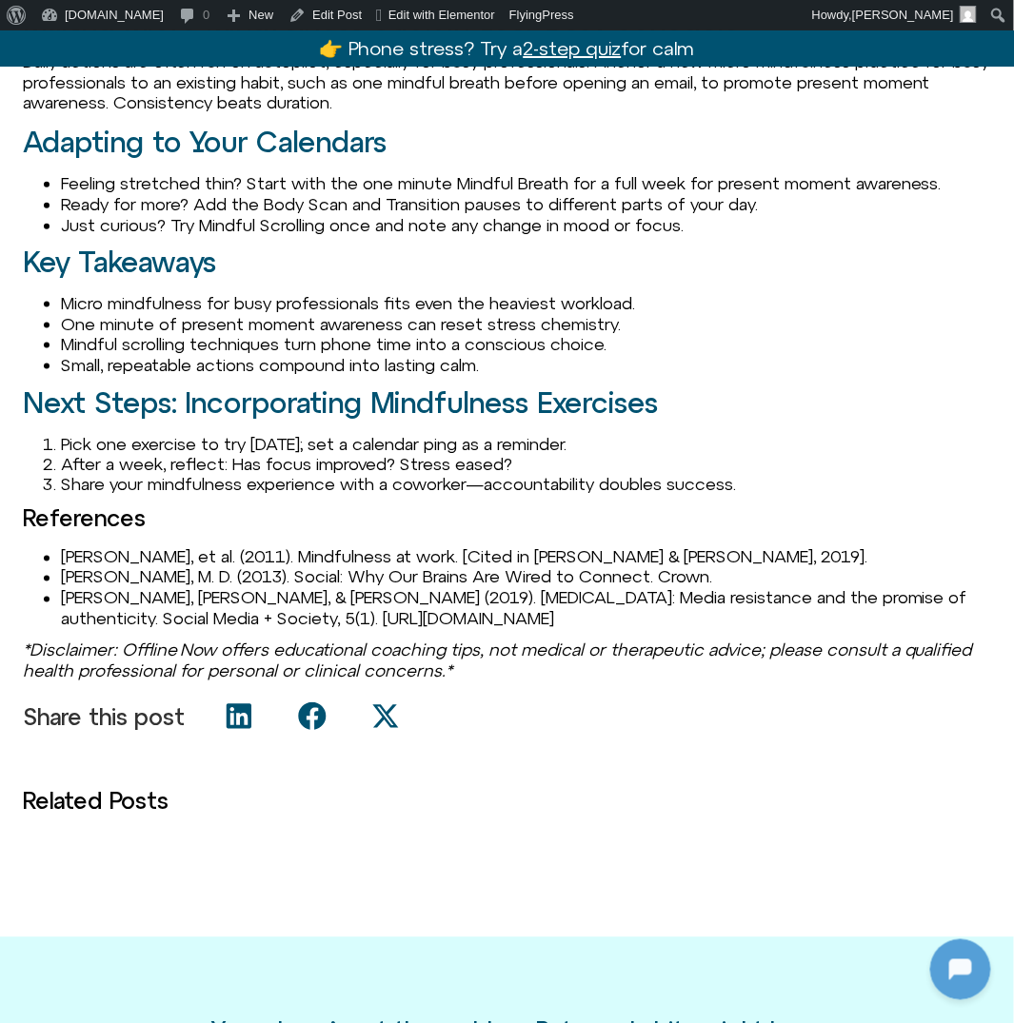
click at [113, 570] on li "Lieberman, M. D. (2013). Social: Why Our Brains Are Wired to Connect. Crown." at bounding box center [526, 577] width 930 height 21
copy li "Lieberman"
click at [97, 602] on li "Syvertsen, T., & Enli, G. (2019). Digital detox: Media resistance and the promi…" at bounding box center [526, 608] width 930 height 41
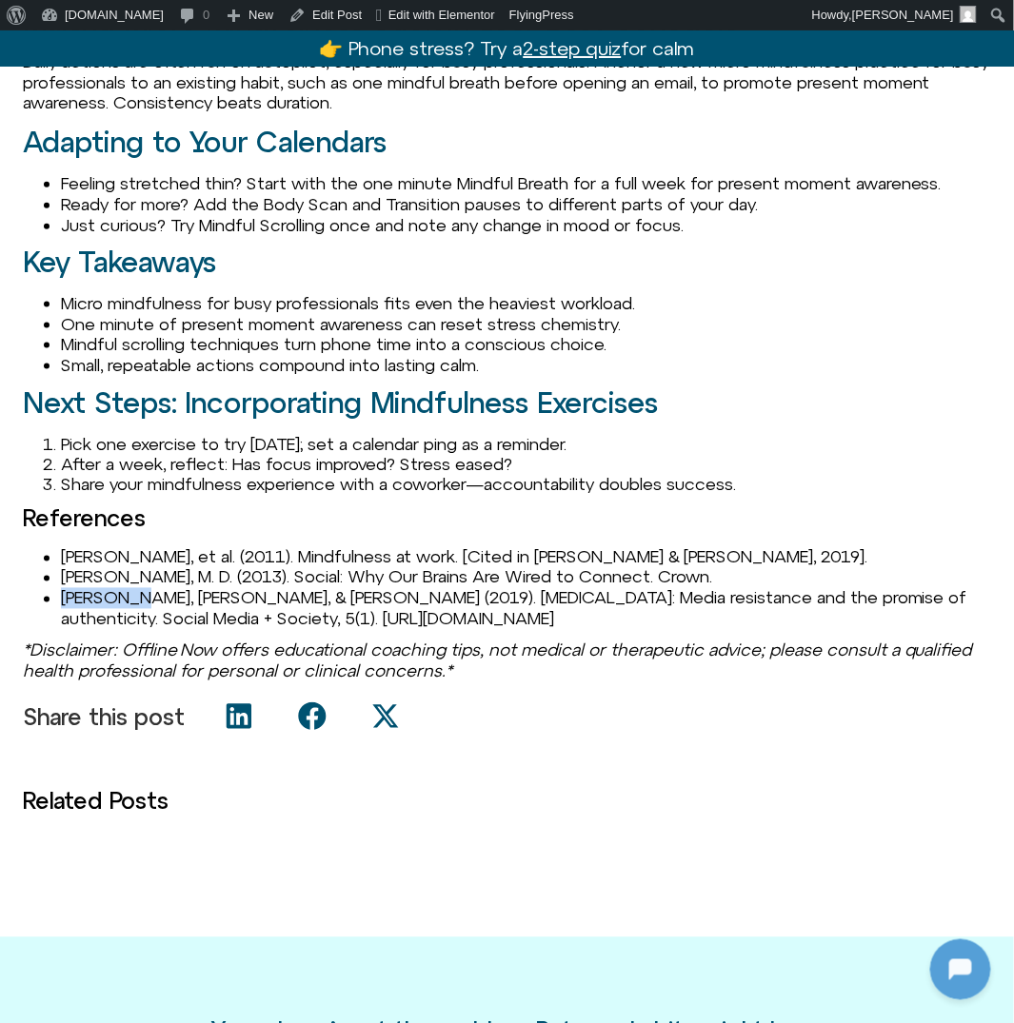
copy li "Syvertsen"
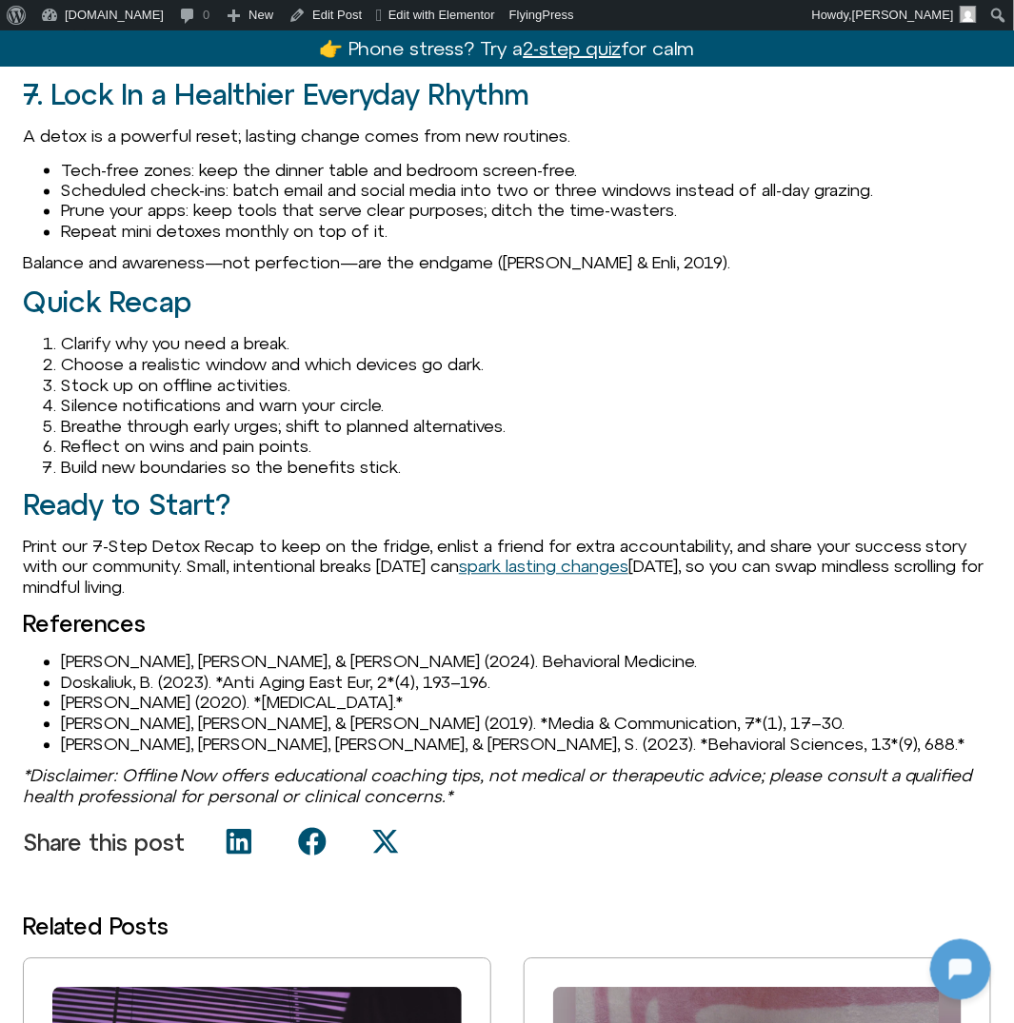
scroll to position [2653, 0]
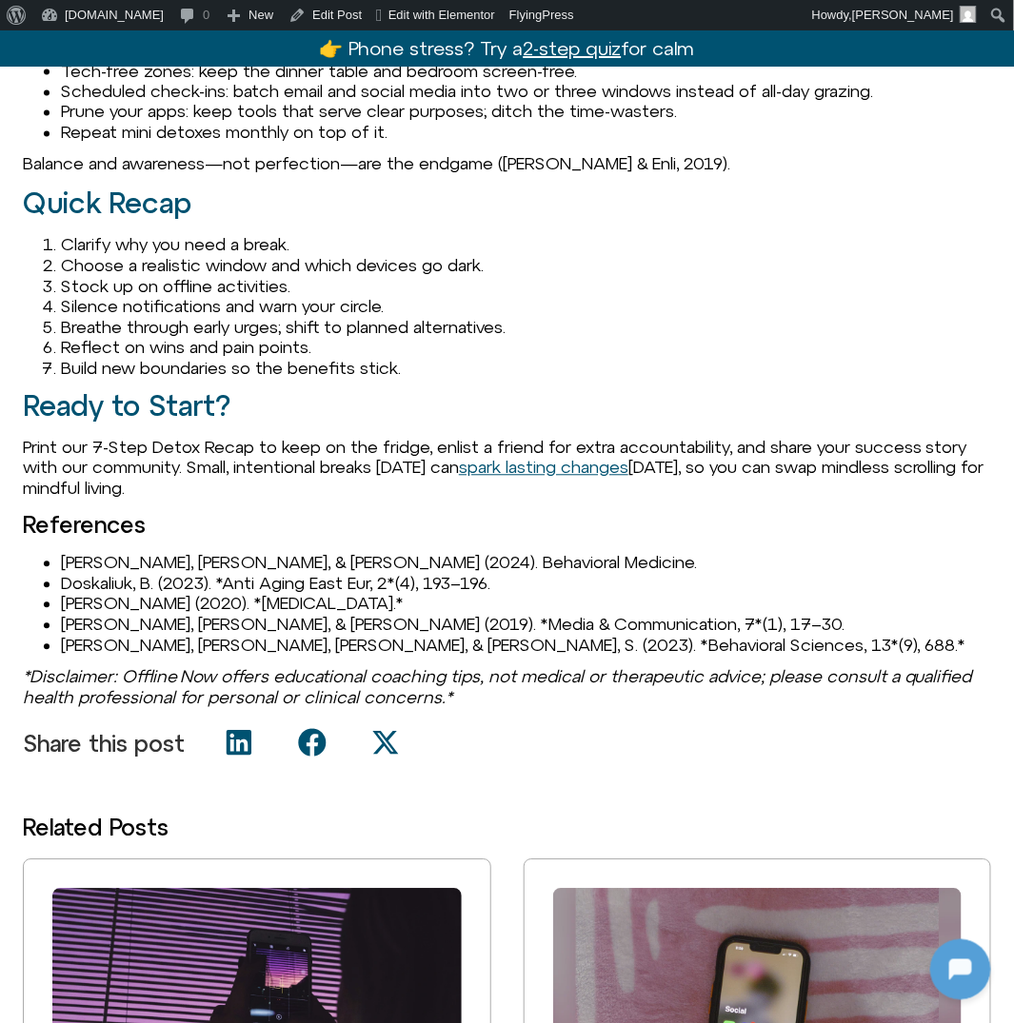
click at [106, 553] on li "[PERSON_NAME], [PERSON_NAME], & [PERSON_NAME] (2024). Behavioral Medicine." at bounding box center [526, 563] width 930 height 21
click at [95, 574] on li "Doskaliuk, B. (2023). *Anti Aging East Eur, 2*(4), 193–196." at bounding box center [526, 584] width 930 height 21
copy li "Doskaliuk"
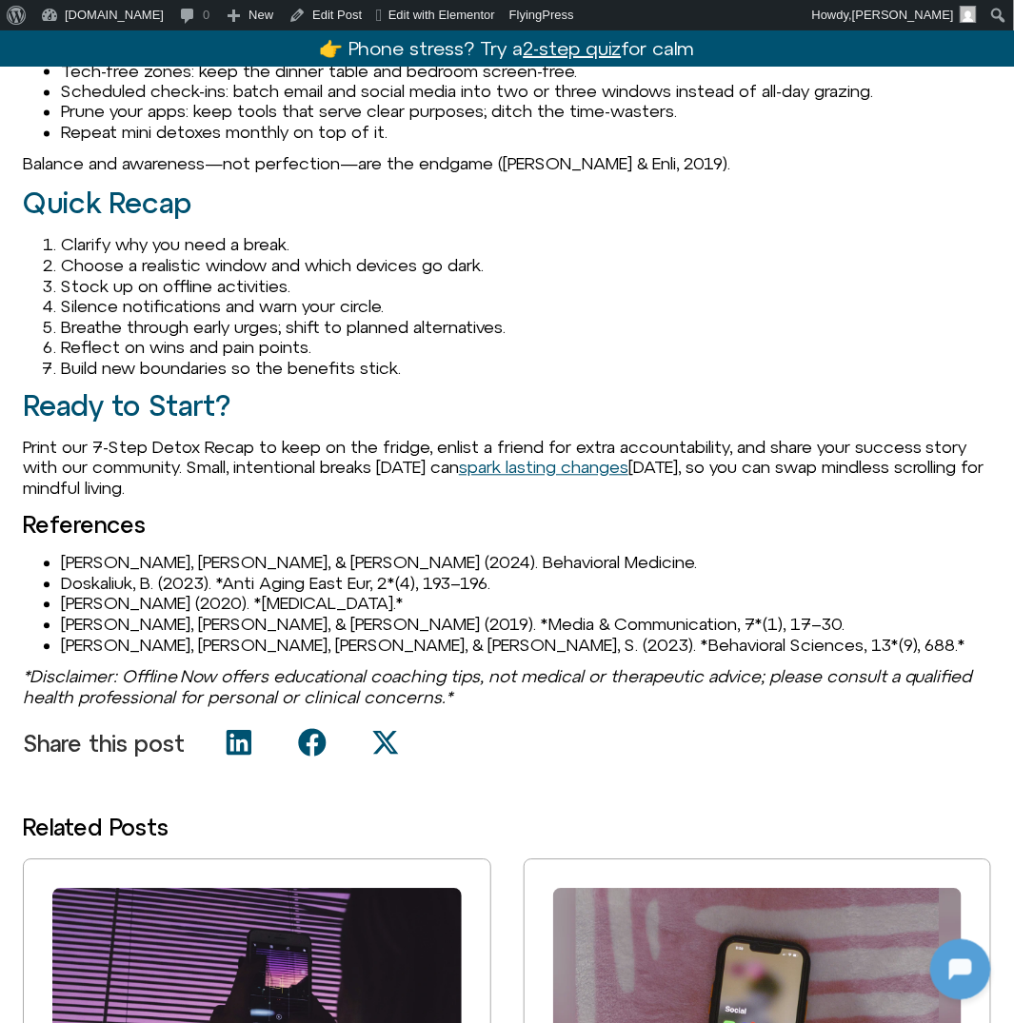
click at [103, 594] on li "[PERSON_NAME] (2020). *[MEDICAL_DATA].*" at bounding box center [526, 604] width 930 height 21
copy li "Schmuck"
click at [108, 615] on li "[PERSON_NAME], [PERSON_NAME], & [PERSON_NAME] (2019). *Media & Communication, 7…" at bounding box center [526, 625] width 930 height 21
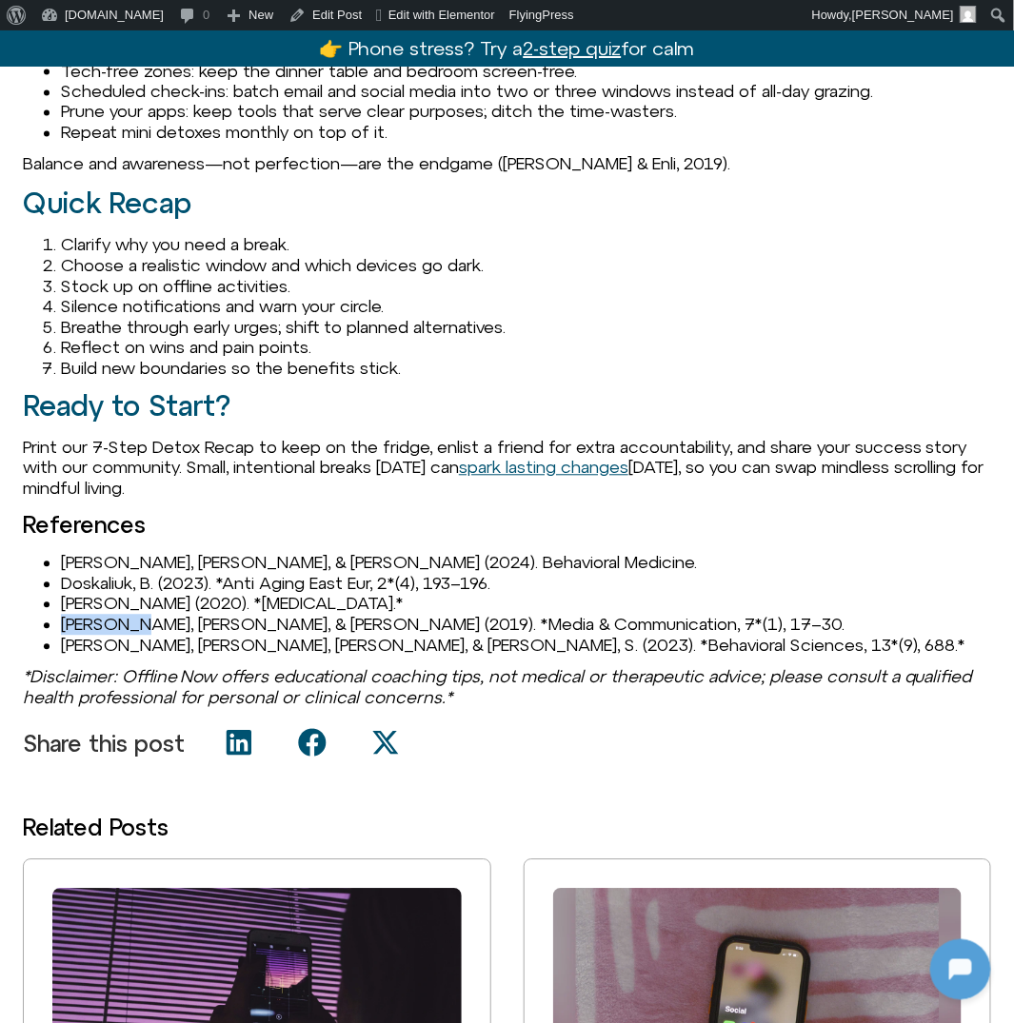
copy li "[PERSON_NAME]"
click at [97, 636] on li "[PERSON_NAME], [PERSON_NAME], [PERSON_NAME], & [PERSON_NAME], S. (2023). *Behav…" at bounding box center [526, 646] width 930 height 21
click at [81, 636] on li "[PERSON_NAME], [PERSON_NAME], [PERSON_NAME], & [PERSON_NAME], S. (2023). *Behav…" at bounding box center [526, 646] width 930 height 21
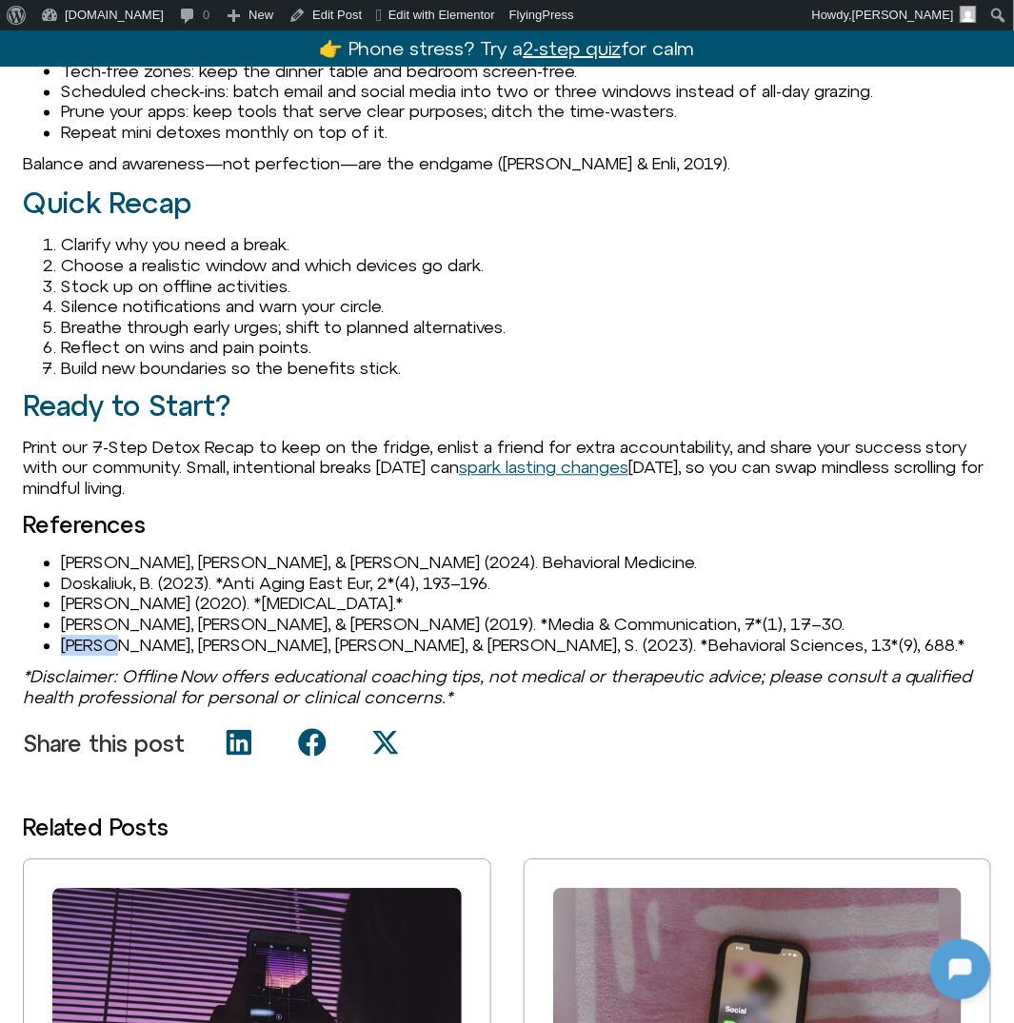
copy li "Vialle"
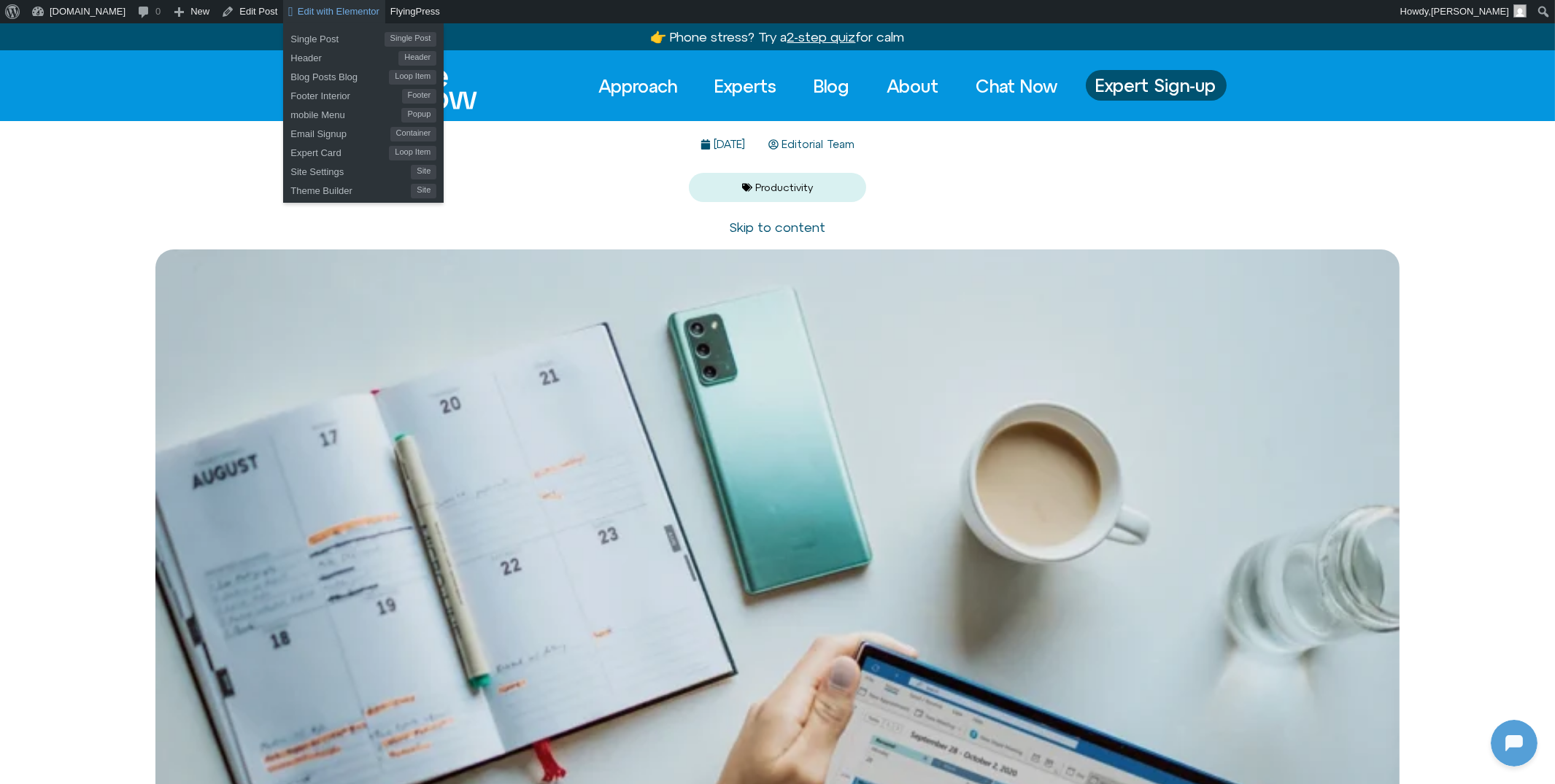
click at [326, 13] on span "Edit with Elementor" at bounding box center [338, 11] width 82 height 11
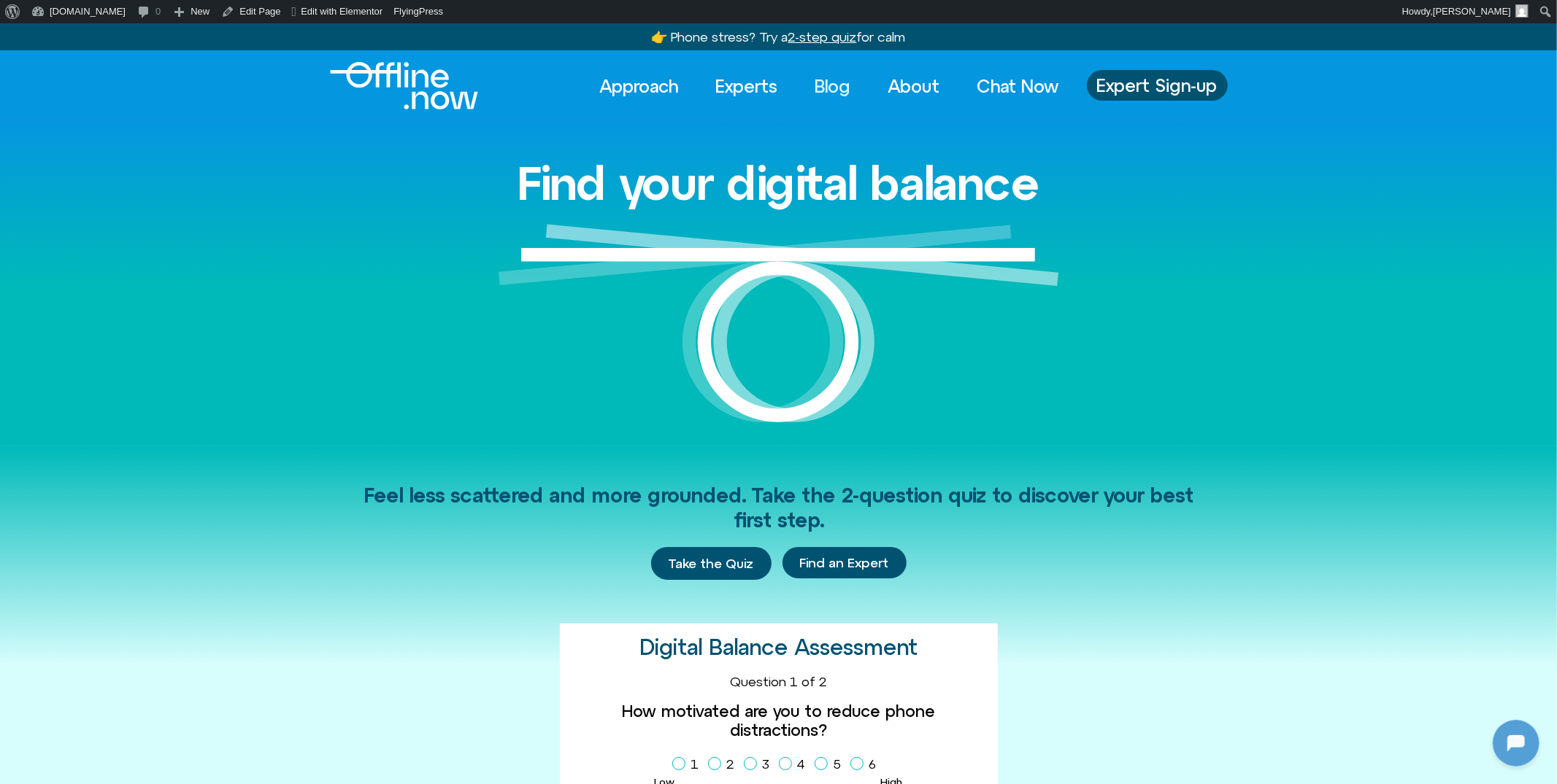
click at [823, 84] on link "Blog" at bounding box center [833, 86] width 62 height 32
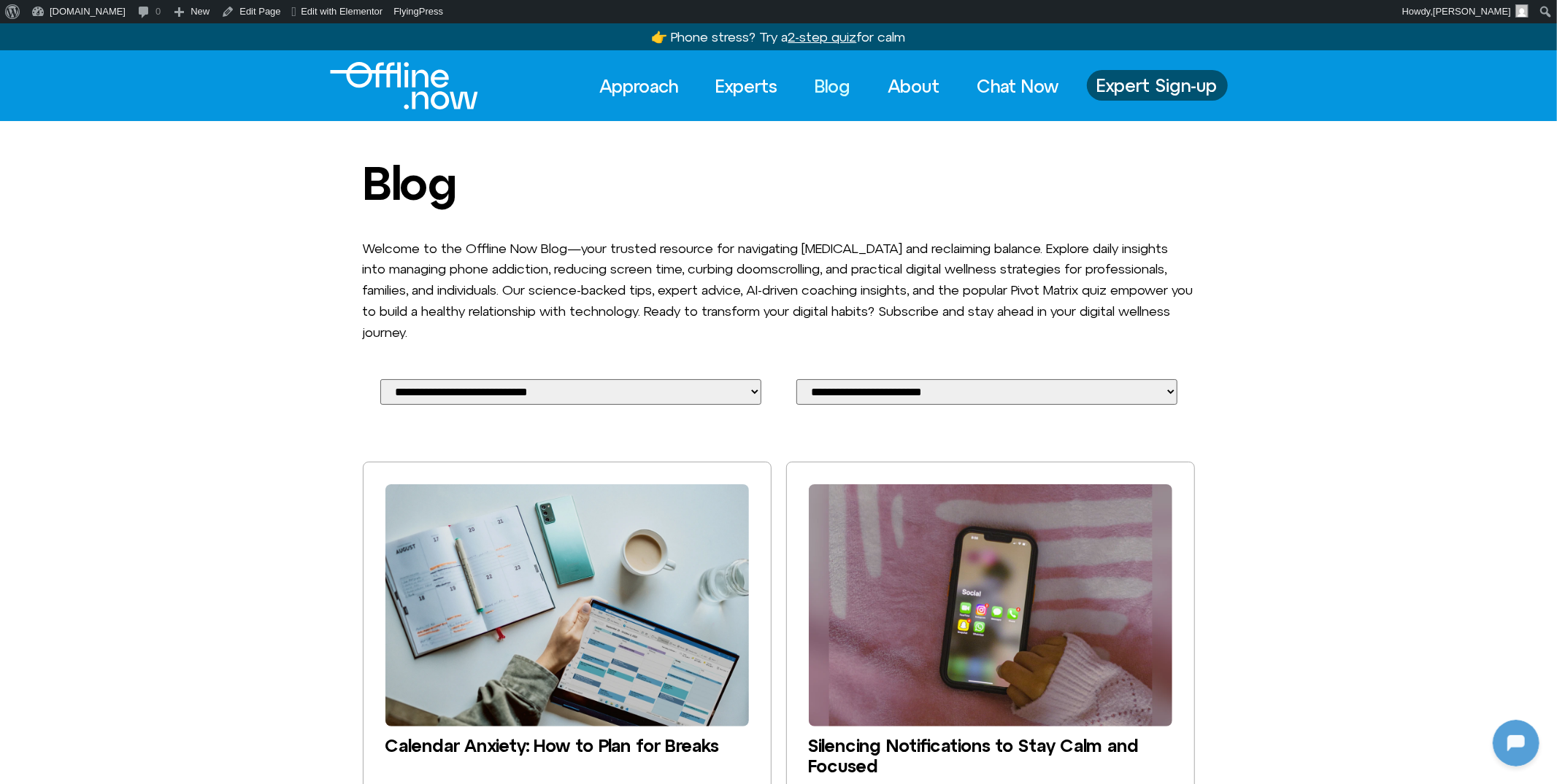
click at [573, 510] on img at bounding box center [567, 605] width 363 height 242
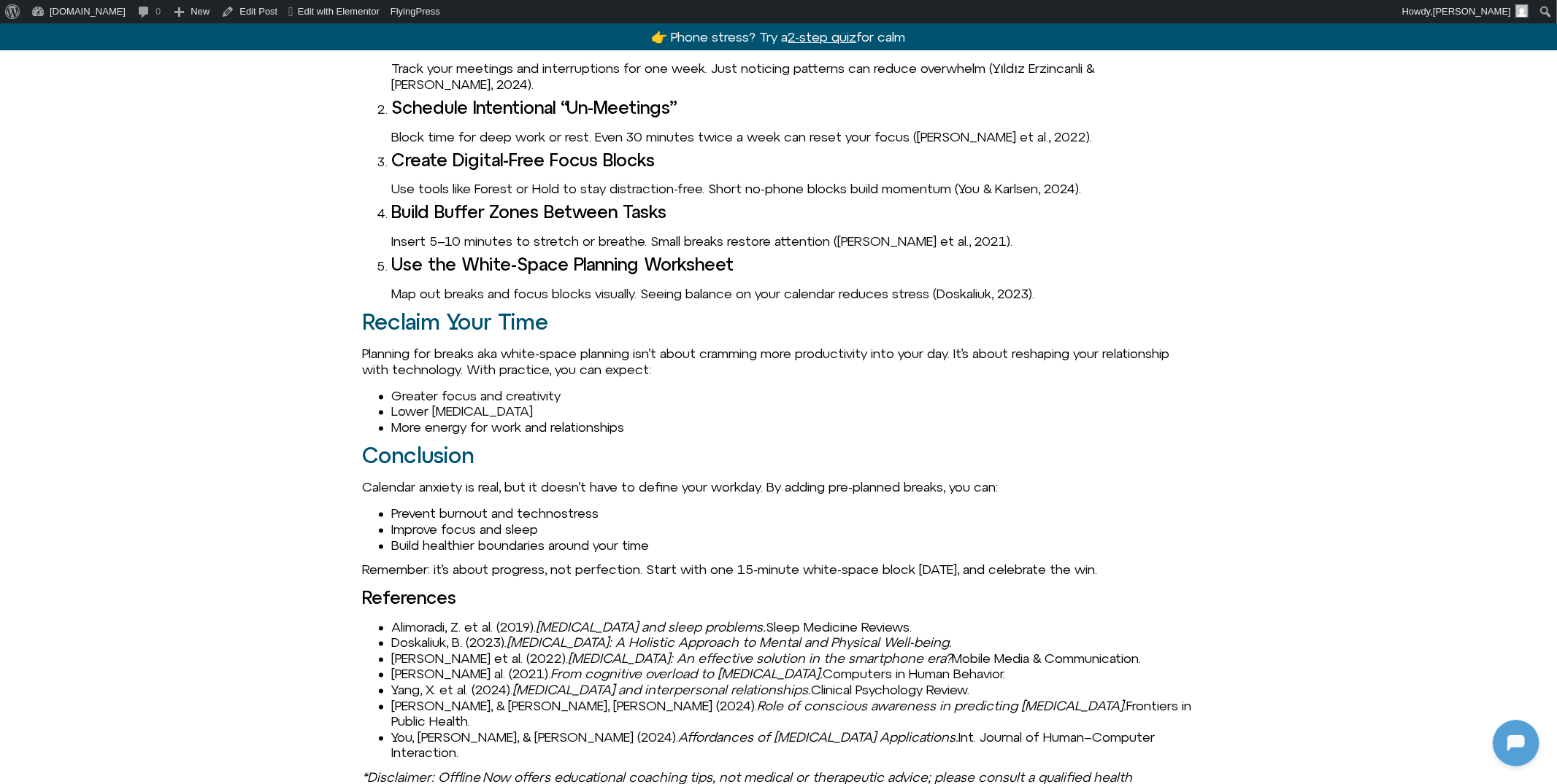
scroll to position [2586, 0]
